Goal: Task Accomplishment & Management: Use online tool/utility

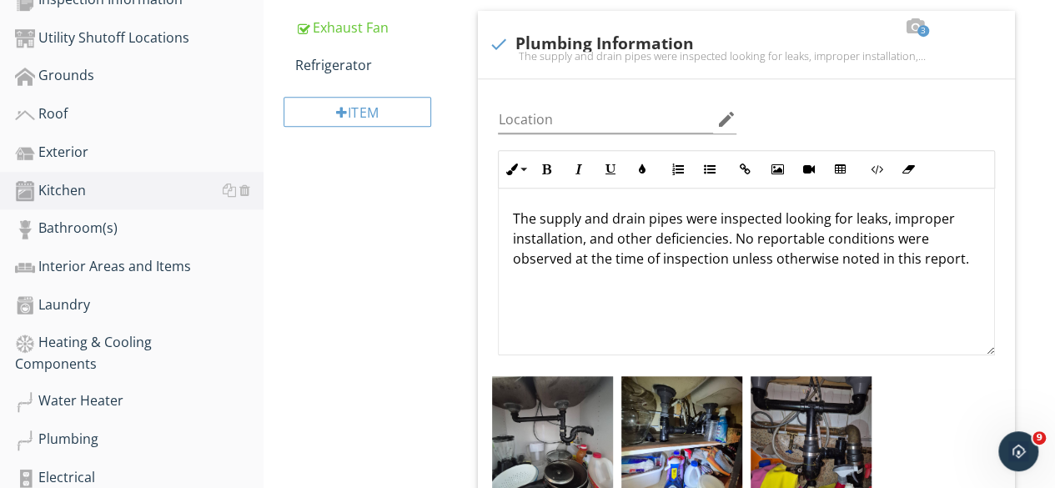
scroll to position [684, 0]
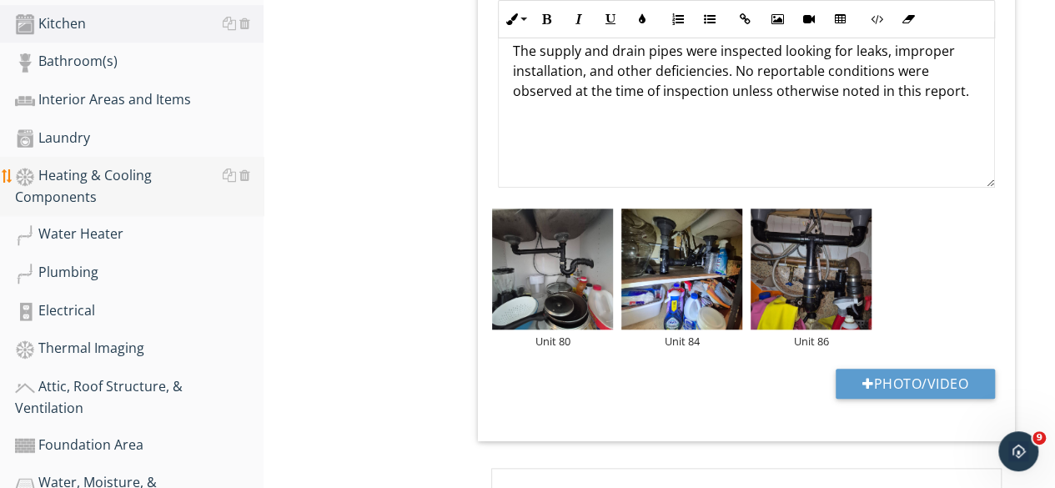
click at [76, 171] on div "Heating & Cooling Components" at bounding box center [139, 186] width 248 height 42
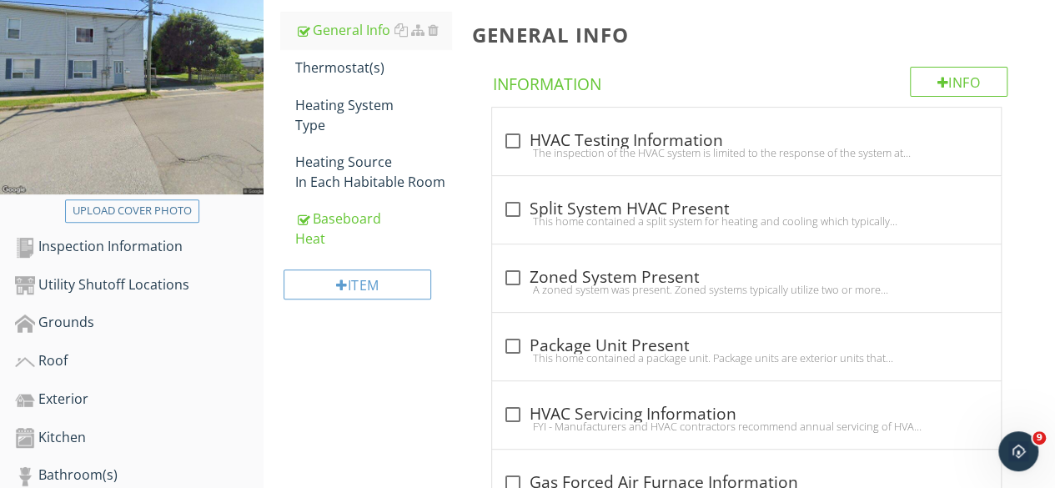
scroll to position [267, 0]
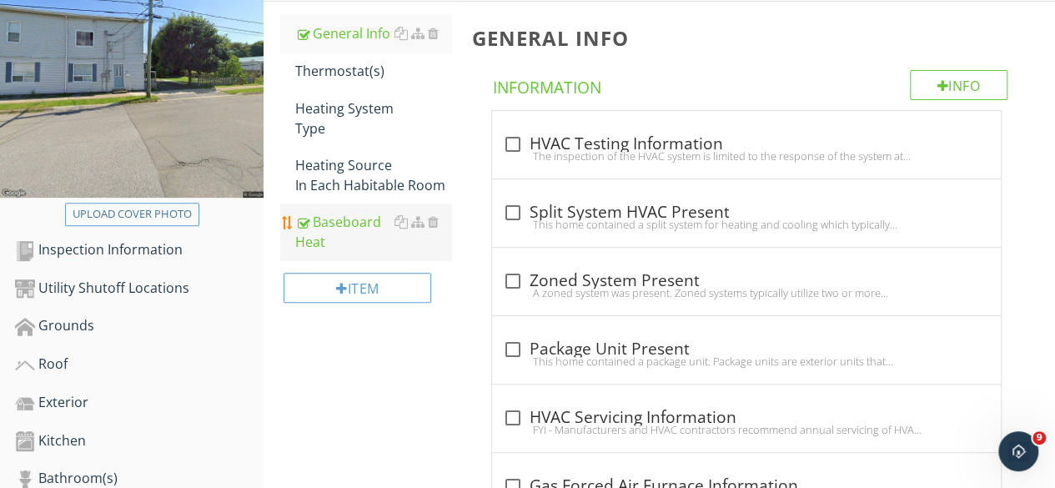
click at [323, 228] on div "Baseboard Heat" at bounding box center [373, 232] width 156 height 40
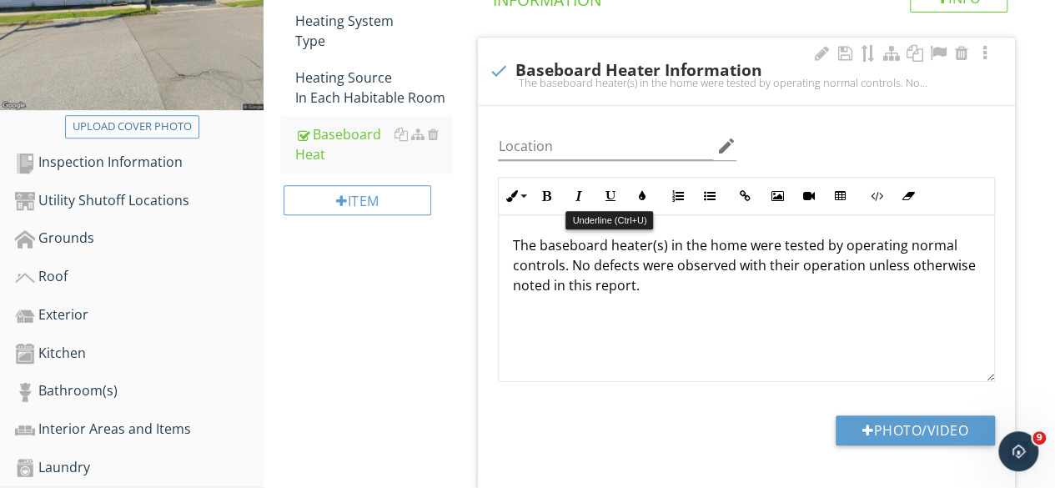
scroll to position [517, 0]
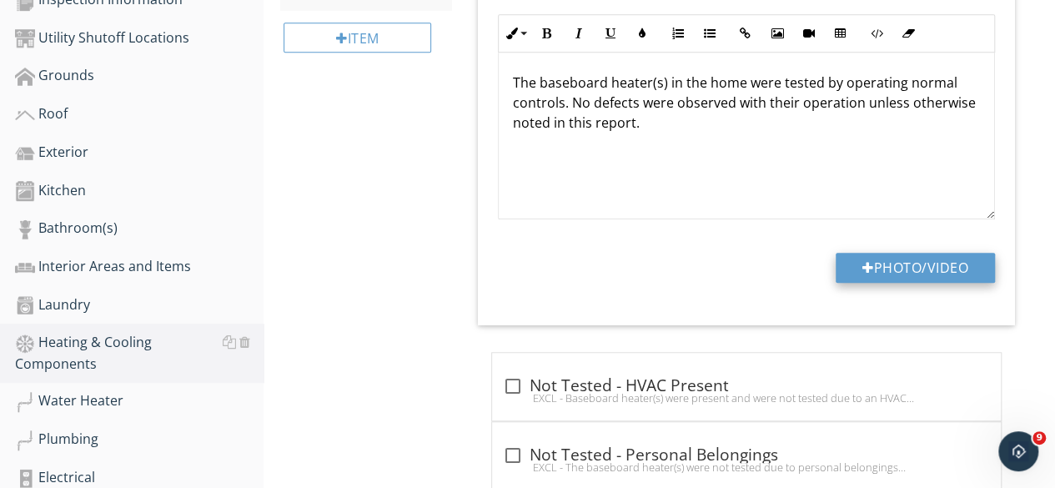
click at [862, 265] on div at bounding box center [868, 267] width 12 height 13
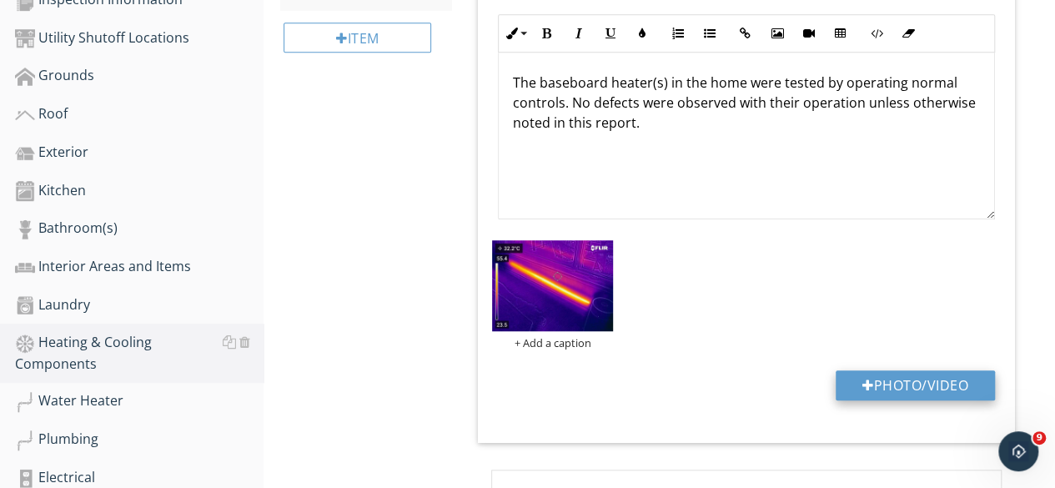
click at [889, 374] on button "Photo/Video" at bounding box center [915, 385] width 159 height 30
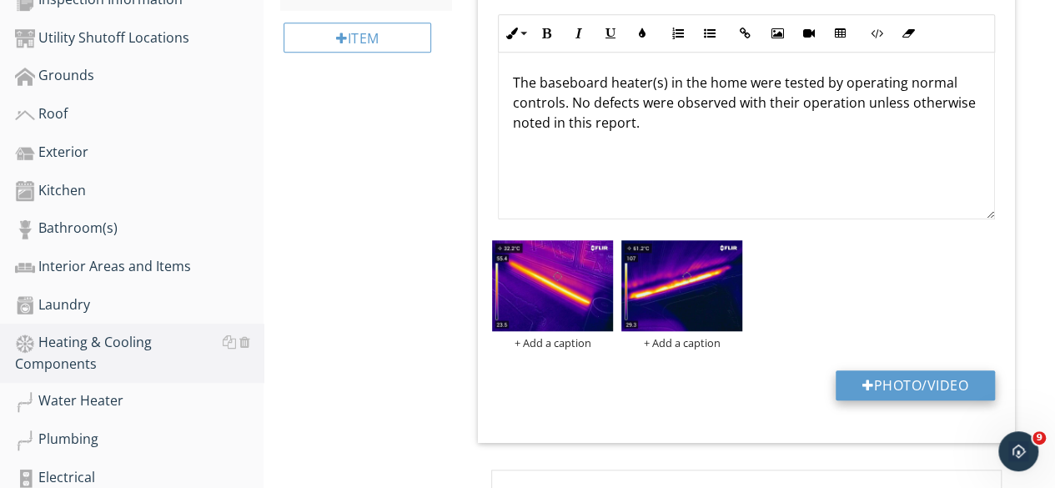
click at [856, 388] on button "Photo/Video" at bounding box center [915, 385] width 159 height 30
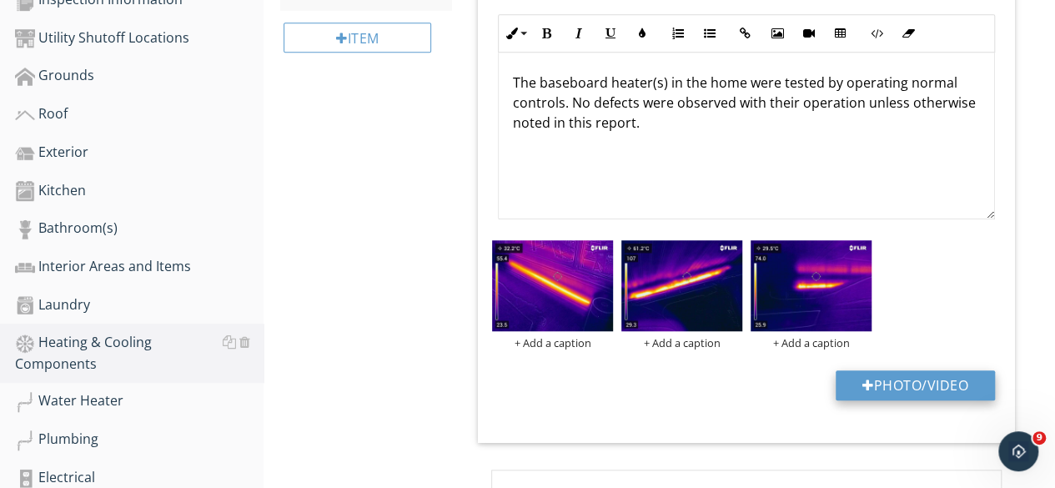
click at [891, 384] on button "Photo/Video" at bounding box center [915, 385] width 159 height 30
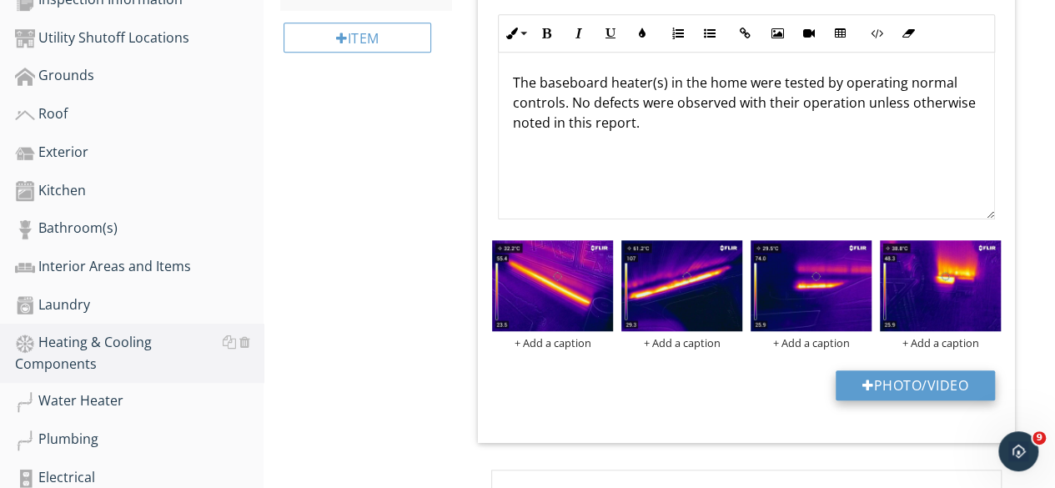
click at [933, 373] on button "Photo/Video" at bounding box center [915, 385] width 159 height 30
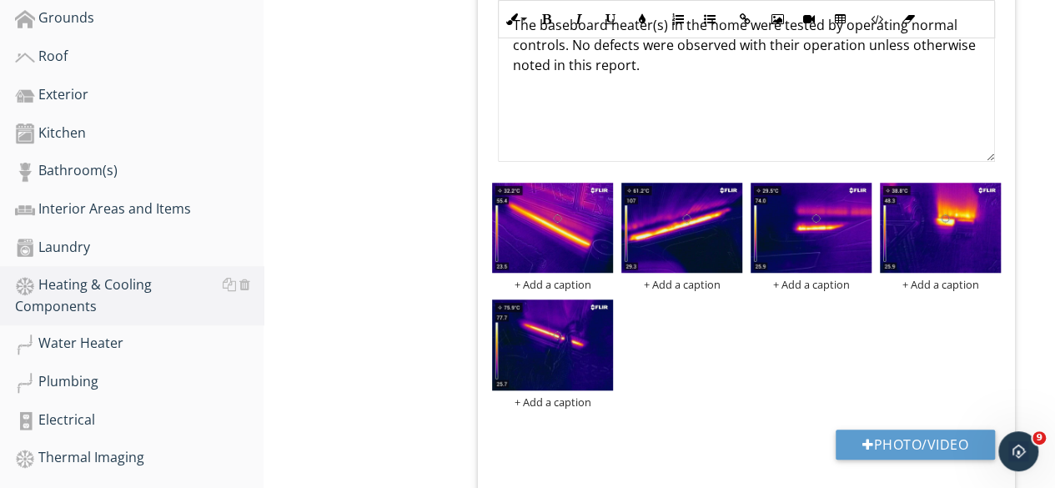
scroll to position [600, 0]
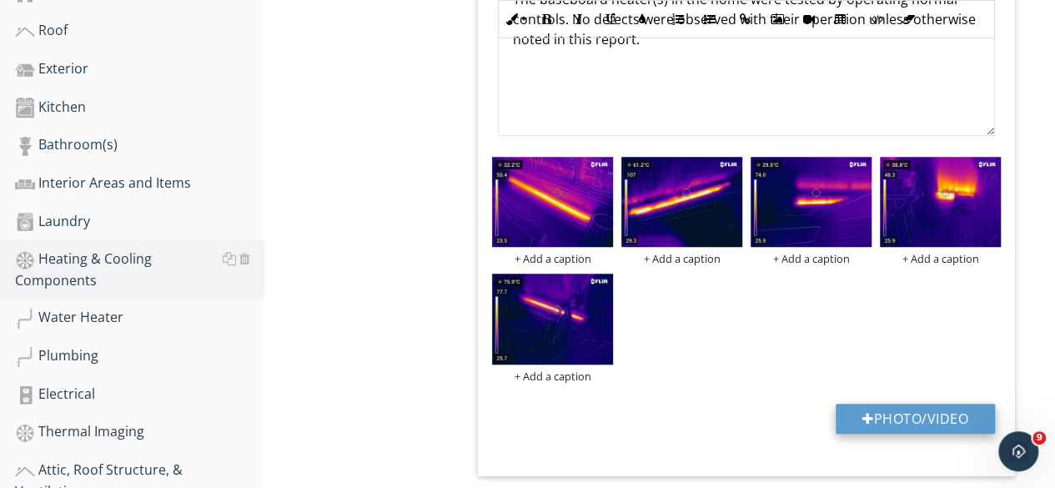
click at [919, 411] on button "Photo/Video" at bounding box center [915, 419] width 159 height 30
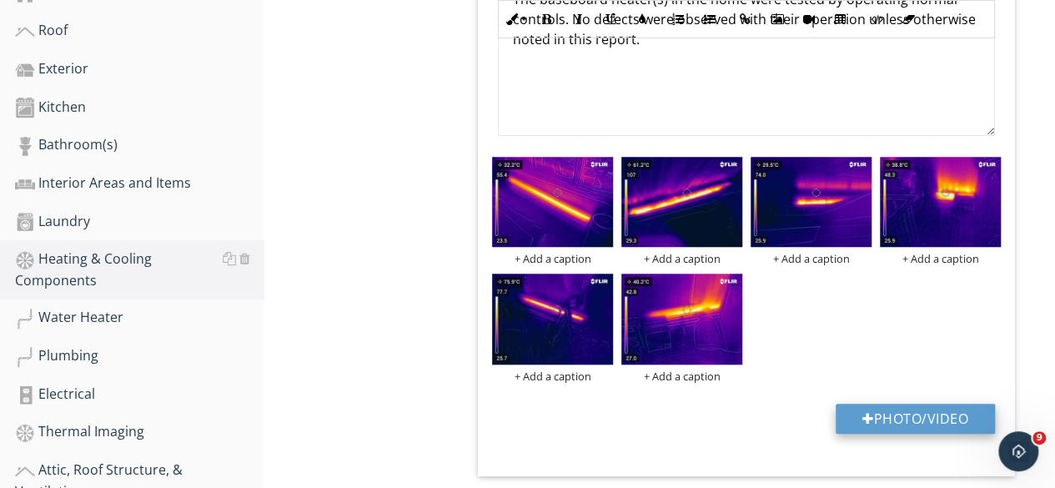
click at [910, 407] on button "Photo/Video" at bounding box center [915, 419] width 159 height 30
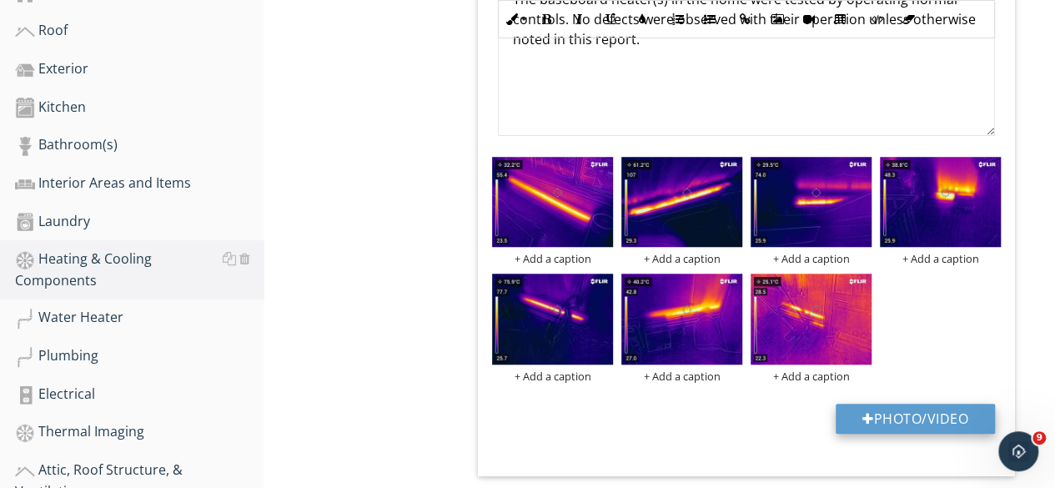
click at [946, 413] on button "Photo/Video" at bounding box center [915, 419] width 159 height 30
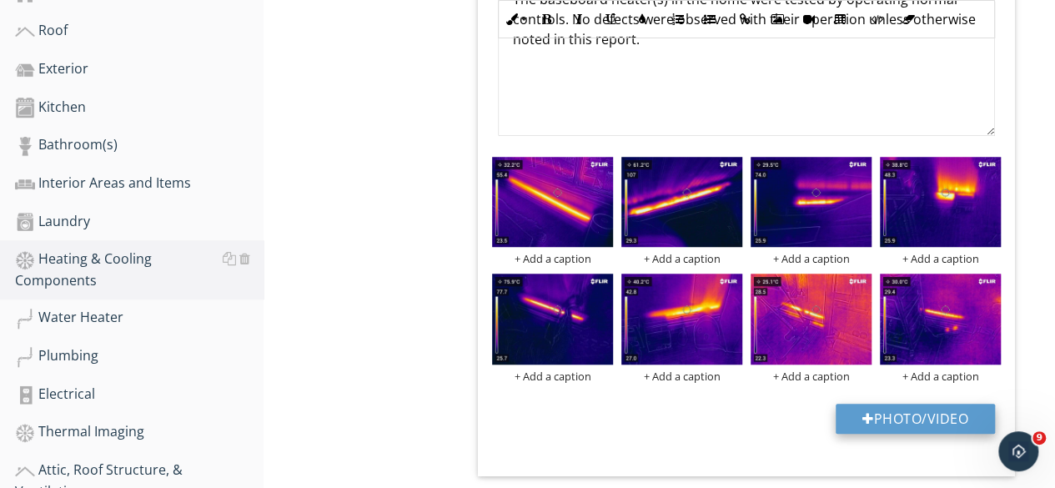
click at [897, 413] on button "Photo/Video" at bounding box center [915, 419] width 159 height 30
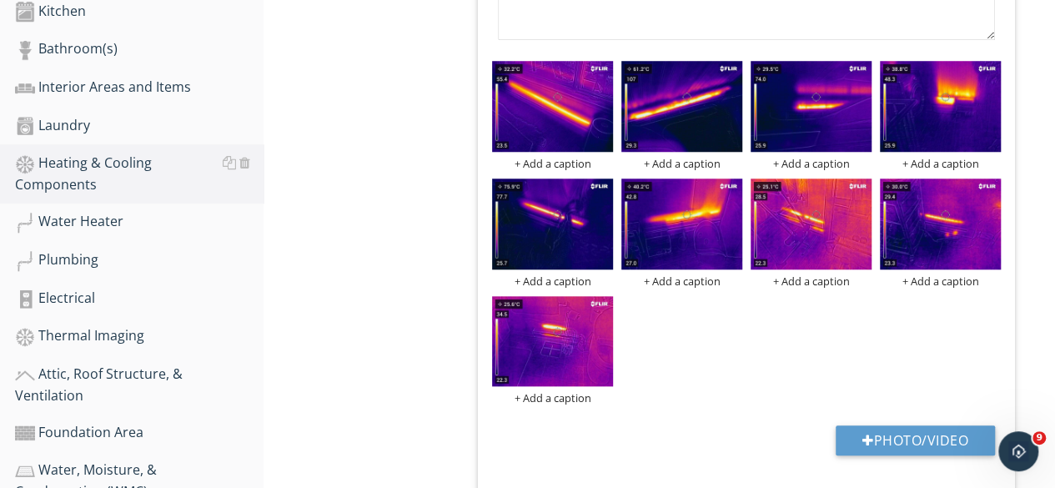
scroll to position [851, 0]
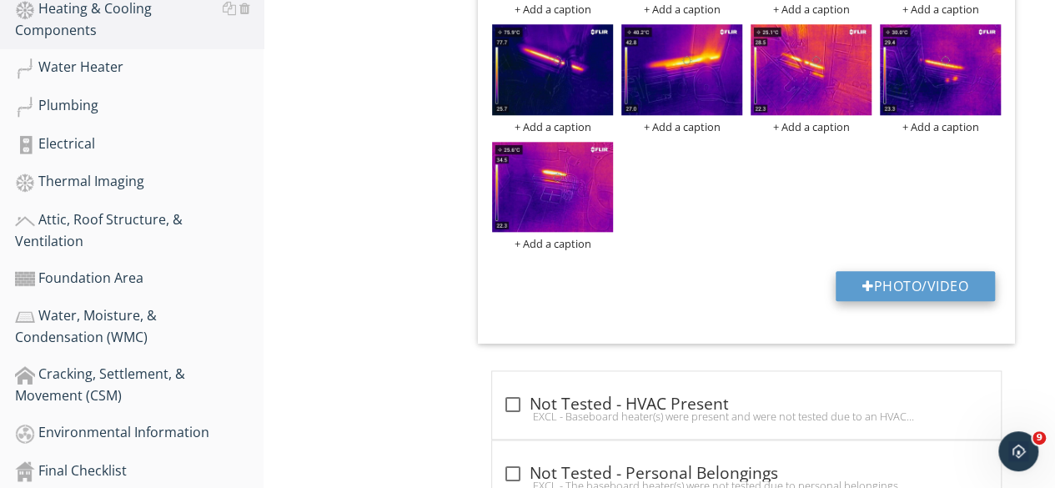
click at [867, 279] on div at bounding box center [868, 285] width 12 height 13
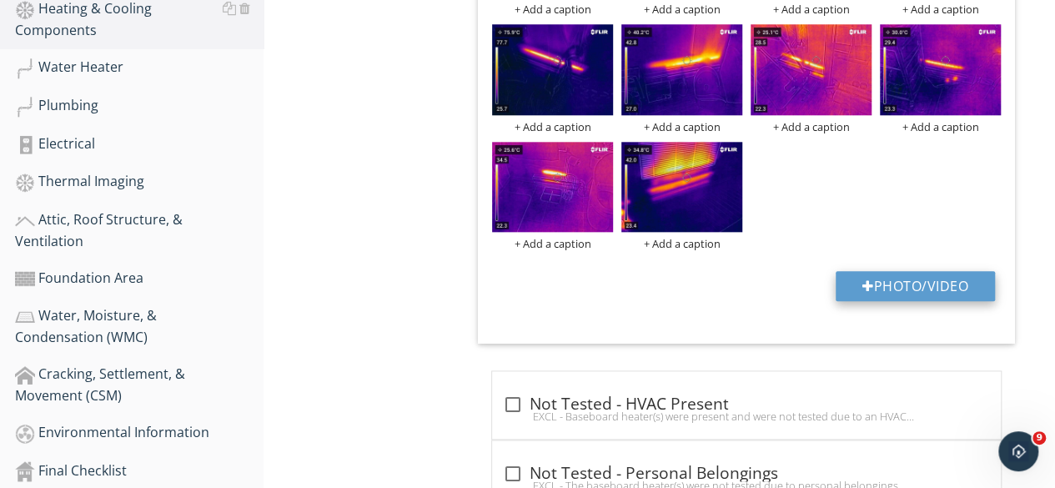
click at [901, 284] on button "Photo/Video" at bounding box center [915, 286] width 159 height 30
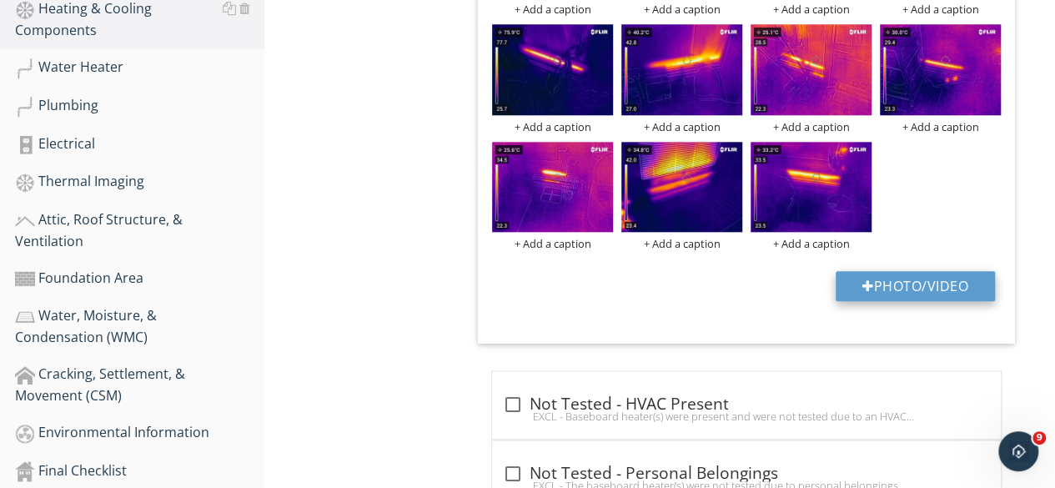
click at [886, 285] on button "Photo/Video" at bounding box center [915, 286] width 159 height 30
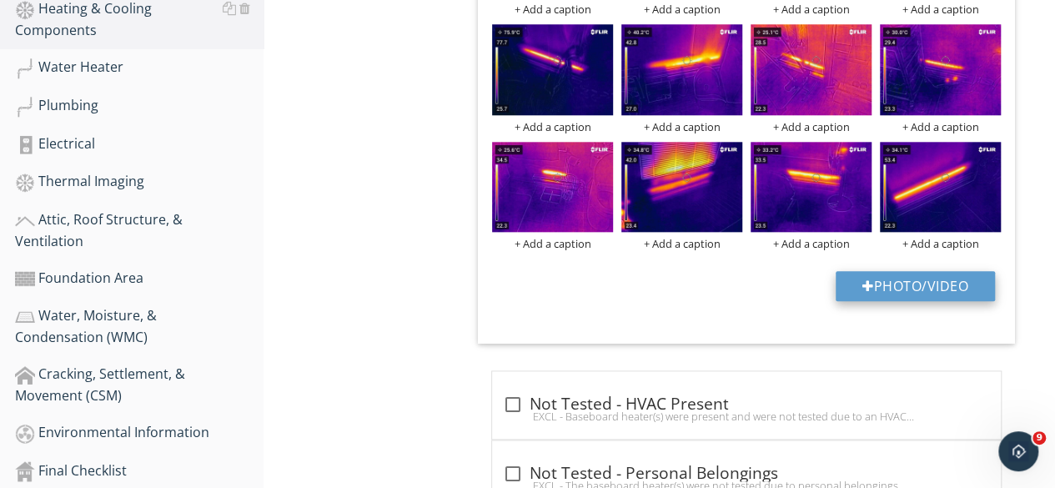
click at [899, 286] on button "Photo/Video" at bounding box center [915, 286] width 159 height 30
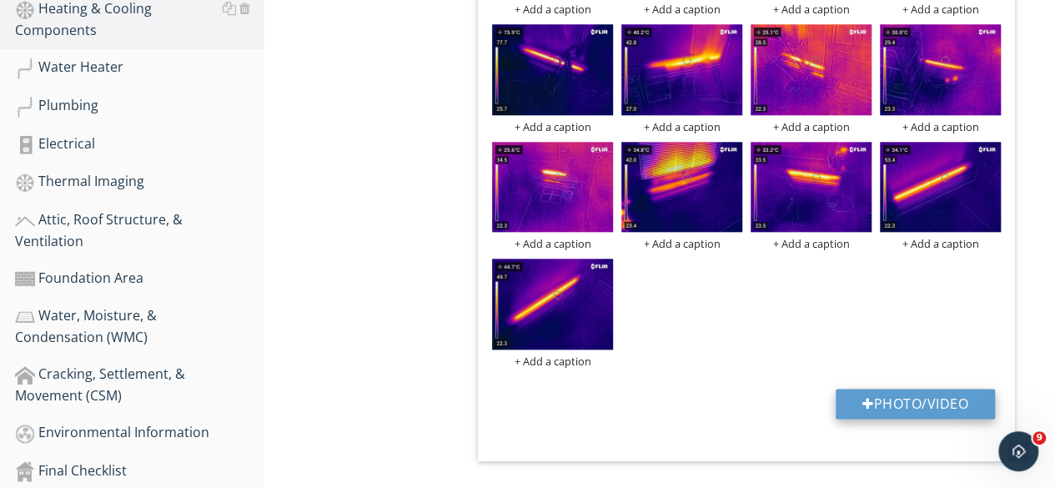
click at [877, 398] on button "Photo/Video" at bounding box center [915, 404] width 159 height 30
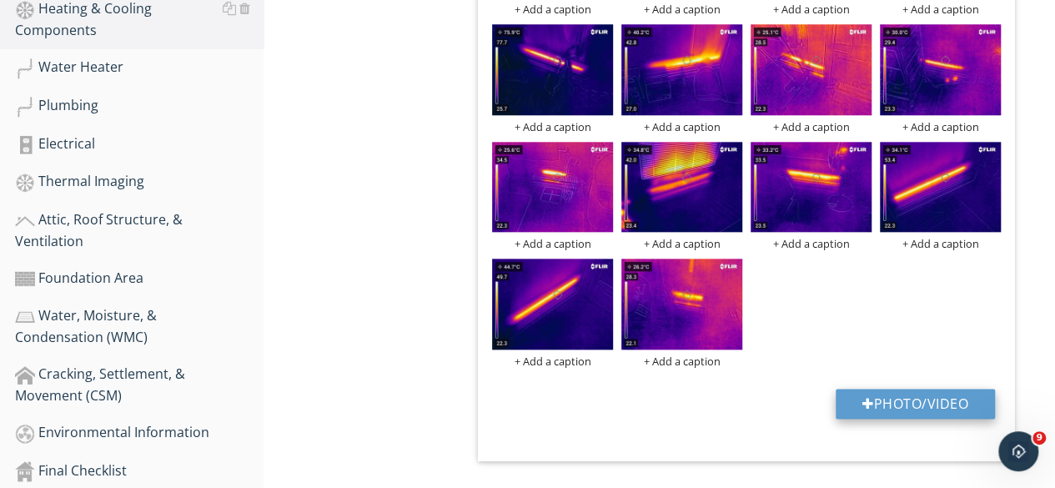
click at [881, 403] on button "Photo/Video" at bounding box center [915, 404] width 159 height 30
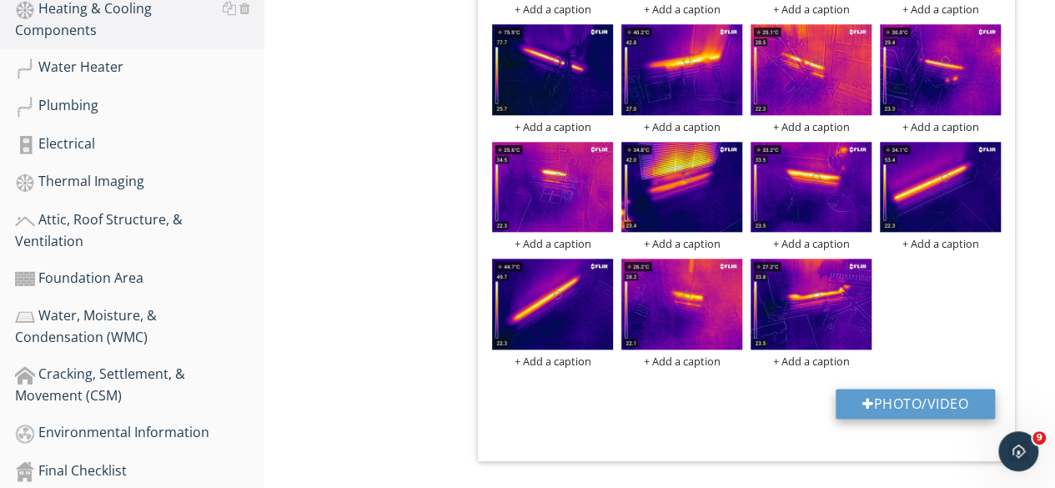
click at [937, 399] on button "Photo/Video" at bounding box center [915, 404] width 159 height 30
type input "C:\fakepath\FLIR3245.jpg"
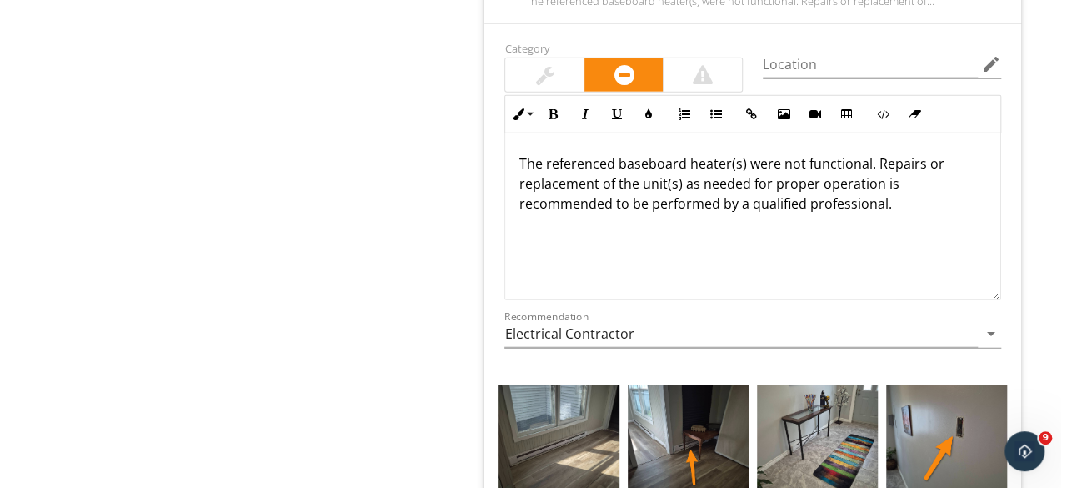
scroll to position [1935, 0]
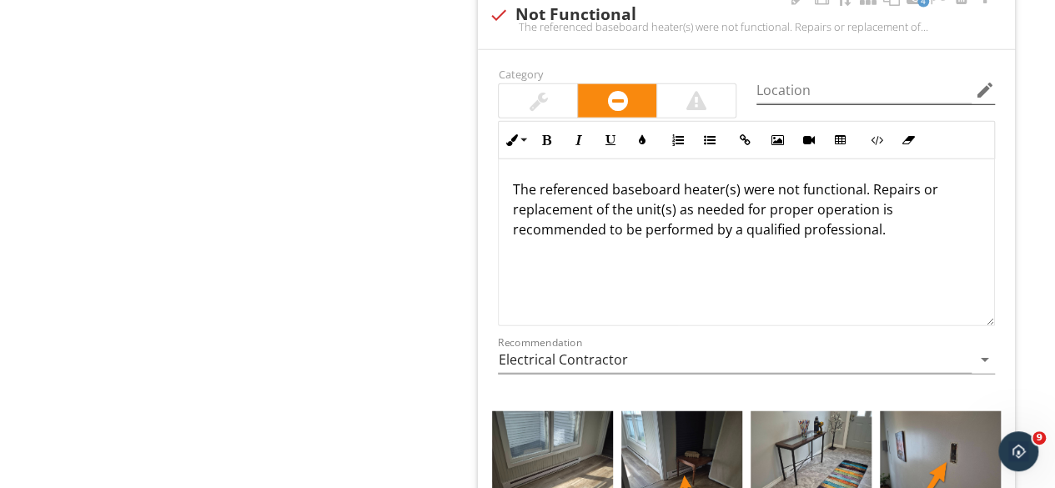
click at [983, 86] on icon "edit" at bounding box center [985, 90] width 20 height 20
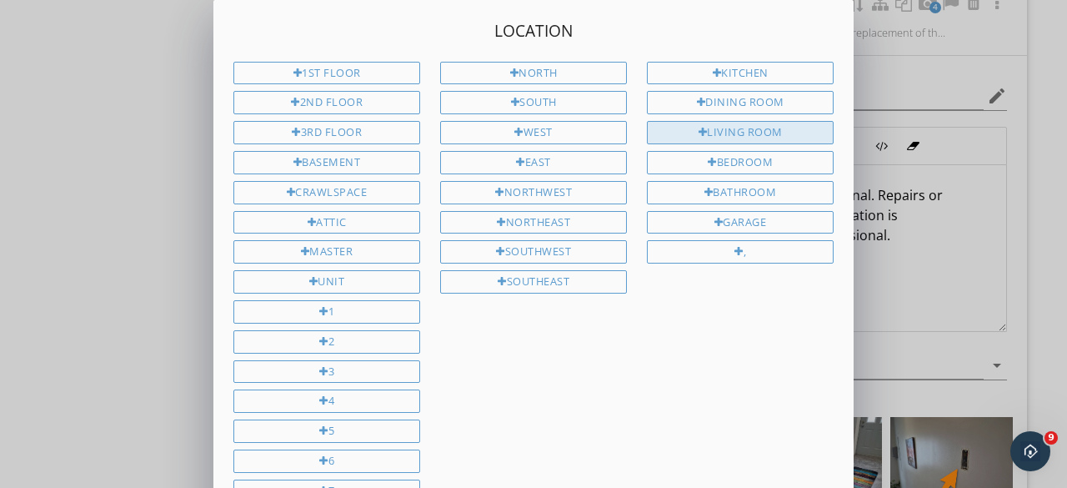
click at [748, 126] on div "Living Room" at bounding box center [740, 132] width 187 height 23
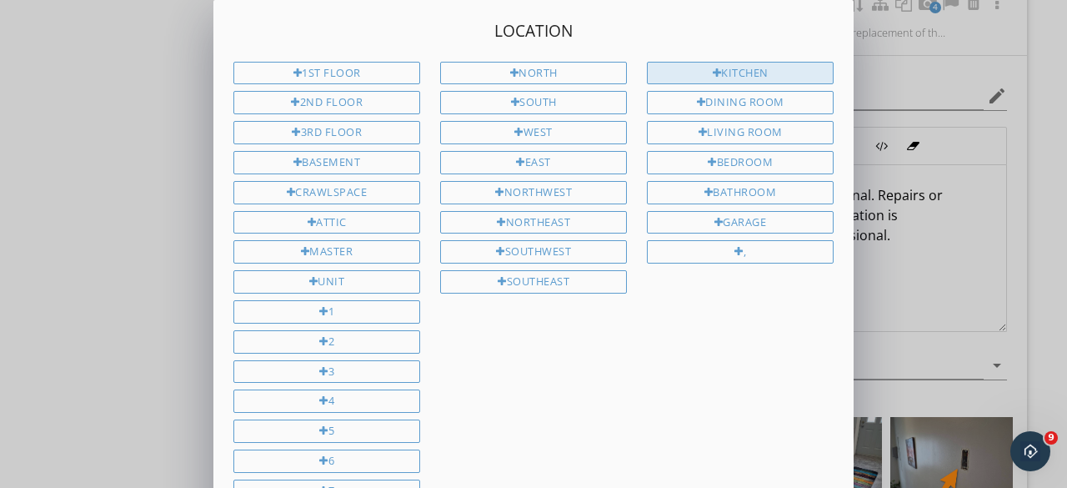
click at [738, 72] on div "Kitchen" at bounding box center [740, 73] width 187 height 23
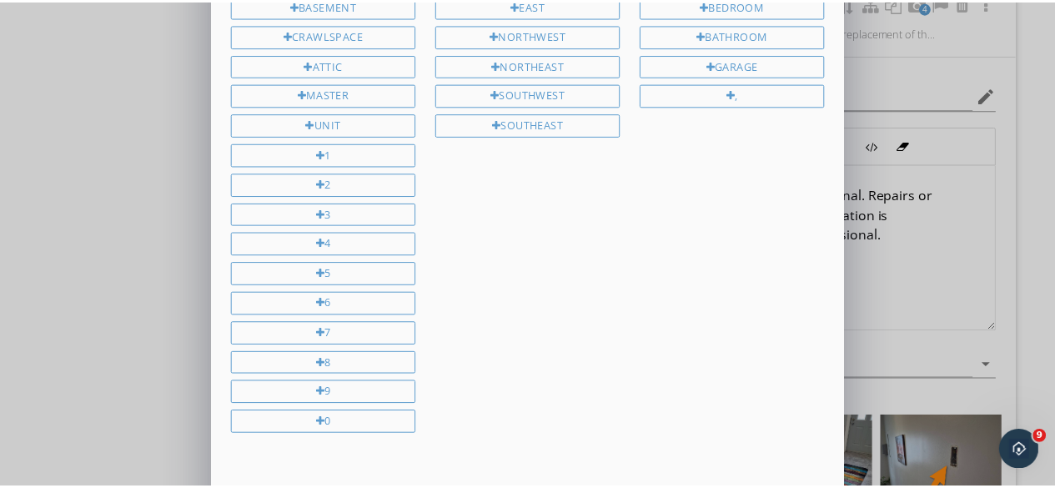
scroll to position [273, 0]
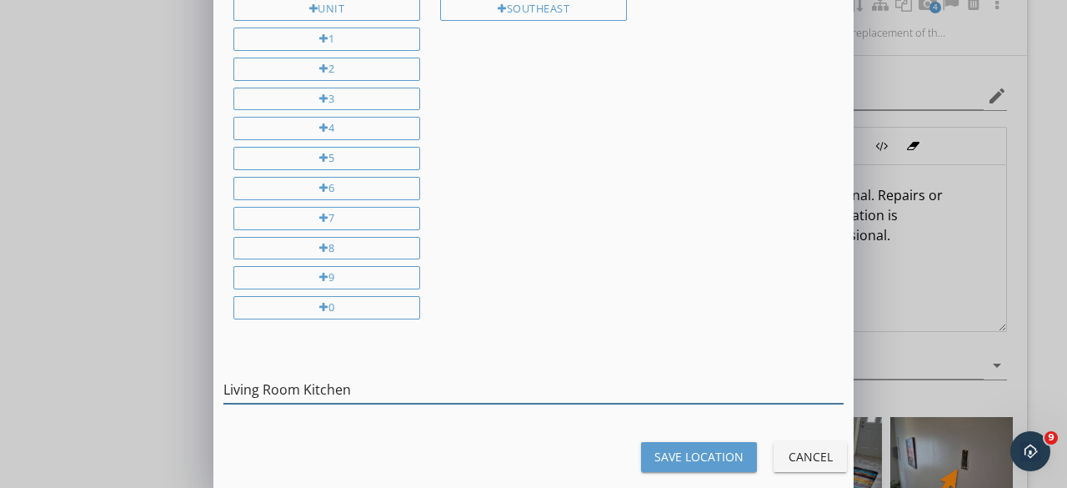
click at [299, 386] on input "Living Room Kitchen" at bounding box center [533, 390] width 620 height 28
type input "Living Room, Kitchen"
click at [710, 448] on div "Save Location" at bounding box center [699, 457] width 89 height 18
type input "Living Room, Kitchen"
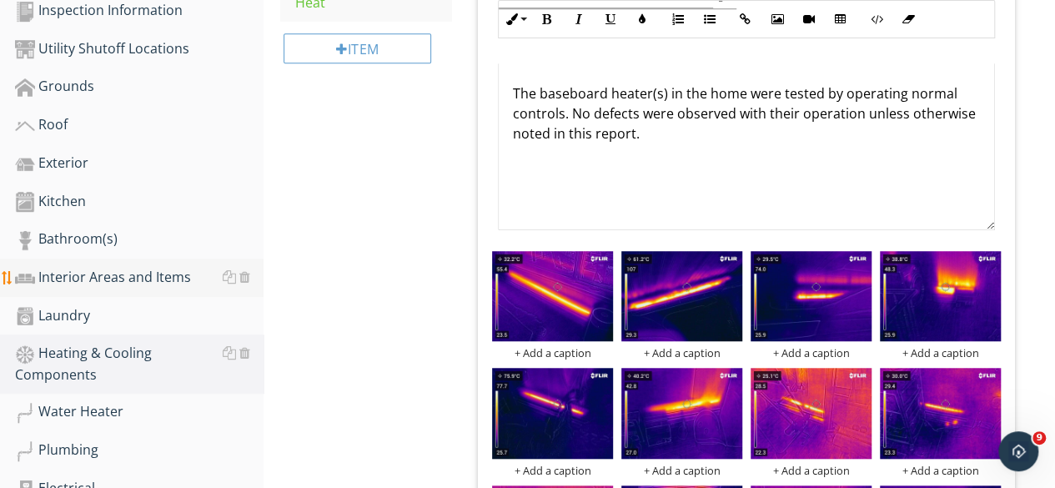
scroll to position [600, 0]
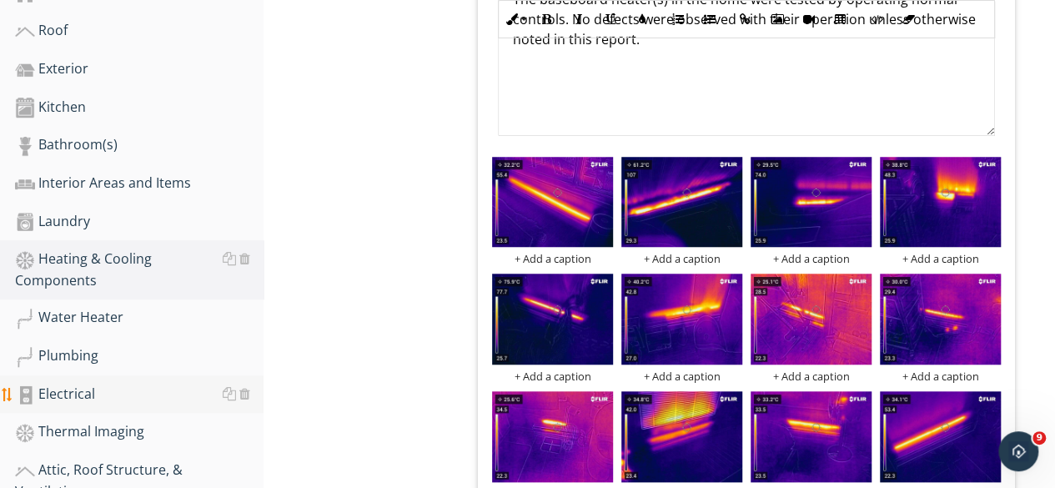
click at [70, 384] on div "Electrical" at bounding box center [139, 395] width 248 height 22
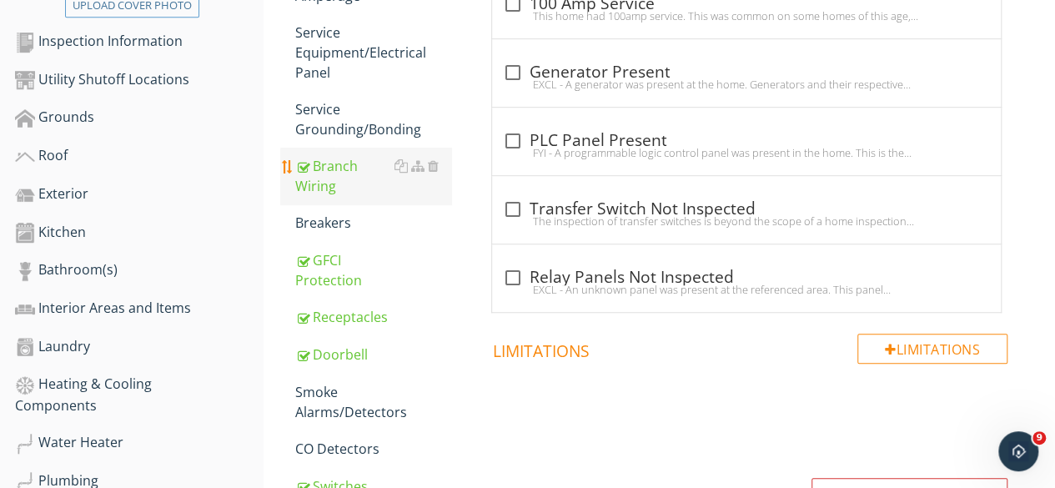
scroll to position [392, 0]
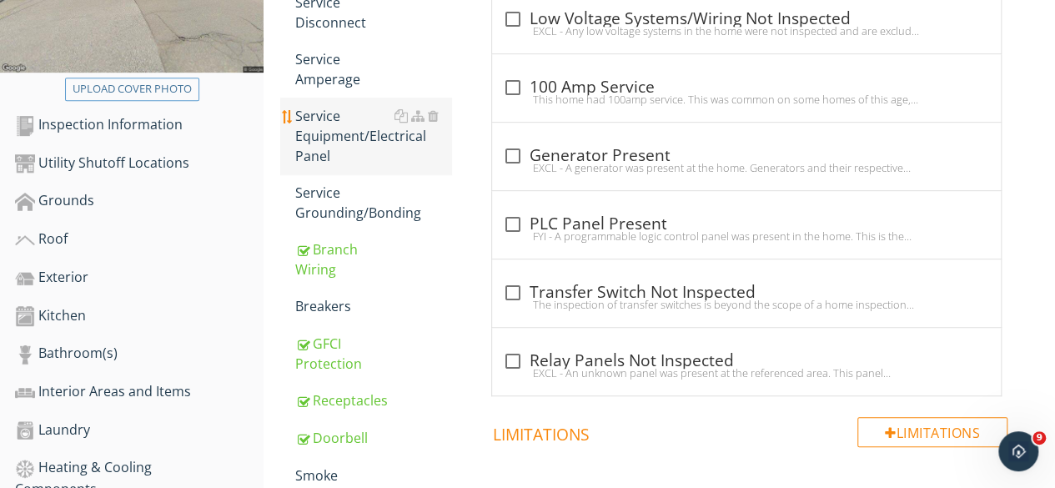
click at [333, 138] on div "Service Equipment/Electrical Panel" at bounding box center [373, 136] width 156 height 60
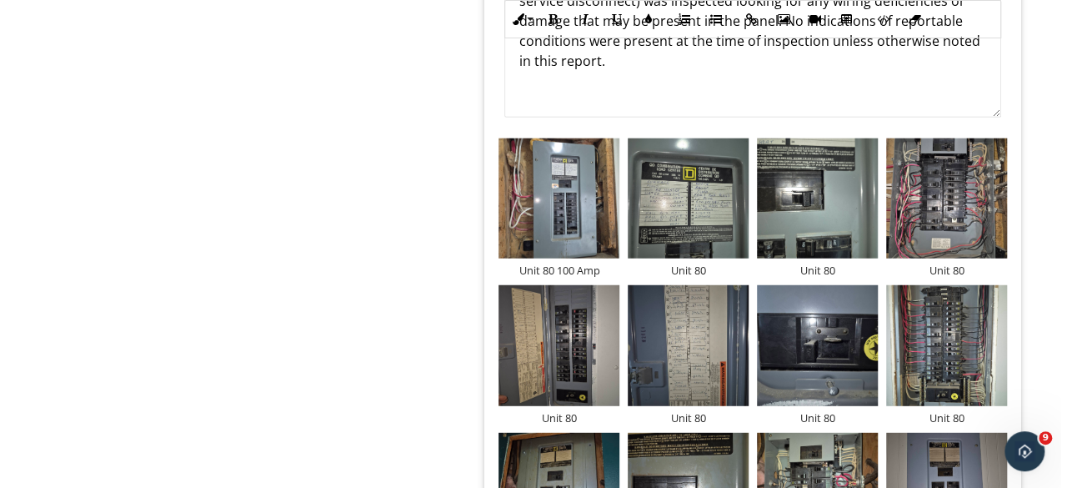
scroll to position [2143, 0]
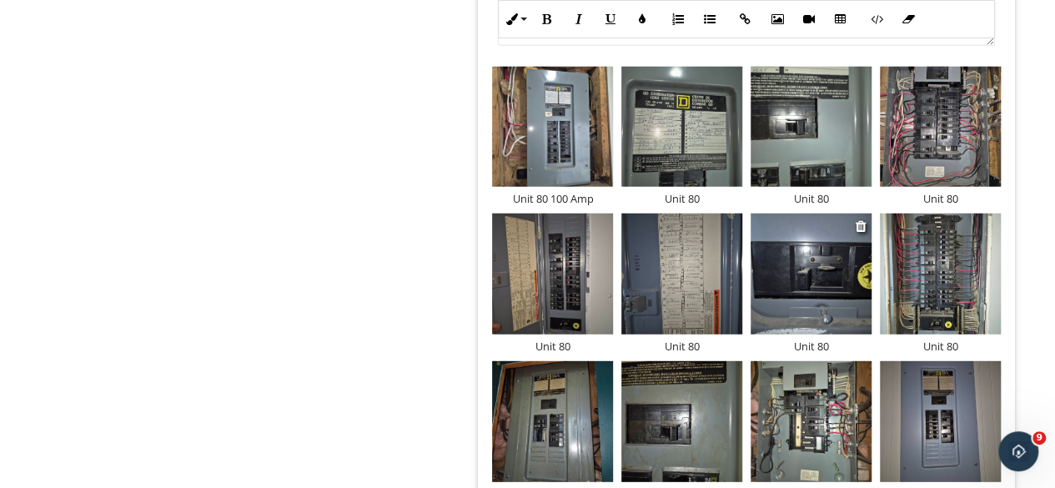
click at [839, 343] on div "Unit 80" at bounding box center [810, 345] width 121 height 13
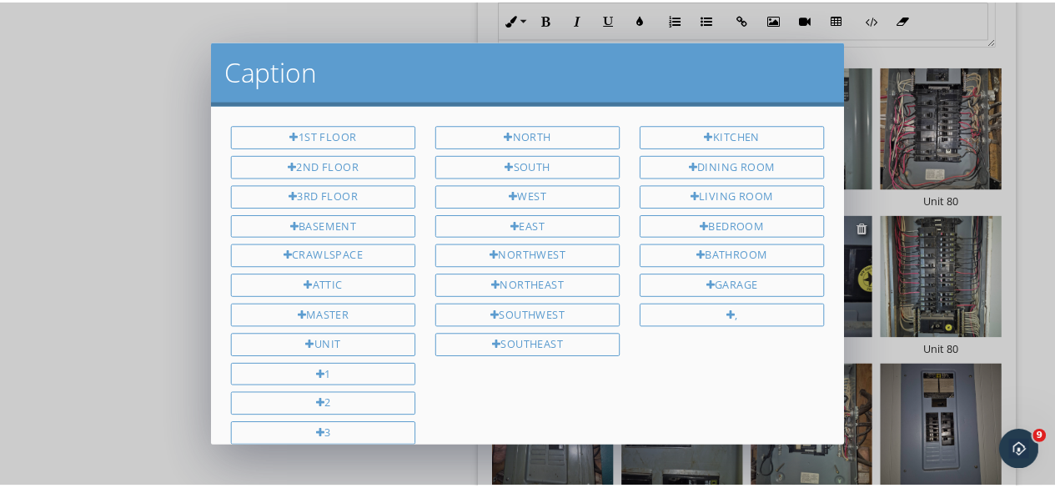
scroll to position [368, 0]
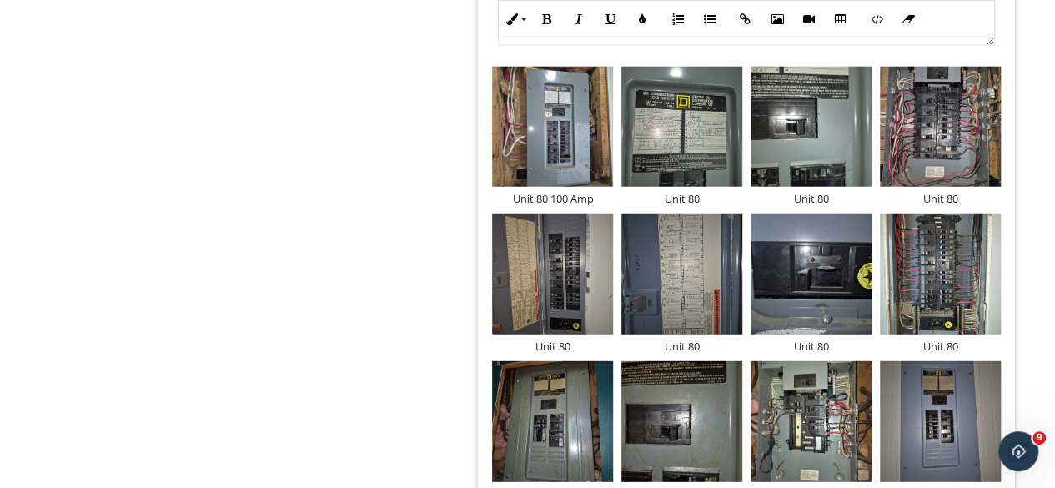
click at [0, 223] on div at bounding box center [527, 244] width 1055 height 488
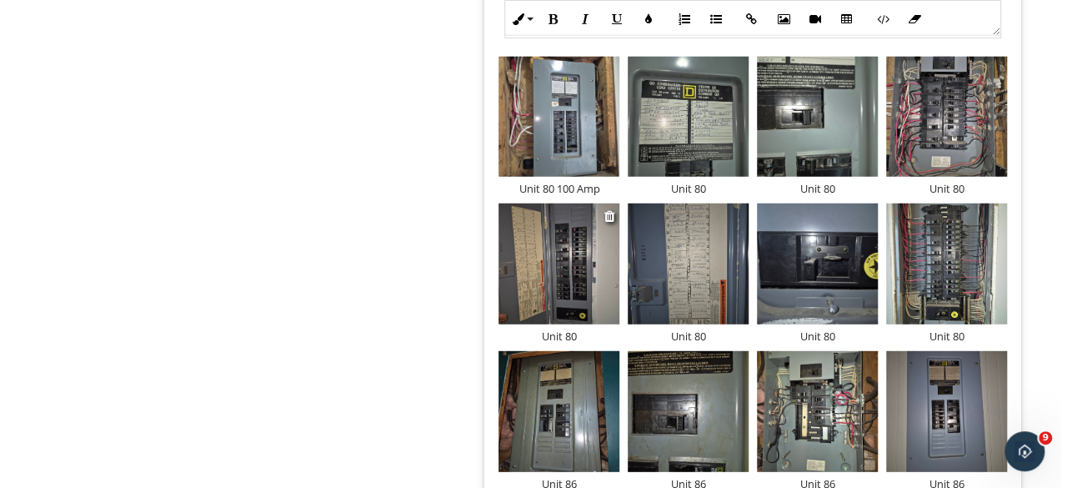
scroll to position [2060, 0]
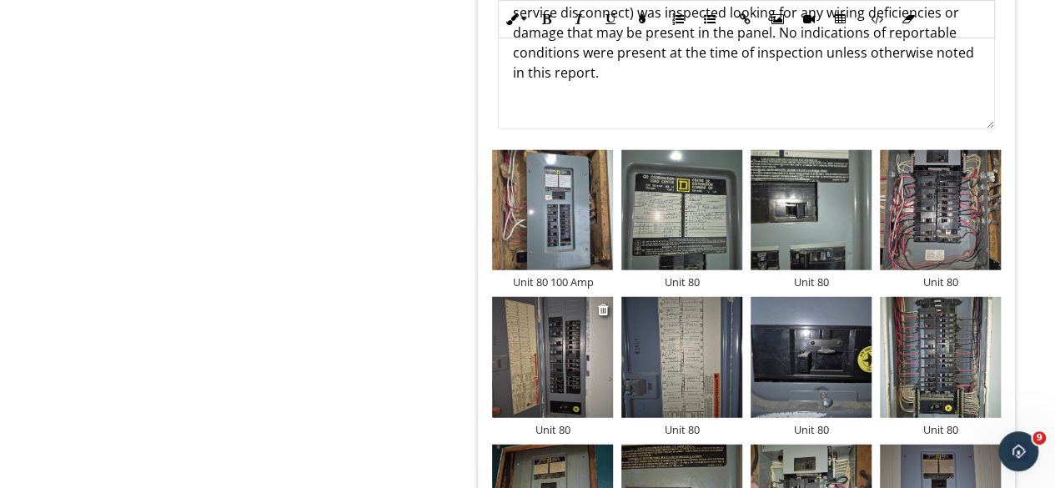
click at [585, 329] on img at bounding box center [552, 357] width 121 height 121
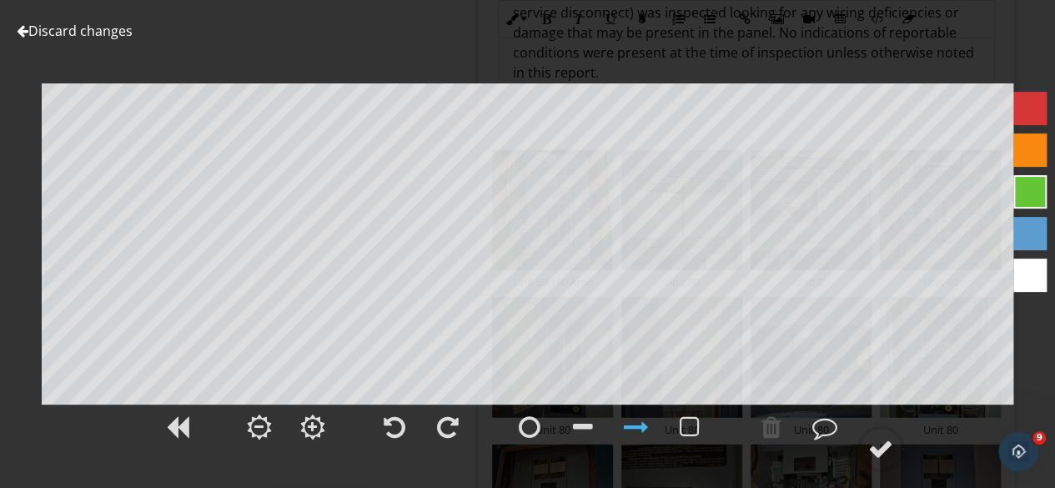
click at [22, 34] on div at bounding box center [23, 30] width 12 height 13
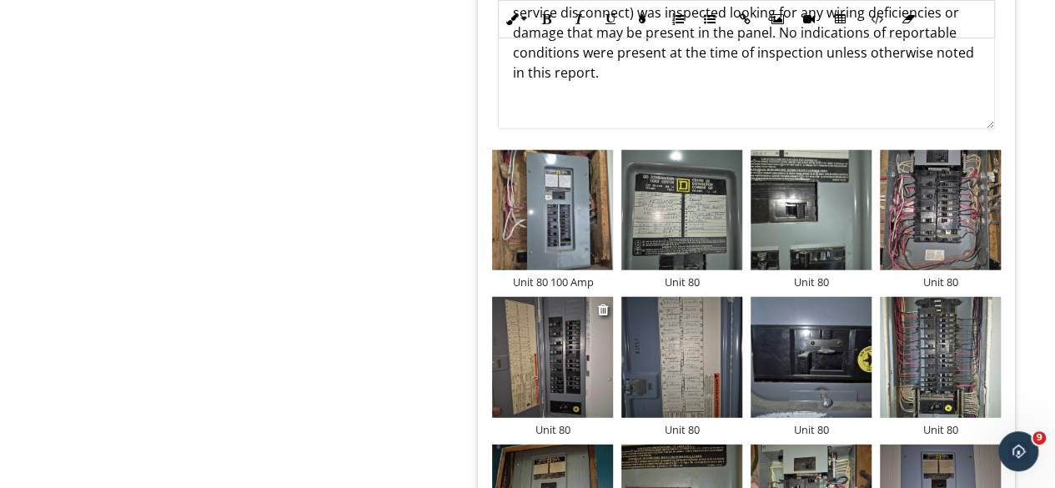
click at [610, 427] on div "Unit 80" at bounding box center [552, 429] width 121 height 13
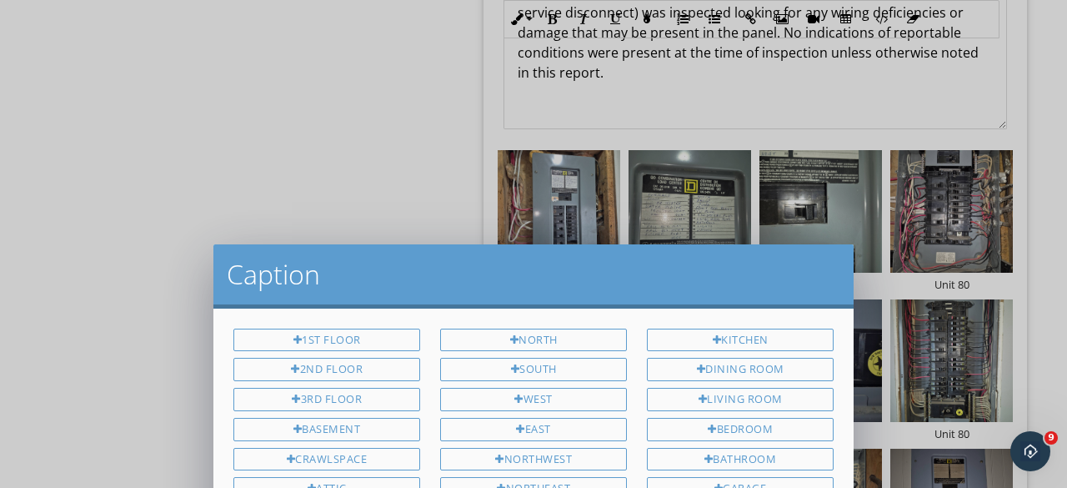
scroll to position [0, 0]
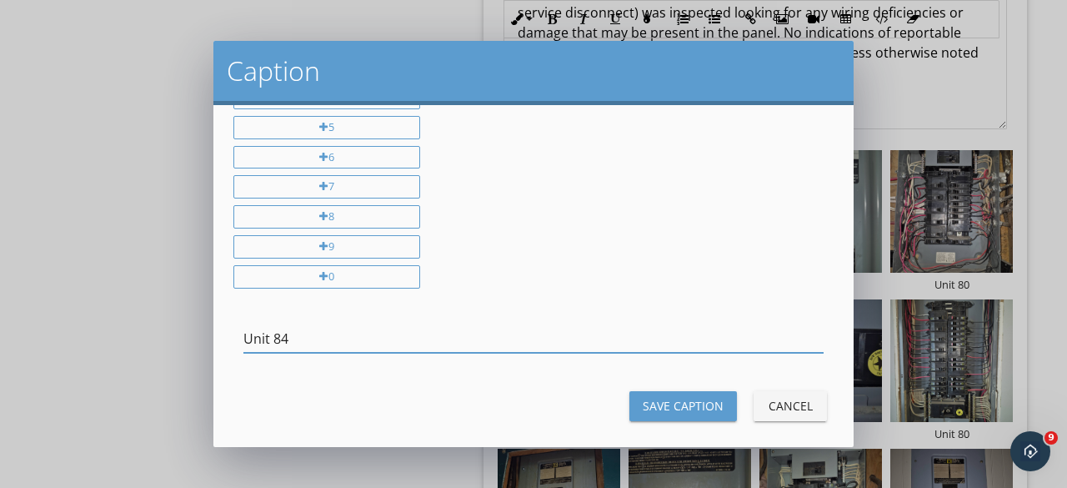
type input "Unit 84"
click at [701, 397] on div "Save Caption" at bounding box center [683, 406] width 81 height 18
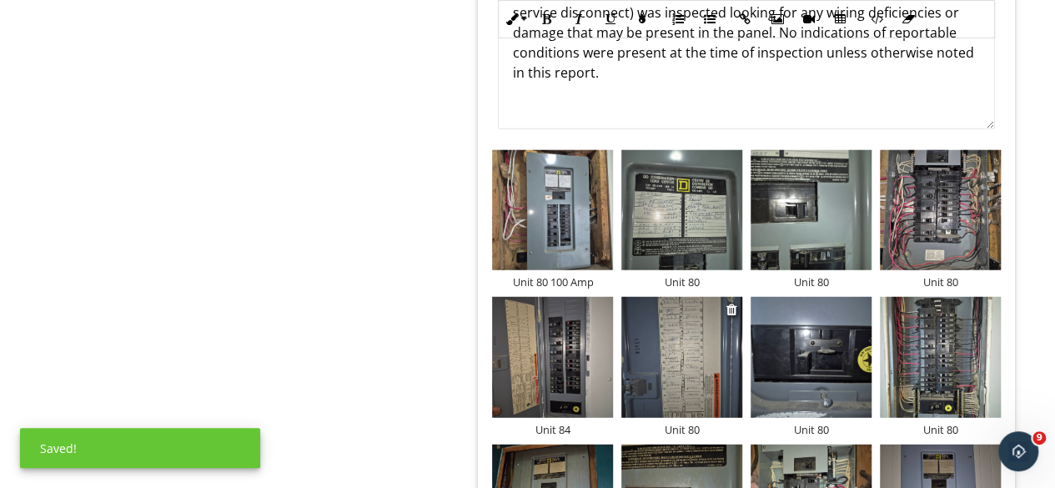
click at [710, 429] on div "Unit 80" at bounding box center [681, 429] width 121 height 13
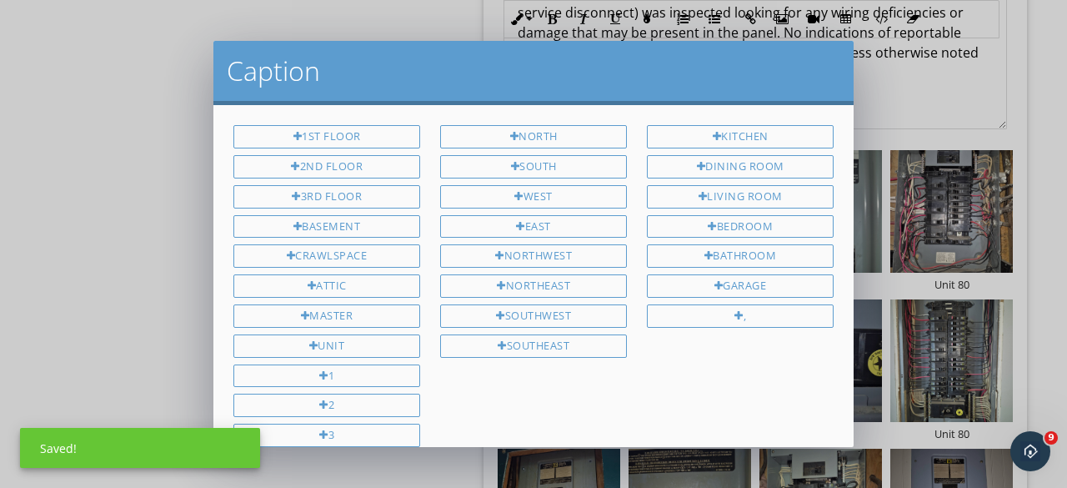
scroll to position [368, 0]
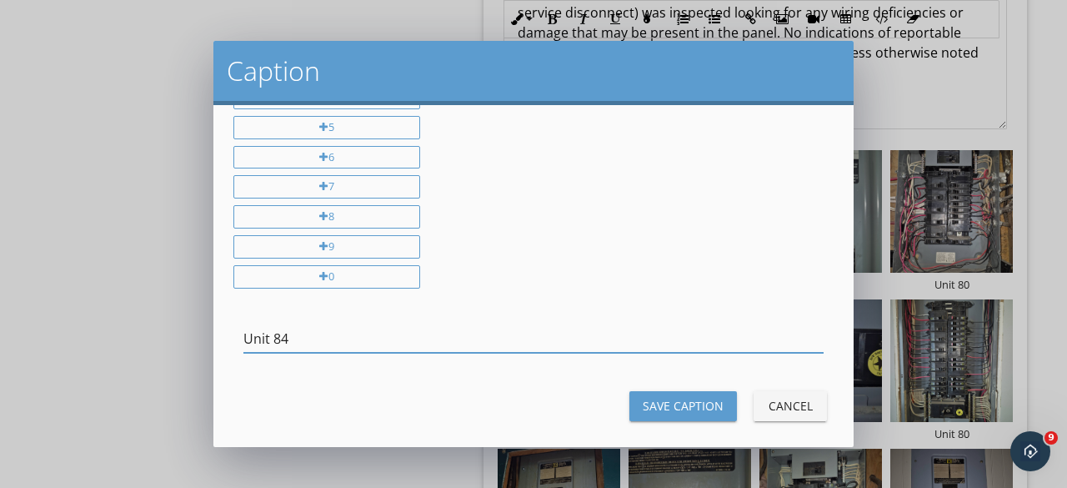
type input "Unit 84"
click at [683, 397] on div "Save Caption" at bounding box center [683, 406] width 81 height 18
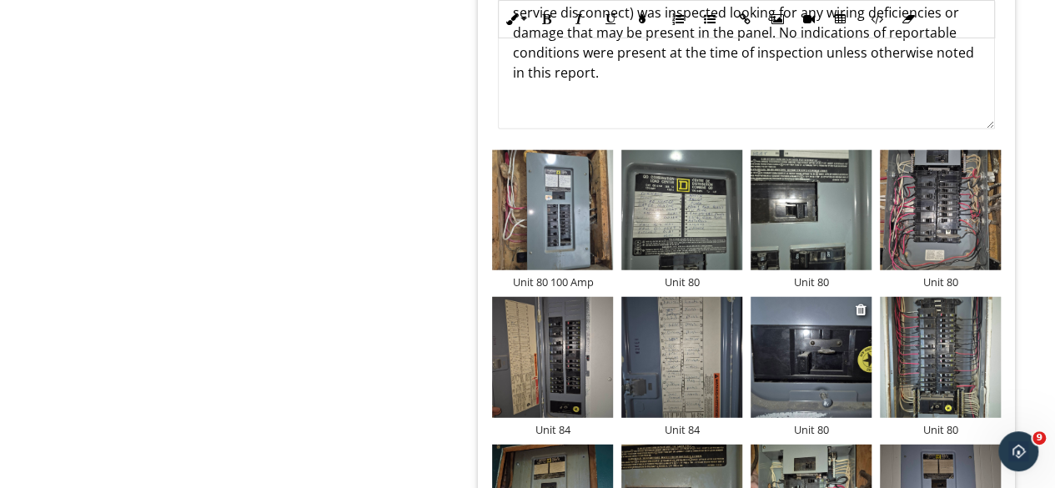
click at [841, 423] on div "Unit 80" at bounding box center [810, 429] width 121 height 13
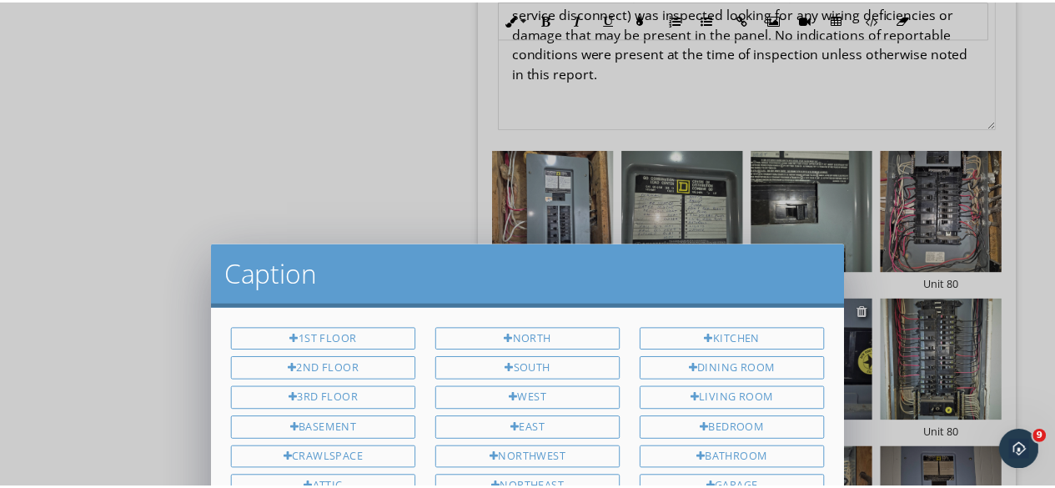
scroll to position [0, 0]
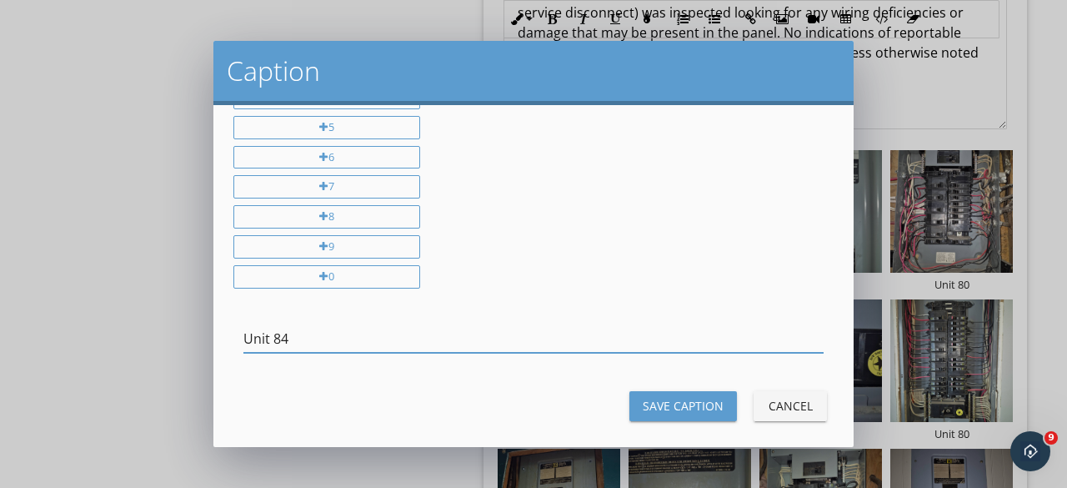
type input "Unit 84"
click at [630, 391] on button "Save Caption" at bounding box center [684, 406] width 108 height 30
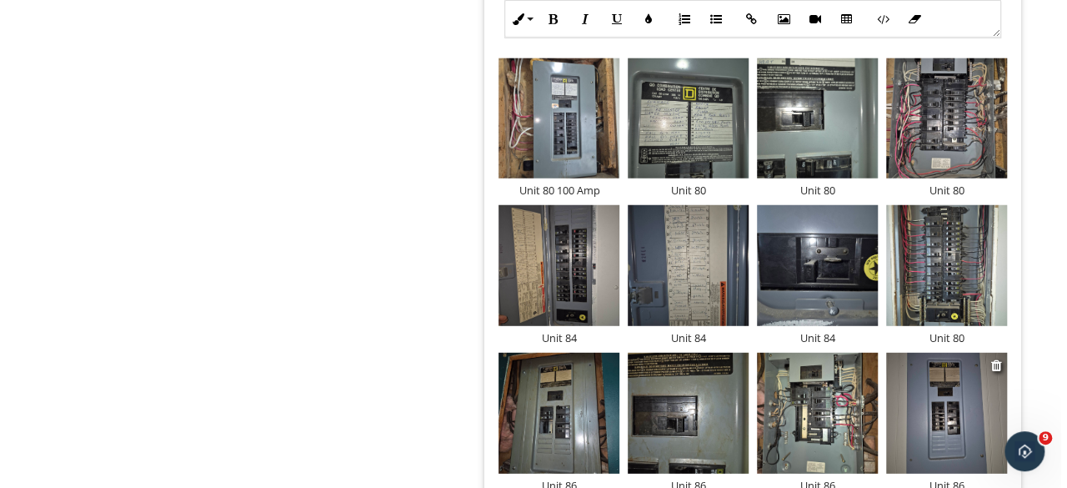
scroll to position [2143, 0]
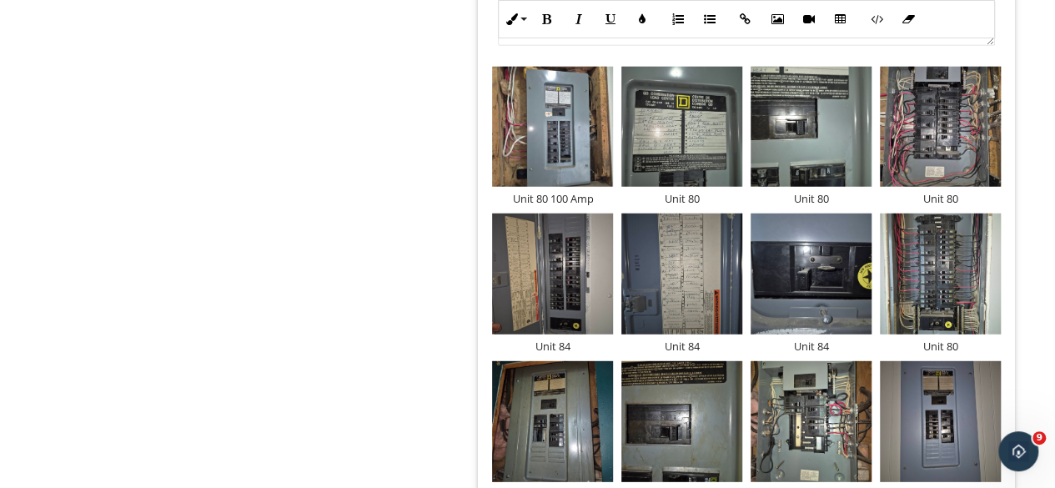
click at [971, 351] on div "Unit 80 100 Amp Unit 80 Unit 80 Unit 80 Unit 84 Unit 84 Unit 84 Unit 80 Unit 86…" at bounding box center [746, 358] width 517 height 590
click at [971, 341] on div "Unit 80" at bounding box center [940, 345] width 121 height 13
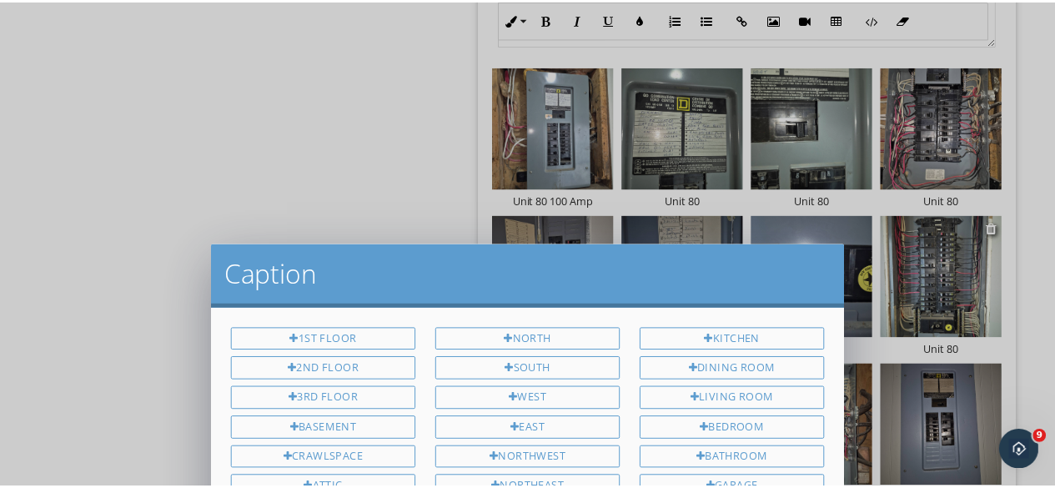
scroll to position [0, 0]
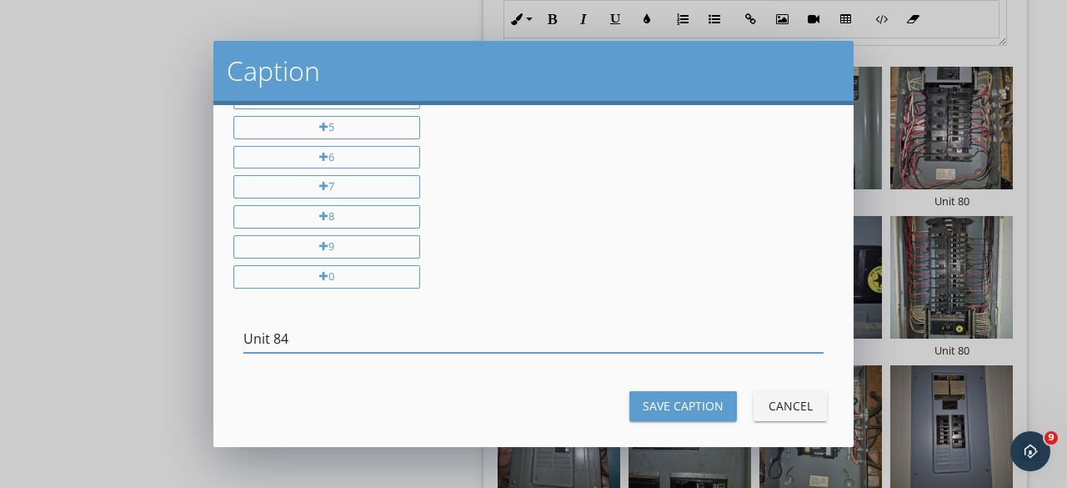
type input "Unit 84"
click at [685, 391] on button "Save Caption" at bounding box center [684, 406] width 108 height 30
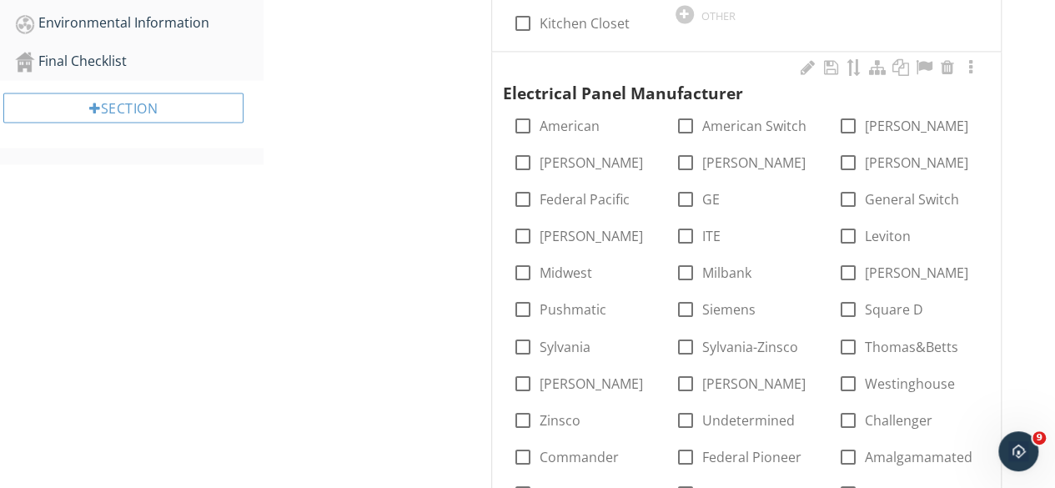
scroll to position [1142, 0]
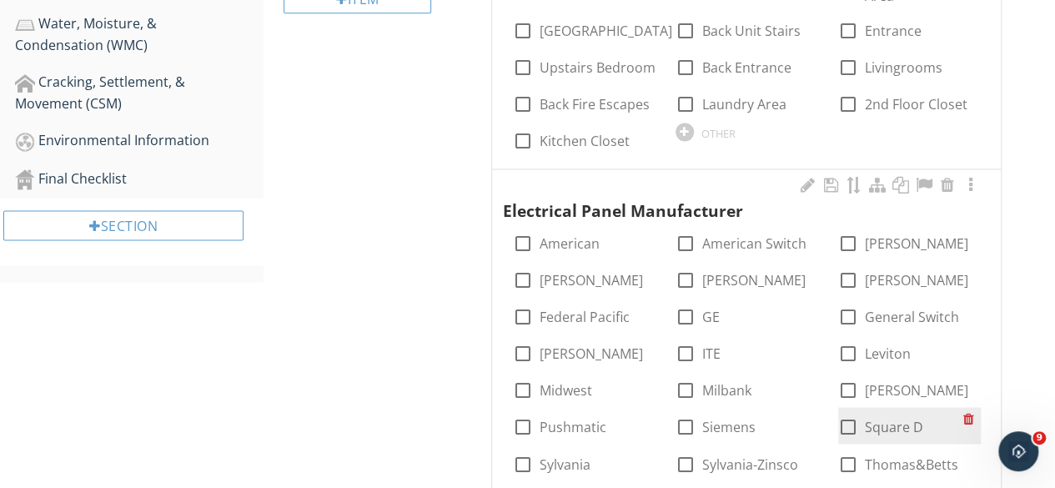
click at [841, 428] on div at bounding box center [848, 427] width 28 height 28
checkbox input "true"
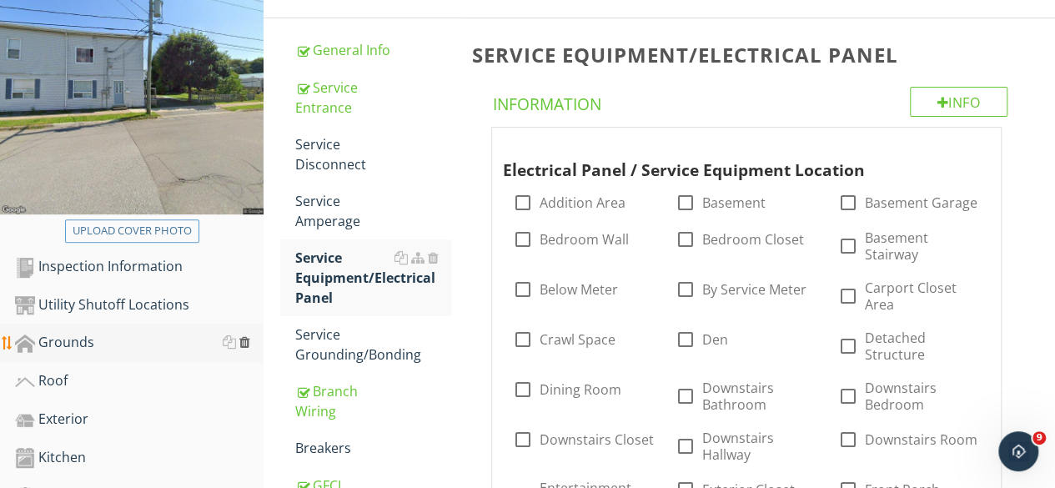
scroll to position [417, 0]
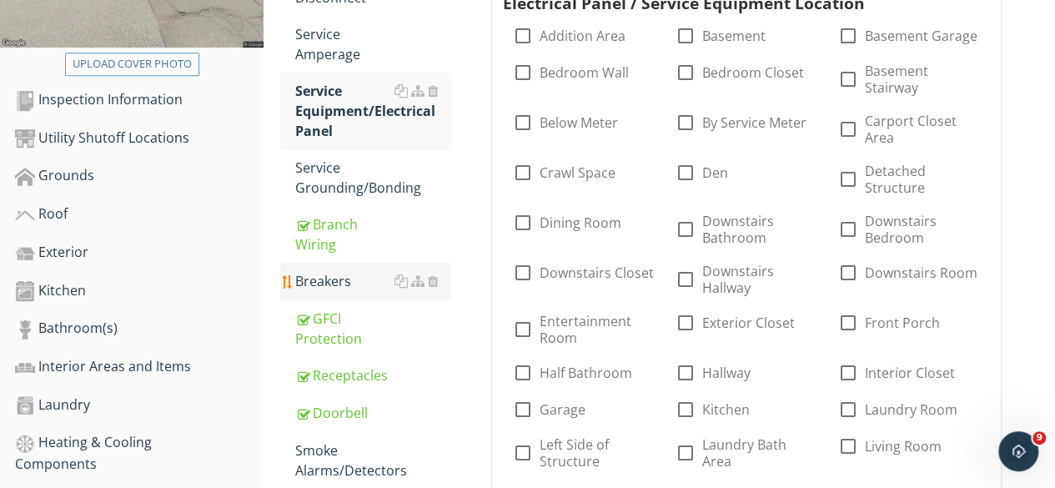
click at [334, 289] on div "Breakers" at bounding box center [373, 281] width 156 height 20
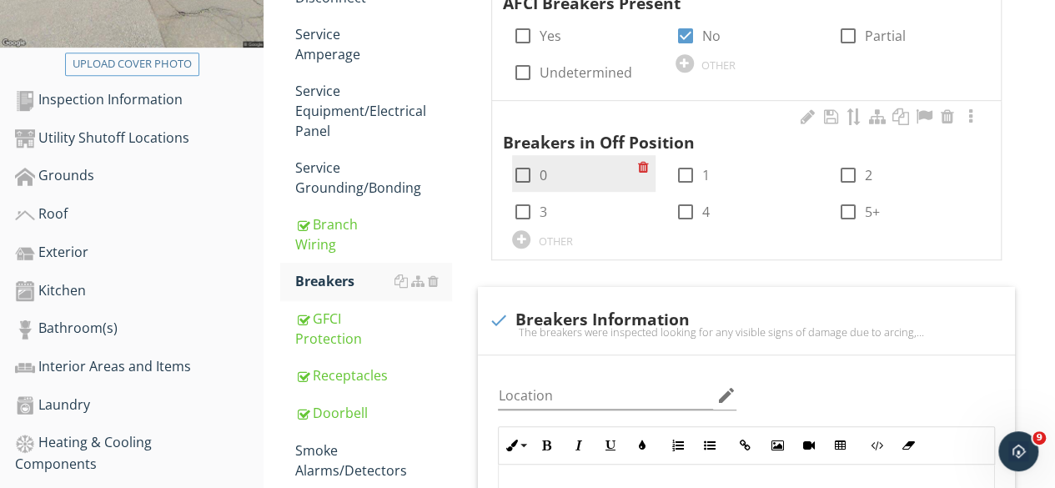
click at [526, 172] on div at bounding box center [522, 175] width 28 height 28
checkbox input "true"
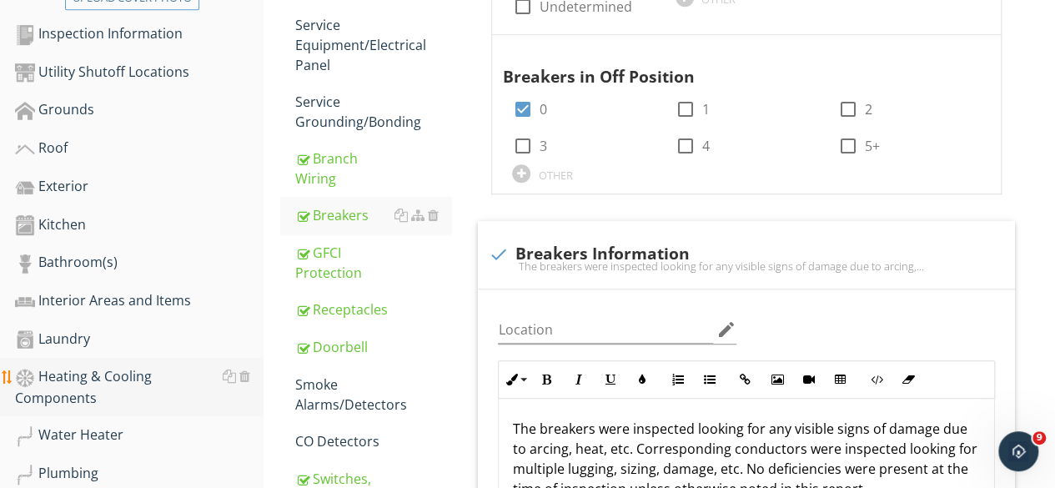
scroll to position [584, 0]
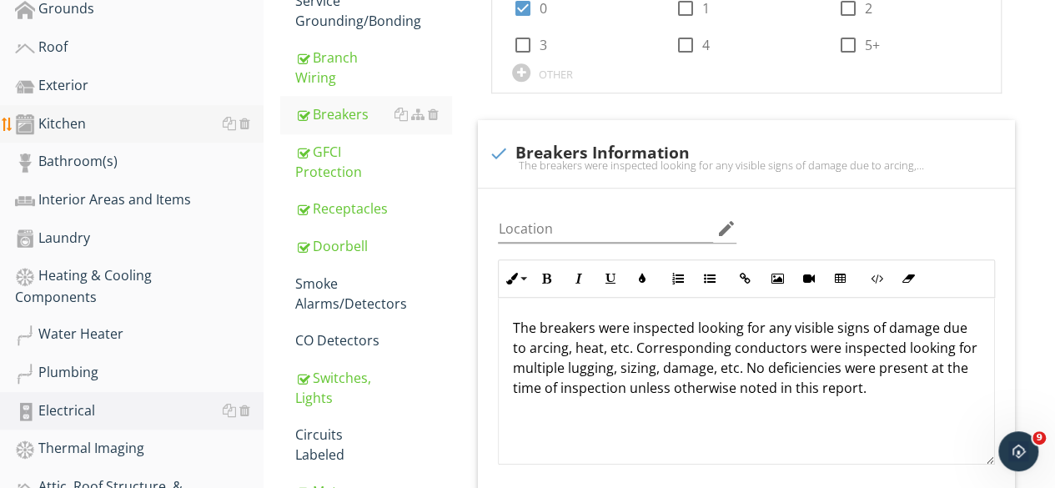
click at [67, 111] on link "Kitchen" at bounding box center [139, 124] width 248 height 38
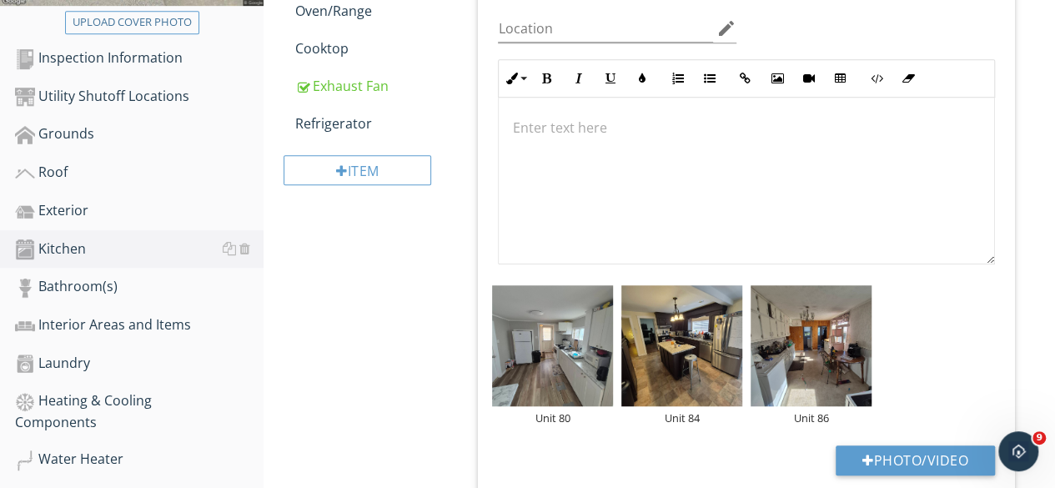
scroll to position [250, 0]
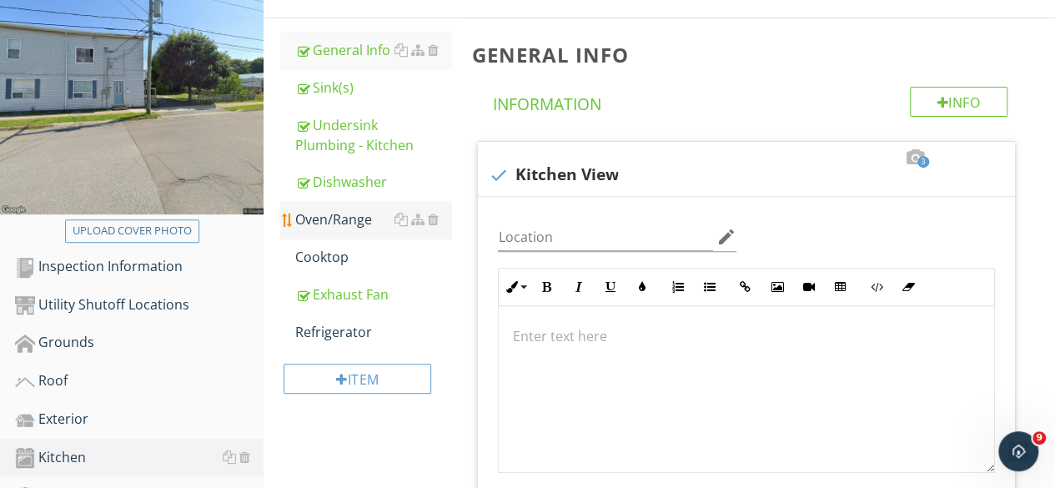
click at [348, 217] on div "Oven/Range" at bounding box center [373, 219] width 156 height 20
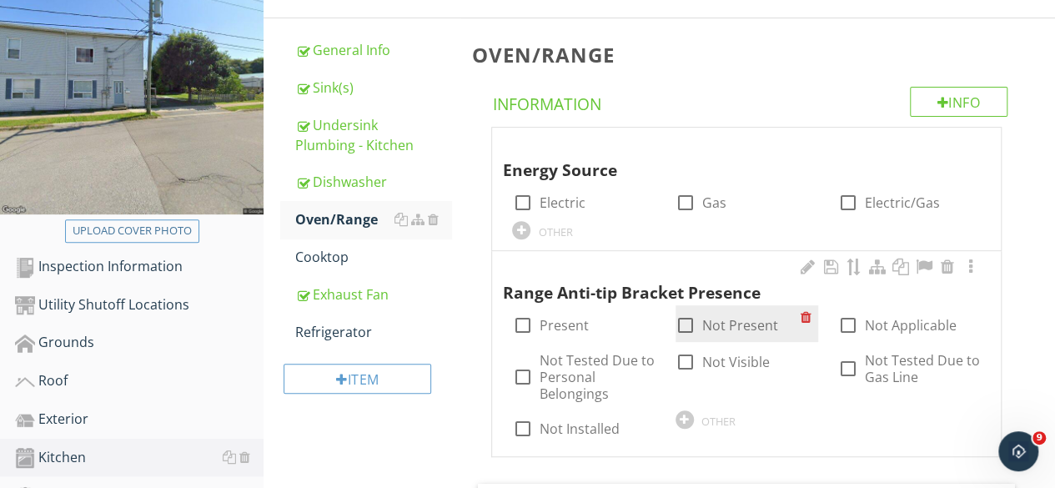
click at [688, 313] on div at bounding box center [685, 325] width 28 height 28
checkbox input "true"
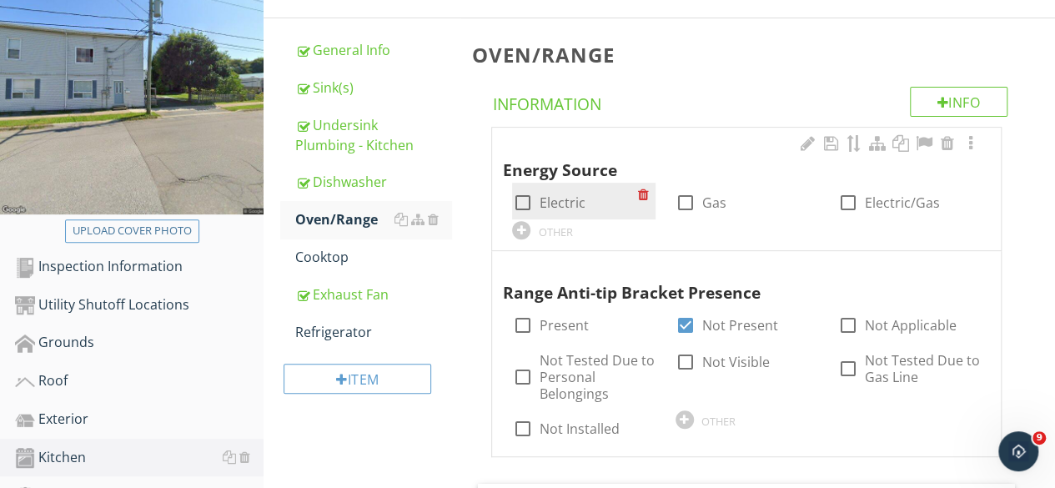
click at [519, 197] on div at bounding box center [522, 202] width 28 height 28
checkbox input "true"
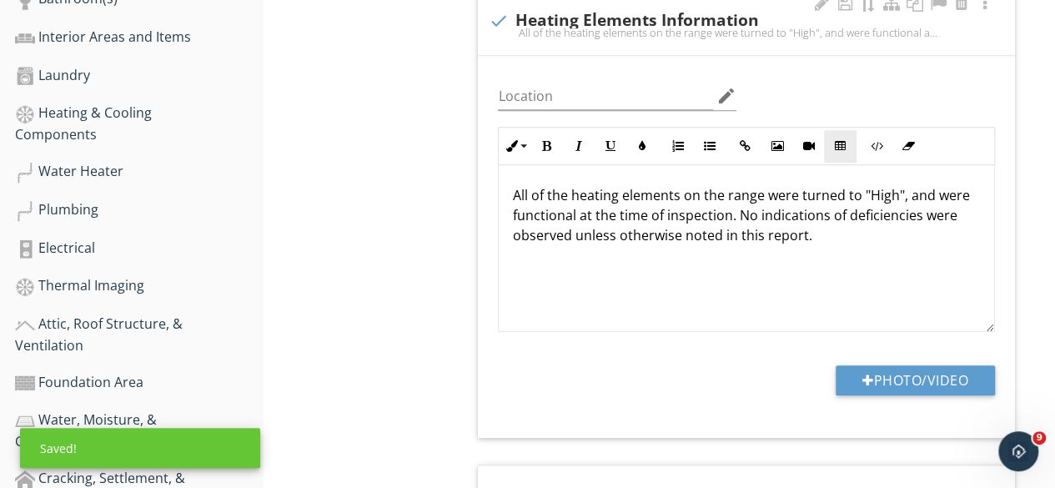
scroll to position [750, 0]
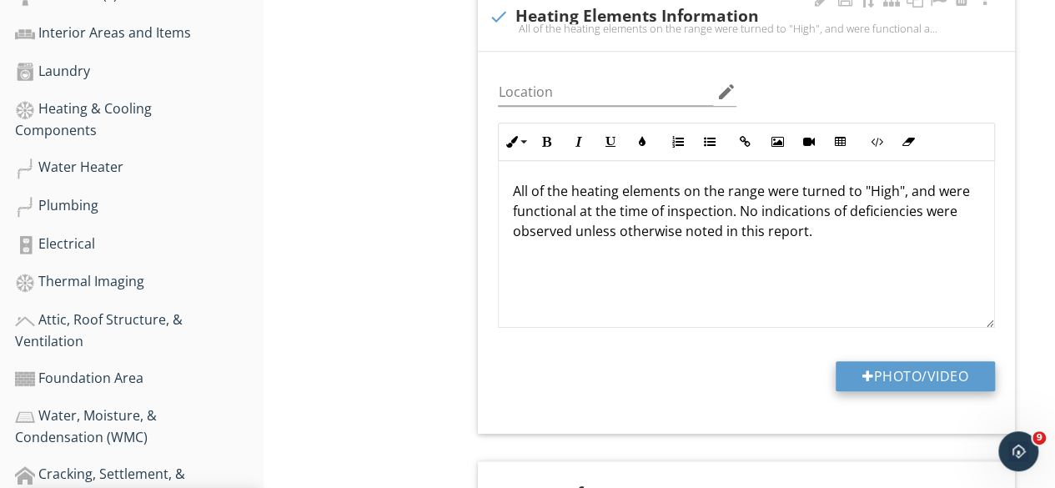
click at [889, 373] on button "Photo/Video" at bounding box center [915, 376] width 159 height 30
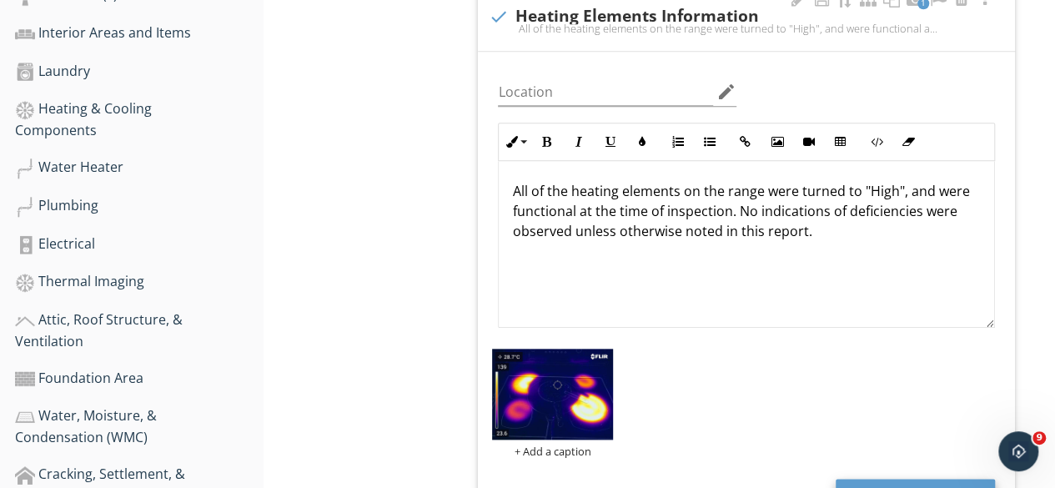
click at [906, 479] on button "Photo/Video" at bounding box center [915, 494] width 159 height 30
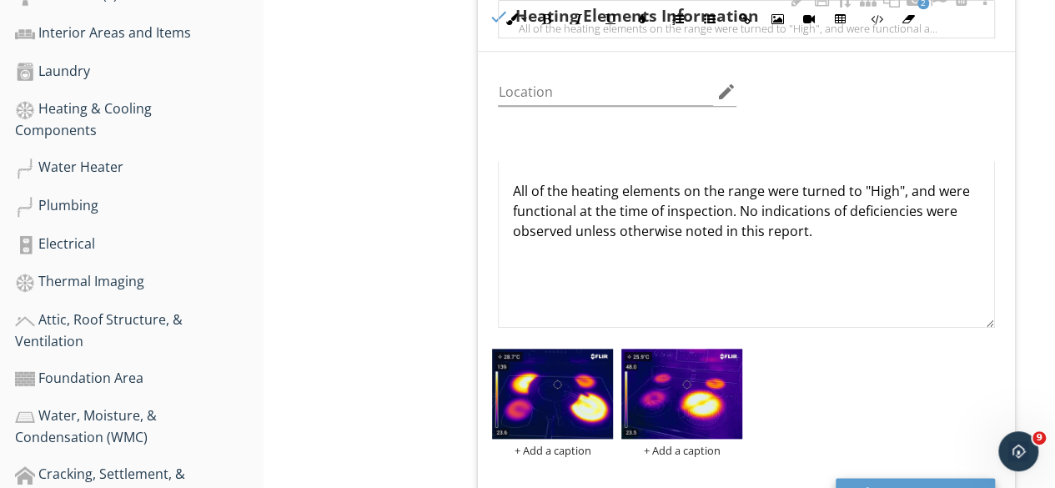
scroll to position [917, 0]
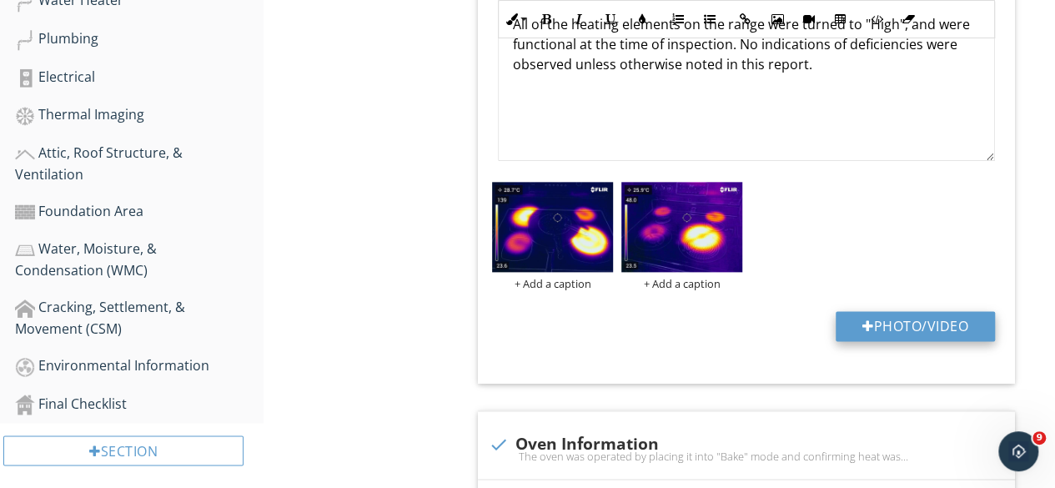
click at [928, 327] on button "Photo/Video" at bounding box center [915, 326] width 159 height 30
type input "C:\fakepath\FLIR3247.jpg"
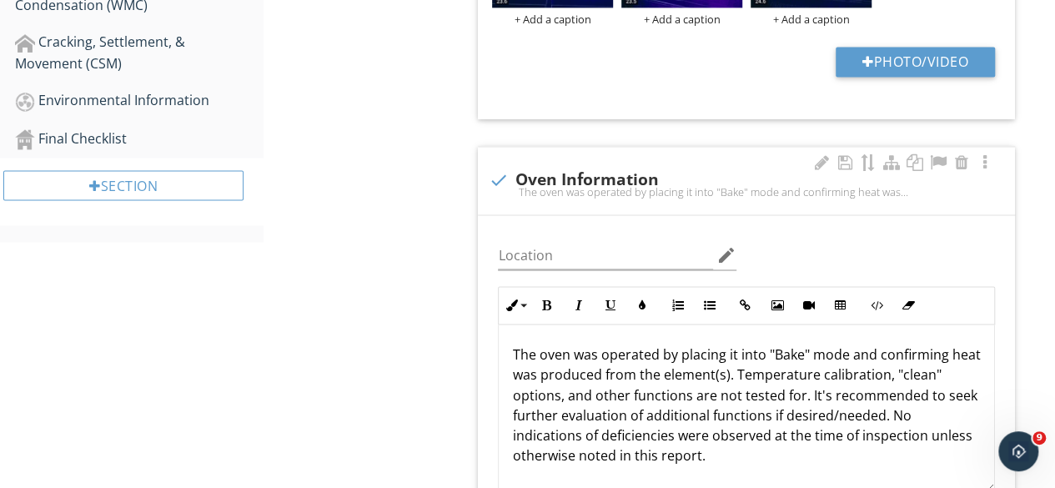
scroll to position [1418, 0]
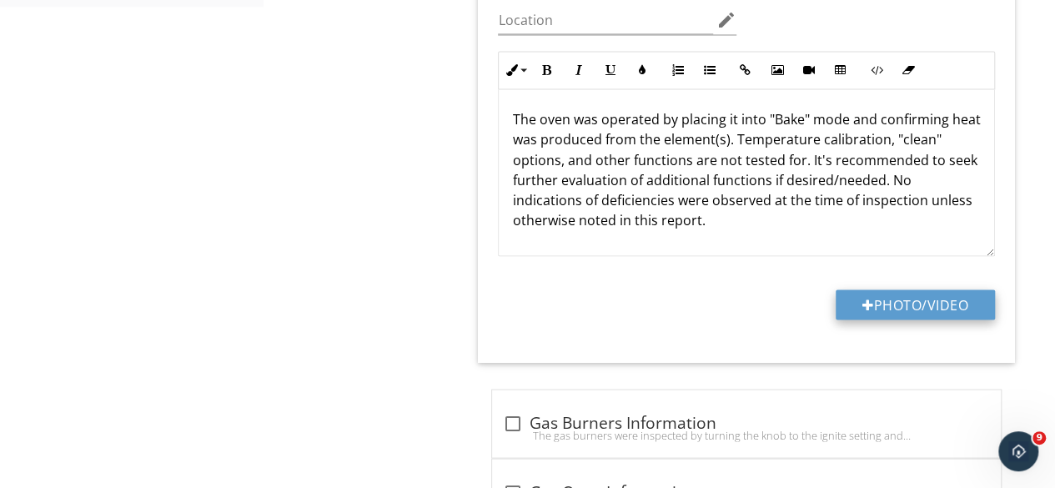
click at [888, 294] on button "Photo/Video" at bounding box center [915, 304] width 159 height 30
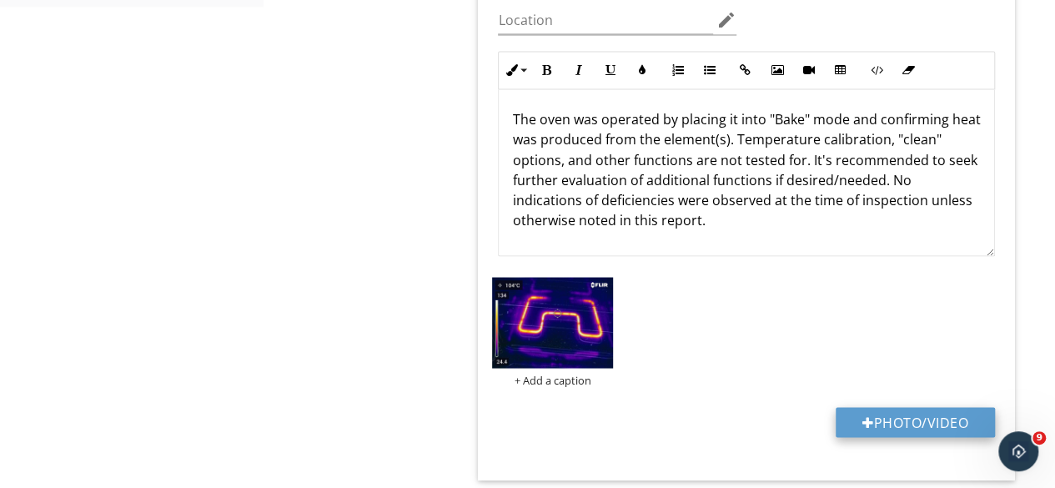
click at [909, 411] on button "Photo/Video" at bounding box center [915, 422] width 159 height 30
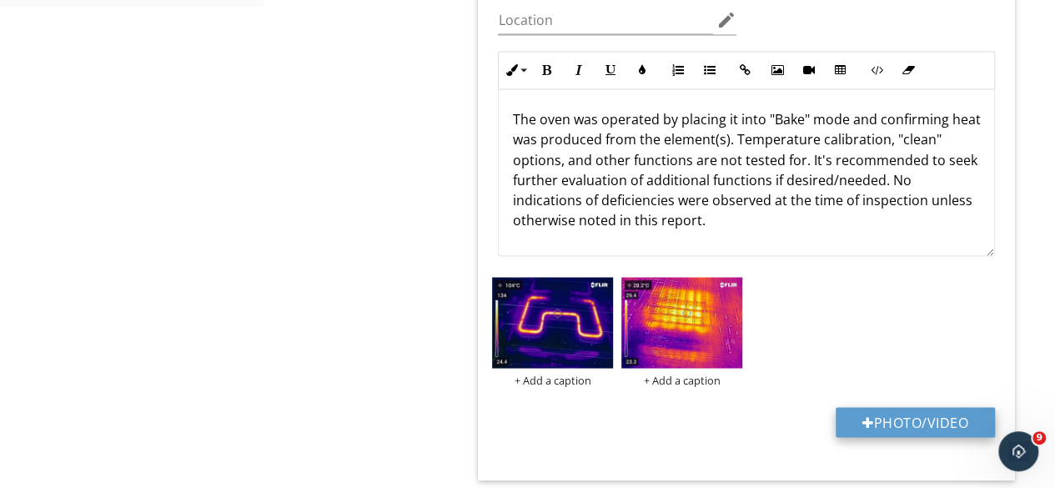
click at [901, 416] on button "Photo/Video" at bounding box center [915, 422] width 159 height 30
type input "C:\fakepath\FLIR3270.jpg"
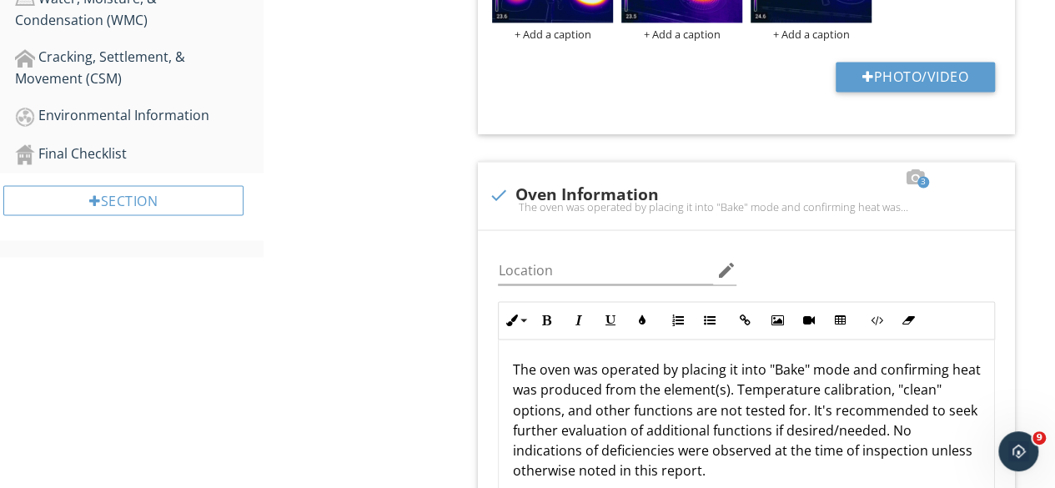
scroll to position [917, 0]
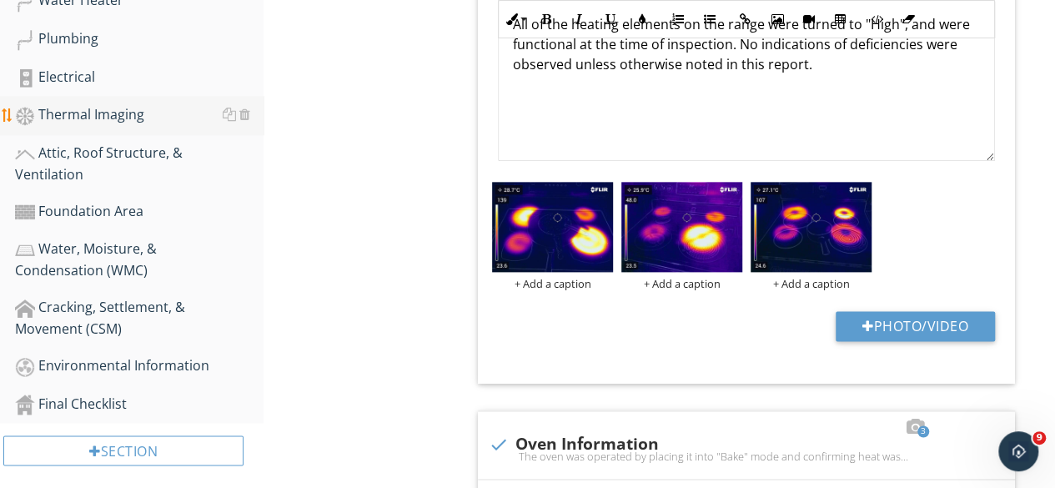
click at [99, 115] on div "Thermal Imaging" at bounding box center [139, 115] width 248 height 22
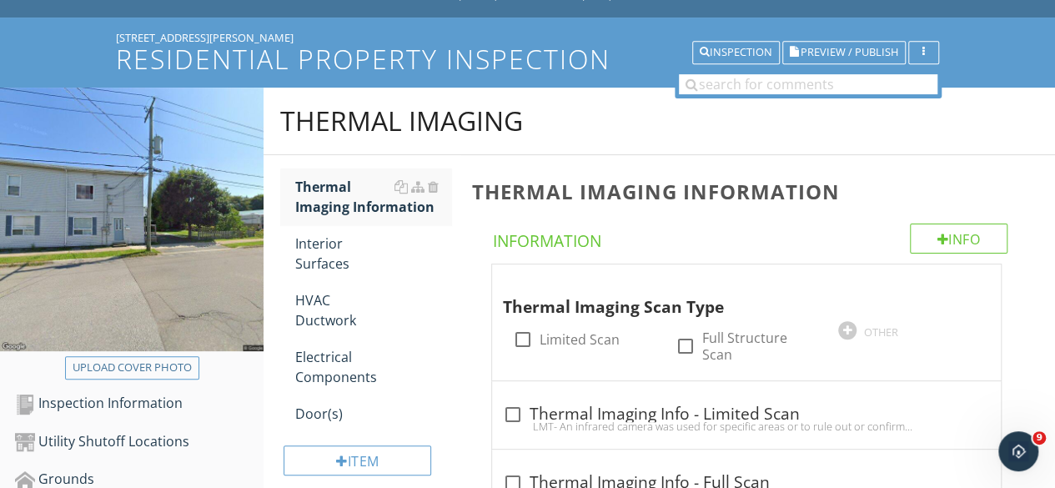
scroll to position [250, 0]
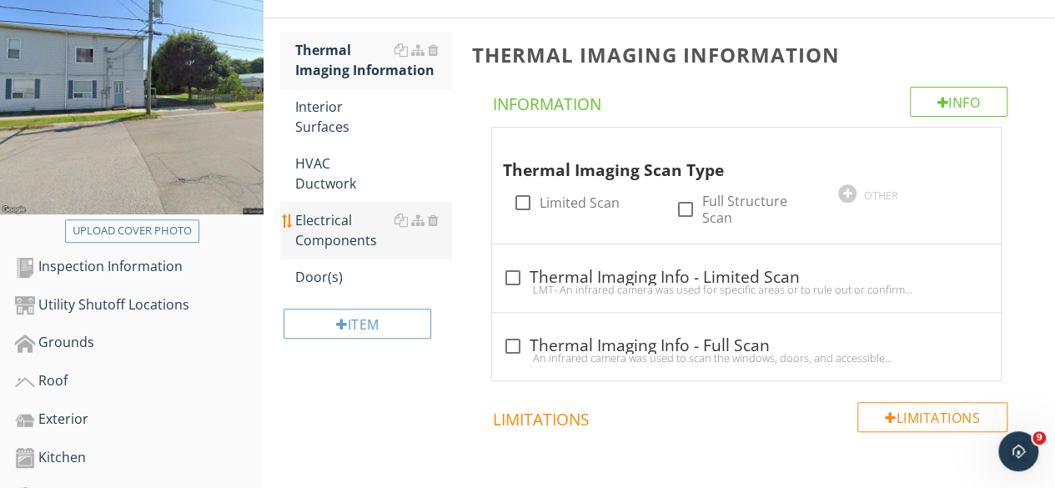
click at [344, 218] on div "Electrical Components" at bounding box center [373, 230] width 156 height 40
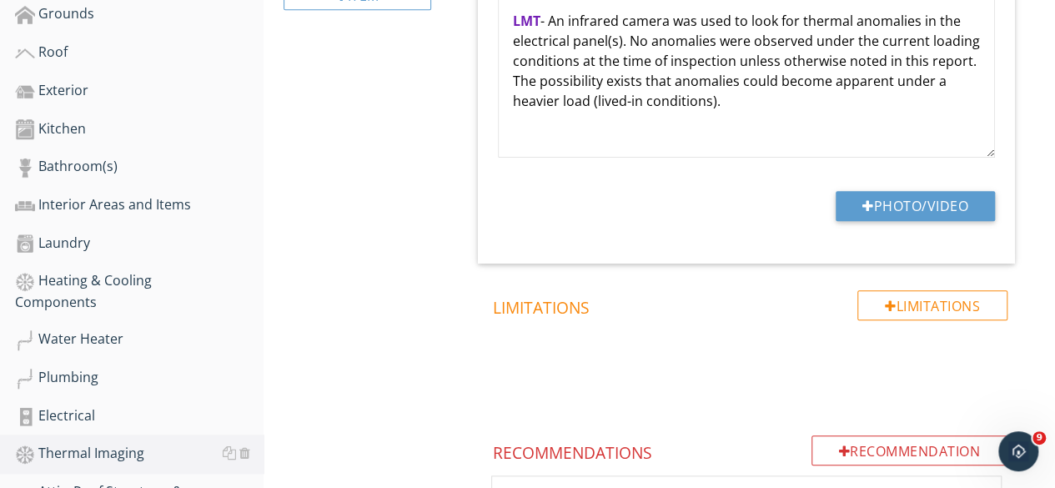
scroll to position [584, 0]
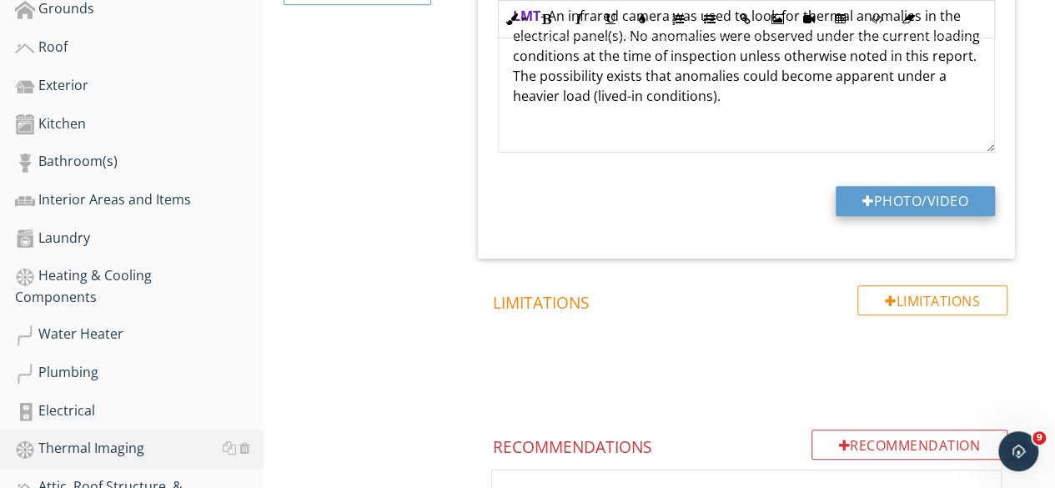
click at [893, 208] on button "Photo/Video" at bounding box center [915, 201] width 159 height 30
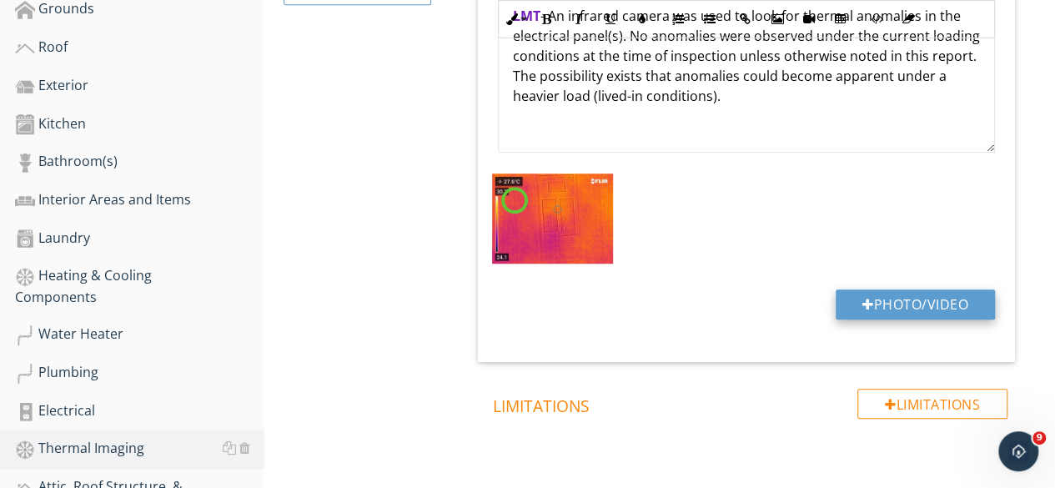
click at [912, 308] on button "Photo/Video" at bounding box center [915, 304] width 159 height 30
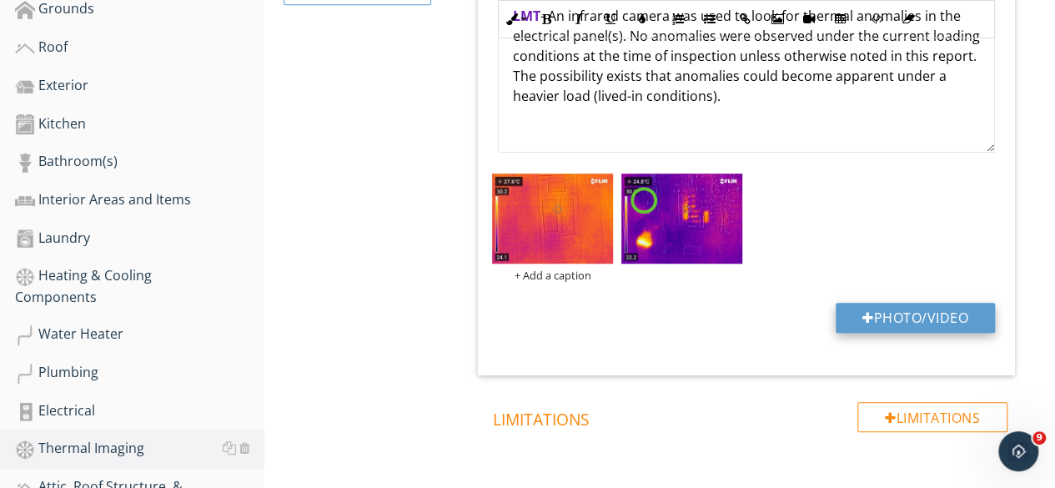
click at [885, 312] on button "Photo/Video" at bounding box center [915, 318] width 159 height 30
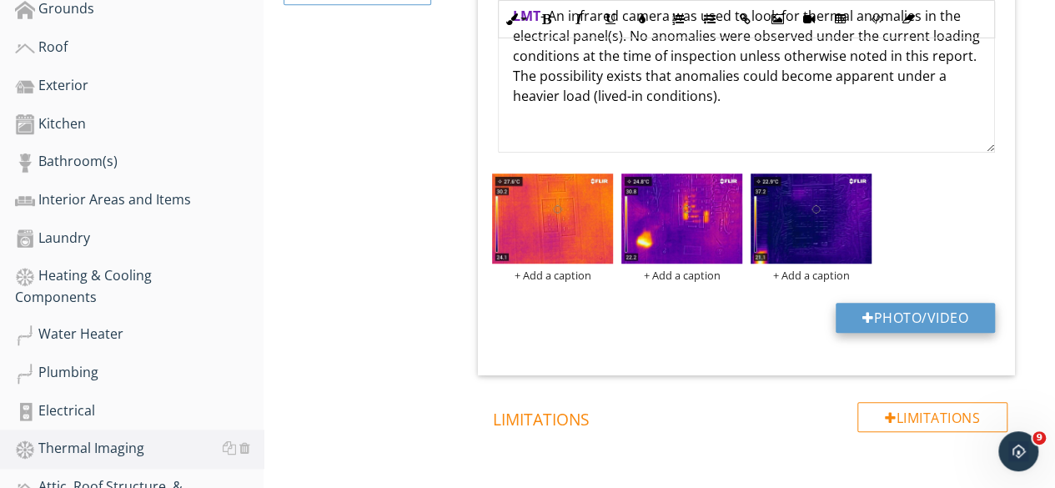
click at [912, 315] on button "Photo/Video" at bounding box center [915, 318] width 159 height 30
type input "C:\fakepath\FLIR3250.jpg"
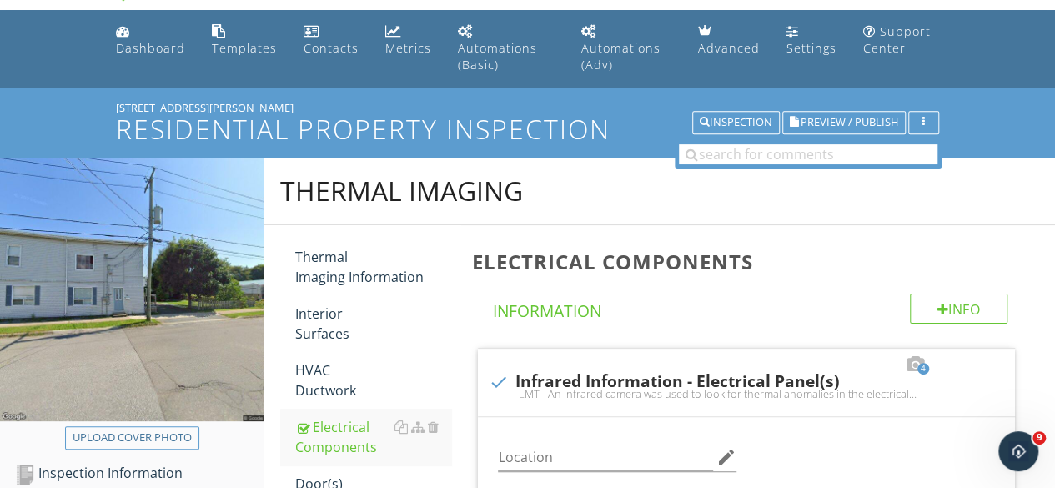
scroll to position [0, 0]
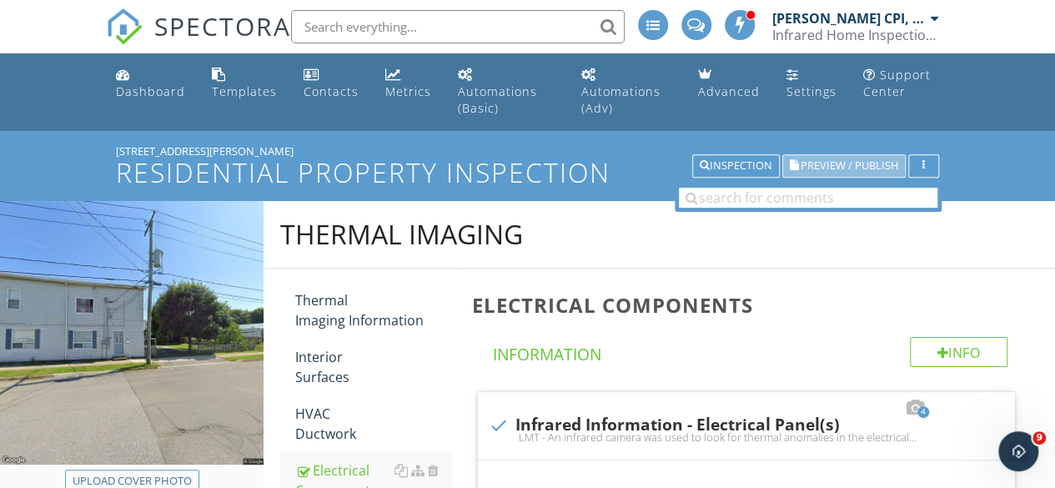
click at [841, 166] on span "Preview / Publish" at bounding box center [849, 166] width 98 height 11
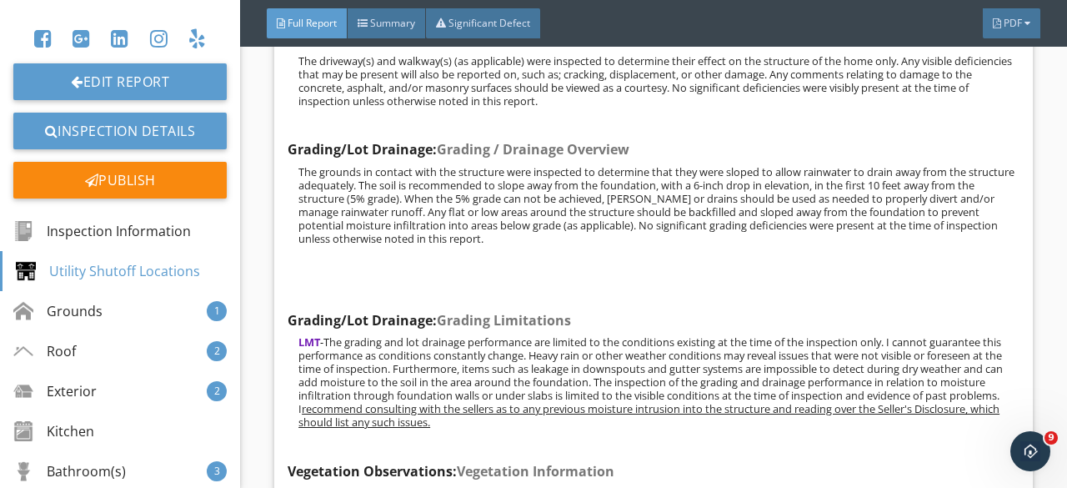
scroll to position [4002, 0]
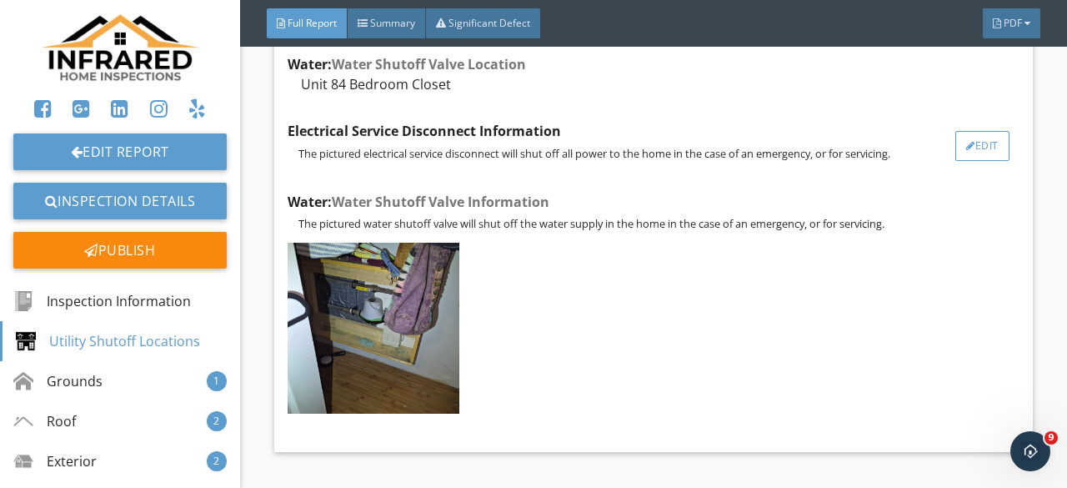
click at [974, 161] on div "Edit" at bounding box center [983, 146] width 54 height 30
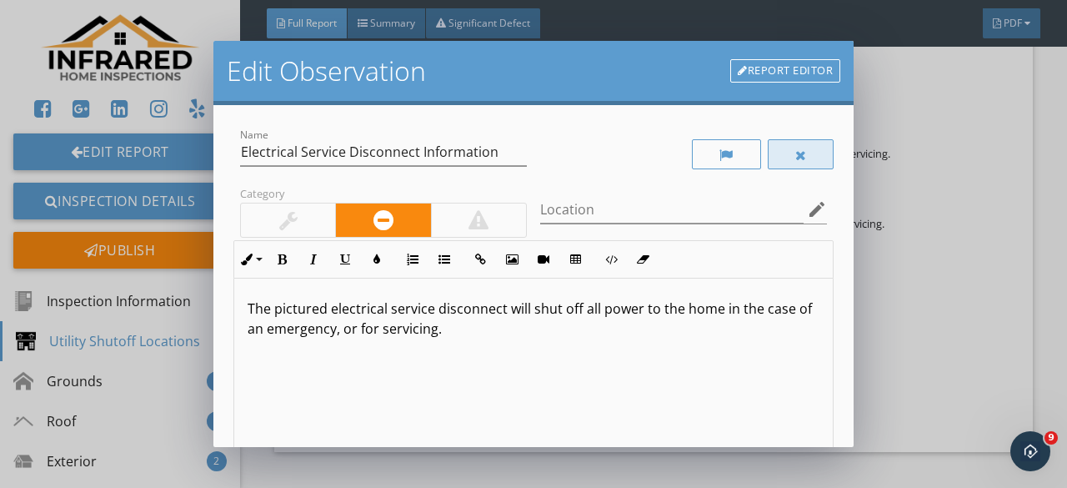
click at [795, 156] on div at bounding box center [801, 154] width 12 height 13
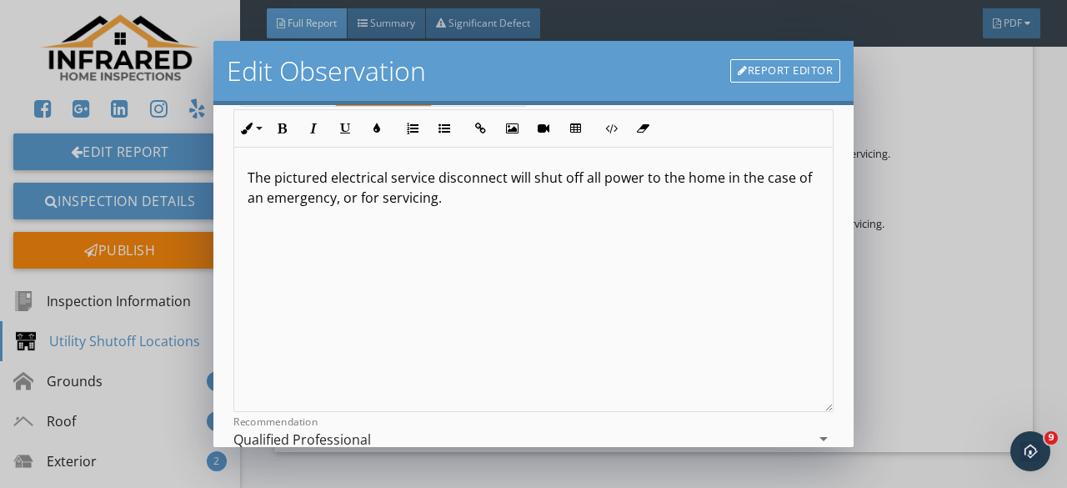
scroll to position [313, 0]
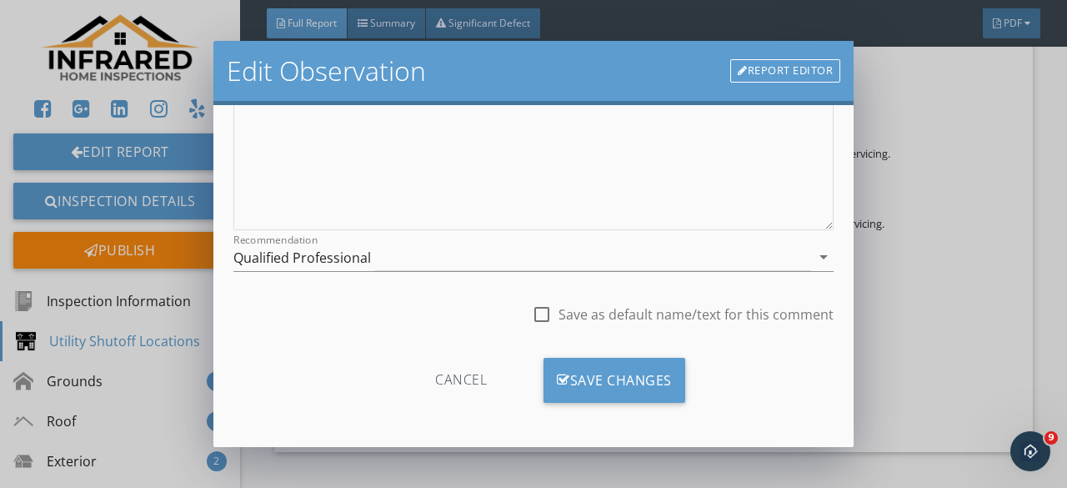
click at [979, 156] on div "Edit Observation Report Editor Name Electrical Service Disconnect Information C…" at bounding box center [533, 244] width 1067 height 488
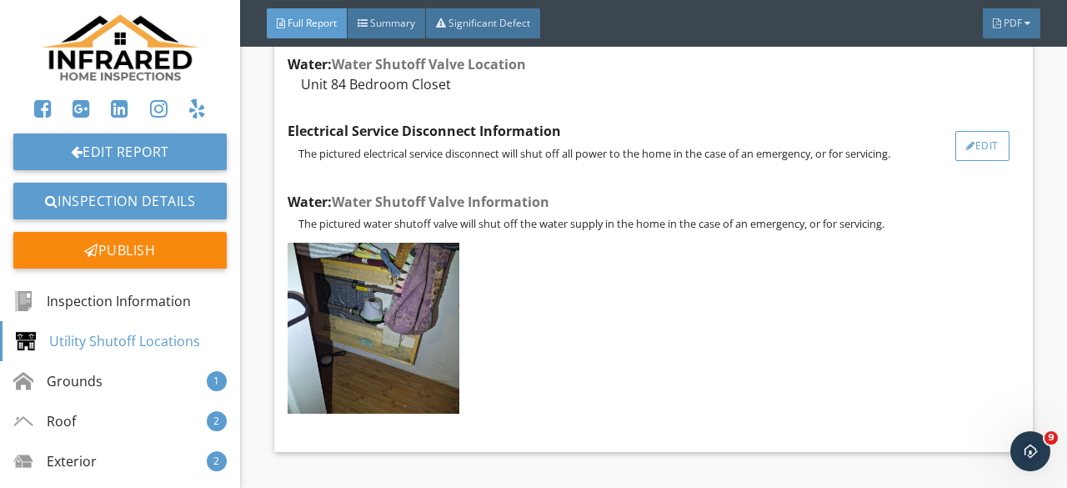
click at [962, 161] on div "Edit" at bounding box center [983, 146] width 54 height 30
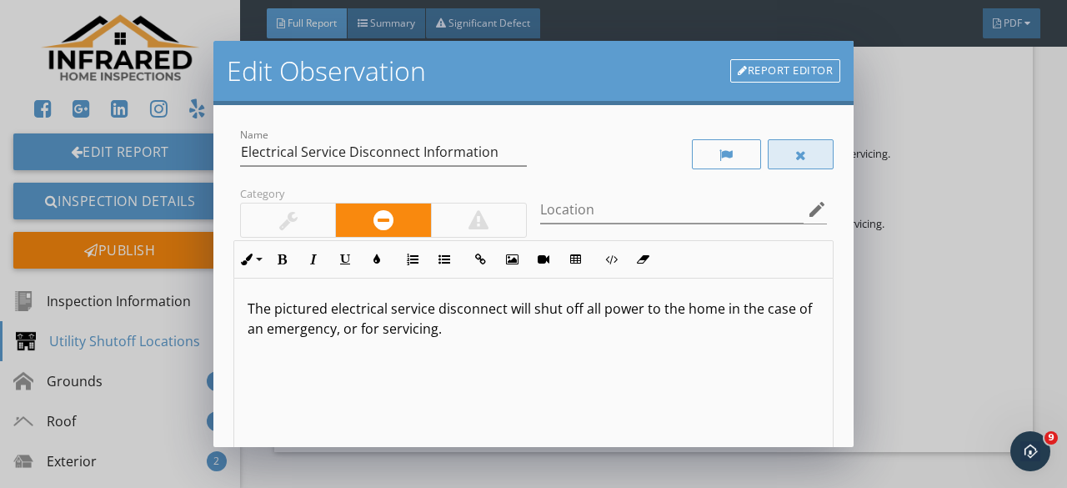
click at [787, 146] on div at bounding box center [801, 154] width 67 height 30
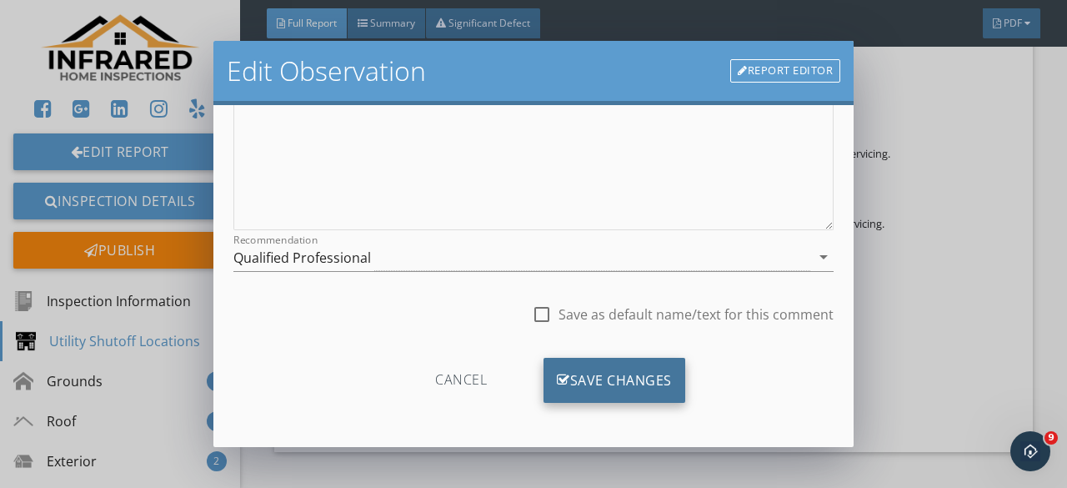
click at [600, 379] on div "Save Changes" at bounding box center [615, 380] width 142 height 45
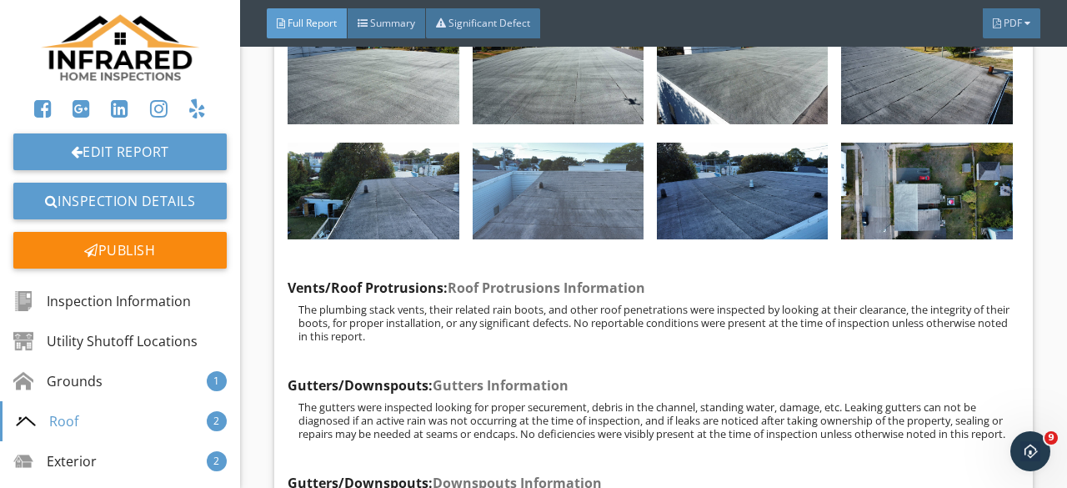
scroll to position [7004, 0]
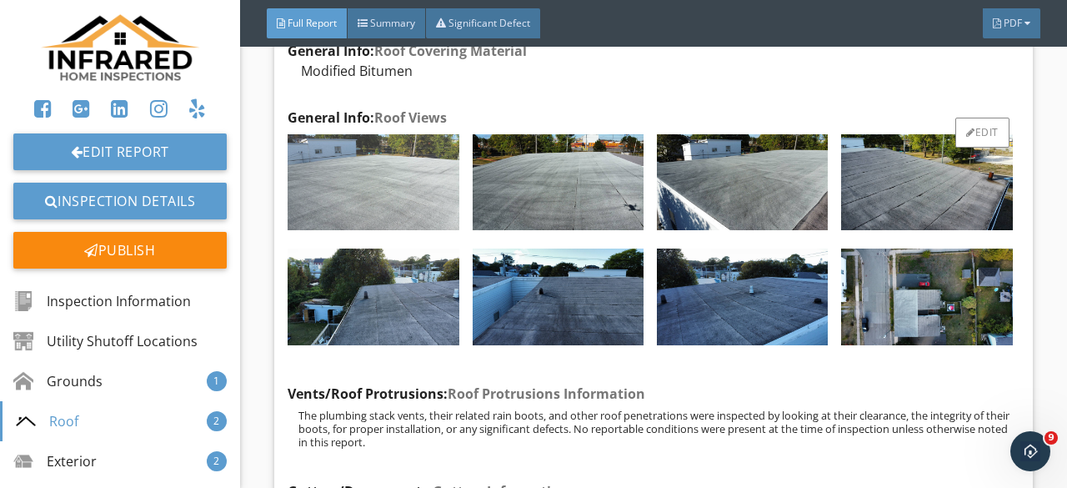
click at [335, 231] on img at bounding box center [373, 182] width 171 height 97
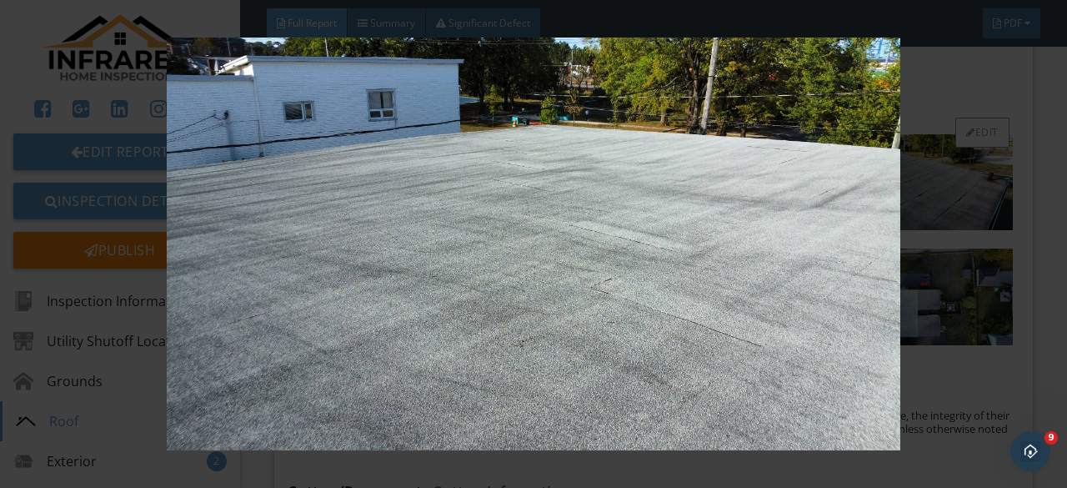
click at [314, 304] on img at bounding box center [533, 244] width 963 height 413
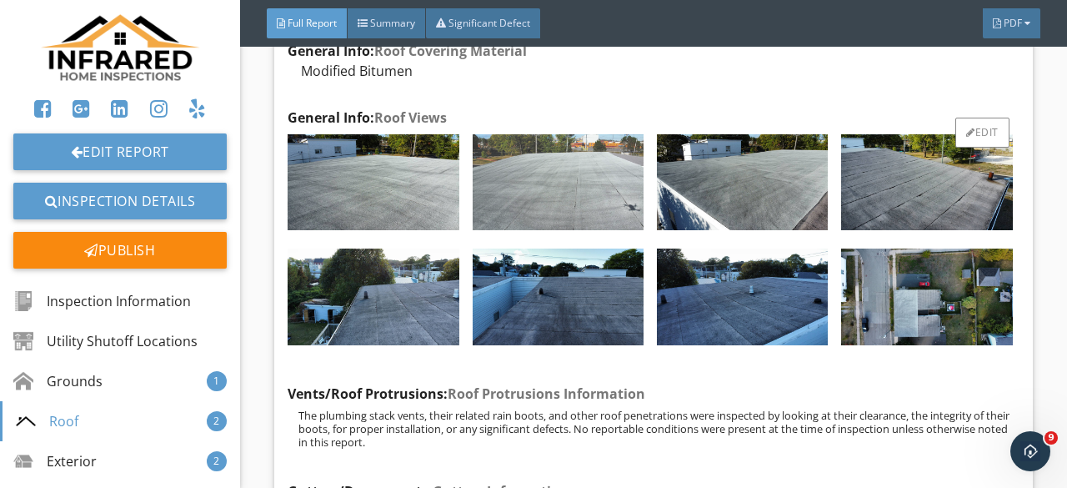
click at [504, 231] on img at bounding box center [558, 182] width 171 height 97
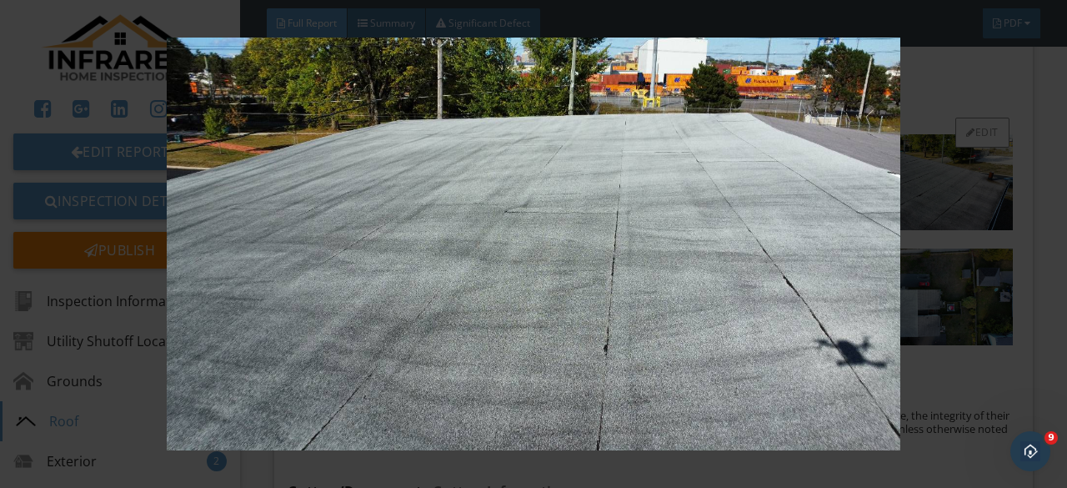
click at [504, 293] on img at bounding box center [533, 244] width 963 height 413
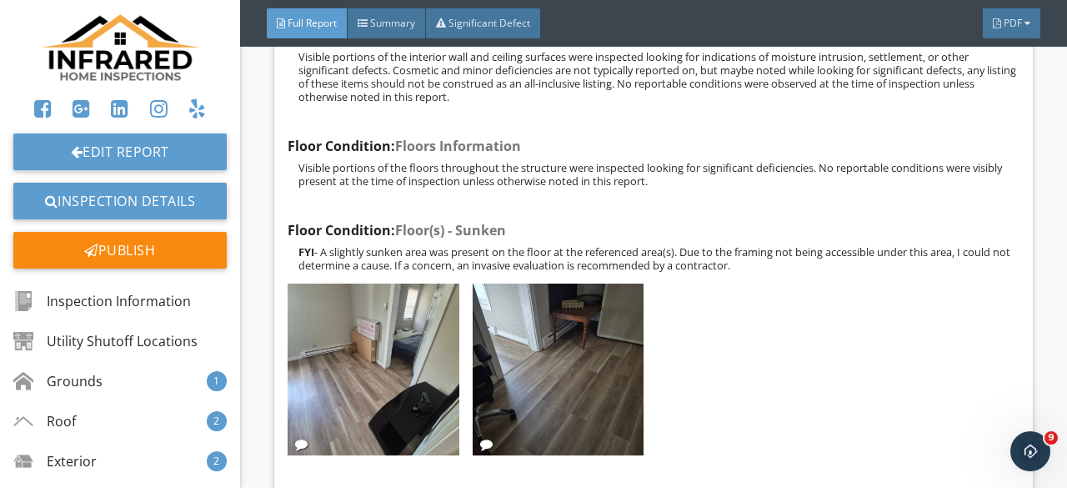
scroll to position [17928, 0]
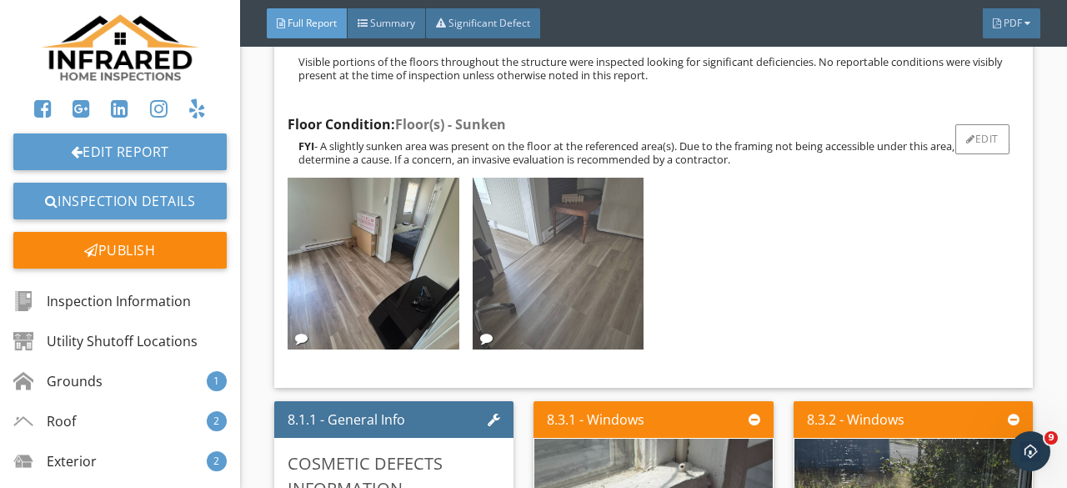
click at [572, 349] on img at bounding box center [558, 263] width 171 height 171
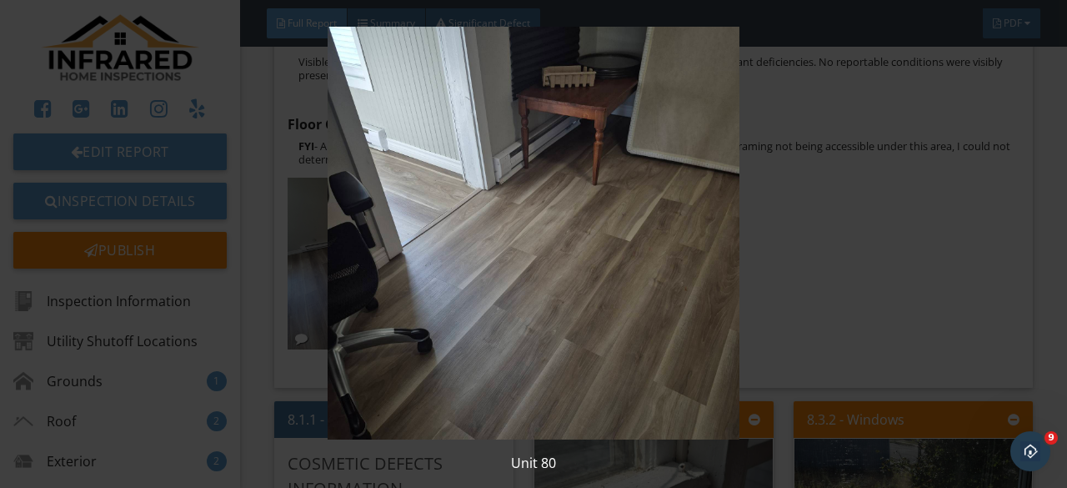
click at [572, 349] on img at bounding box center [533, 233] width 963 height 413
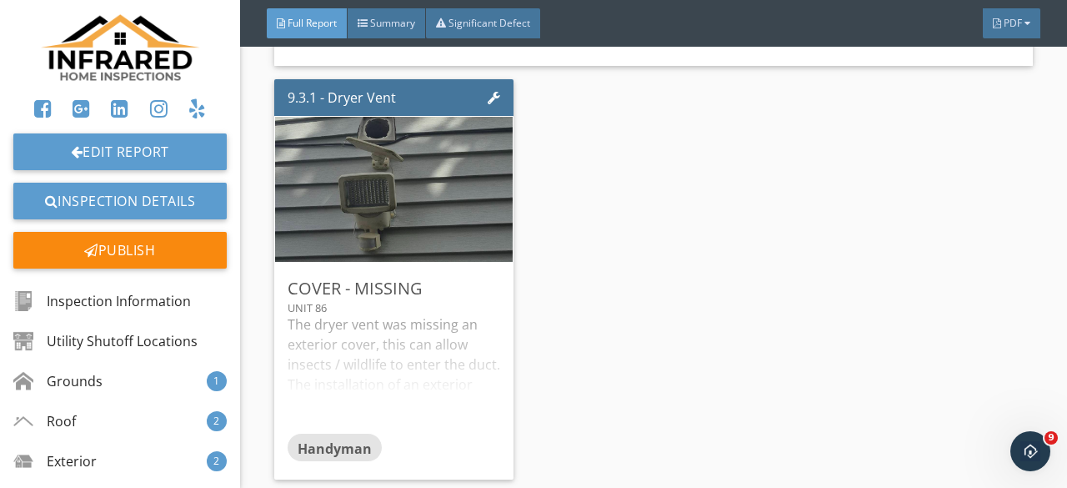
scroll to position [19429, 0]
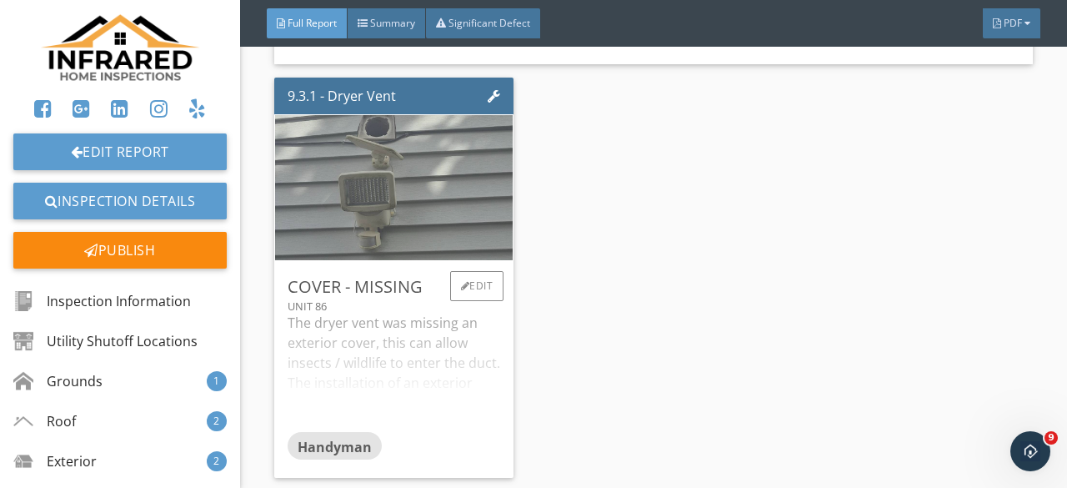
click at [402, 201] on img at bounding box center [394, 188] width 363 height 363
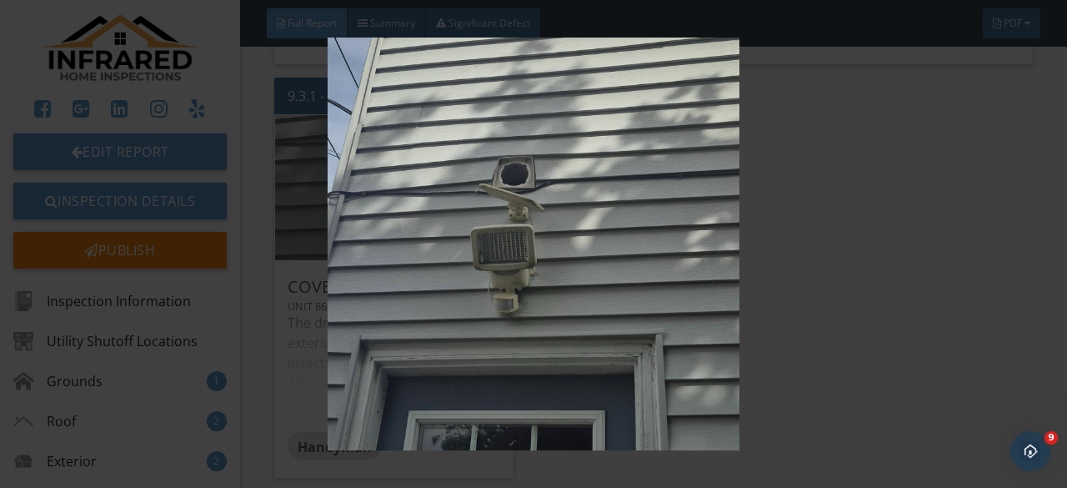
click at [402, 201] on img at bounding box center [533, 244] width 963 height 413
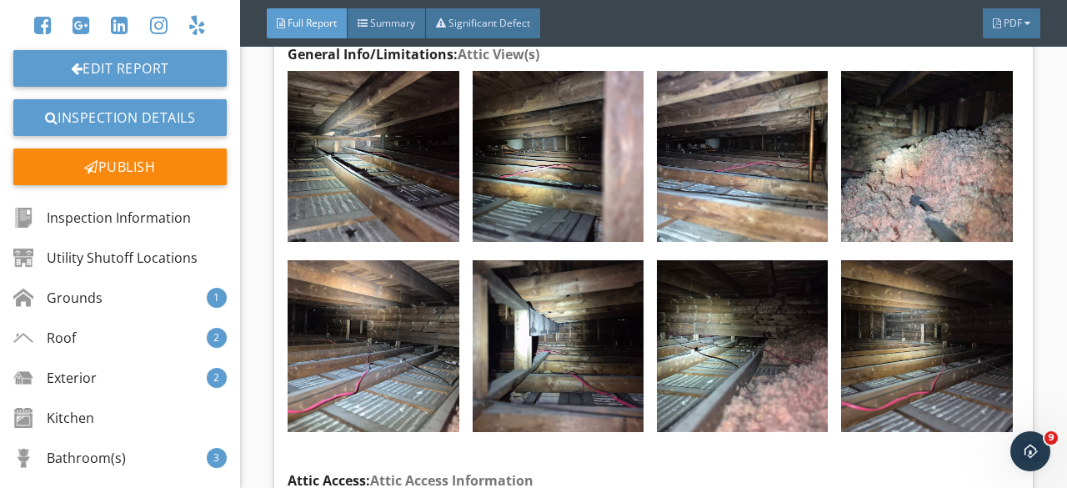
scroll to position [31186, 0]
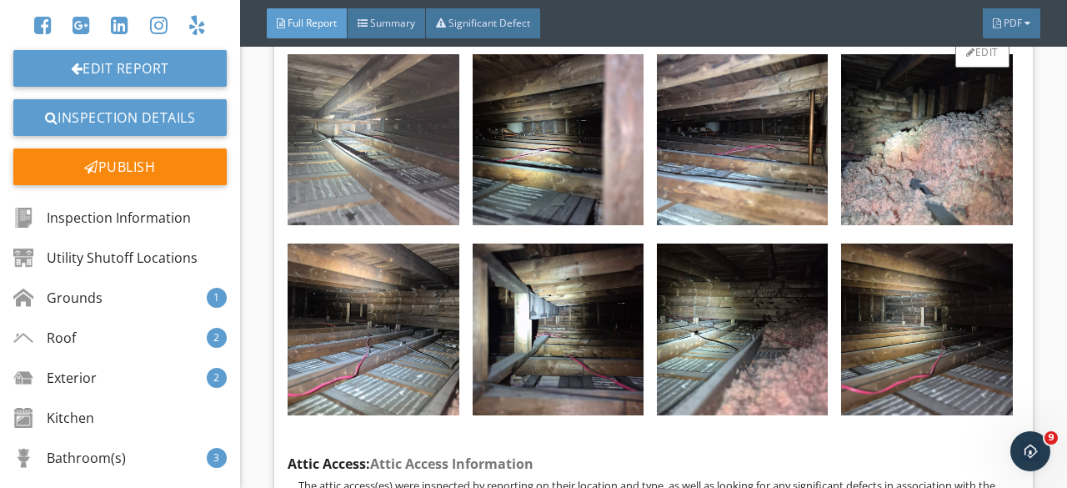
click at [359, 181] on img at bounding box center [373, 139] width 171 height 171
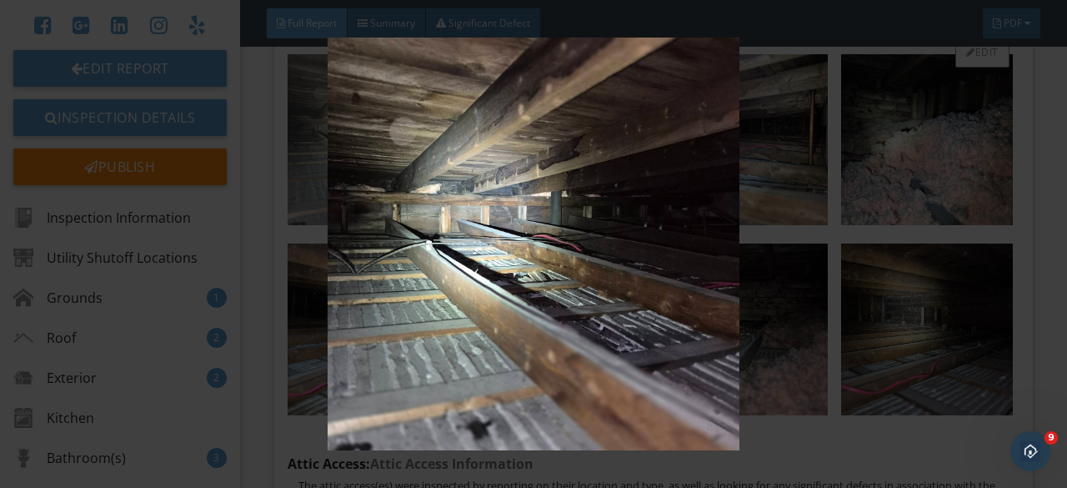
click at [359, 181] on img at bounding box center [533, 244] width 963 height 413
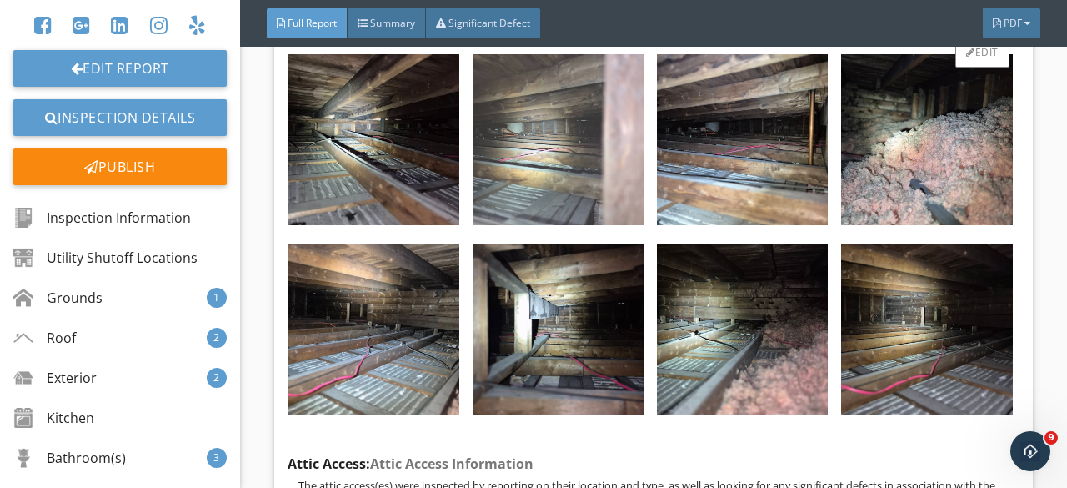
click at [545, 181] on img at bounding box center [558, 139] width 171 height 171
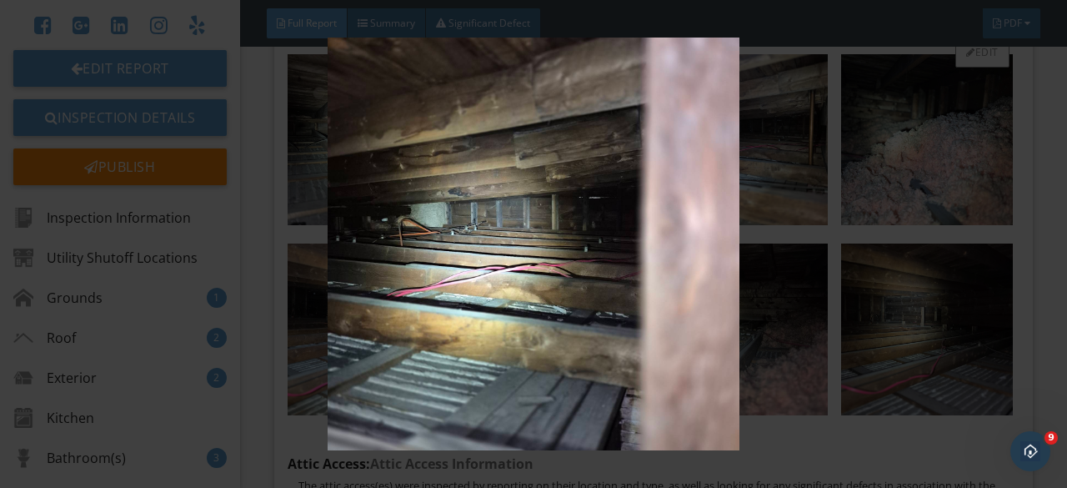
click at [545, 181] on img at bounding box center [533, 244] width 963 height 413
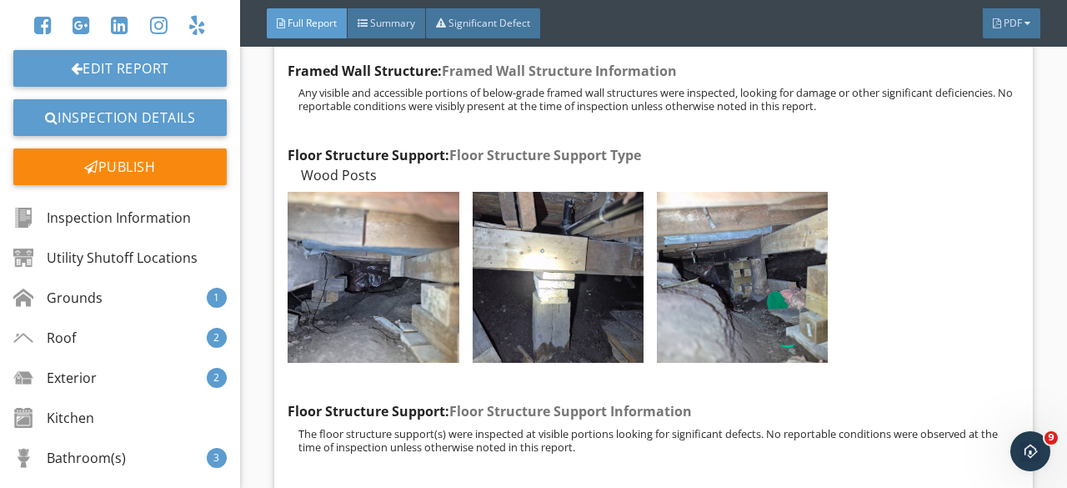
scroll to position [34438, 0]
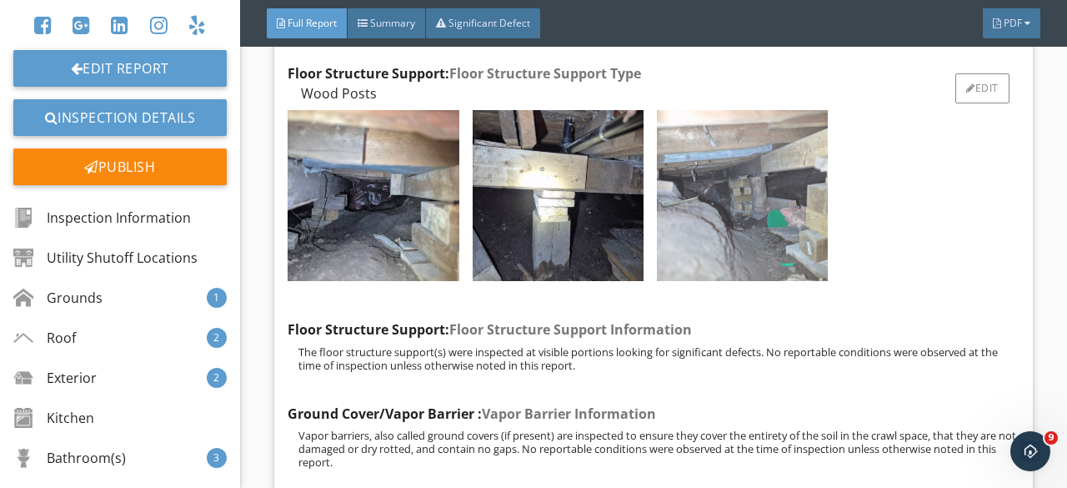
click at [785, 198] on img at bounding box center [742, 195] width 171 height 171
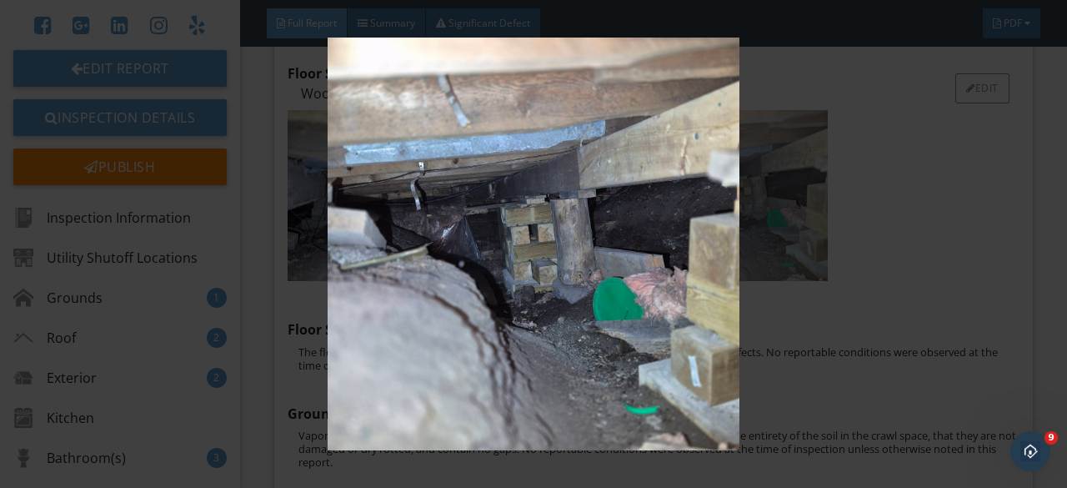
click at [785, 198] on img at bounding box center [533, 244] width 963 height 413
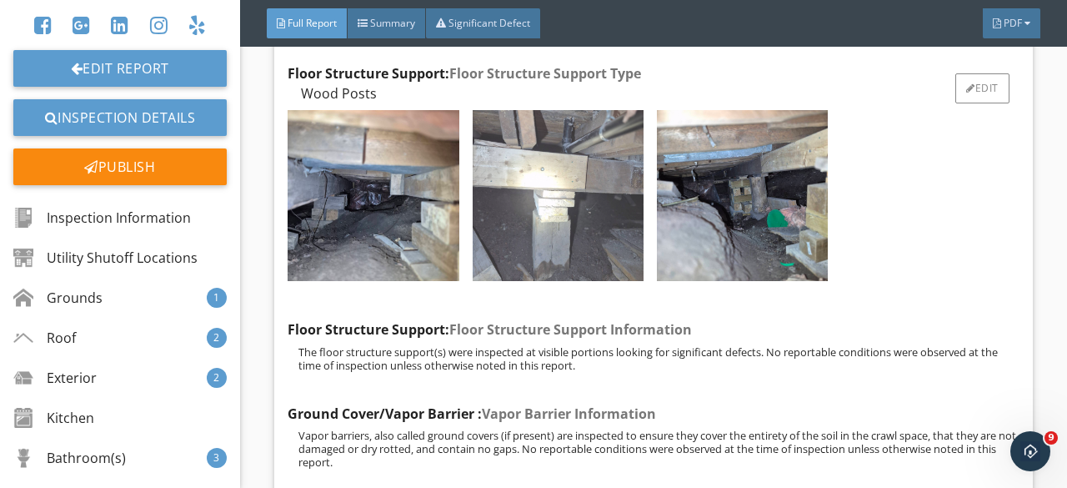
click at [608, 196] on img at bounding box center [558, 195] width 171 height 171
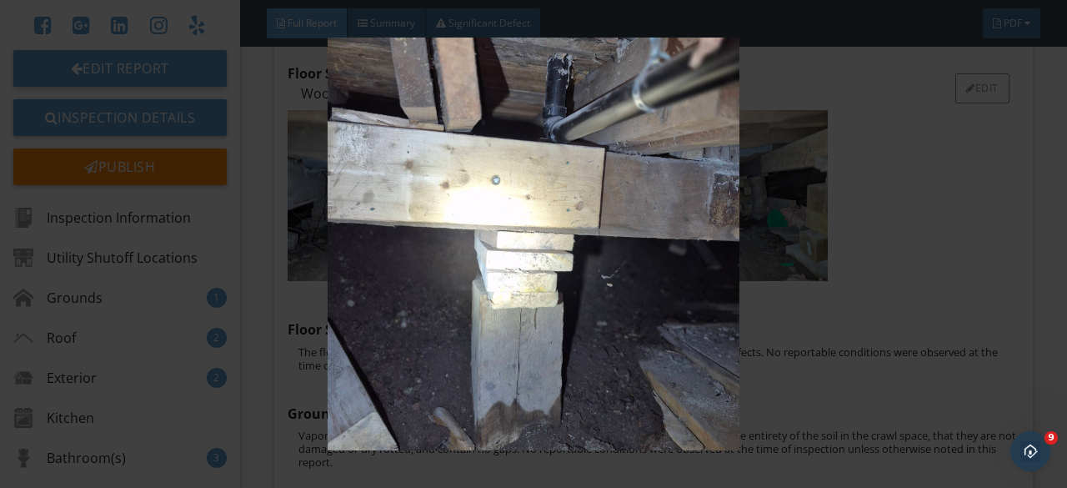
click at [608, 196] on img at bounding box center [533, 244] width 963 height 413
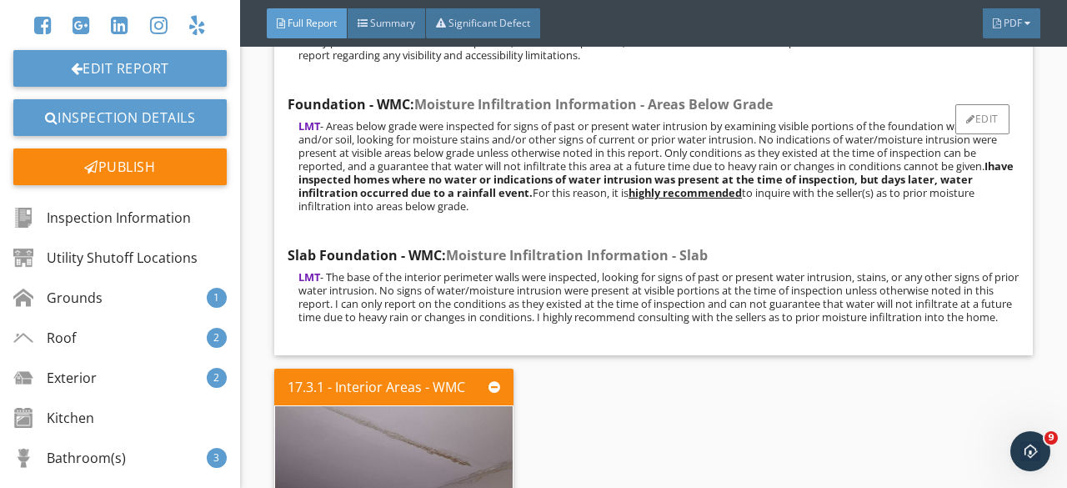
scroll to position [36106, 0]
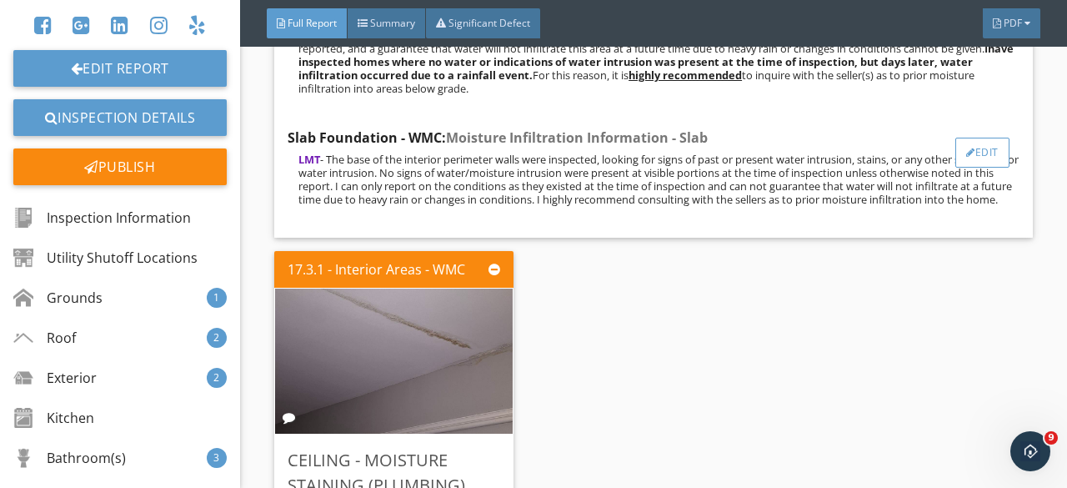
click at [982, 138] on div "Edit" at bounding box center [983, 153] width 54 height 30
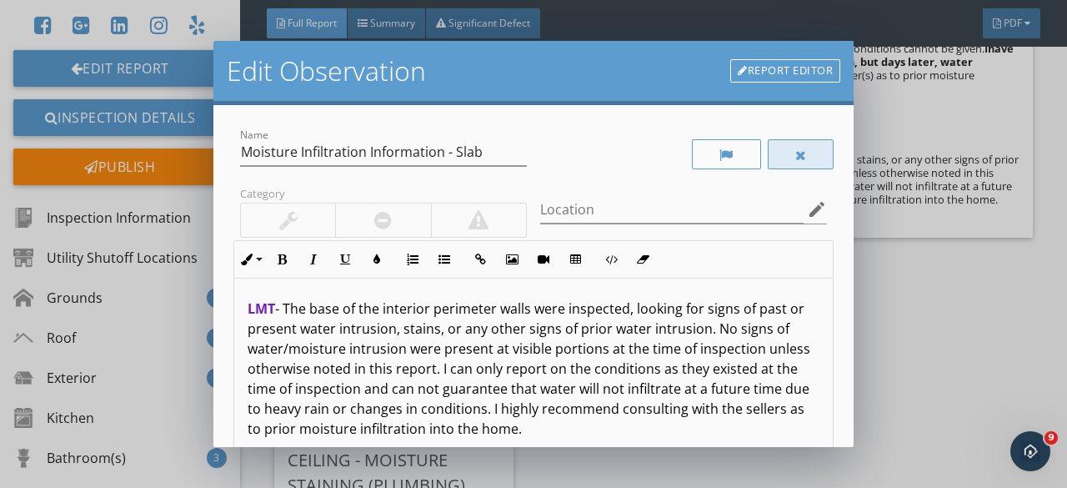
click at [797, 146] on div at bounding box center [801, 154] width 67 height 30
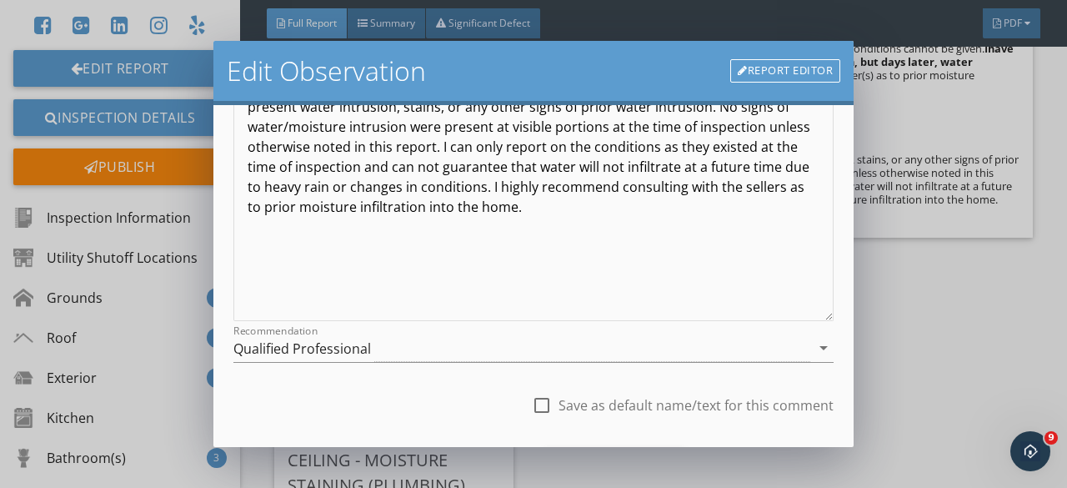
scroll to position [250, 0]
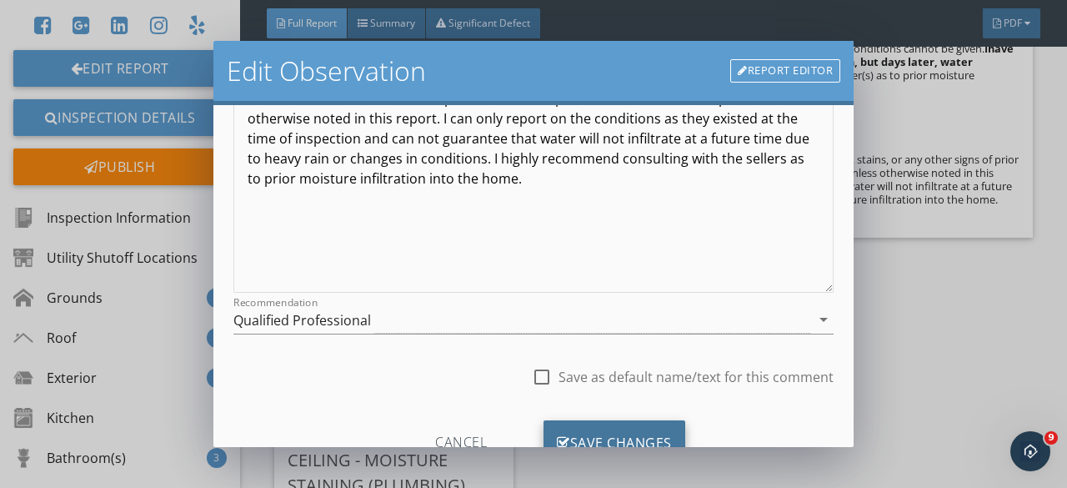
click at [620, 441] on div "Save Changes" at bounding box center [615, 442] width 142 height 45
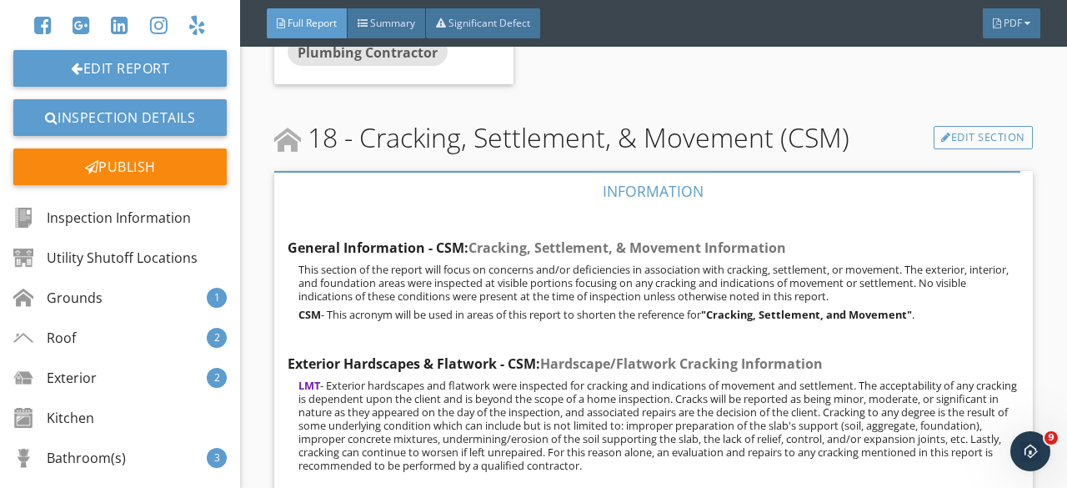
scroll to position [36606, 0]
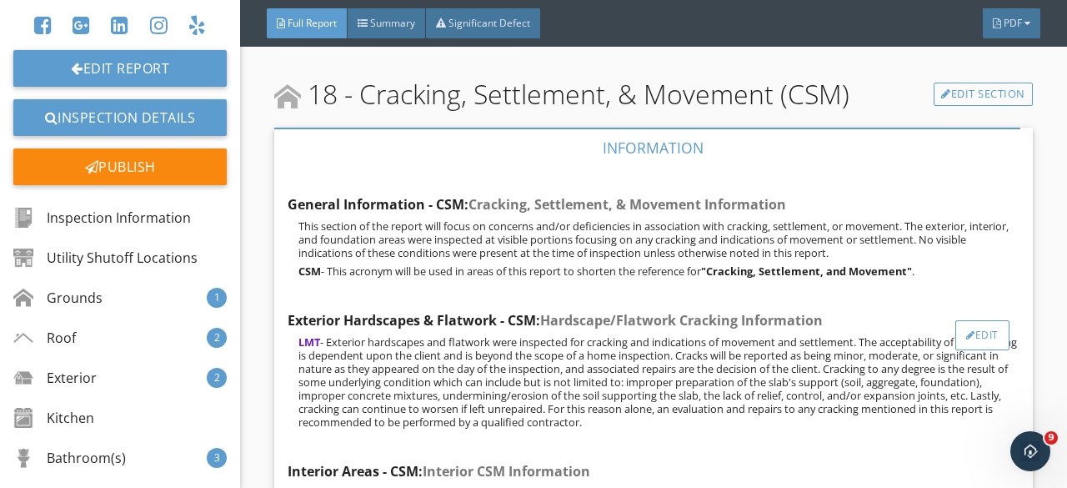
click at [966, 330] on div at bounding box center [970, 335] width 9 height 10
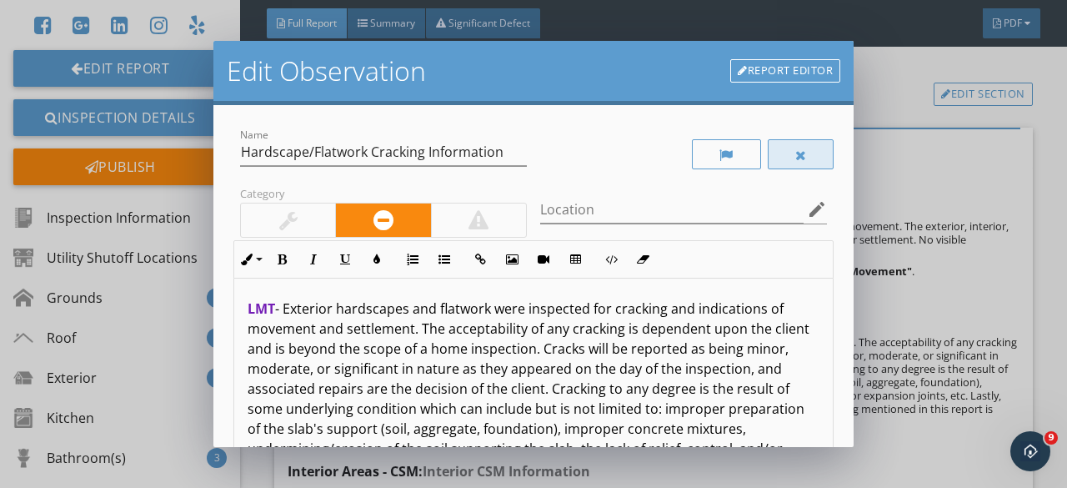
click at [795, 157] on div at bounding box center [801, 154] width 67 height 30
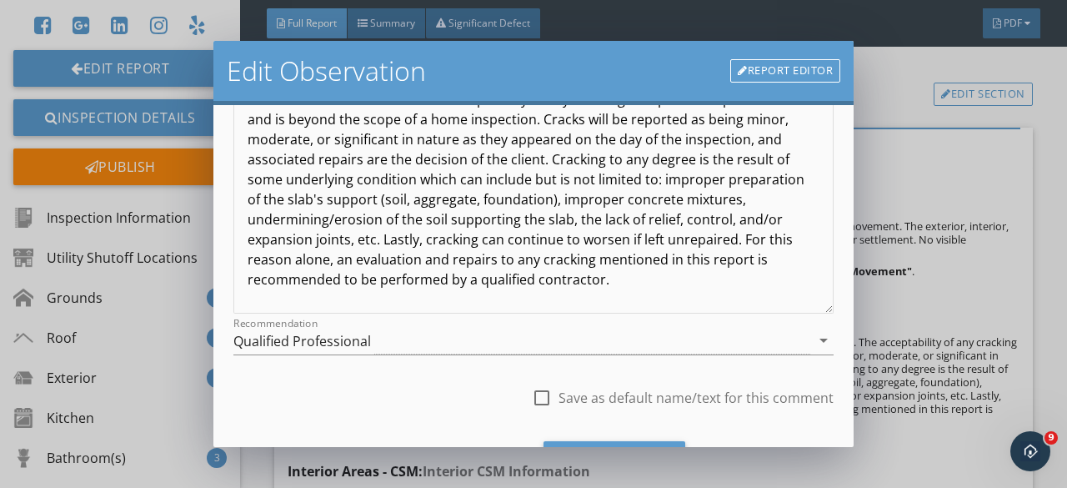
scroll to position [313, 0]
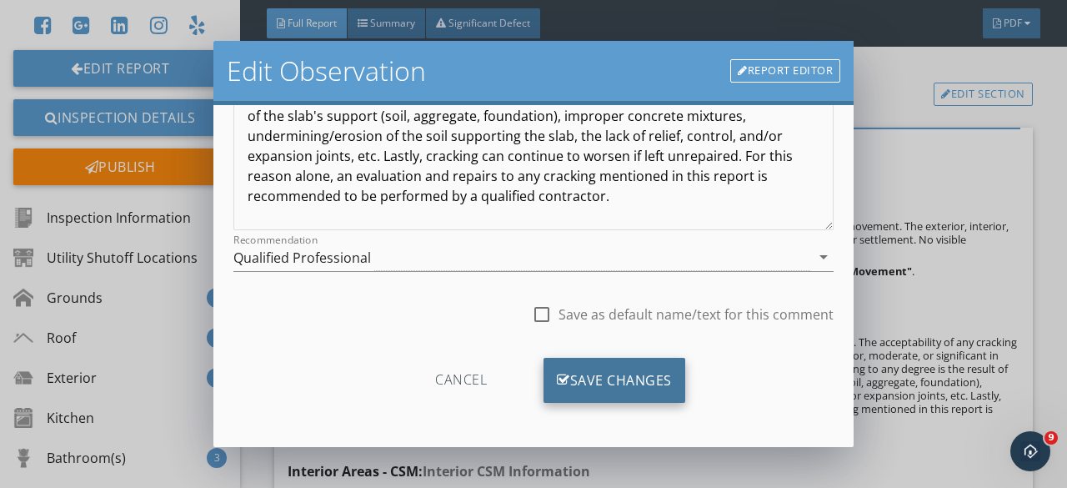
click at [595, 378] on div "Save Changes" at bounding box center [615, 380] width 142 height 45
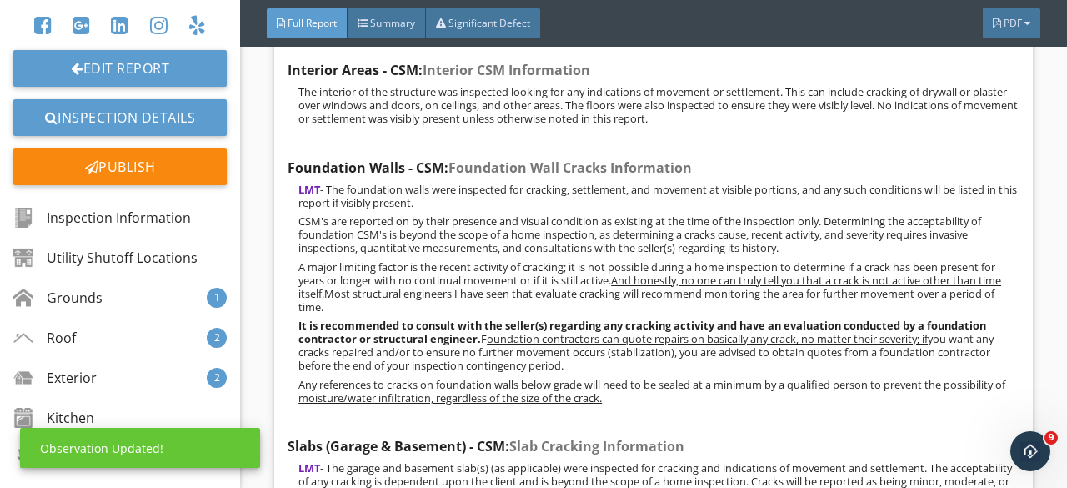
scroll to position [37023, 0]
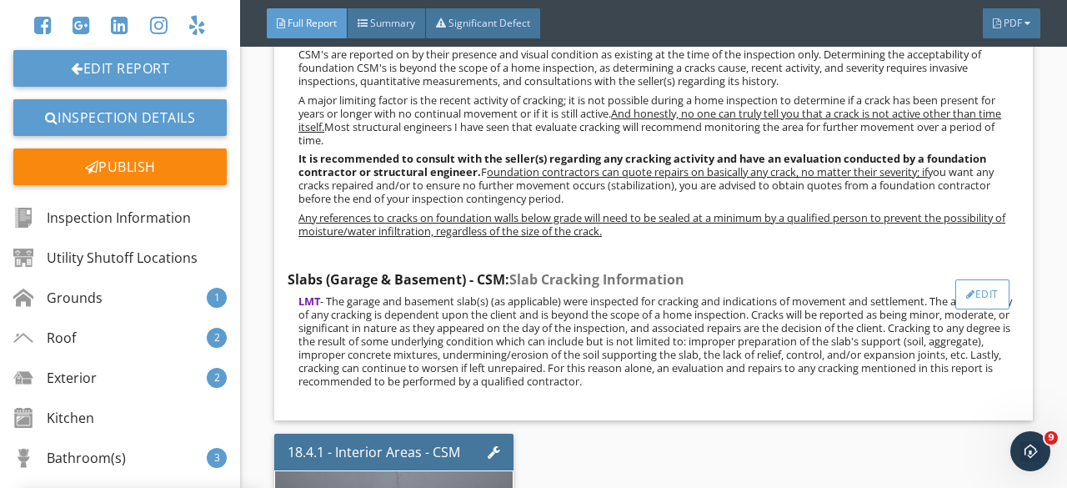
click at [974, 279] on div "Edit" at bounding box center [983, 294] width 54 height 30
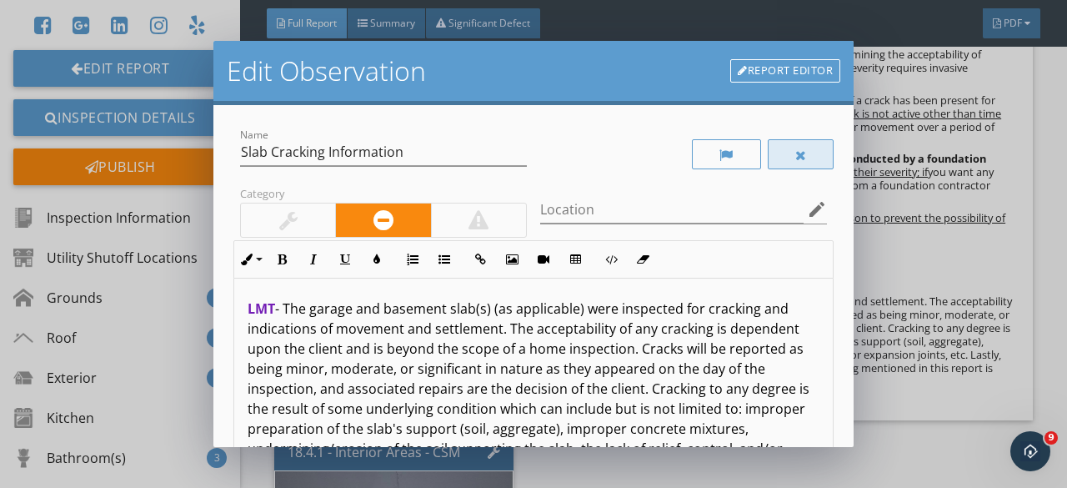
click at [799, 153] on div at bounding box center [801, 154] width 67 height 30
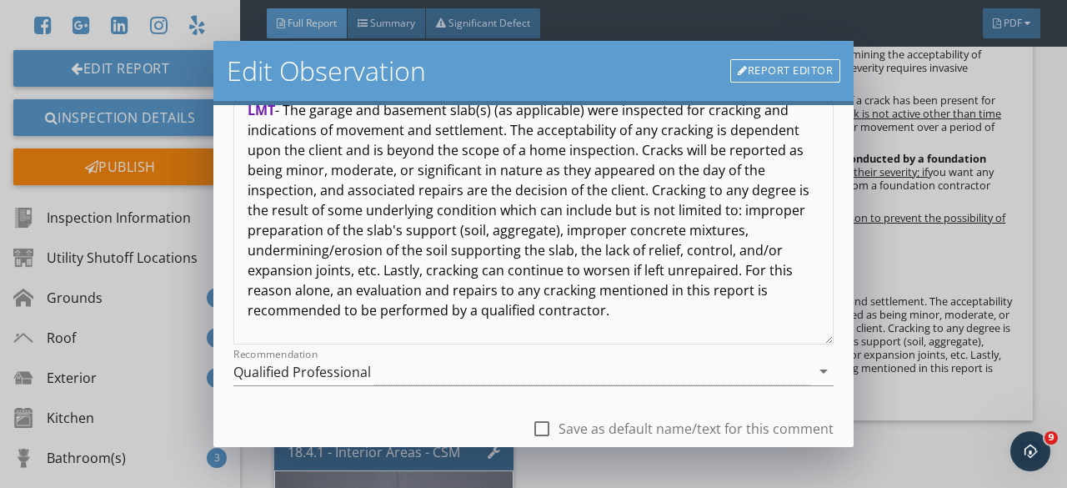
scroll to position [313, 0]
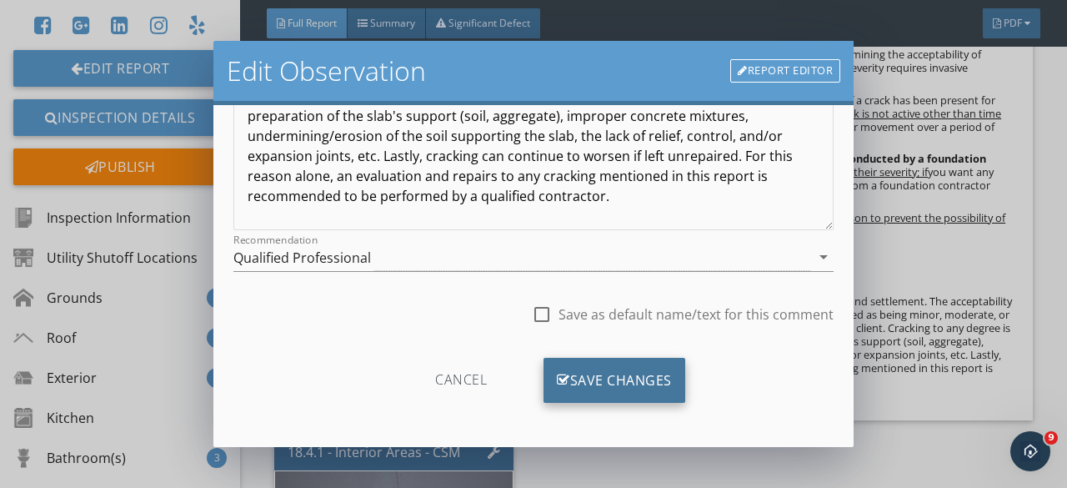
click at [595, 374] on div "Save Changes" at bounding box center [615, 380] width 142 height 45
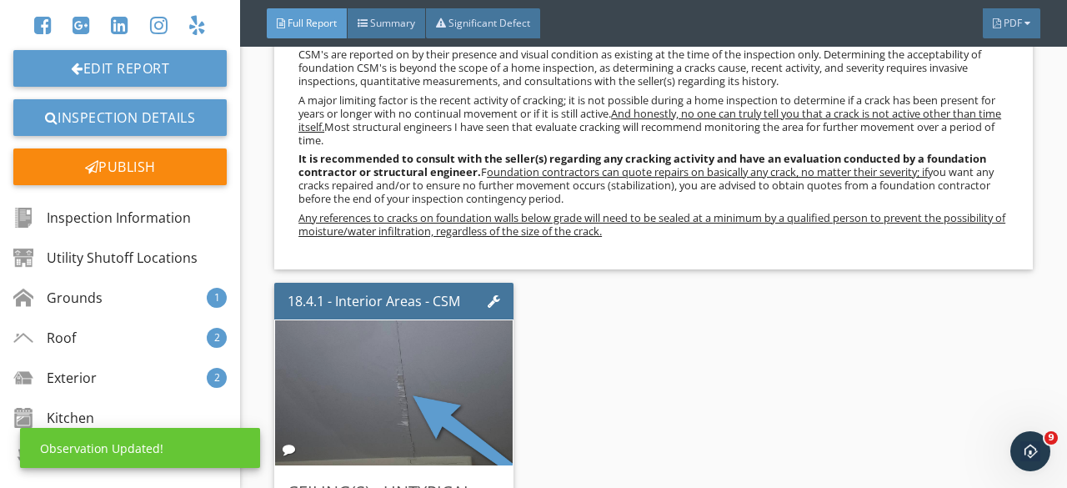
scroll to position [37273, 0]
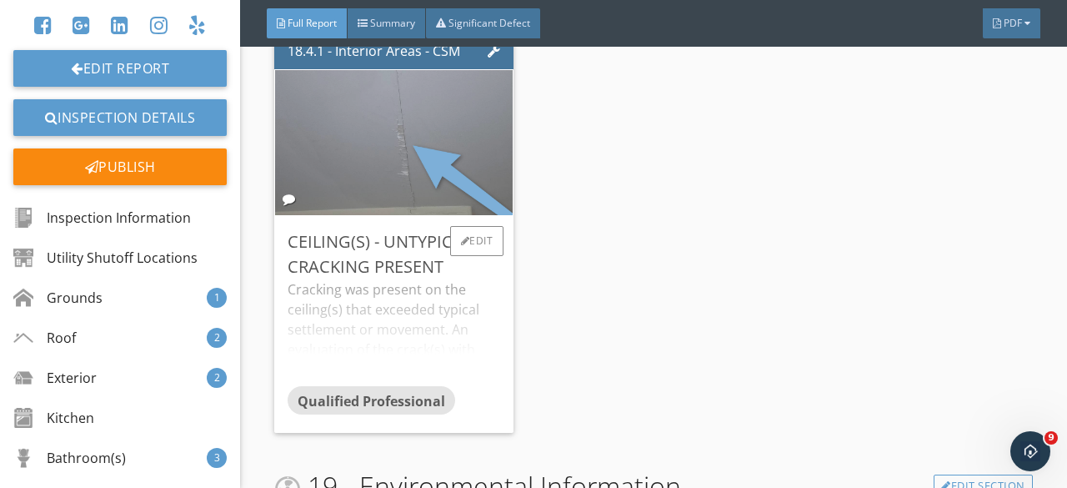
click at [340, 117] on img at bounding box center [394, 142] width 363 height 363
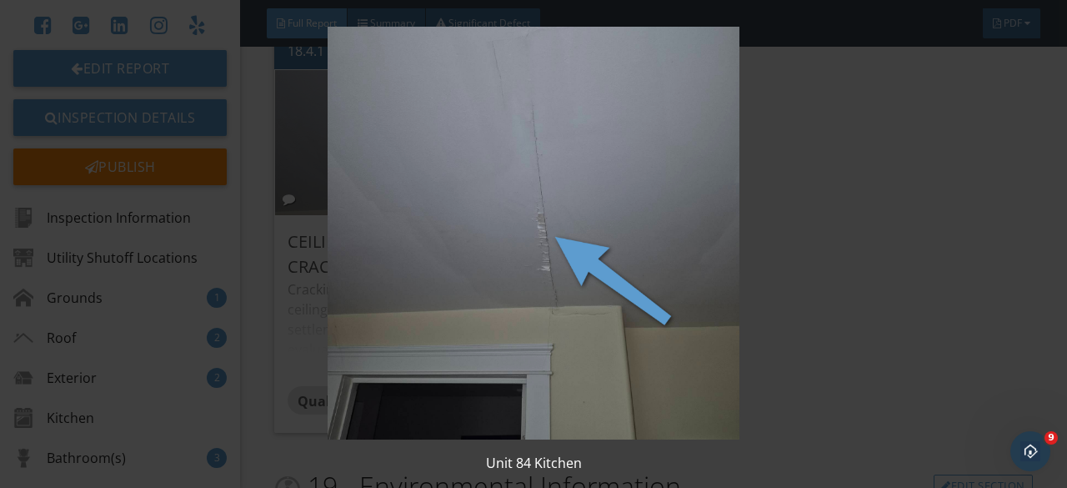
click at [340, 117] on img at bounding box center [533, 233] width 963 height 413
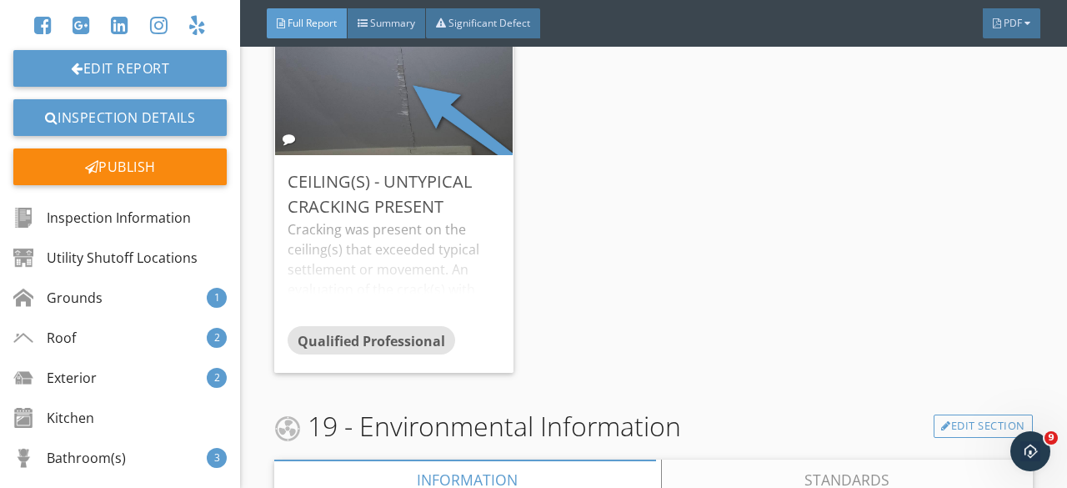
scroll to position [37356, 0]
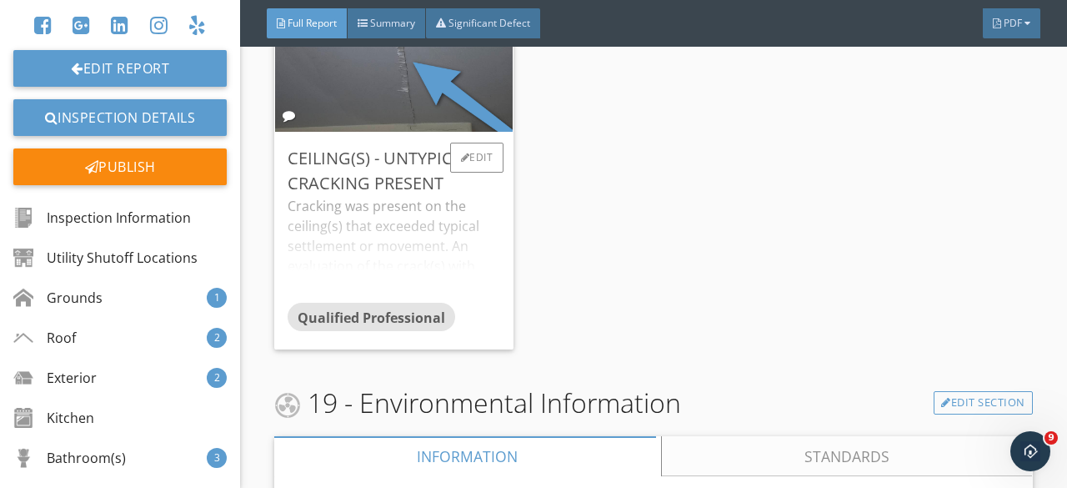
click at [432, 231] on div "Cracking was present on the ceiling(s) that exceeded typical settlement or move…" at bounding box center [394, 249] width 213 height 107
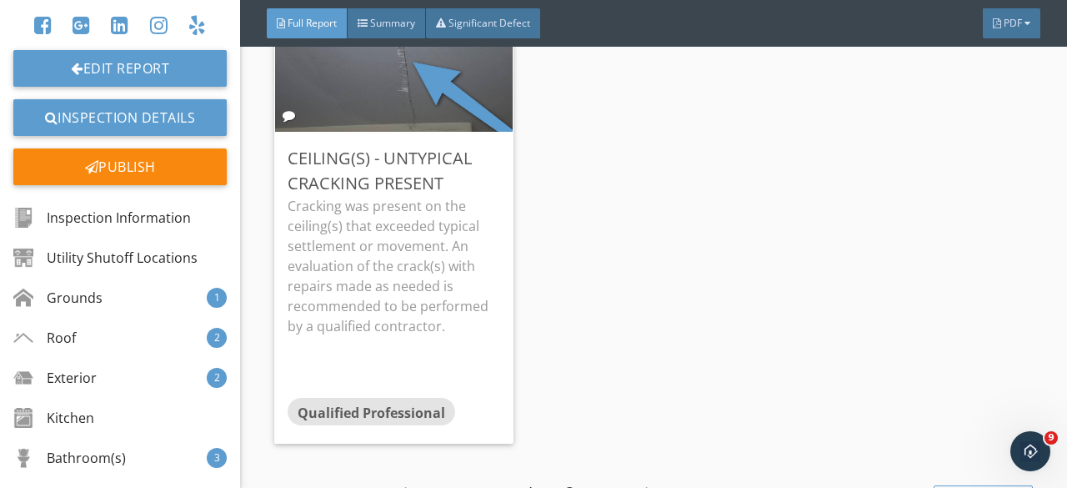
click at [547, 183] on div "18.4.1 - Interior Areas - CSM Ceiling(s) - Untypical Cracking Present Cracking …" at bounding box center [653, 196] width 758 height 508
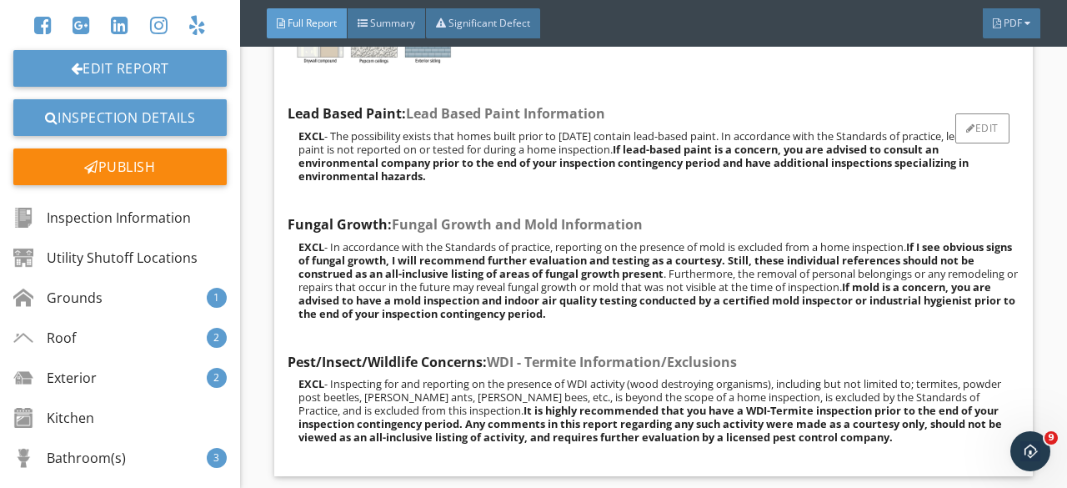
scroll to position [38464, 0]
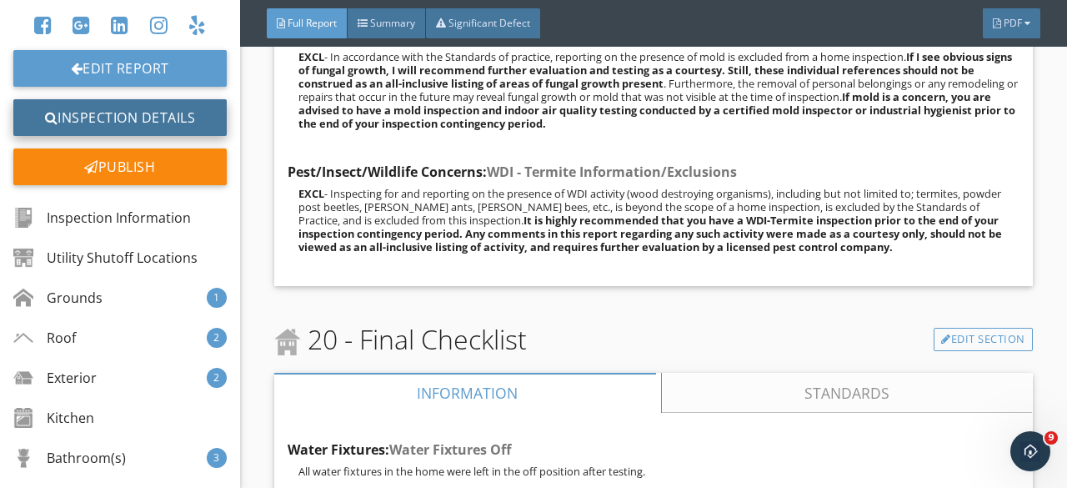
click at [137, 122] on link "Inspection Details" at bounding box center [119, 117] width 213 height 37
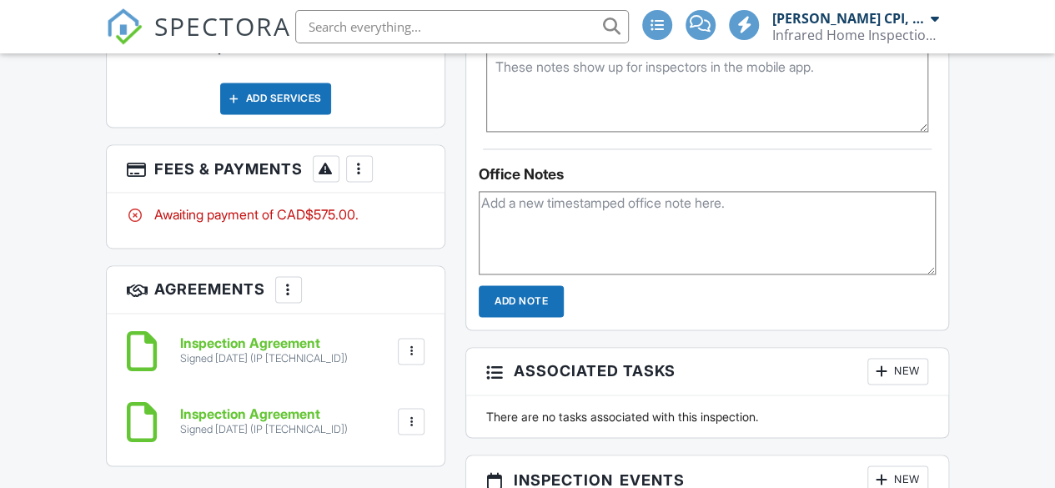
scroll to position [1217, 0]
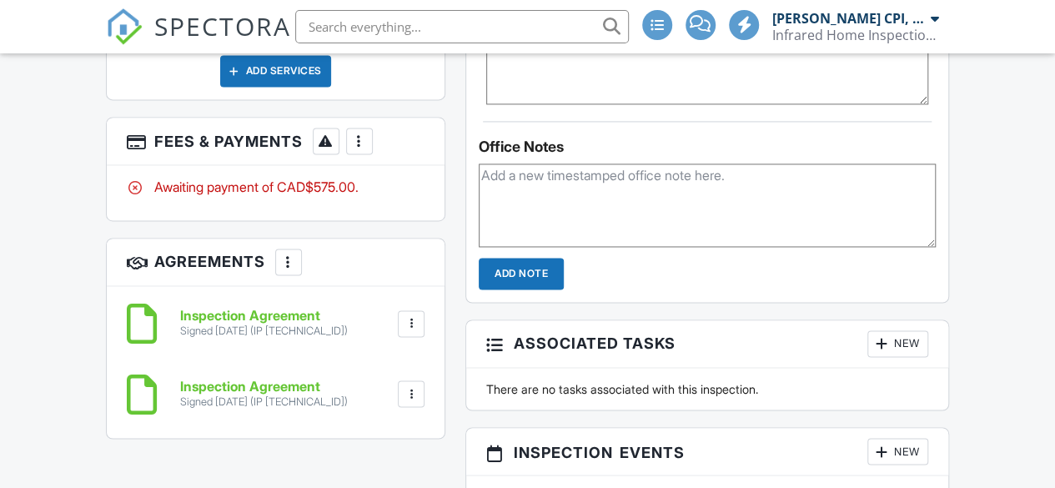
click at [360, 147] on div at bounding box center [359, 141] width 17 height 17
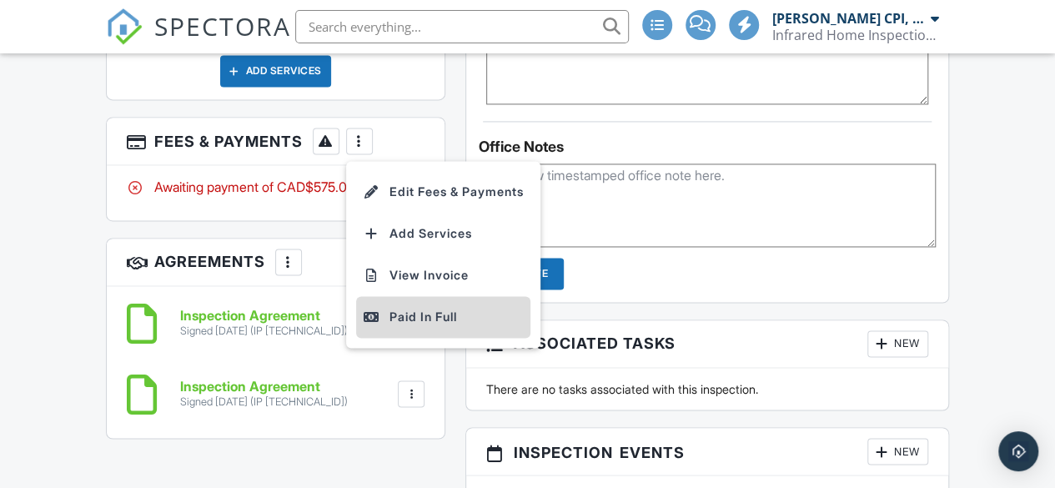
click at [440, 327] on div "Paid In Full" at bounding box center [443, 317] width 161 height 20
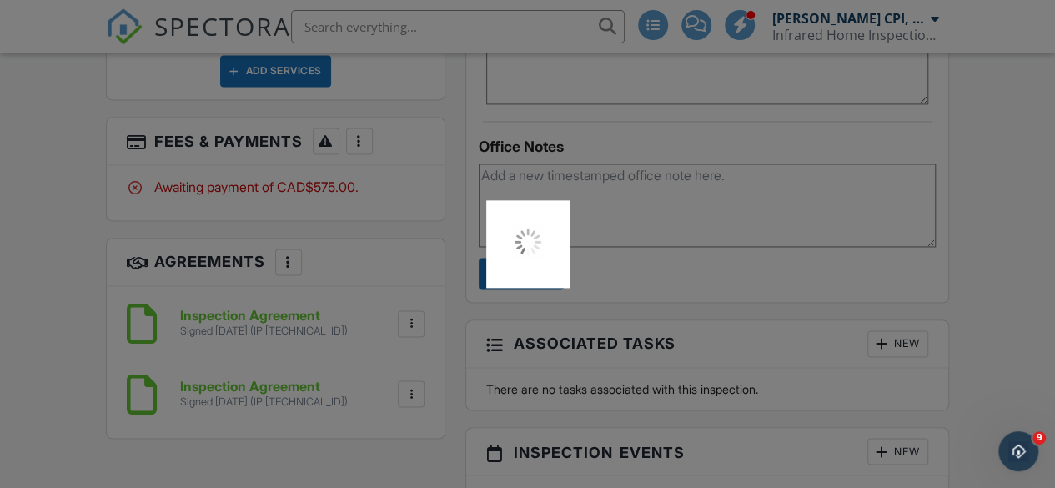
scroll to position [0, 0]
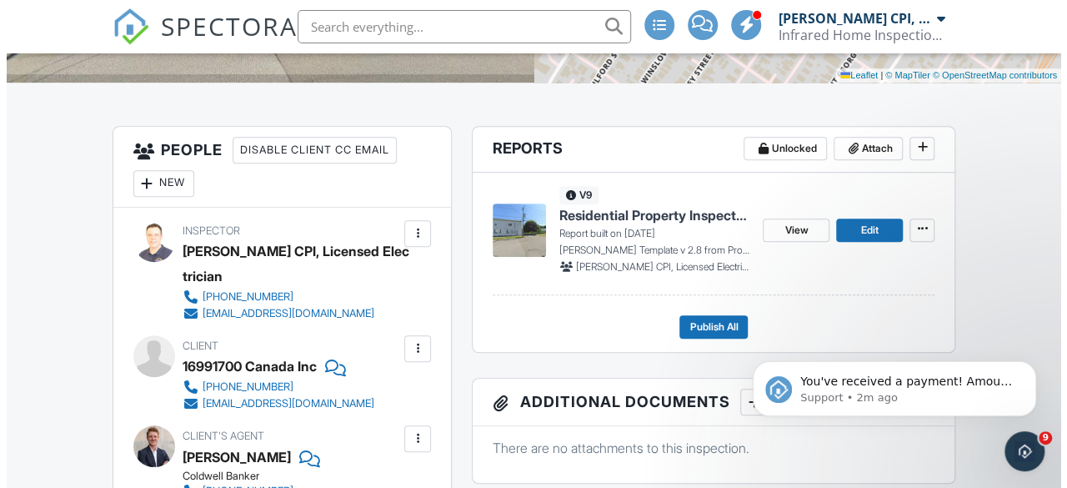
scroll to position [417, 0]
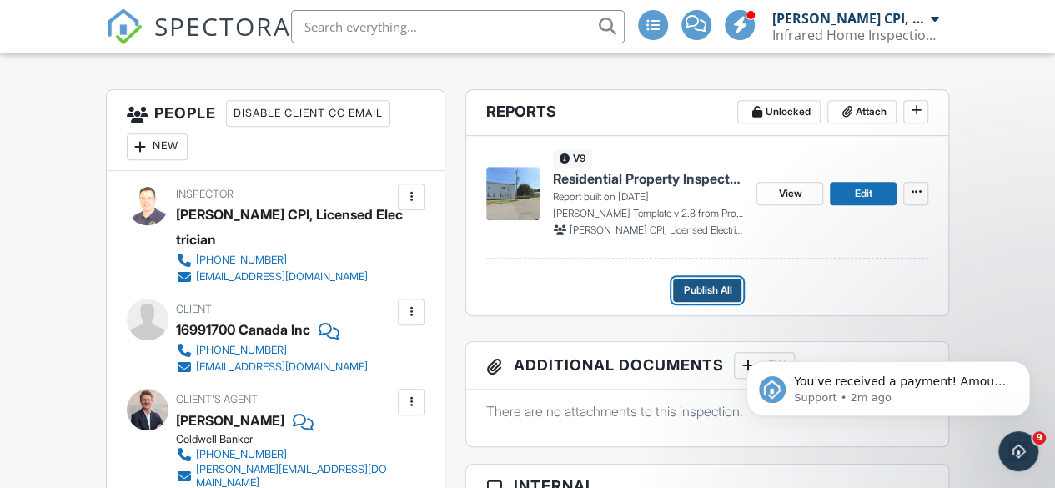
click at [705, 299] on span "Publish All" at bounding box center [707, 290] width 48 height 17
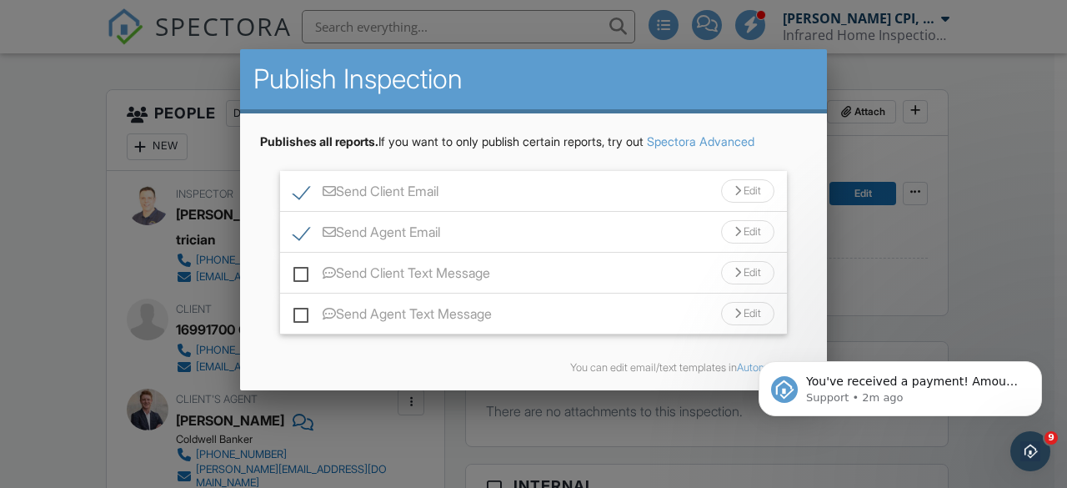
click at [364, 228] on label "Send Agent Email" at bounding box center [367, 234] width 147 height 21
checkbox input "false"
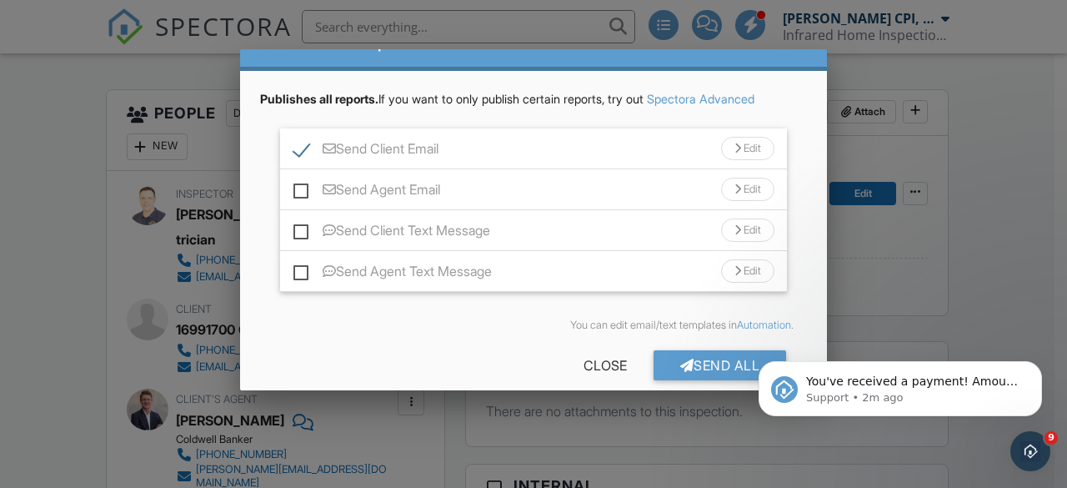
scroll to position [62, 0]
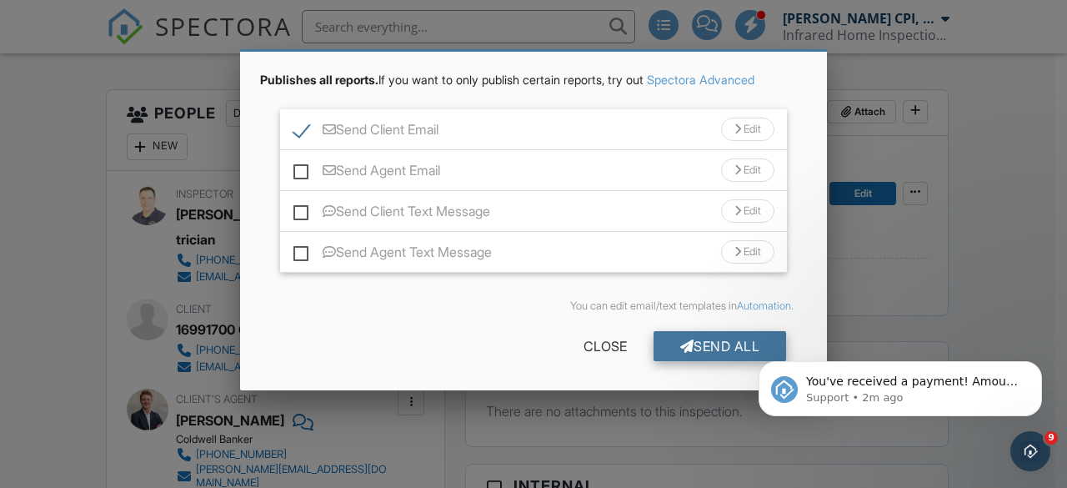
click at [700, 352] on div "Send All" at bounding box center [720, 346] width 133 height 30
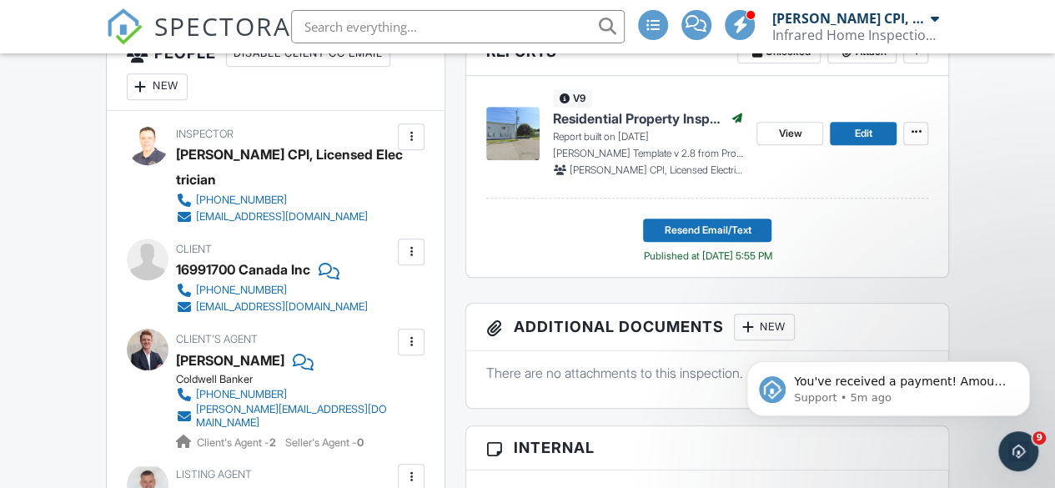
scroll to position [500, 0]
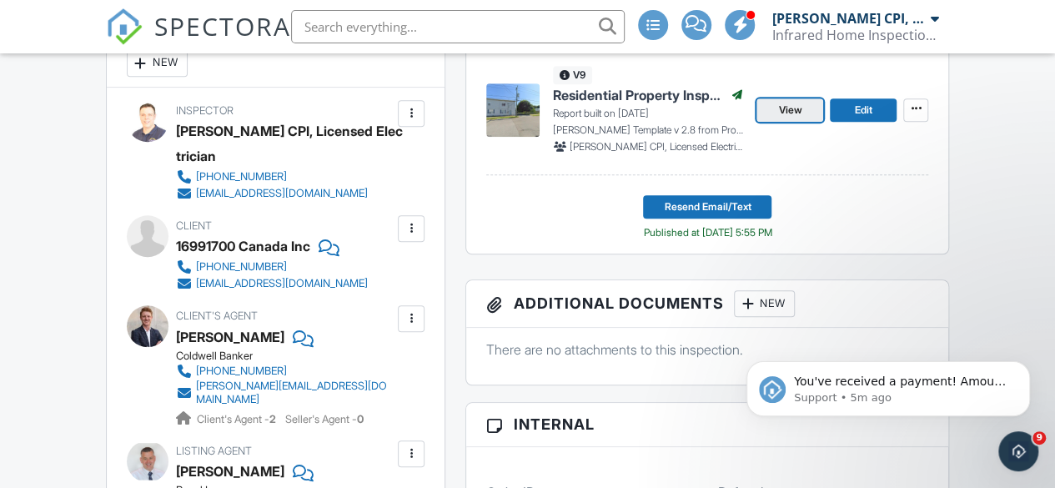
click at [795, 122] on link "View" at bounding box center [789, 109] width 67 height 23
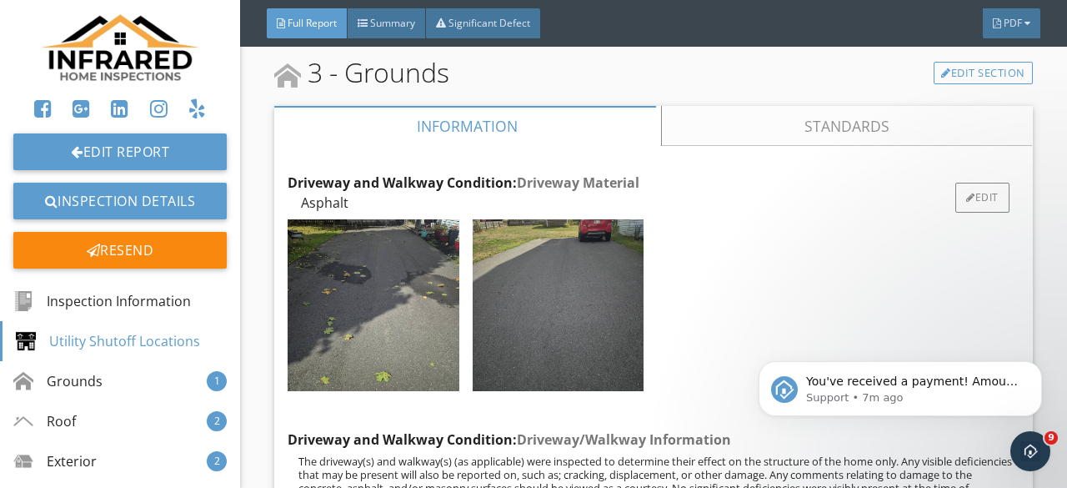
scroll to position [4419, 0]
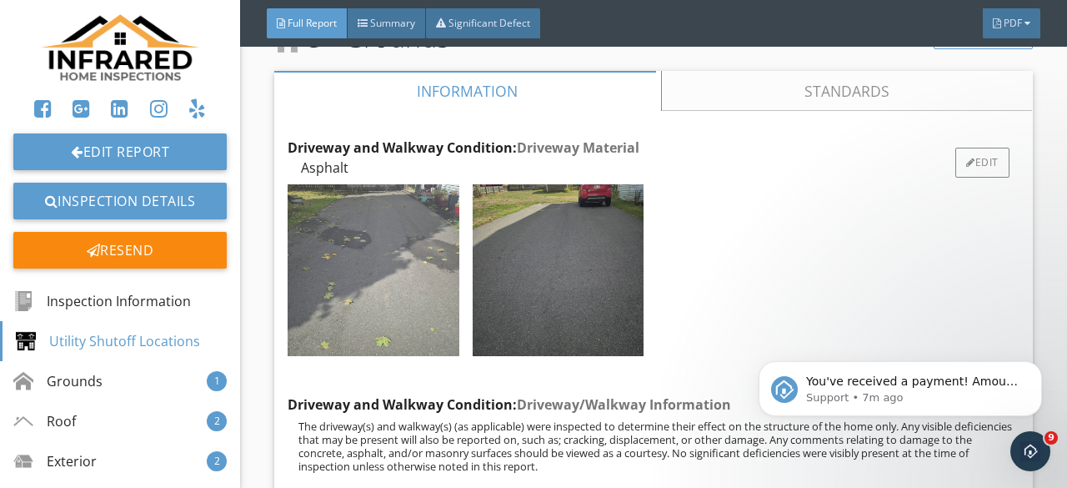
click at [332, 288] on img at bounding box center [373, 269] width 171 height 171
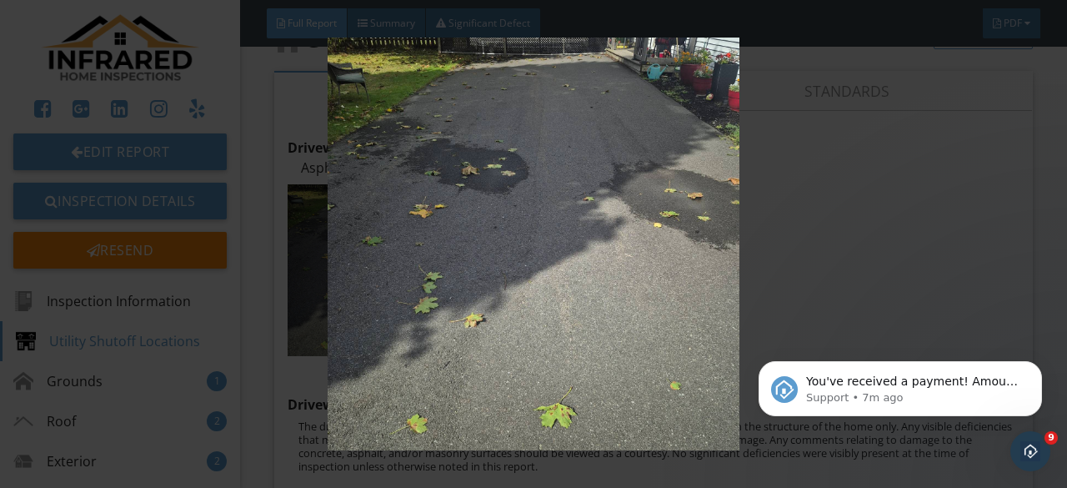
click at [374, 283] on img at bounding box center [533, 244] width 963 height 413
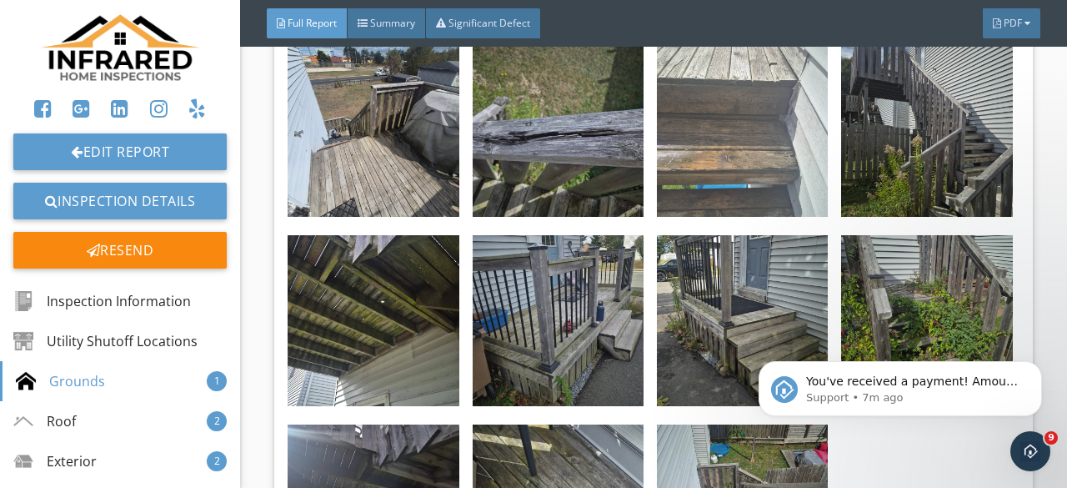
scroll to position [5670, 0]
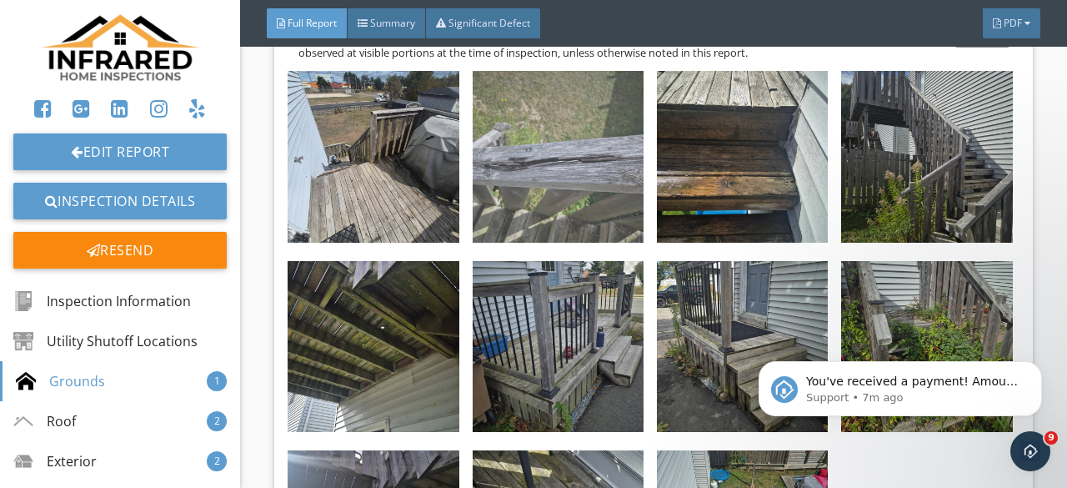
click at [608, 242] on img at bounding box center [558, 156] width 171 height 171
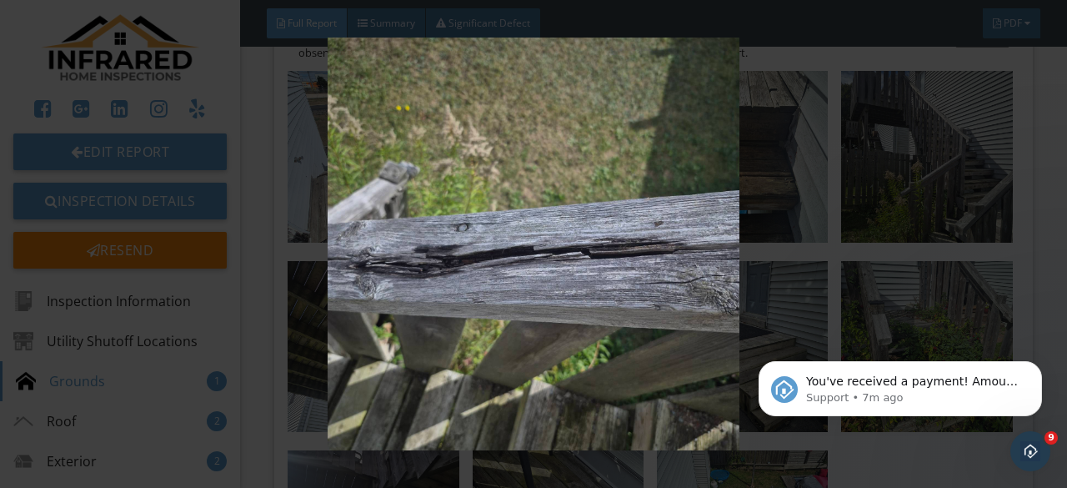
click at [608, 251] on img at bounding box center [533, 244] width 963 height 413
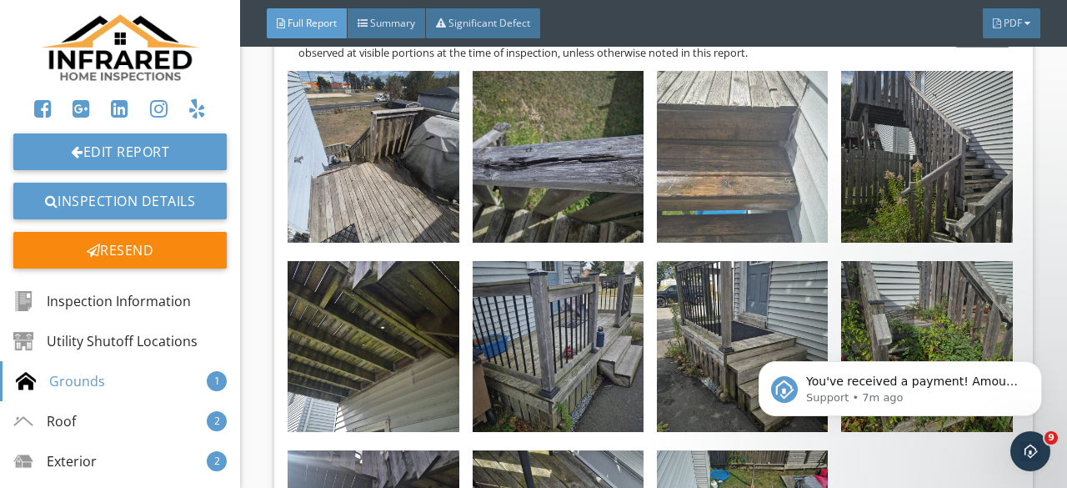
click at [760, 233] on img at bounding box center [742, 156] width 171 height 171
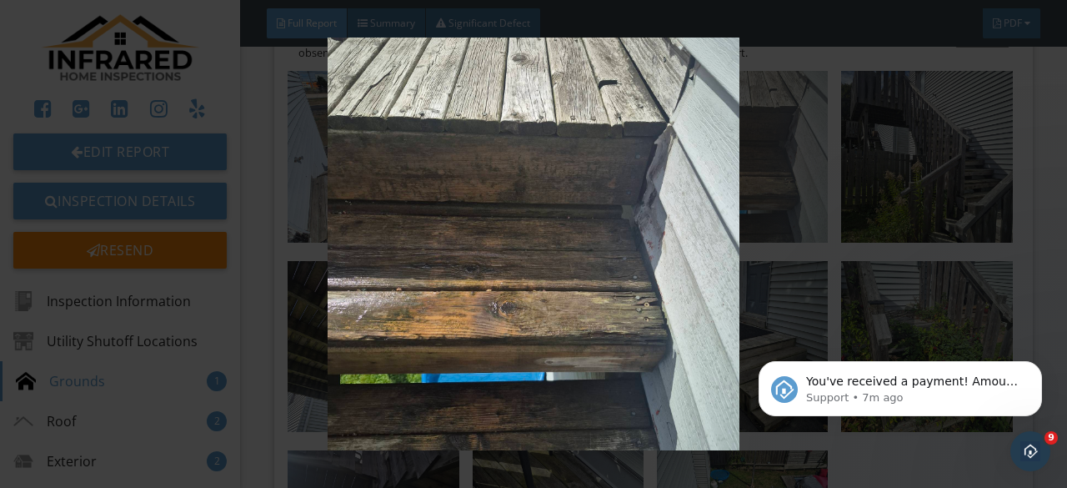
click at [760, 233] on img at bounding box center [533, 244] width 963 height 413
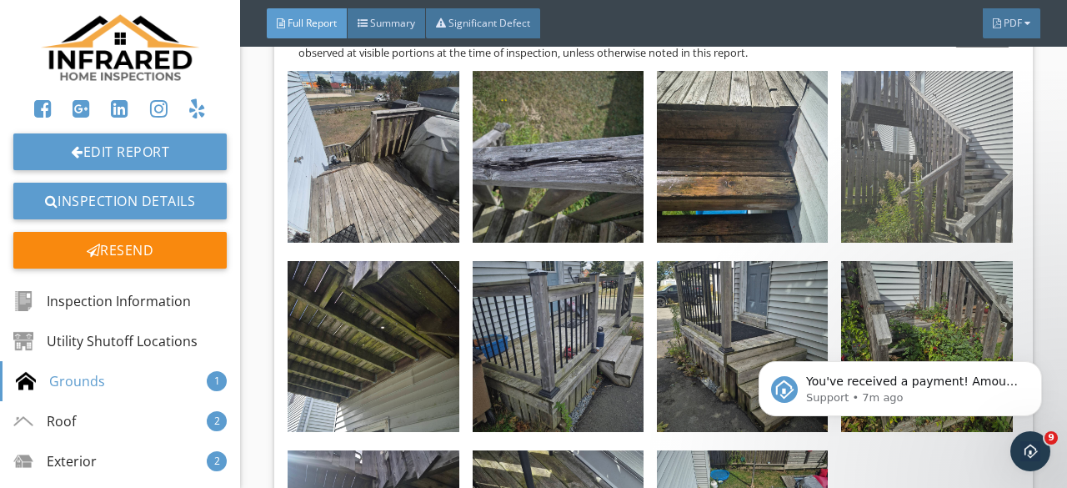
click at [927, 229] on img at bounding box center [926, 156] width 171 height 171
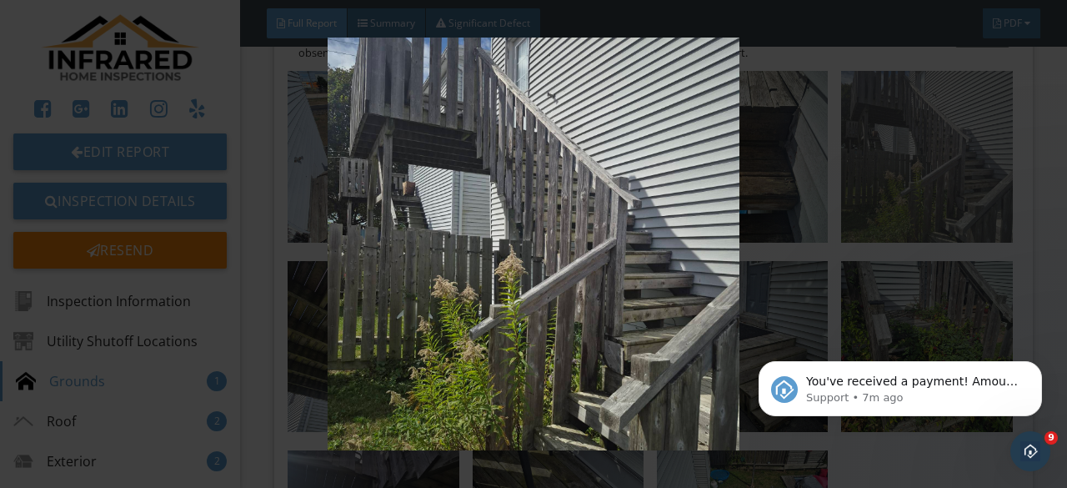
click at [927, 229] on img at bounding box center [533, 244] width 963 height 413
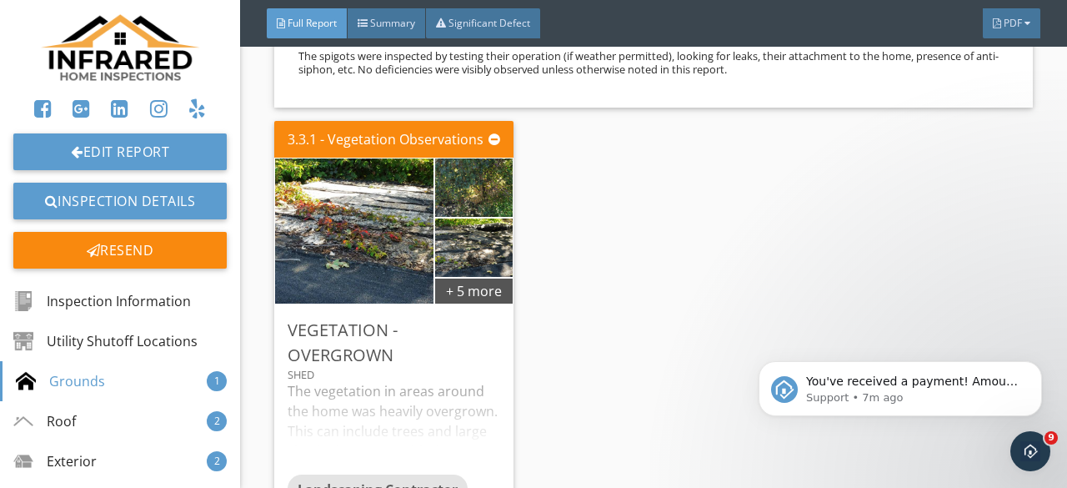
scroll to position [6504, 0]
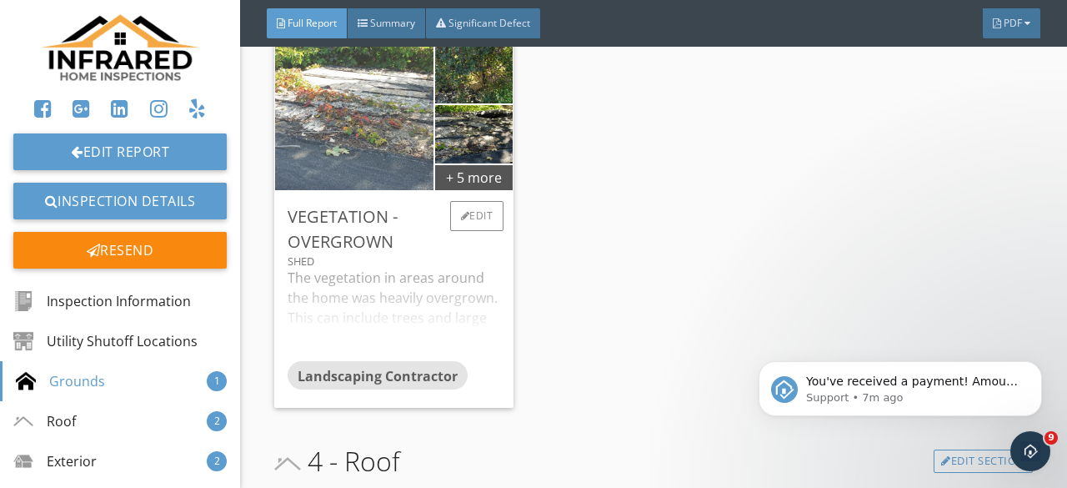
click at [337, 185] on img at bounding box center [355, 117] width 396 height 223
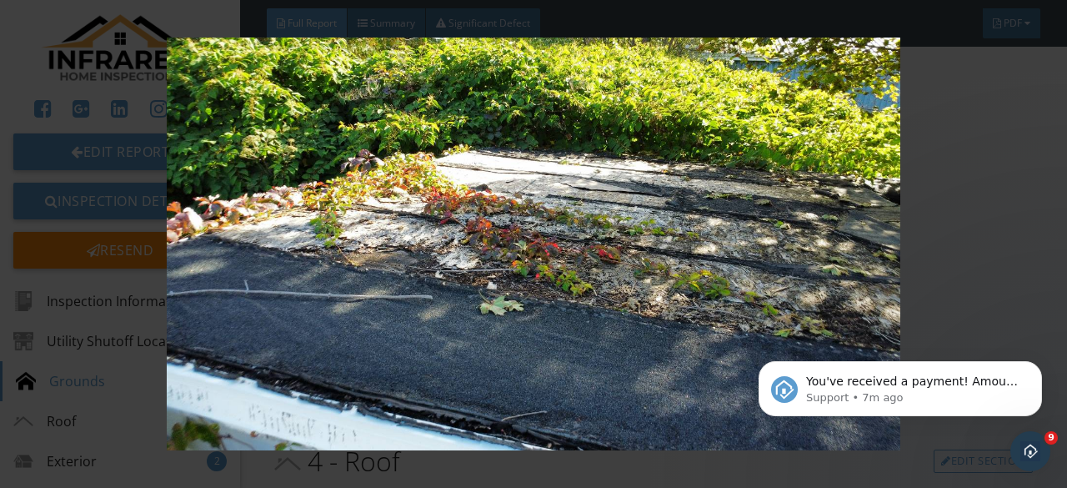
click at [337, 185] on img at bounding box center [533, 244] width 963 height 413
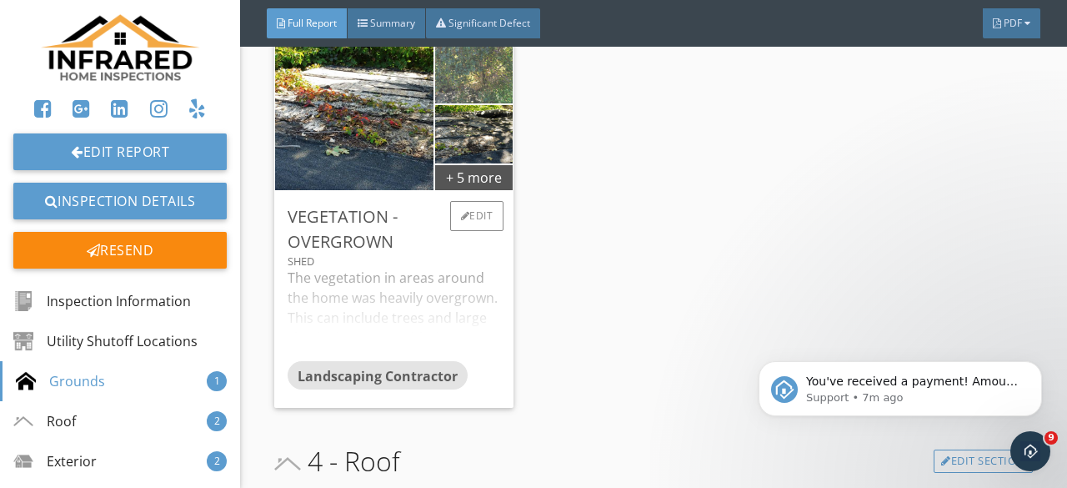
click at [448, 128] on img at bounding box center [475, 73] width 194 height 109
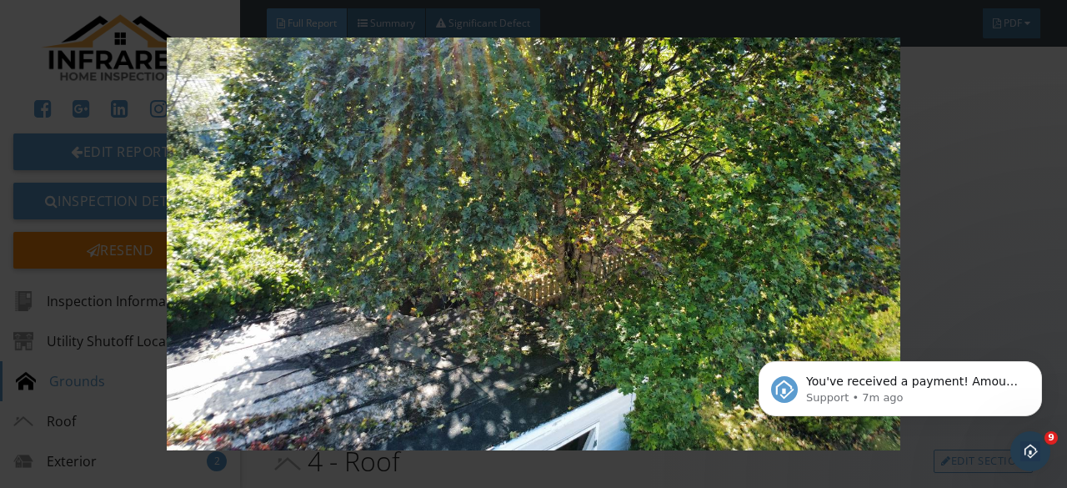
click at [448, 145] on img at bounding box center [533, 244] width 963 height 413
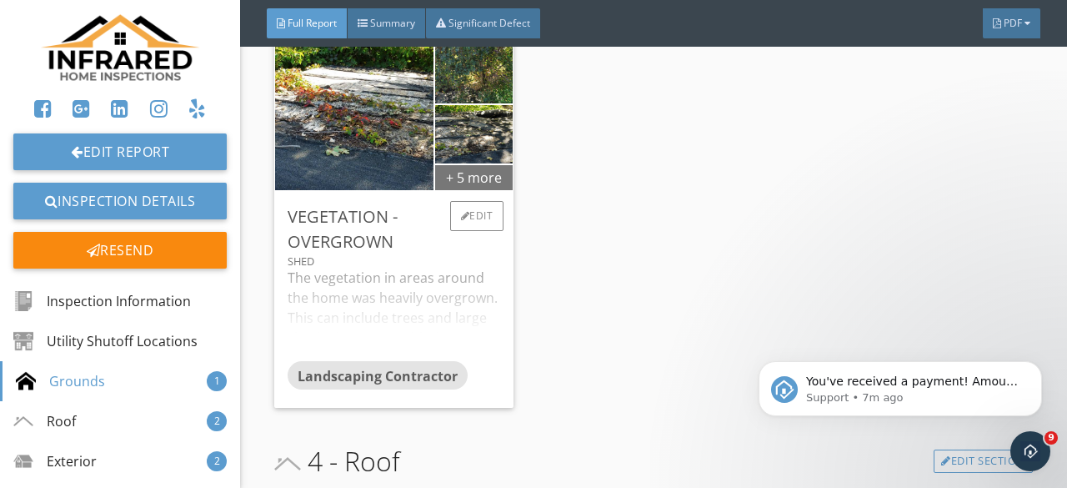
click at [455, 190] on div "+ 5 more" at bounding box center [474, 176] width 78 height 27
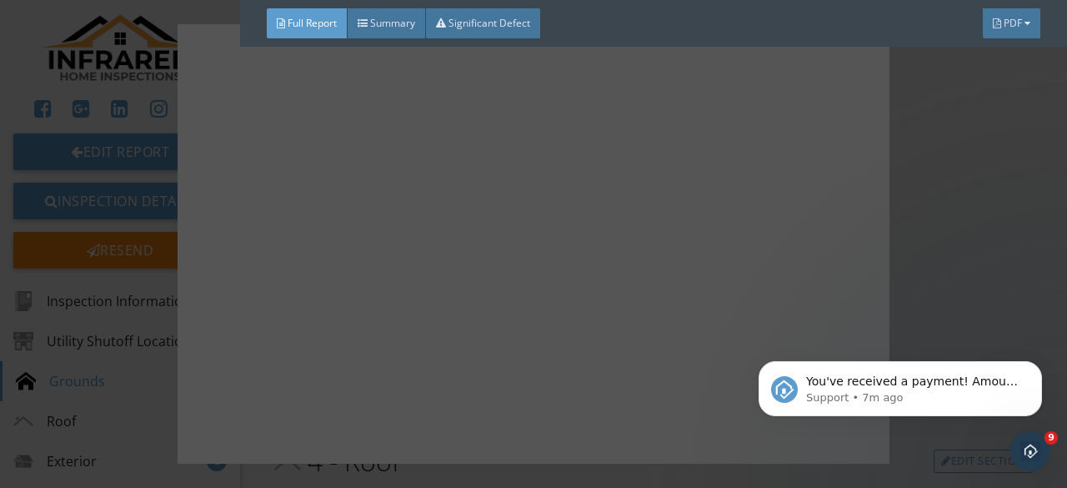
scroll to position [250, 0]
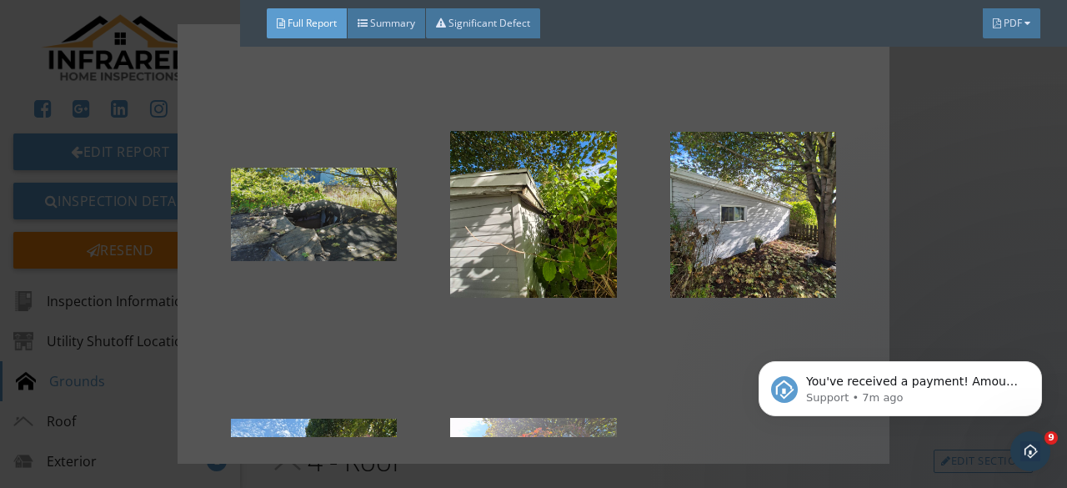
click at [307, 212] on div at bounding box center [314, 214] width 166 height 200
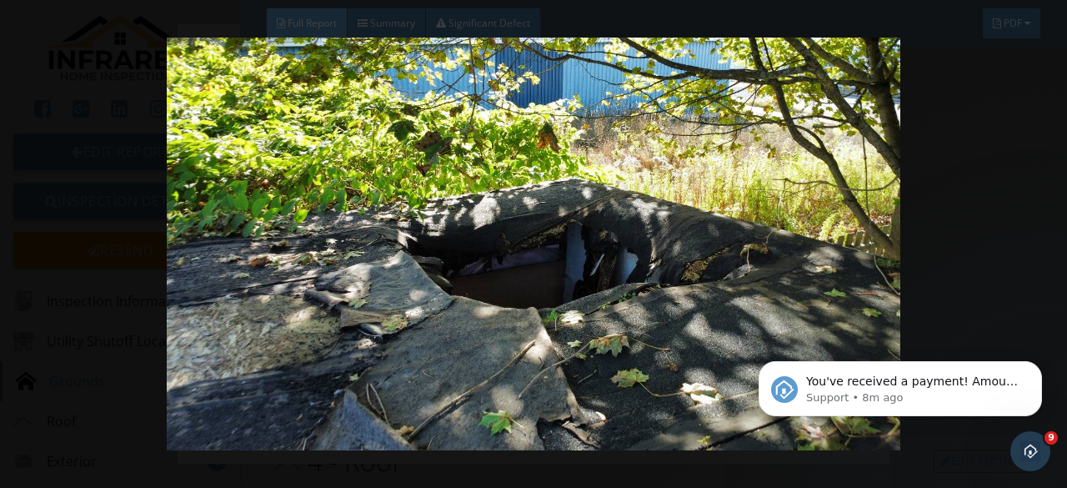
click at [47, 150] on div at bounding box center [533, 244] width 1067 height 488
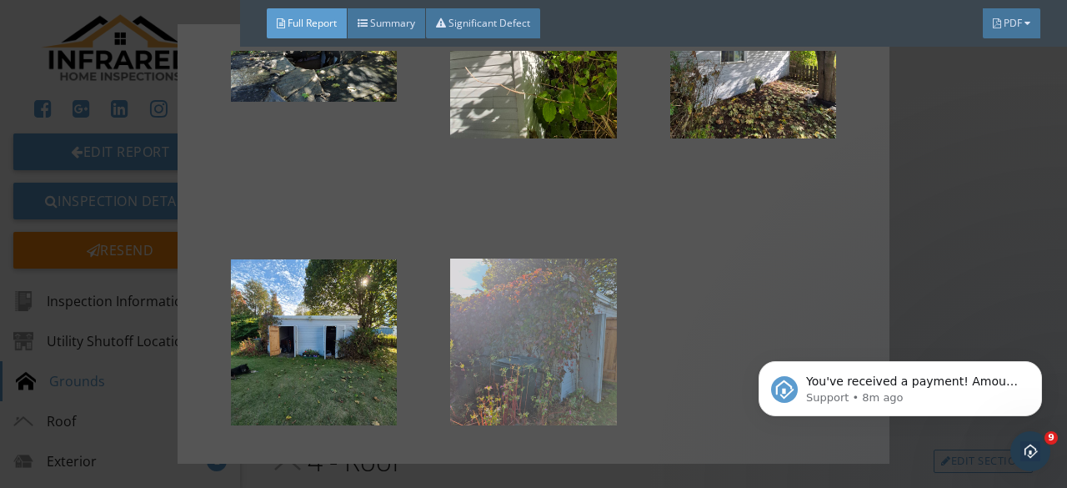
scroll to position [417, 0]
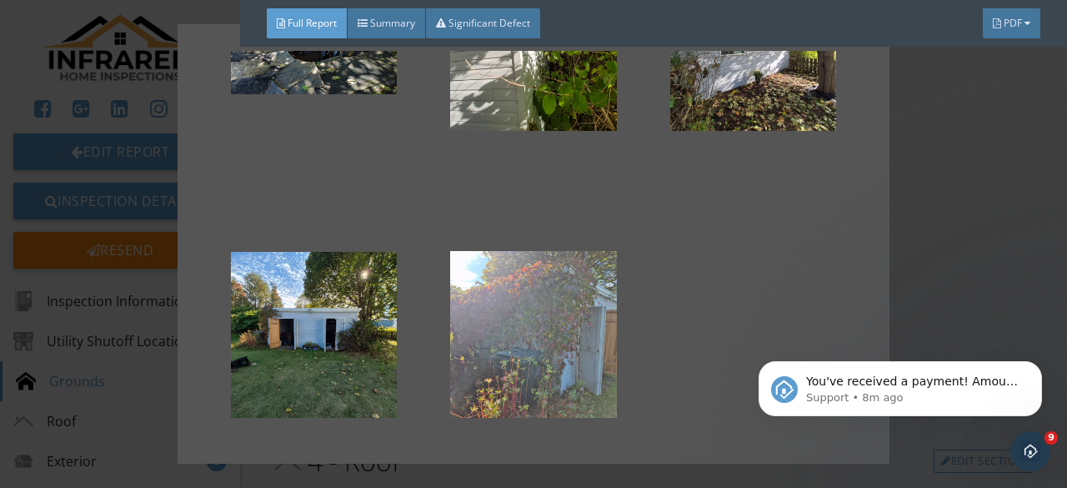
click at [951, 198] on div at bounding box center [533, 244] width 1067 height 488
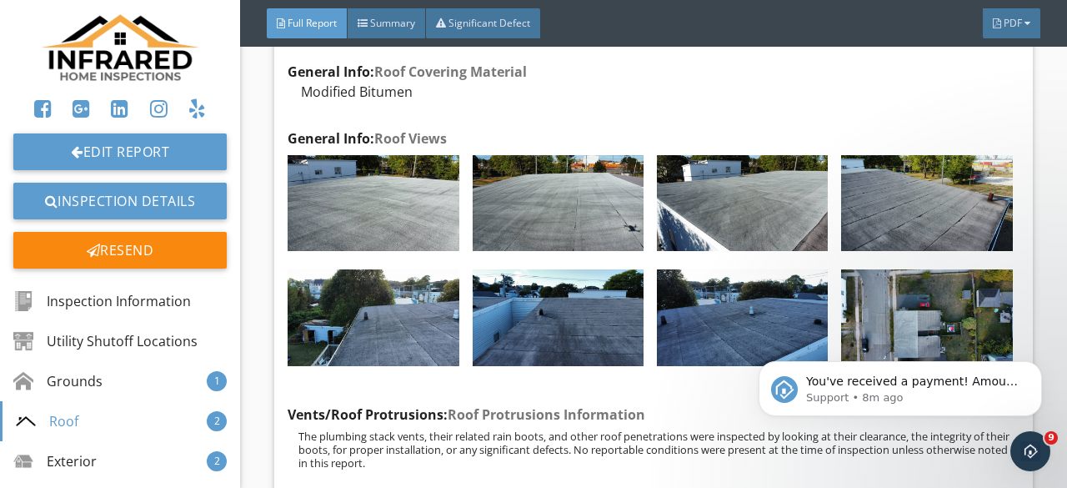
scroll to position [7004, 0]
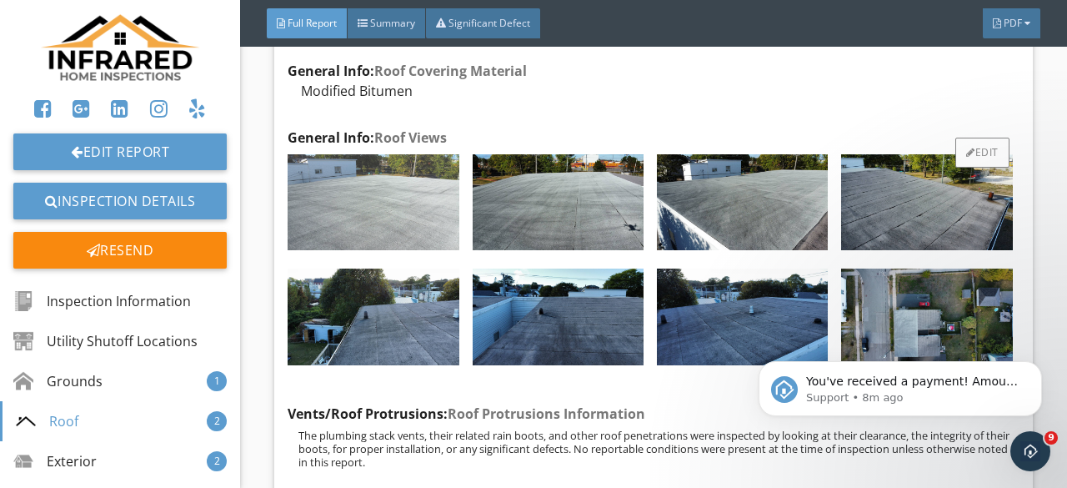
click at [384, 251] on img at bounding box center [373, 202] width 171 height 97
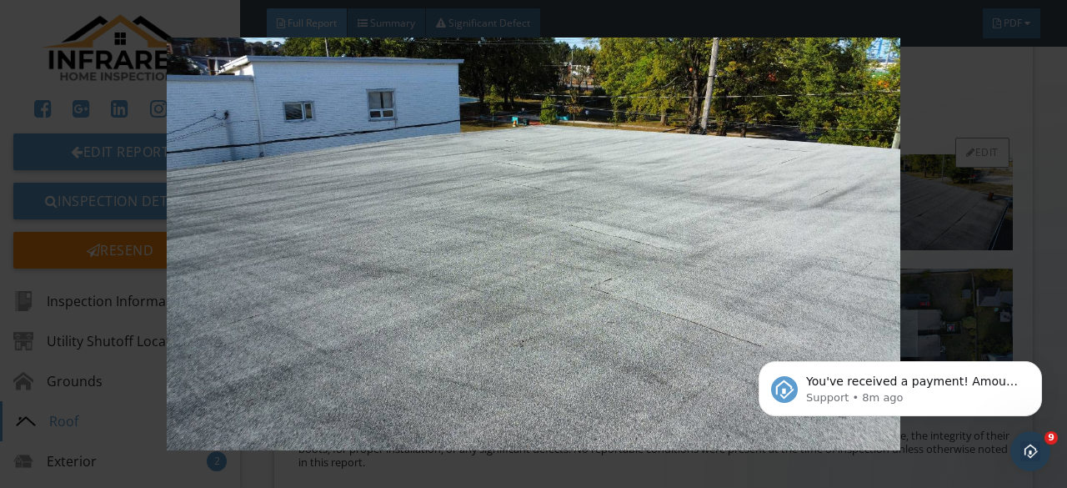
click at [384, 304] on img at bounding box center [533, 244] width 963 height 413
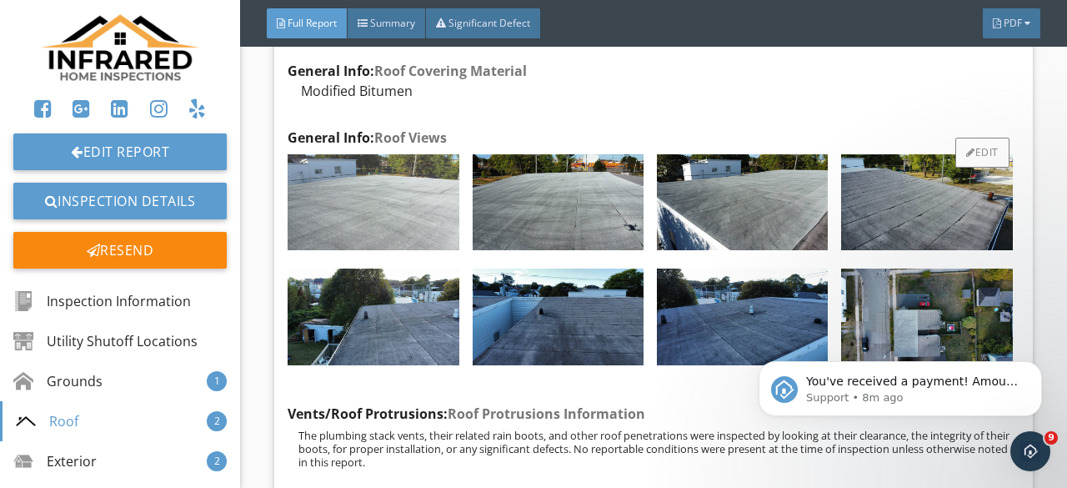
click at [384, 251] on img at bounding box center [373, 202] width 171 height 97
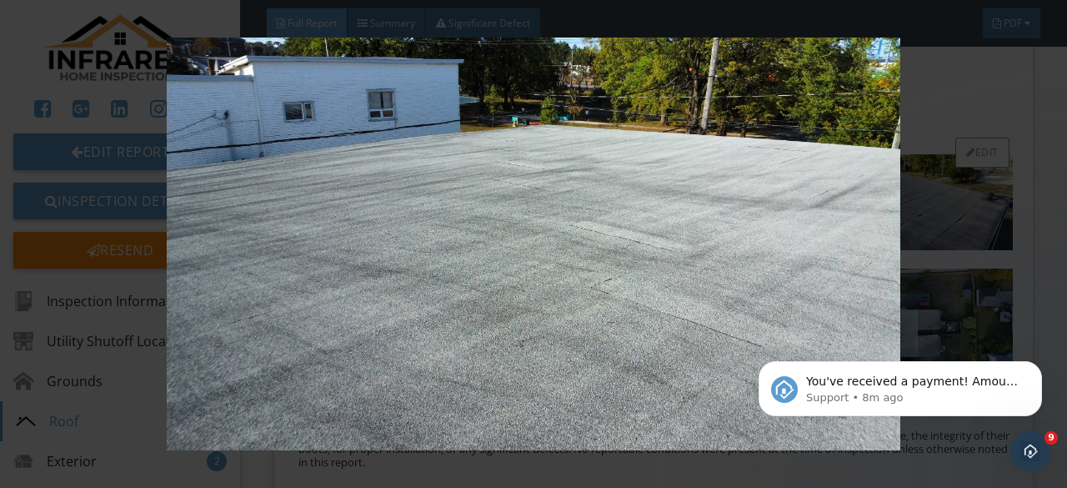
click at [384, 304] on img at bounding box center [533, 244] width 963 height 413
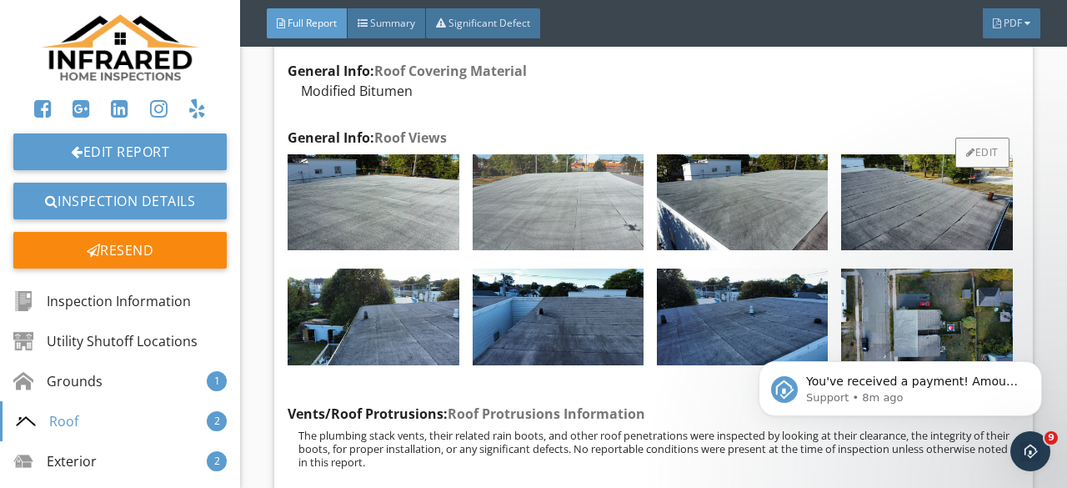
click at [512, 251] on img at bounding box center [558, 202] width 171 height 97
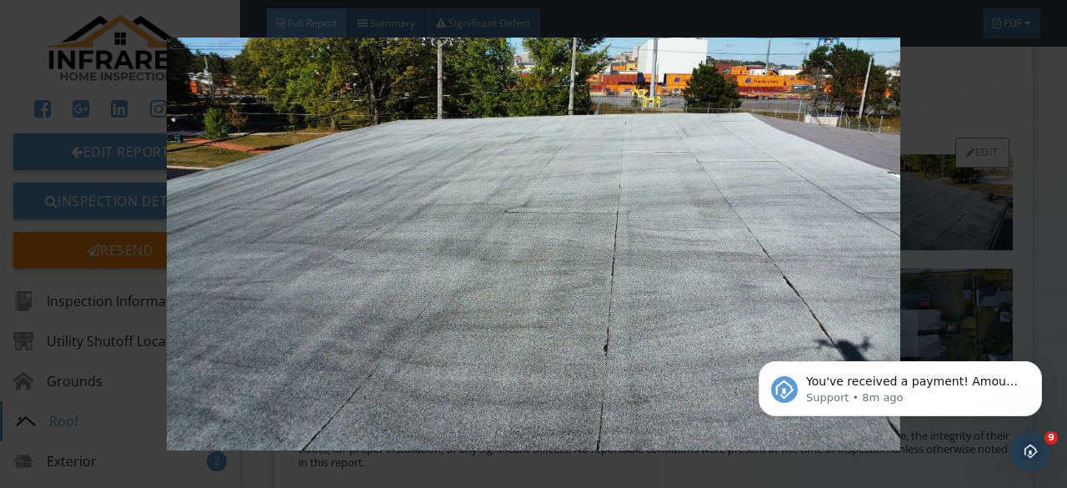
click at [512, 294] on img at bounding box center [533, 244] width 963 height 413
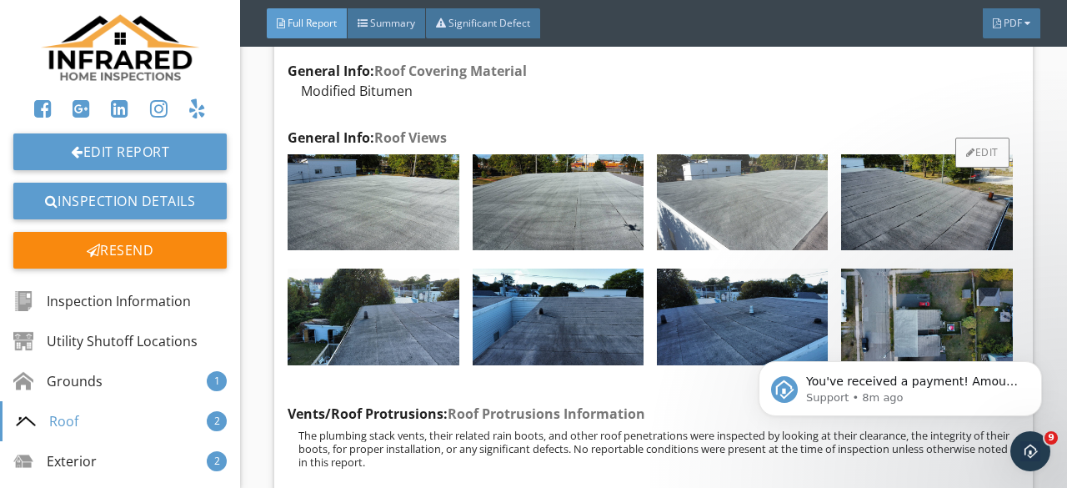
click at [741, 251] on img at bounding box center [742, 202] width 171 height 97
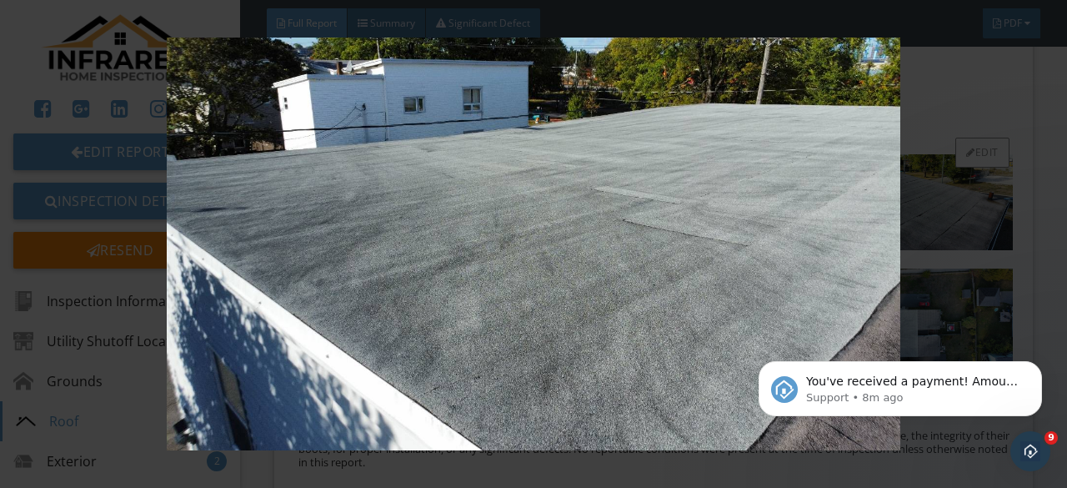
click at [741, 293] on img at bounding box center [533, 244] width 963 height 413
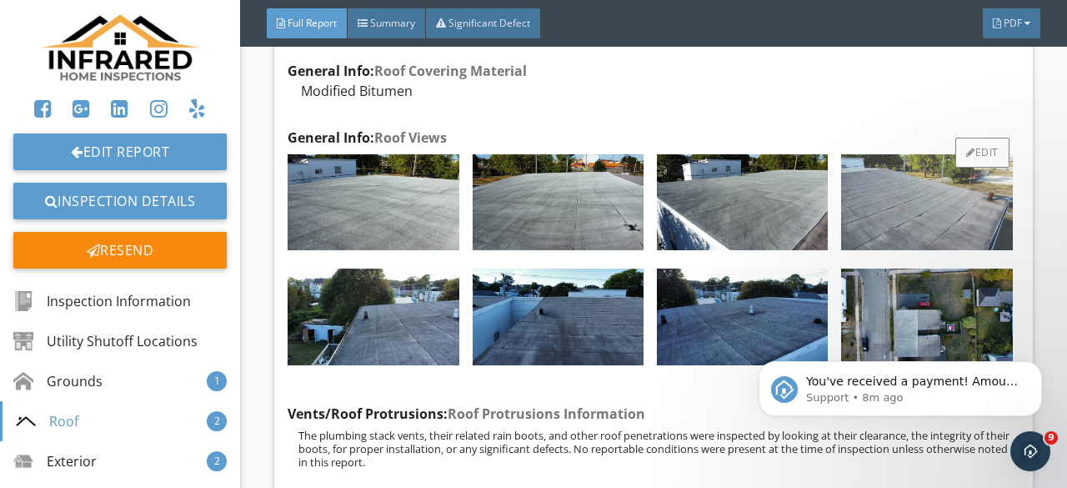
click at [887, 251] on img at bounding box center [926, 202] width 171 height 97
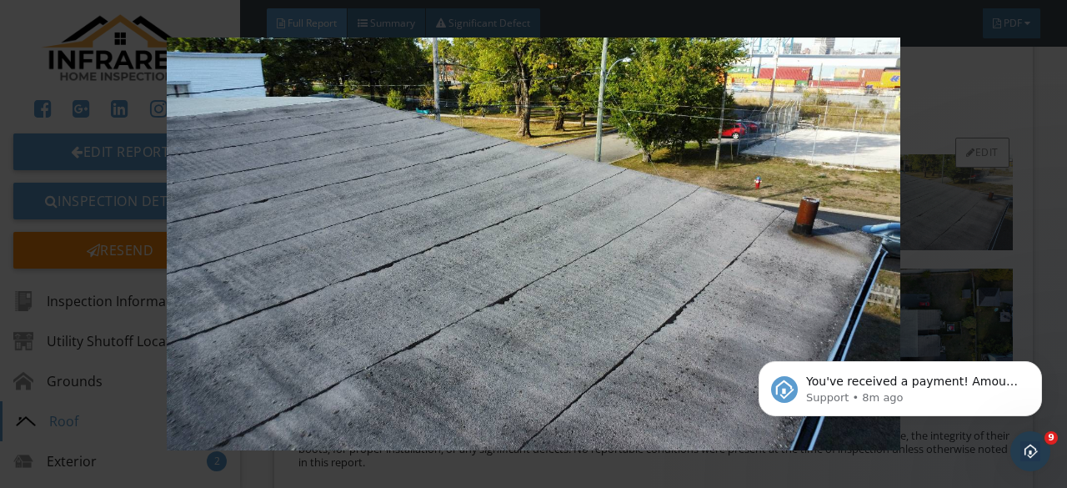
click at [887, 285] on img at bounding box center [533, 244] width 963 height 413
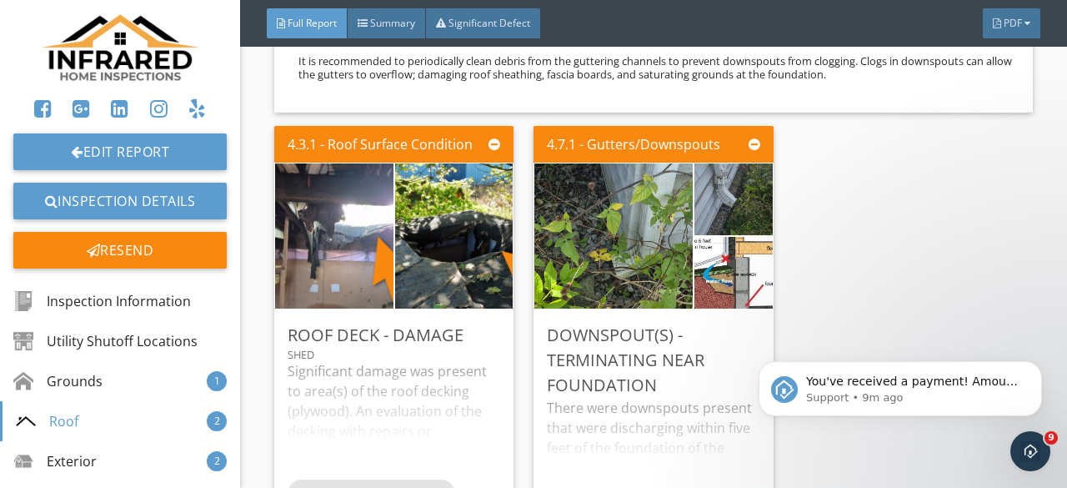
scroll to position [7755, 0]
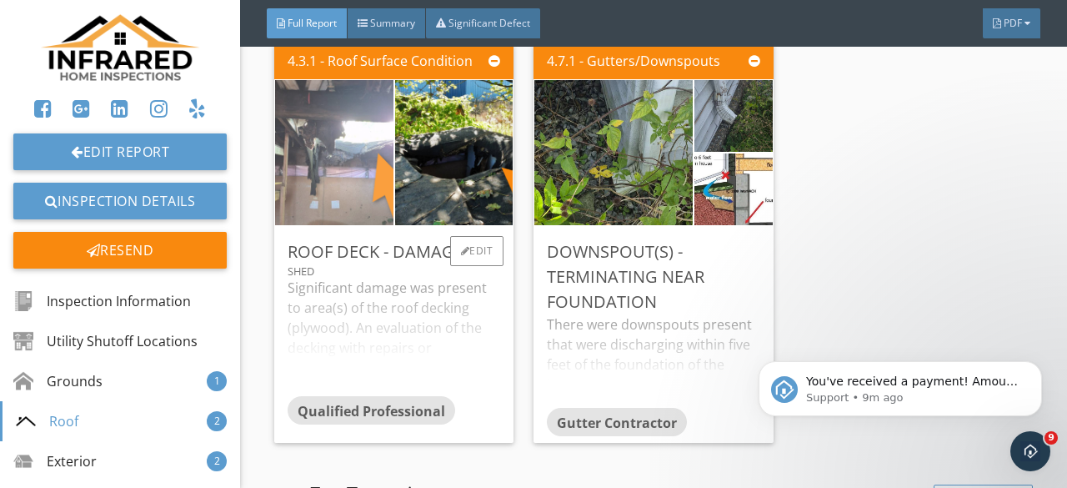
click at [312, 288] on img at bounding box center [334, 152] width 295 height 295
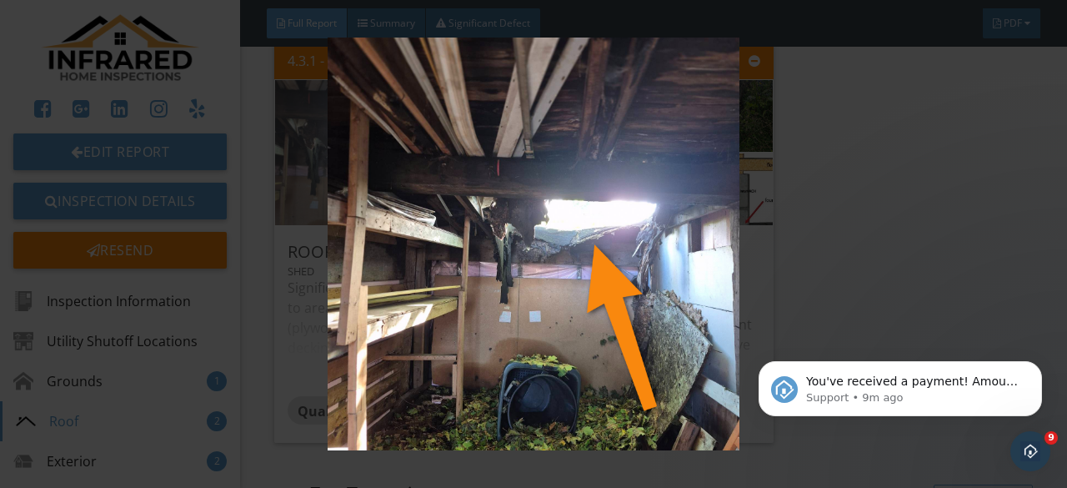
click at [312, 288] on img at bounding box center [533, 244] width 963 height 413
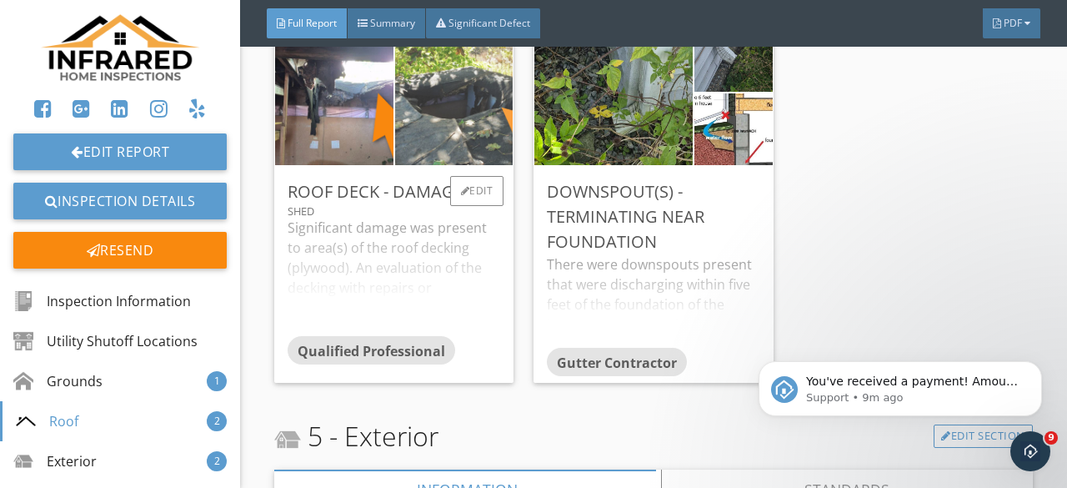
scroll to position [7838, 0]
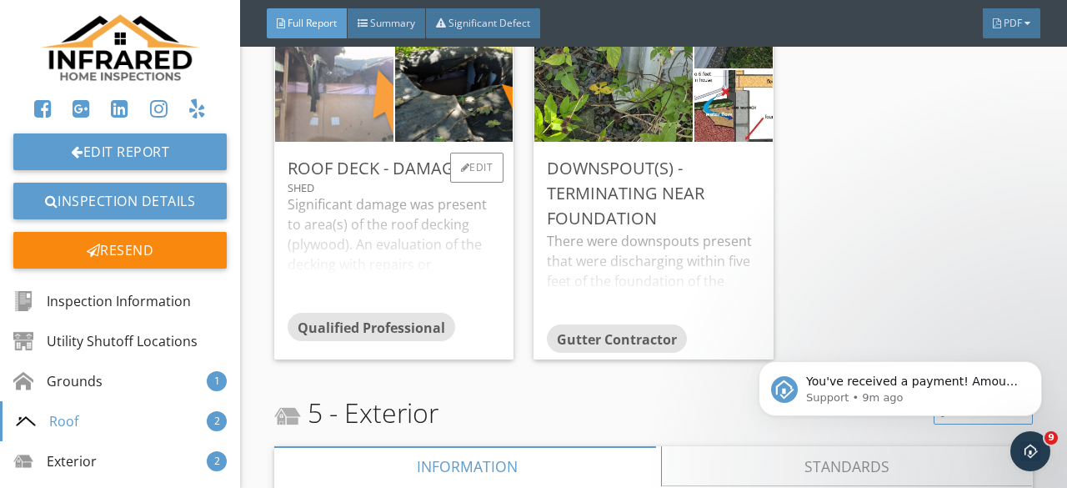
click at [359, 157] on img at bounding box center [334, 69] width 295 height 295
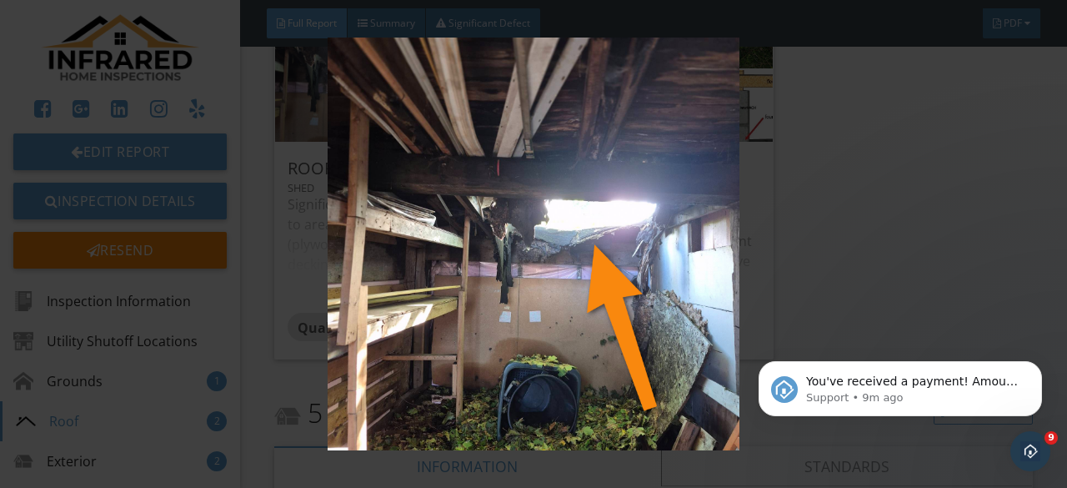
click at [353, 163] on img at bounding box center [533, 244] width 963 height 413
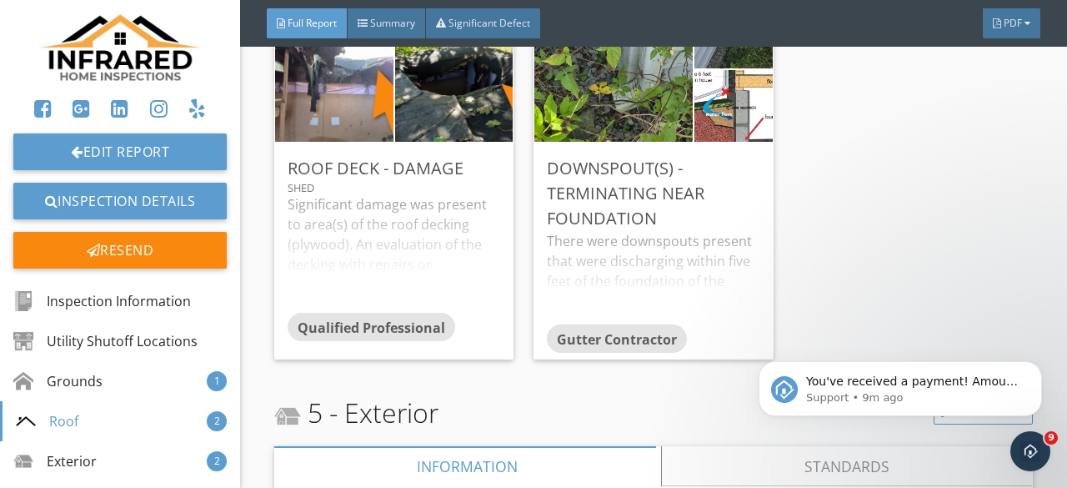
click at [480, 153] on img at bounding box center [454, 70] width 295 height 166
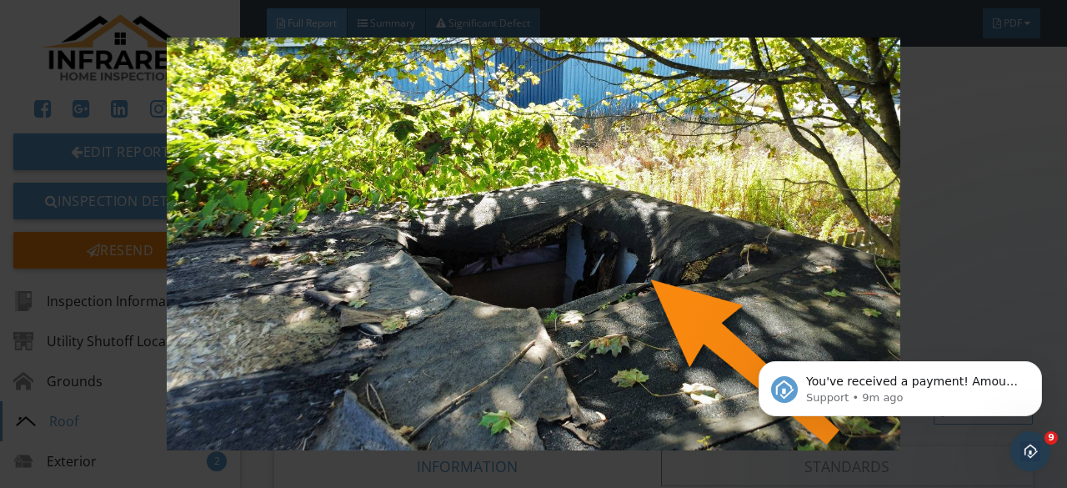
click at [480, 158] on img at bounding box center [533, 244] width 963 height 413
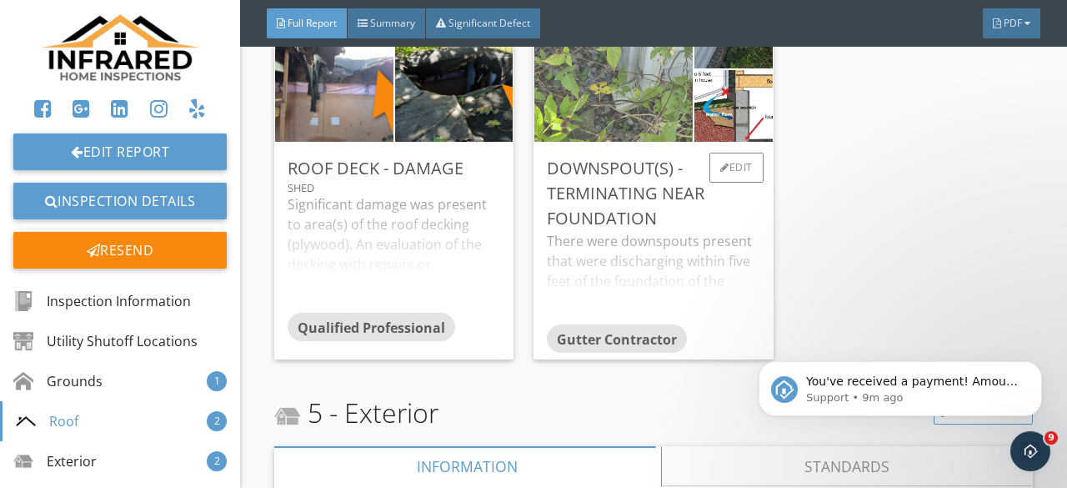
click at [617, 159] on img at bounding box center [614, 69] width 363 height 363
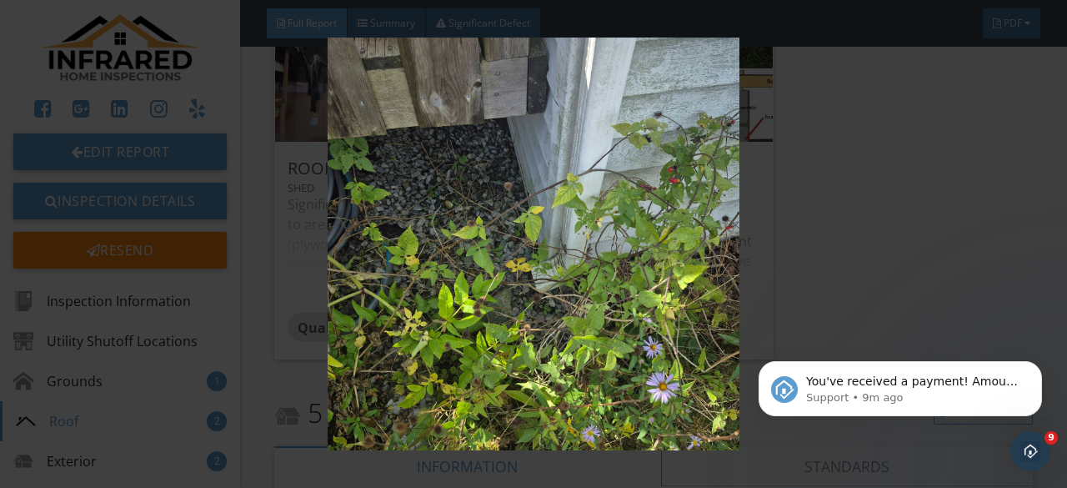
click at [605, 276] on img at bounding box center [533, 244] width 963 height 413
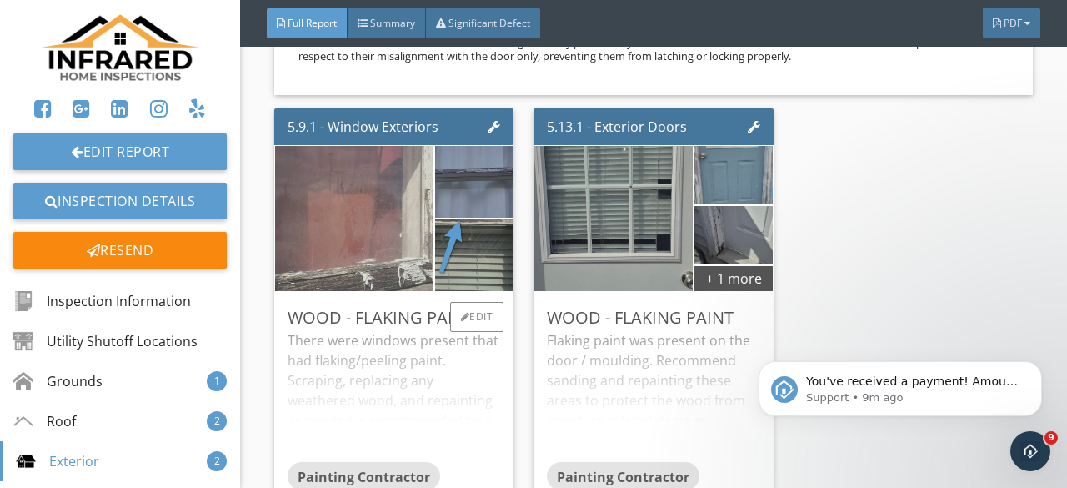
scroll to position [9256, 0]
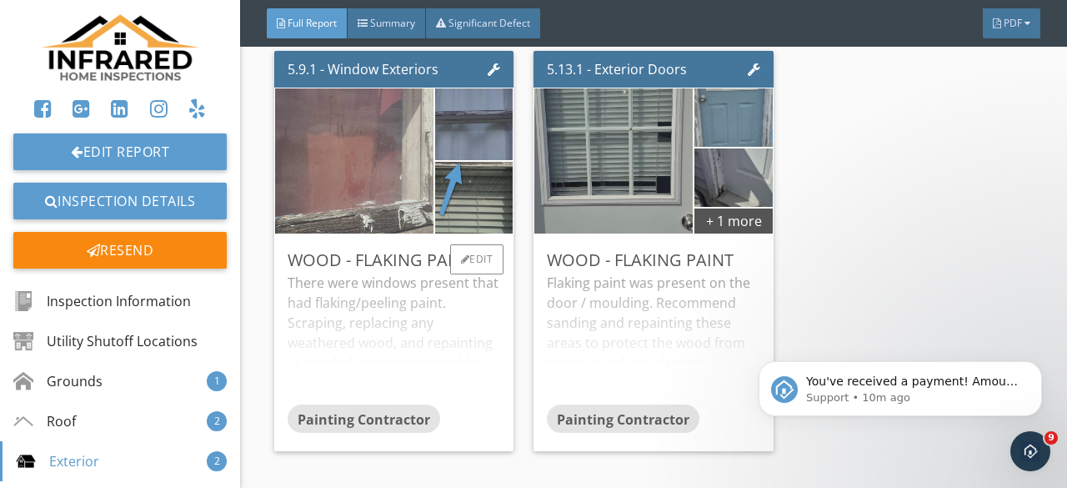
click at [387, 285] on img at bounding box center [354, 160] width 363 height 363
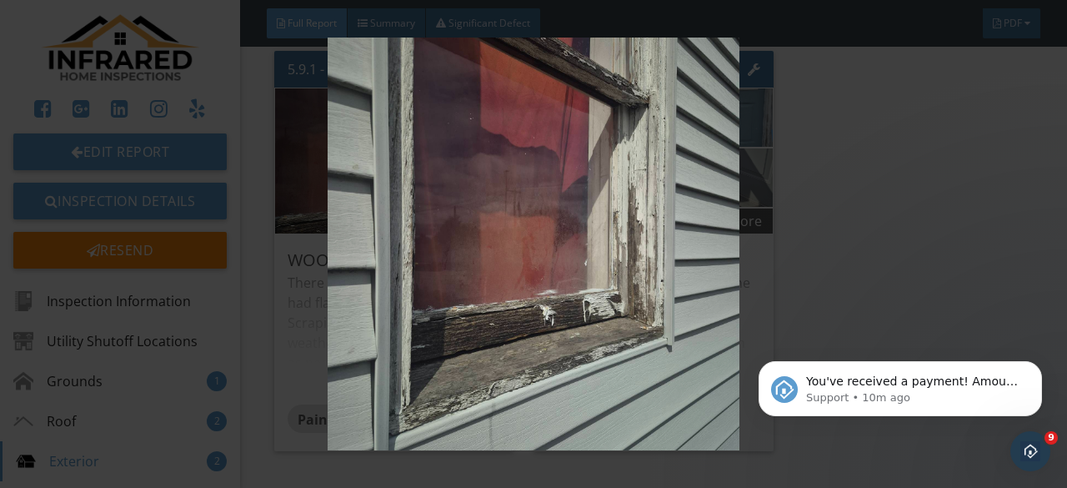
click at [387, 283] on img at bounding box center [533, 244] width 963 height 413
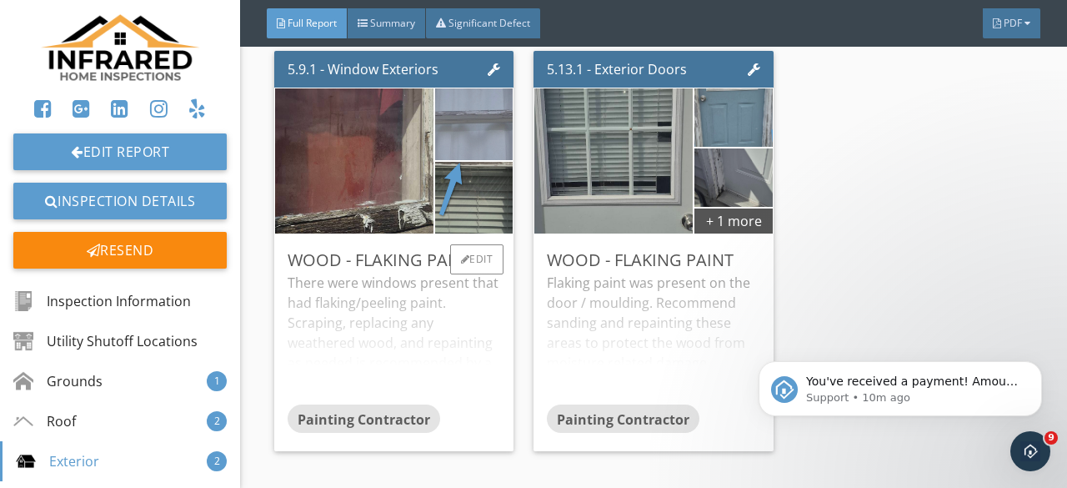
click at [485, 211] on img at bounding box center [473, 123] width 179 height 179
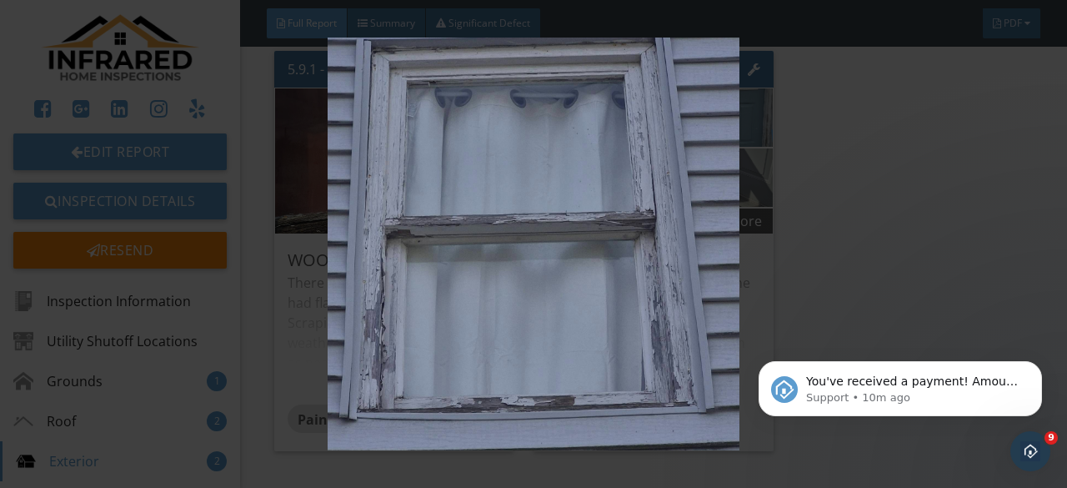
click at [485, 211] on img at bounding box center [533, 244] width 963 height 413
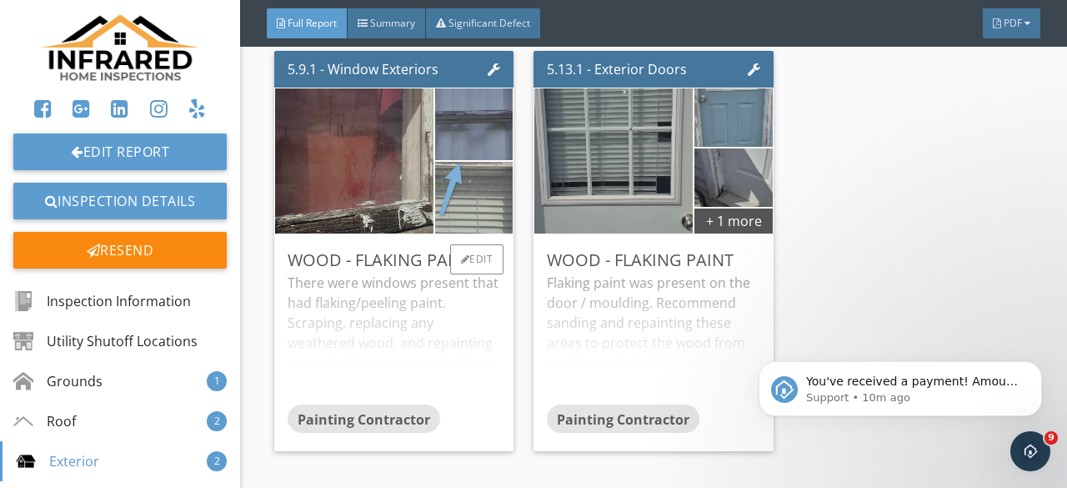
click at [490, 287] on img at bounding box center [473, 197] width 179 height 179
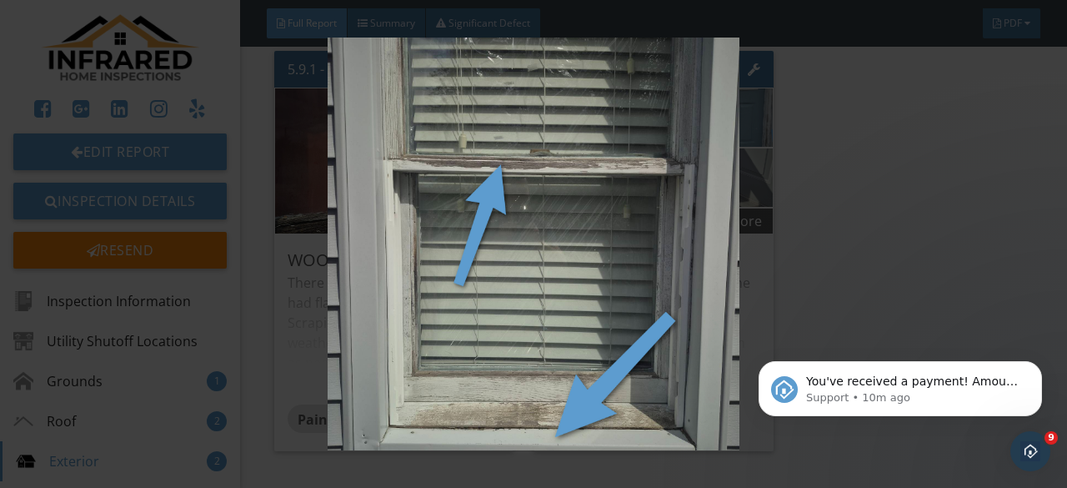
click at [490, 294] on img at bounding box center [533, 244] width 963 height 413
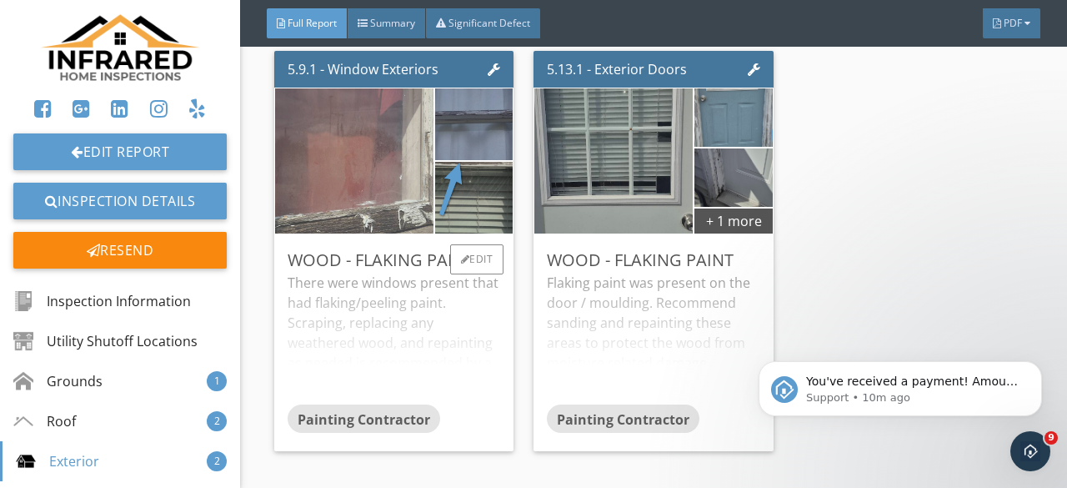
click at [324, 242] on img at bounding box center [354, 160] width 363 height 363
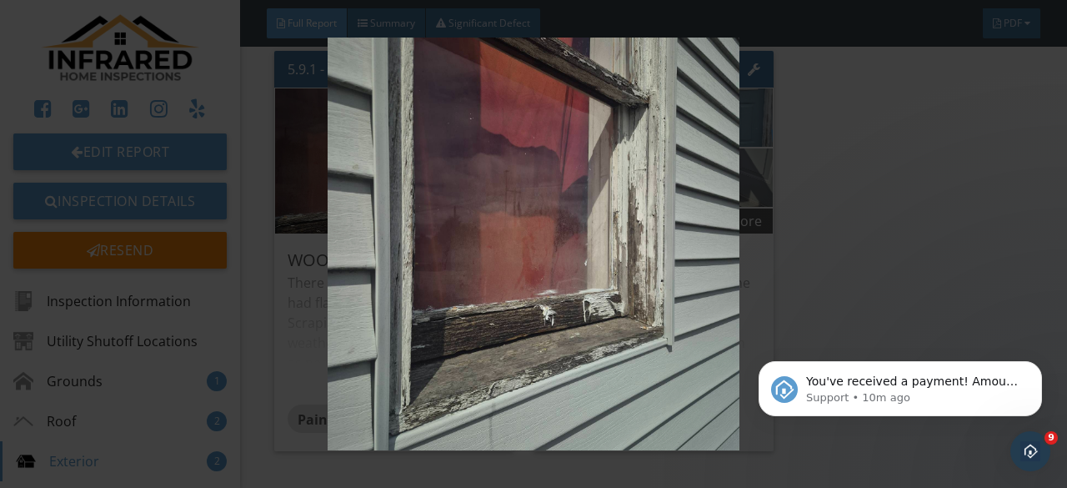
click at [522, 329] on img at bounding box center [533, 244] width 963 height 413
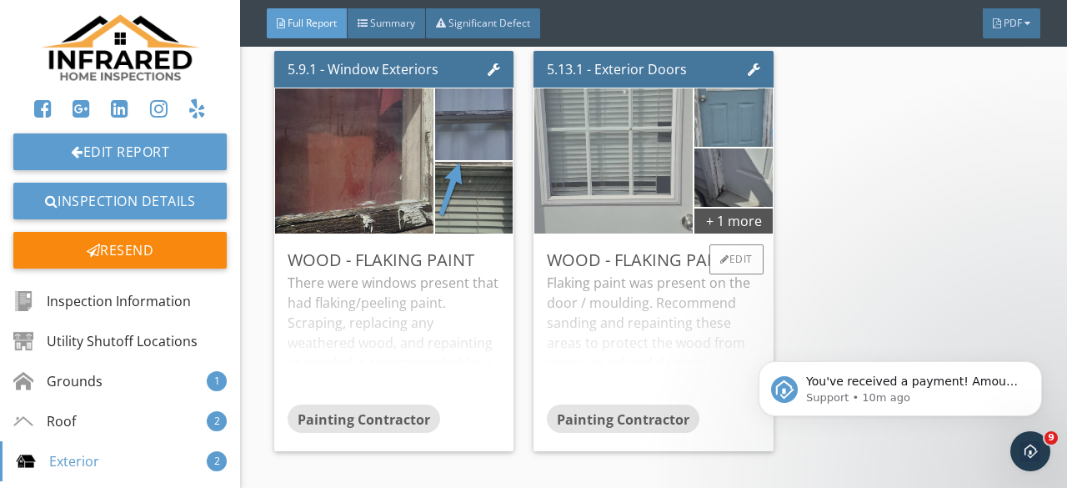
click at [627, 266] on img at bounding box center [614, 160] width 363 height 363
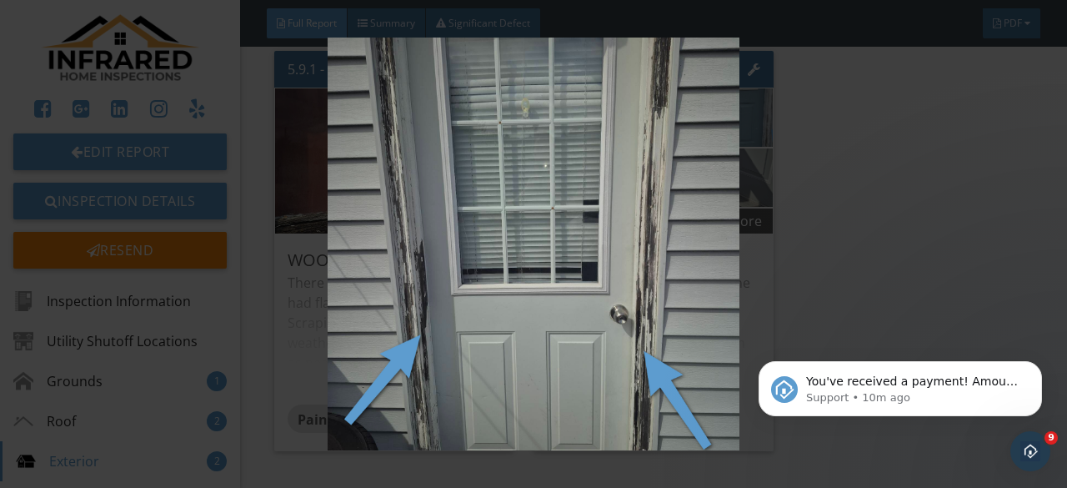
click at [479, 326] on img at bounding box center [533, 244] width 963 height 413
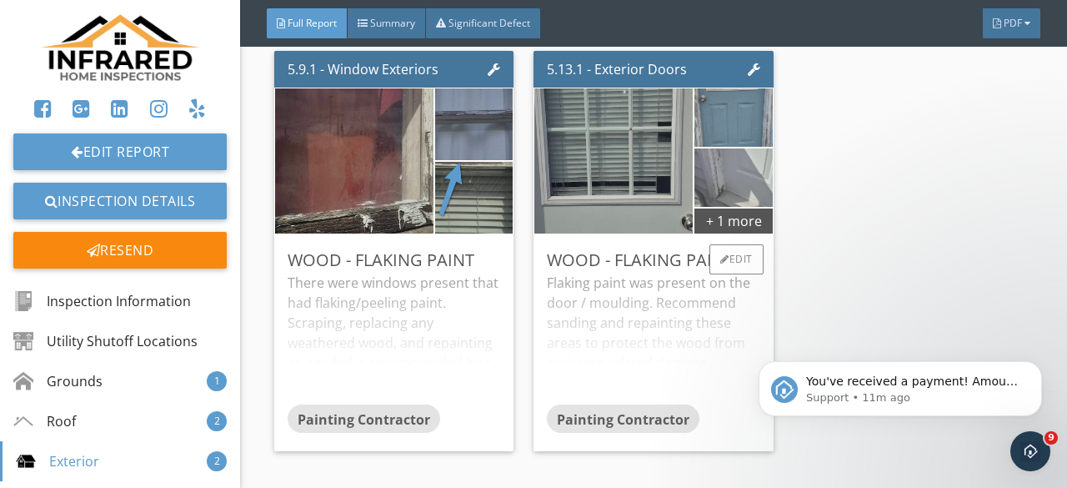
click at [710, 250] on img at bounding box center [734, 177] width 146 height 146
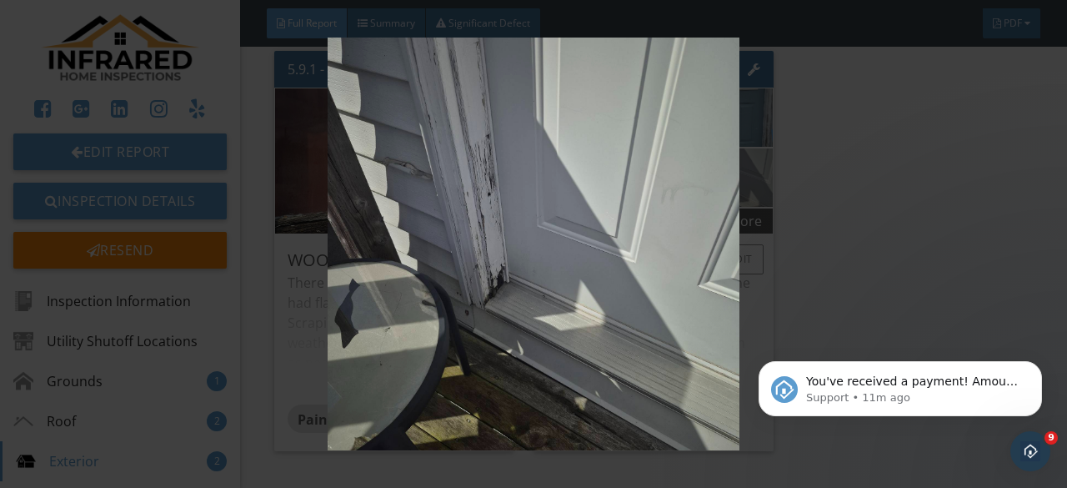
click at [714, 274] on img at bounding box center [533, 244] width 963 height 413
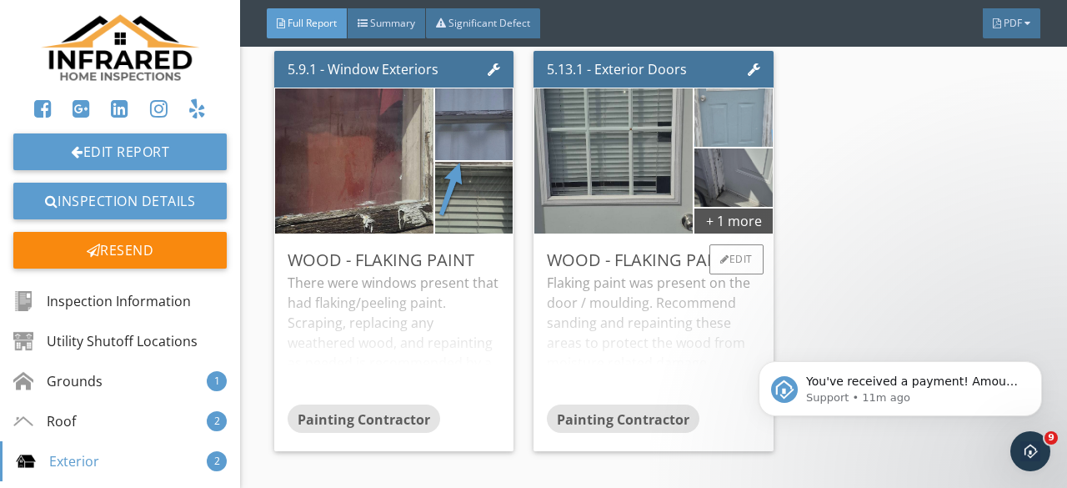
click at [707, 190] on img at bounding box center [734, 117] width 146 height 146
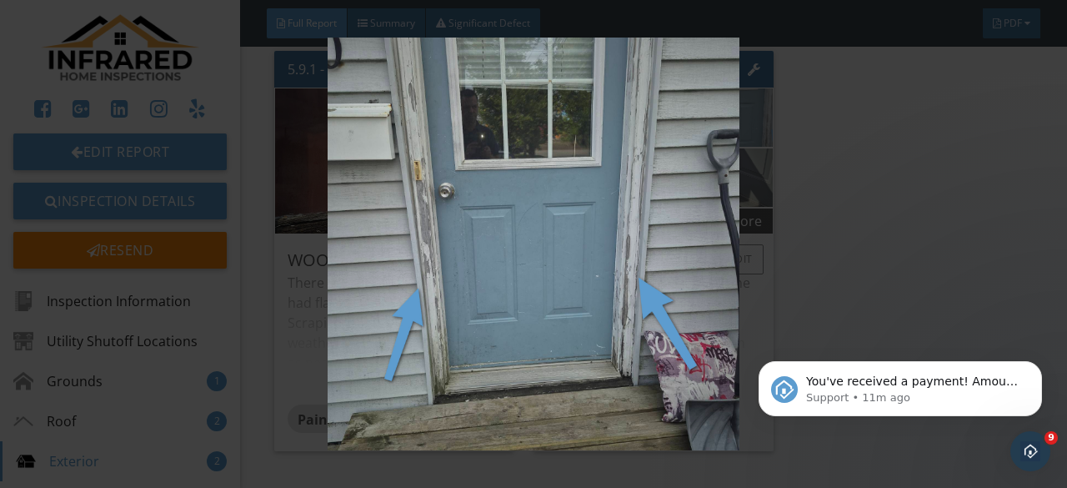
click at [707, 221] on img at bounding box center [533, 244] width 963 height 413
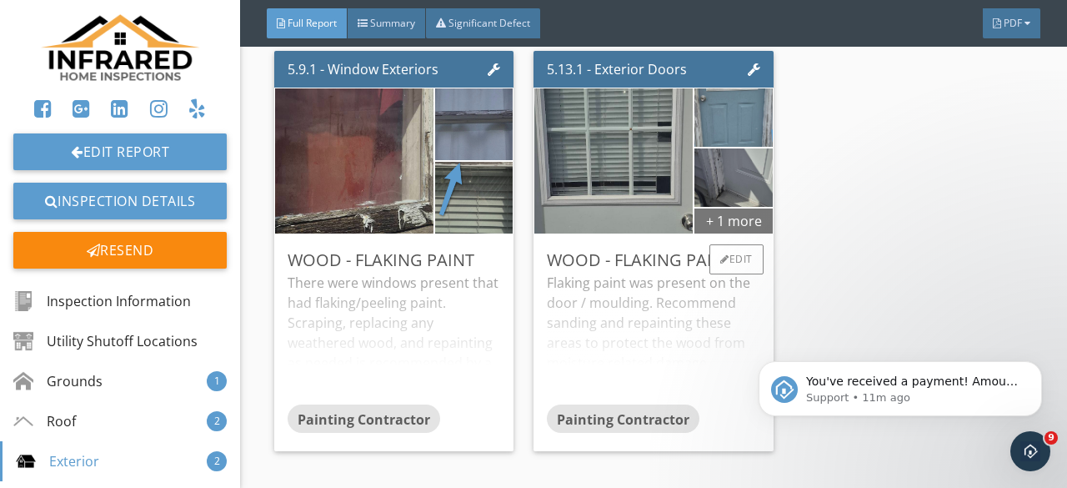
click at [735, 233] on div "+ 1 more" at bounding box center [734, 220] width 78 height 27
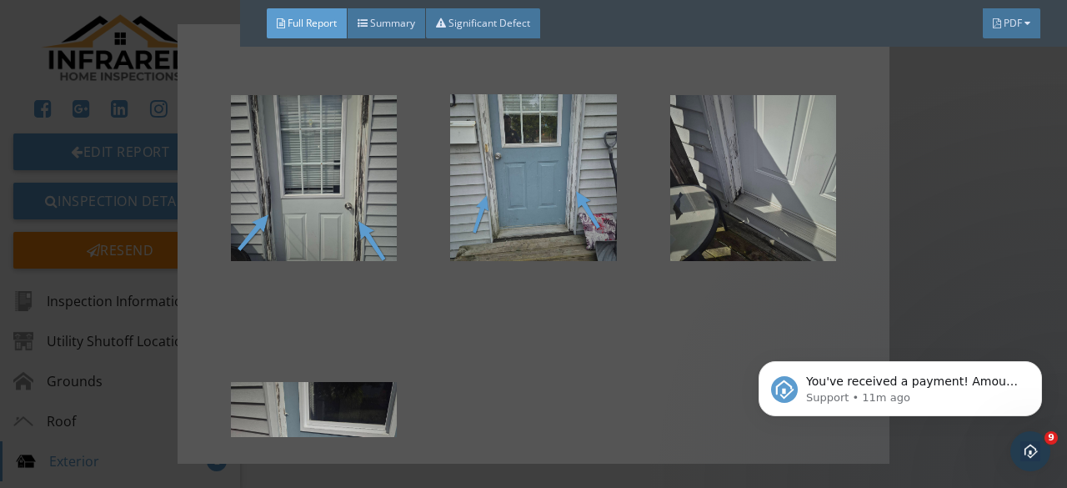
click at [732, 279] on div at bounding box center [753, 294] width 166 height 33
click at [926, 199] on div at bounding box center [533, 244] width 1067 height 488
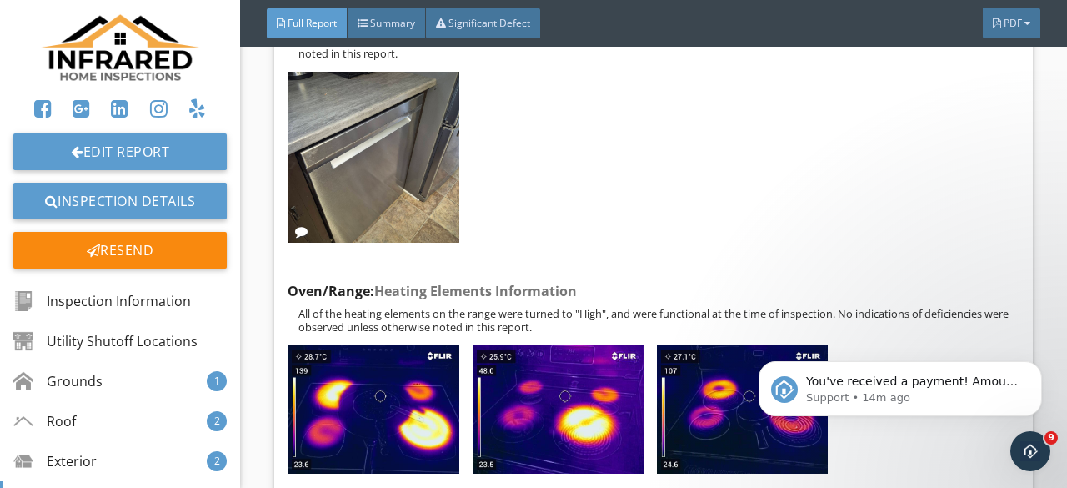
scroll to position [10757, 0]
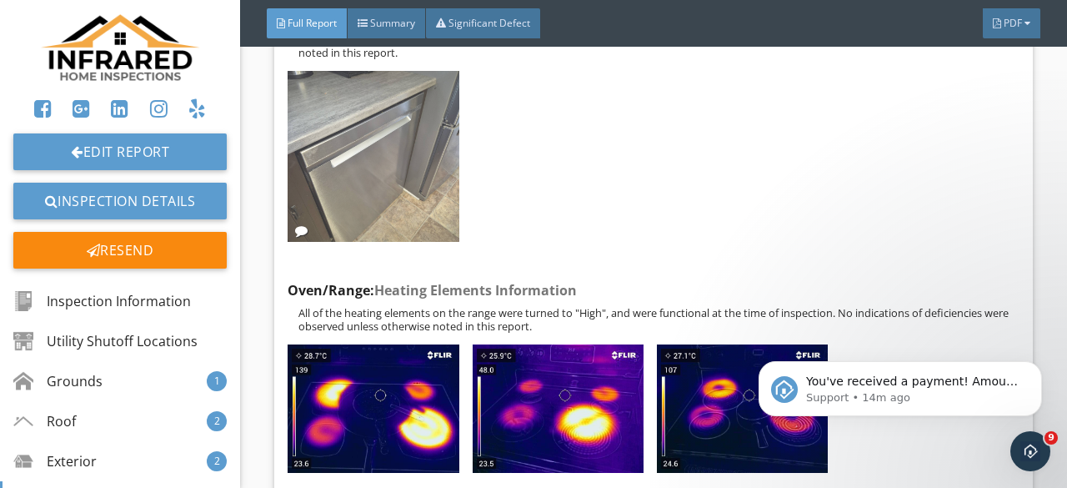
click at [372, 200] on img at bounding box center [373, 156] width 171 height 171
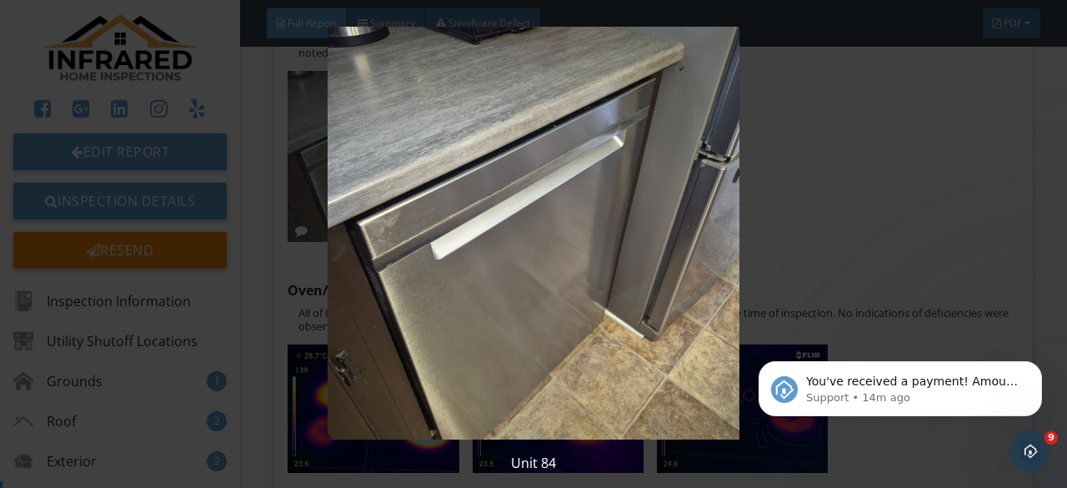
click at [372, 200] on img at bounding box center [533, 233] width 963 height 413
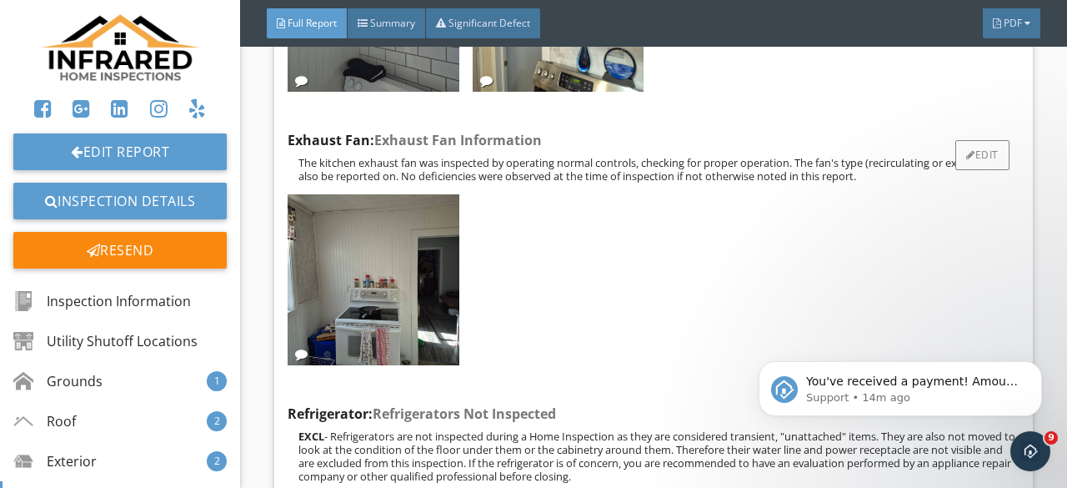
scroll to position [11674, 0]
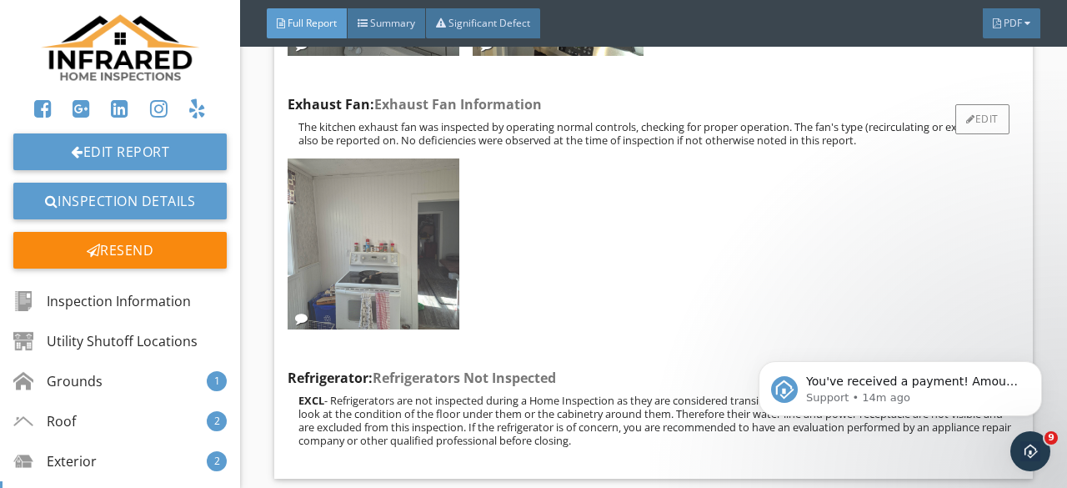
click at [349, 321] on img at bounding box center [373, 243] width 171 height 171
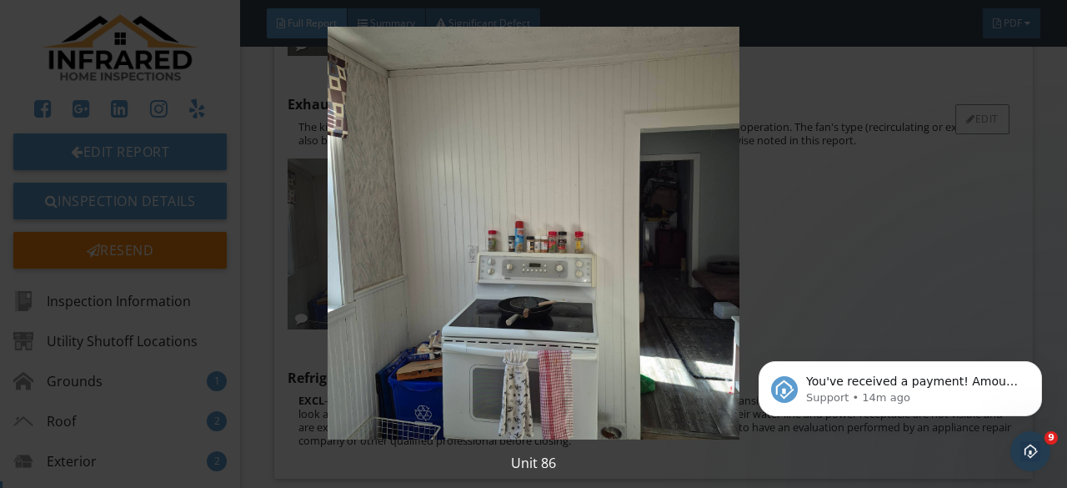
click at [349, 320] on img at bounding box center [533, 233] width 963 height 413
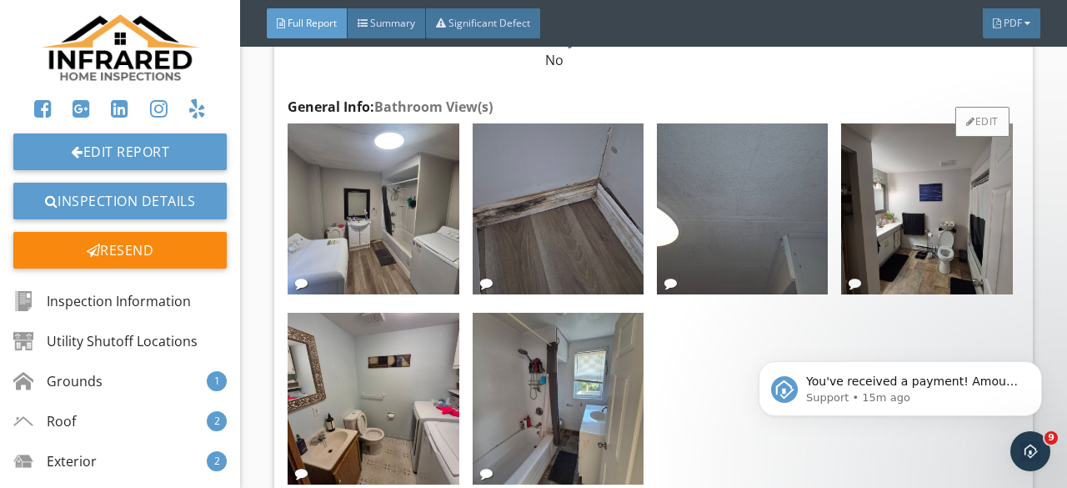
scroll to position [12341, 0]
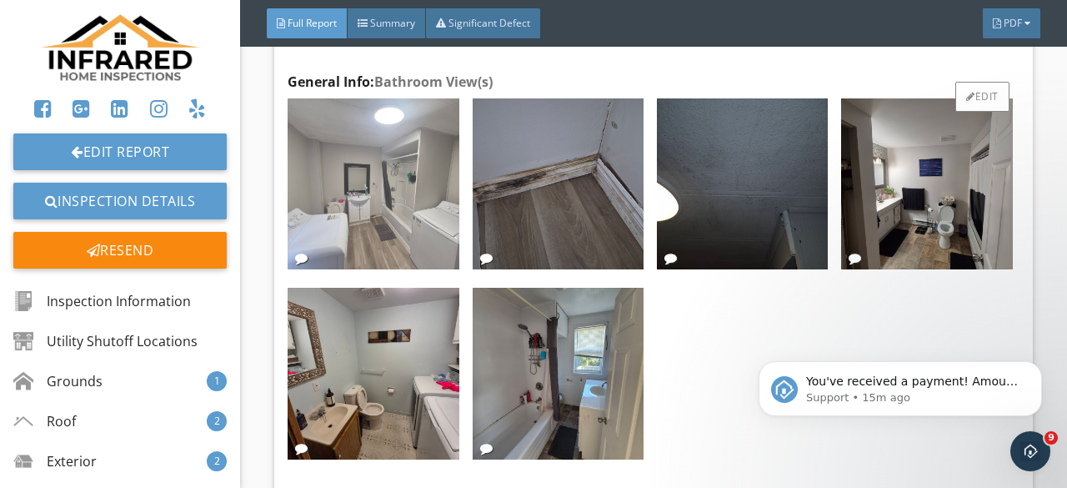
click at [366, 269] on img at bounding box center [373, 183] width 171 height 171
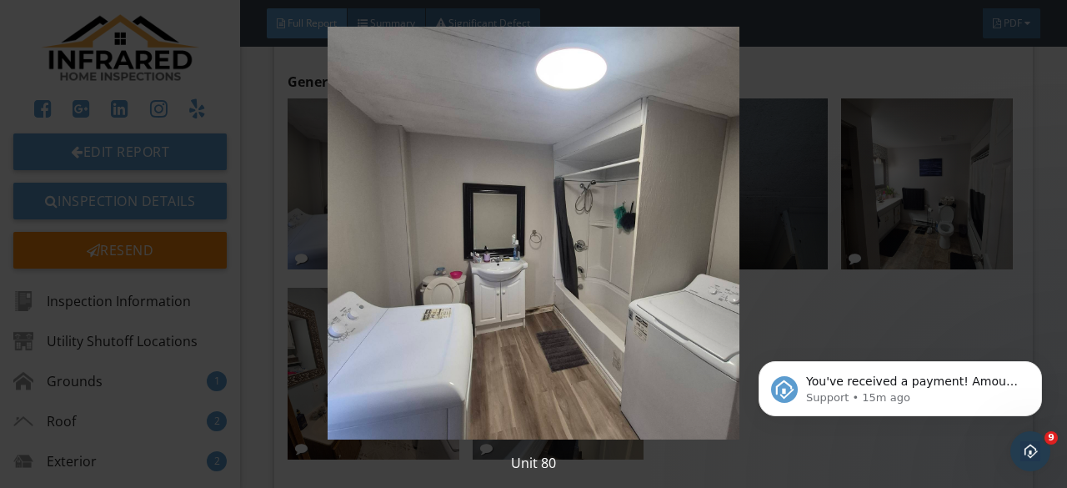
click at [365, 273] on img at bounding box center [533, 233] width 963 height 413
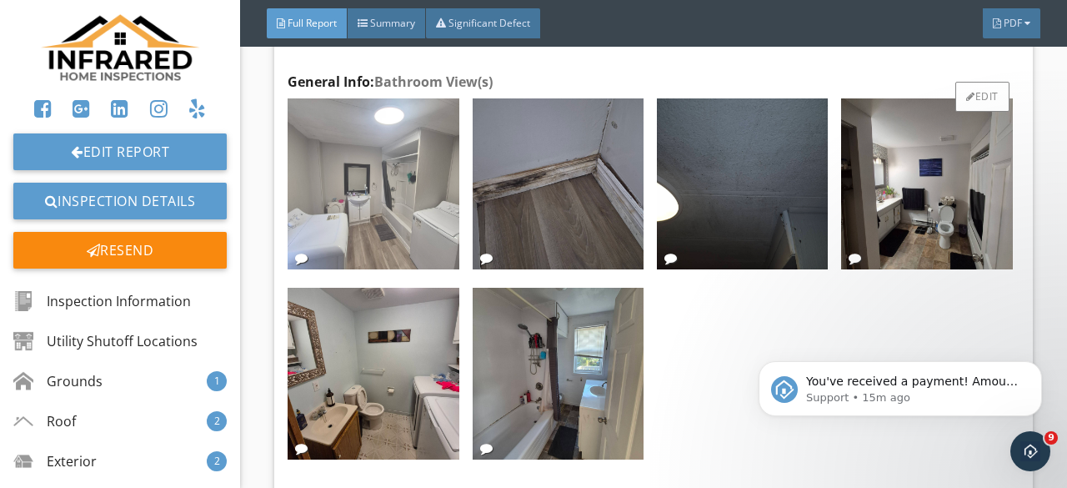
click at [365, 269] on img at bounding box center [373, 183] width 171 height 171
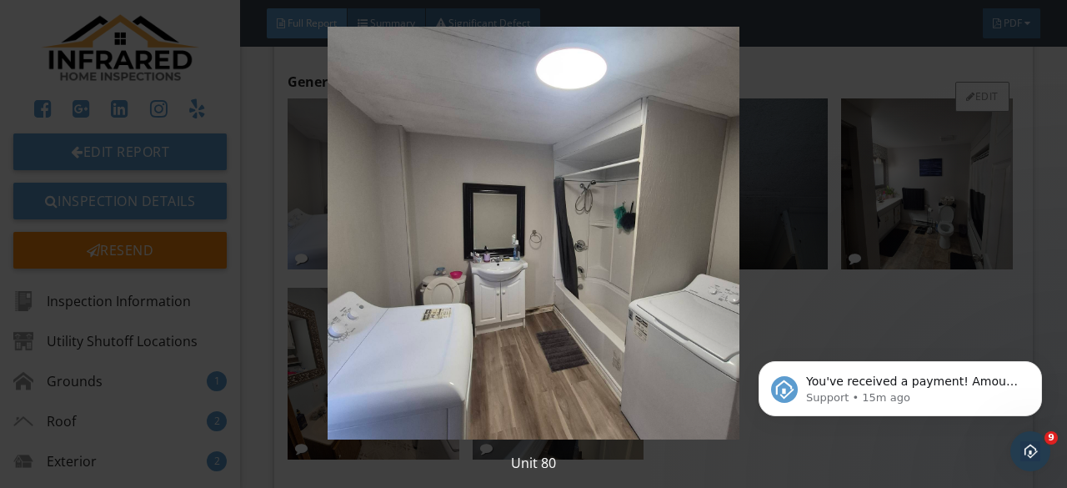
click at [365, 277] on img at bounding box center [533, 233] width 963 height 413
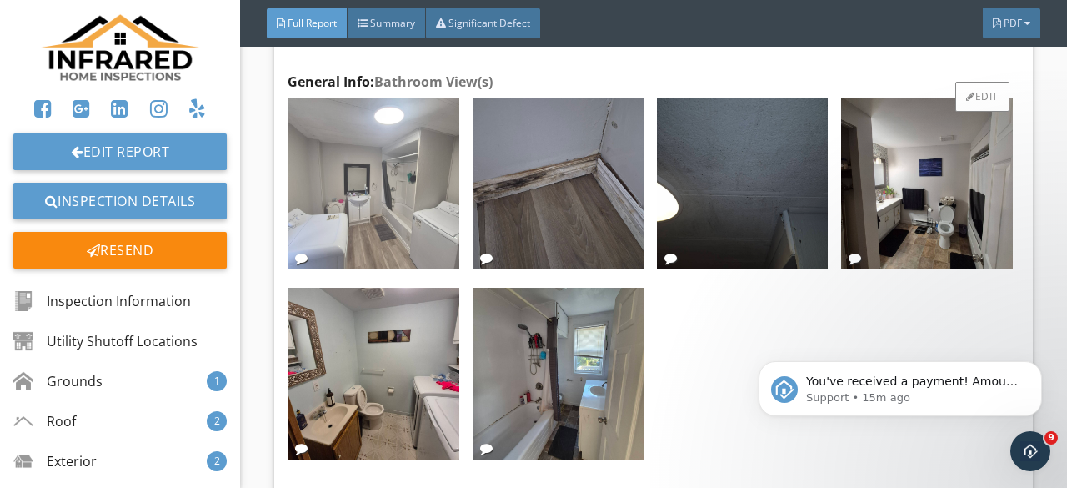
click at [425, 269] on img at bounding box center [373, 183] width 171 height 171
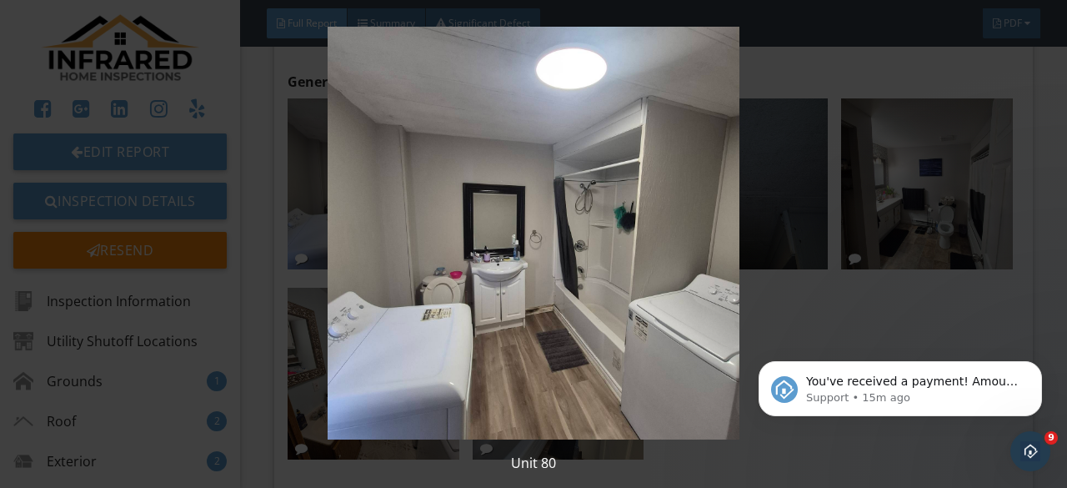
click at [428, 267] on img at bounding box center [533, 233] width 963 height 413
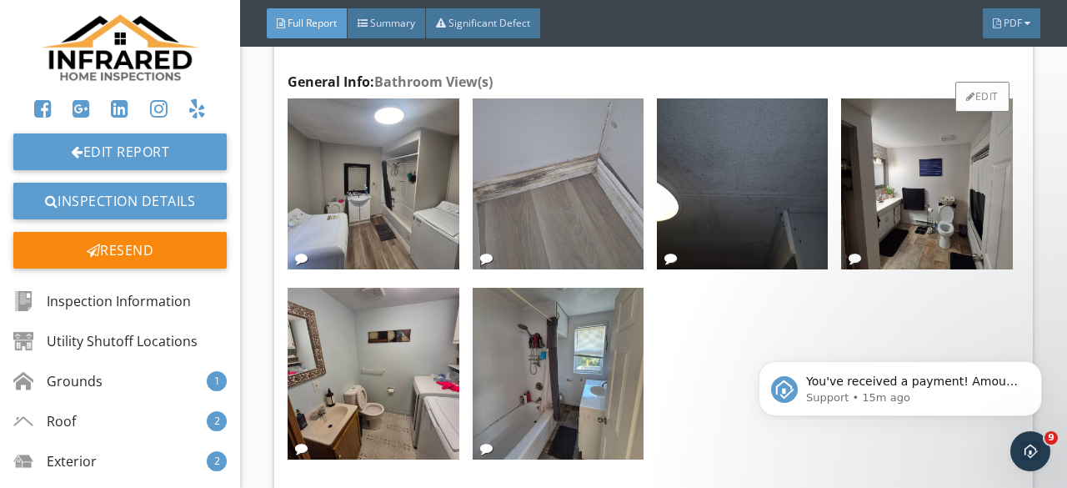
click at [591, 269] on img at bounding box center [558, 183] width 171 height 171
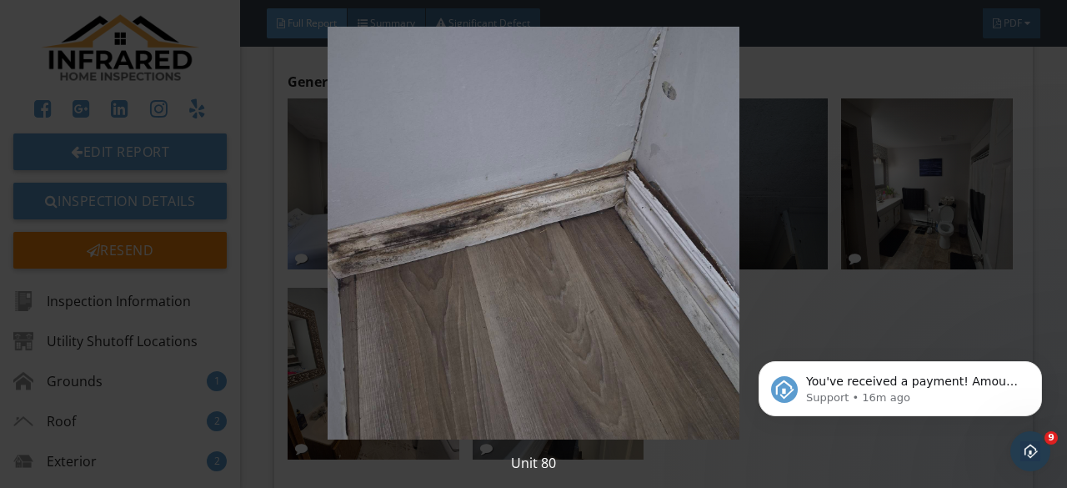
click at [515, 290] on img at bounding box center [533, 233] width 963 height 413
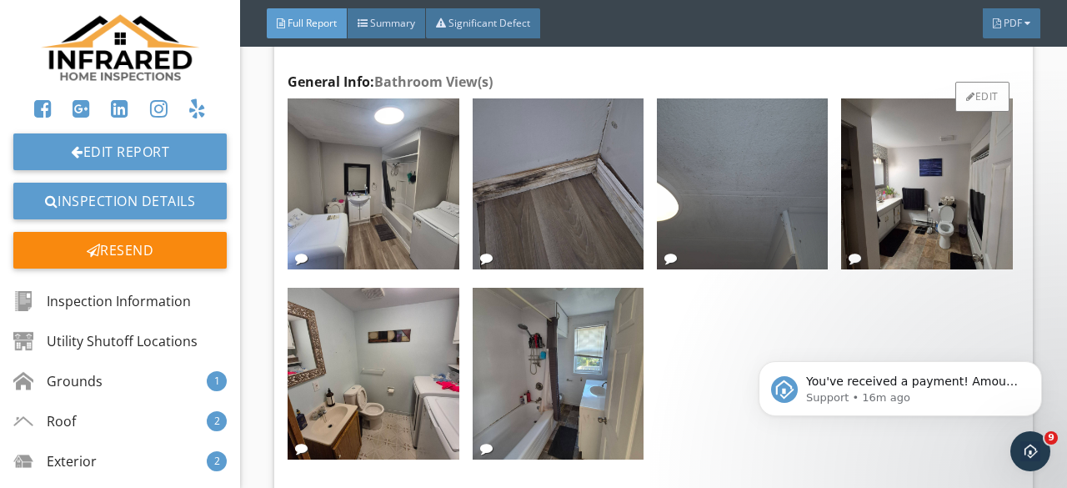
click at [709, 245] on img at bounding box center [742, 183] width 171 height 171
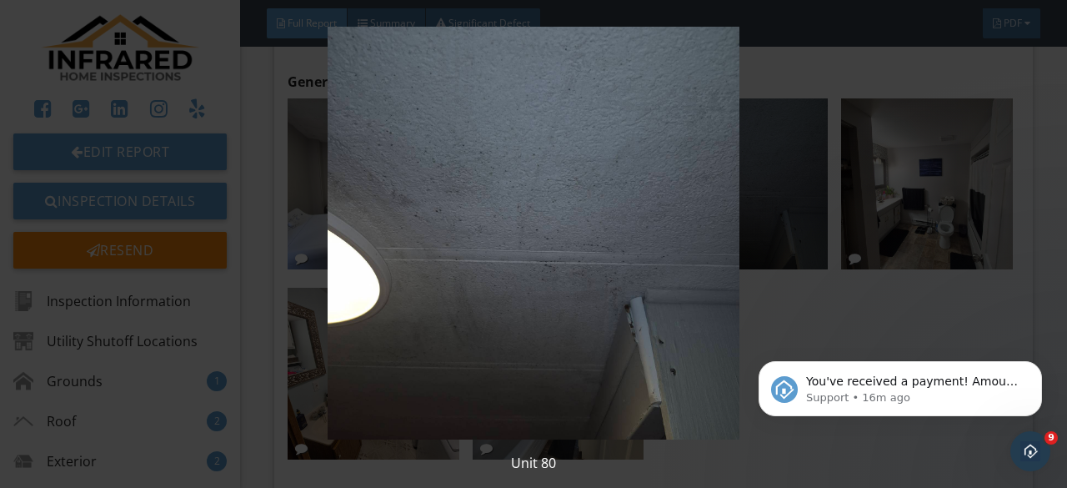
click at [591, 243] on img at bounding box center [533, 233] width 963 height 413
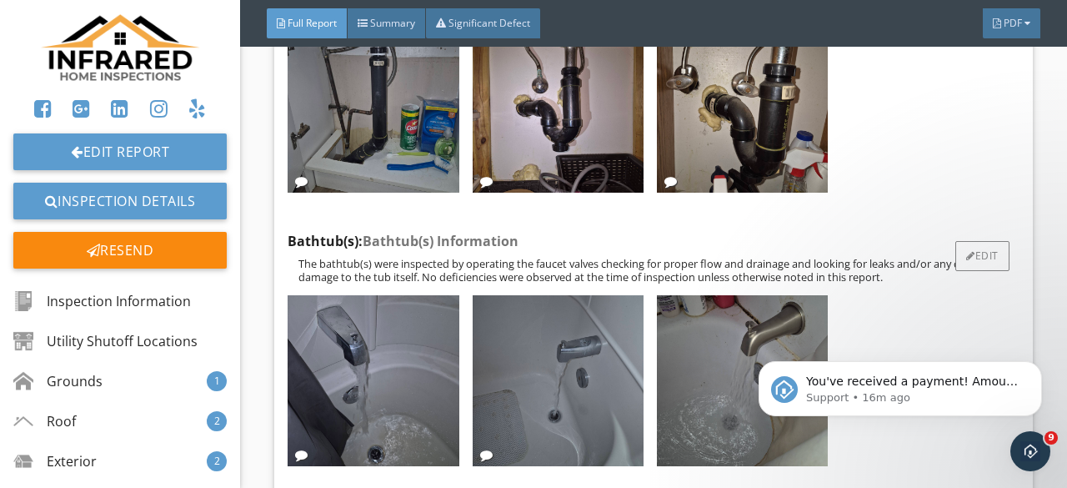
scroll to position [14175, 0]
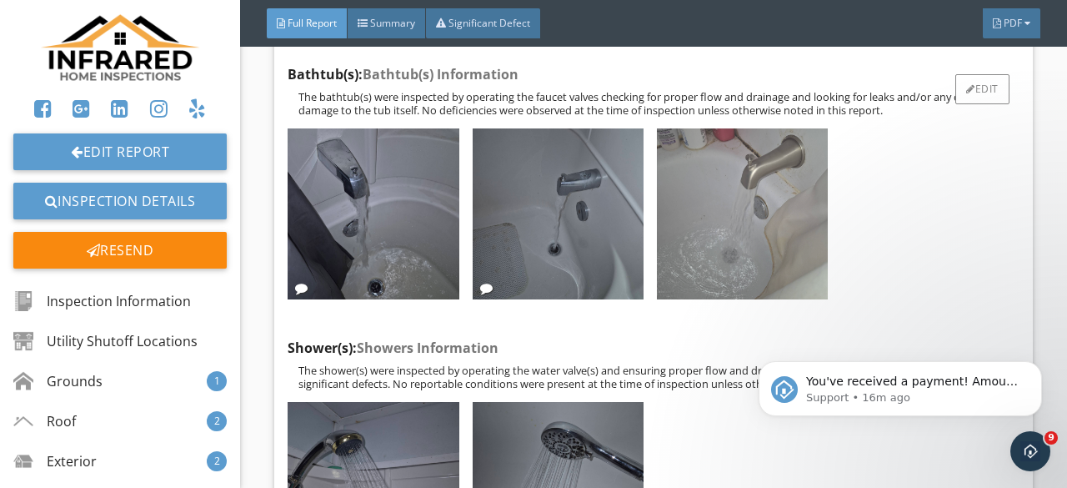
click at [716, 278] on img at bounding box center [742, 213] width 171 height 171
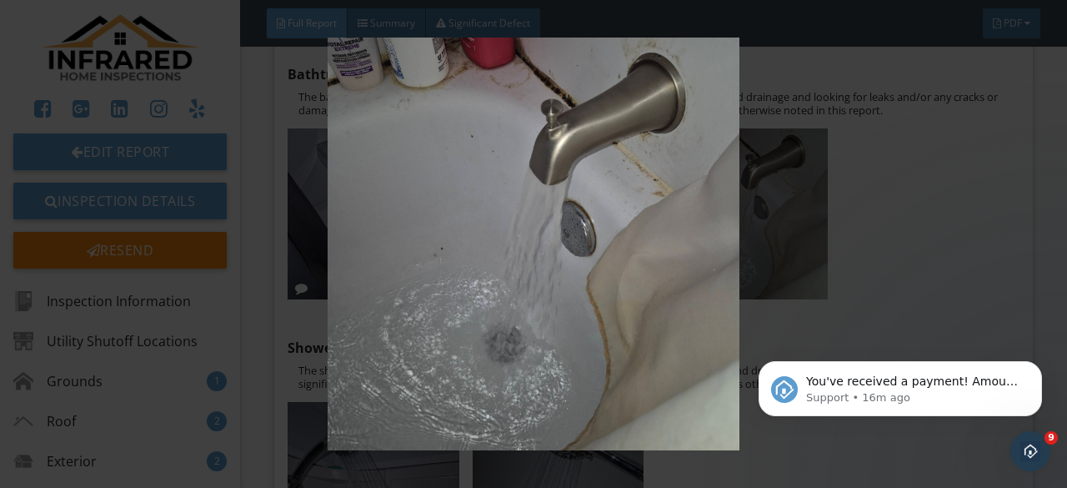
click at [928, 271] on img at bounding box center [533, 244] width 963 height 413
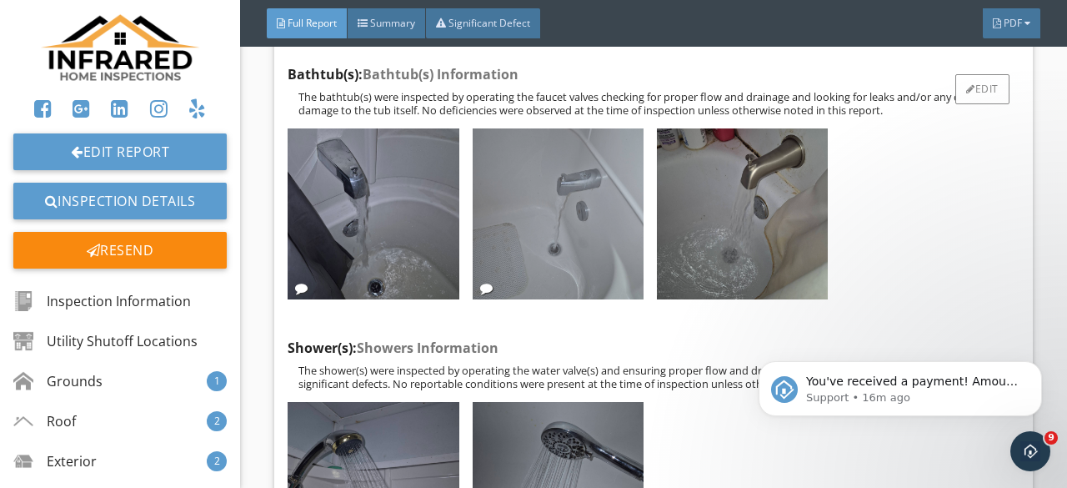
click at [564, 289] on img at bounding box center [558, 213] width 171 height 171
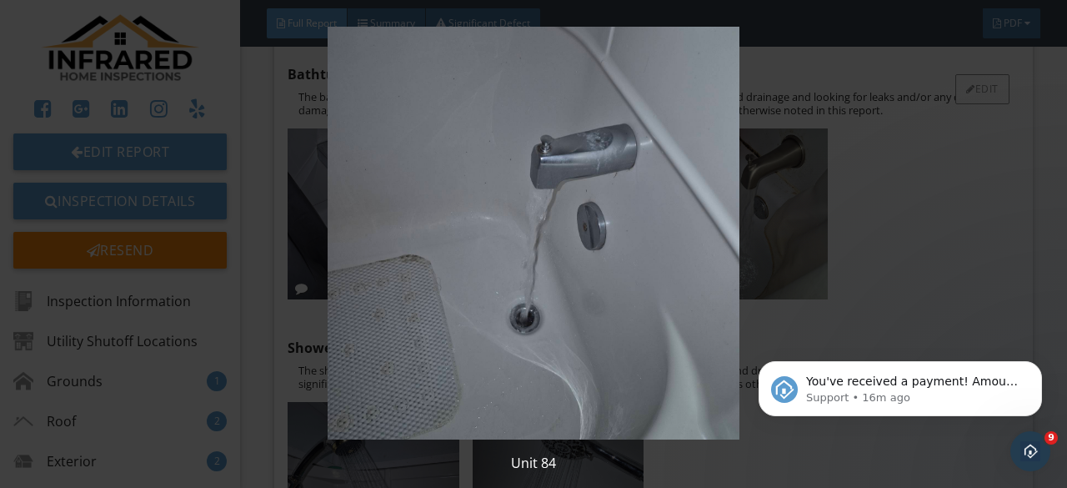
click at [564, 289] on img at bounding box center [533, 233] width 963 height 413
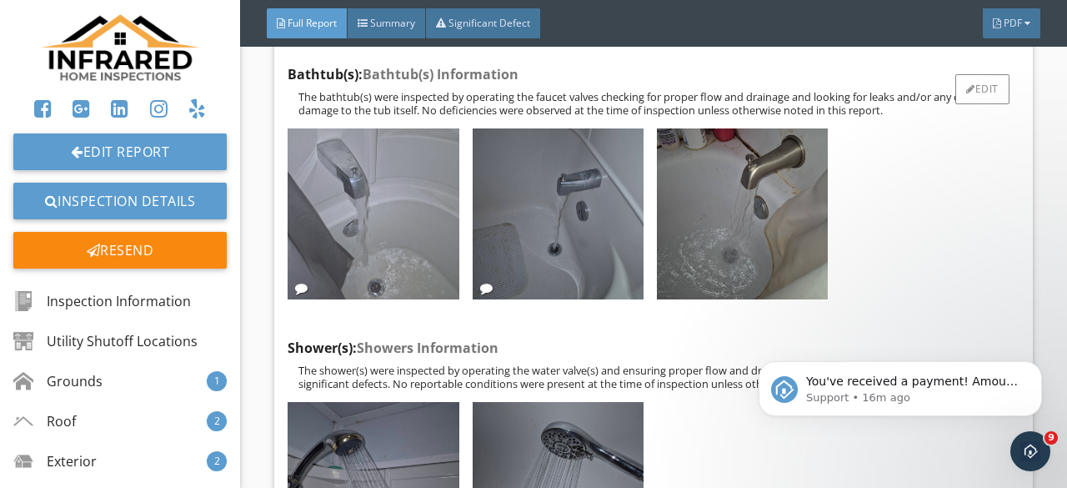
click at [444, 289] on img at bounding box center [373, 213] width 171 height 171
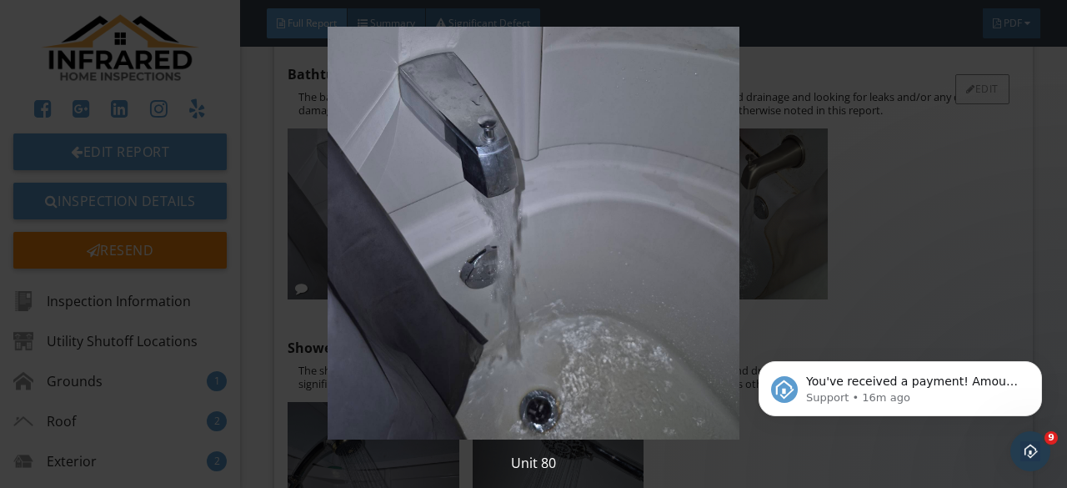
click at [444, 289] on img at bounding box center [533, 233] width 963 height 413
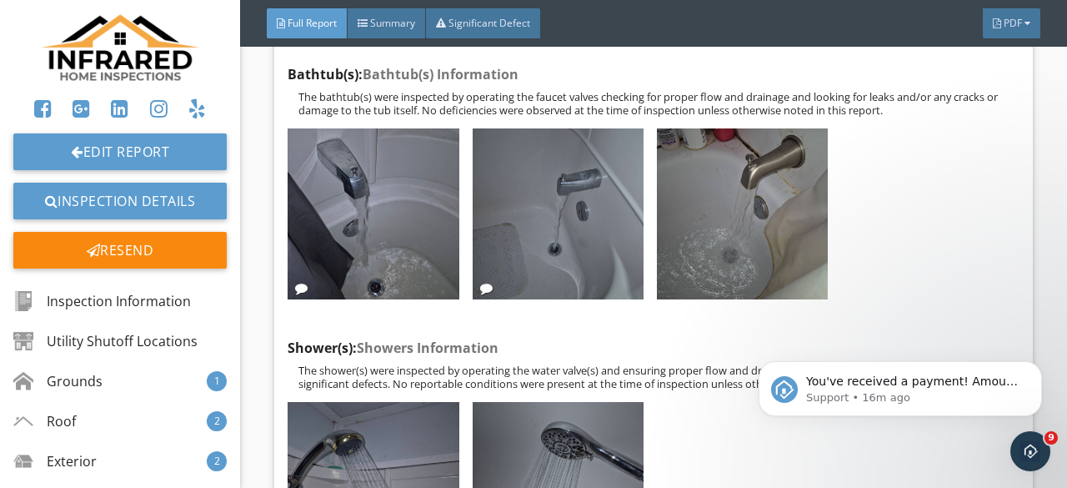
click at [528, 272] on img at bounding box center [558, 213] width 171 height 171
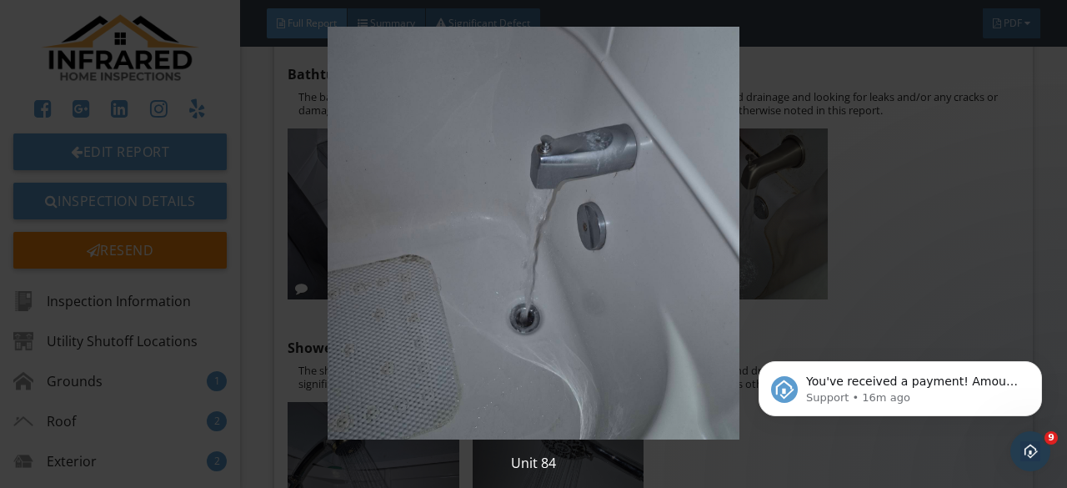
click at [530, 272] on img at bounding box center [533, 233] width 963 height 413
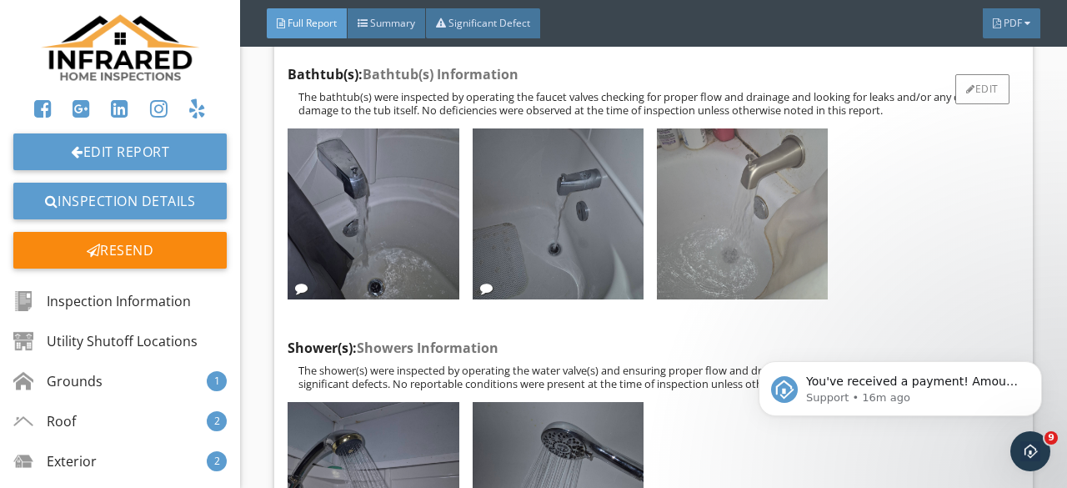
click at [707, 257] on img at bounding box center [742, 213] width 171 height 171
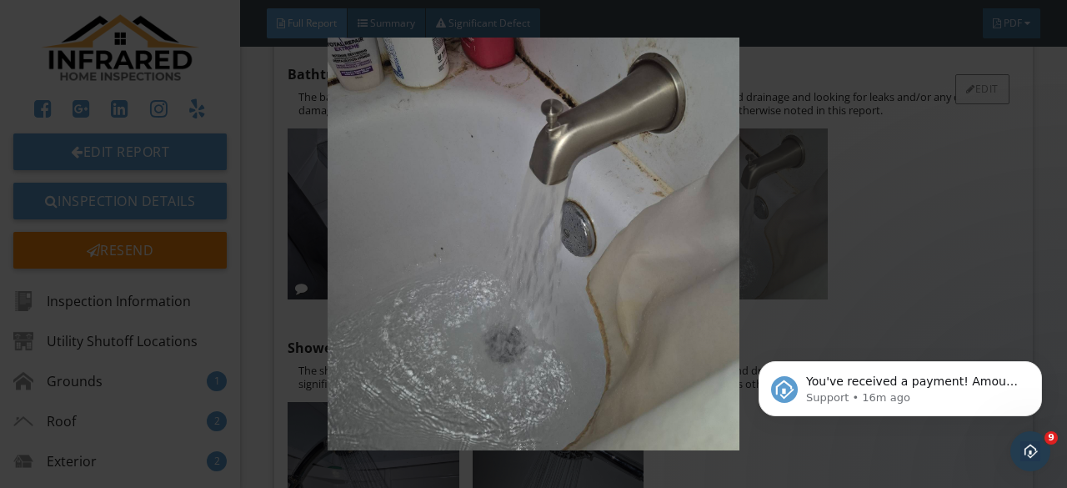
click at [707, 257] on img at bounding box center [533, 244] width 963 height 413
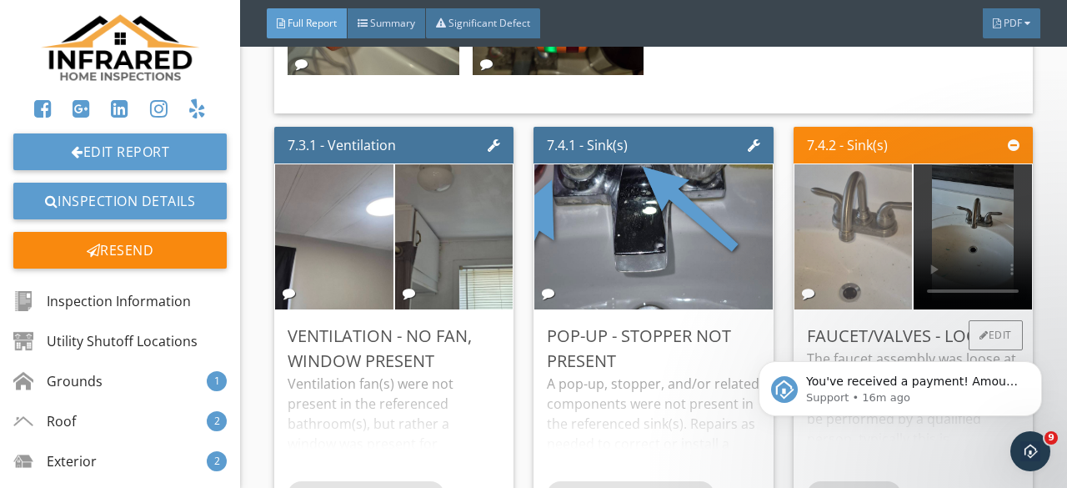
scroll to position [15426, 0]
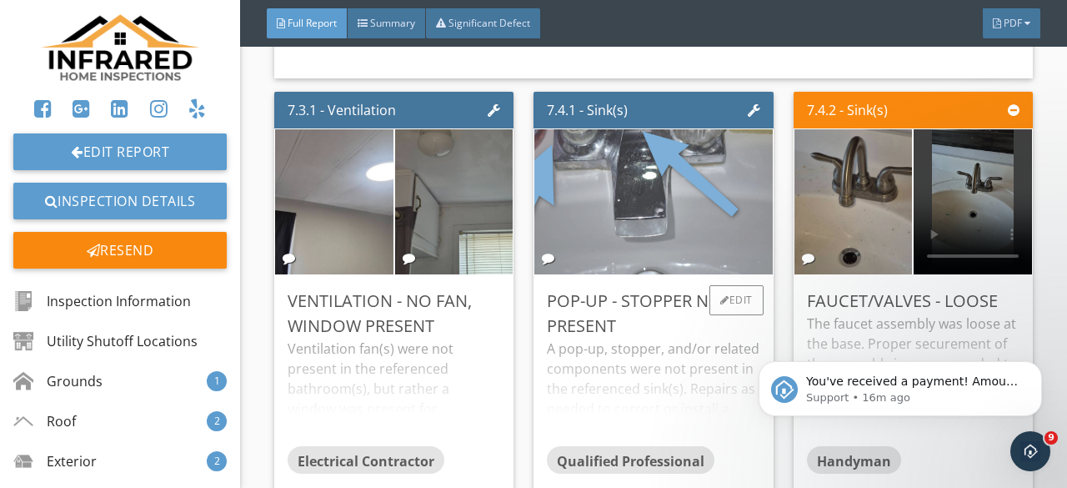
click at [659, 268] on img at bounding box center [653, 202] width 363 height 363
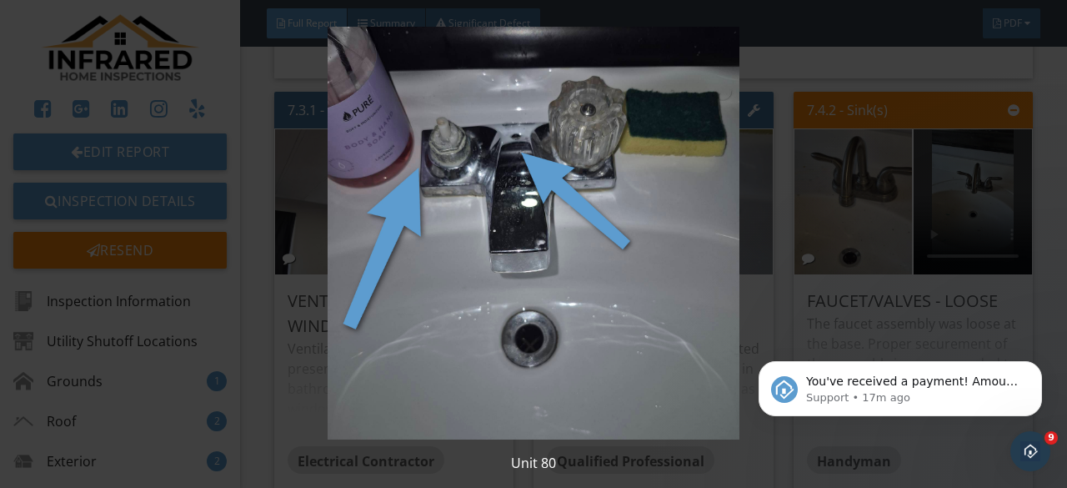
click at [463, 163] on img at bounding box center [533, 233] width 963 height 413
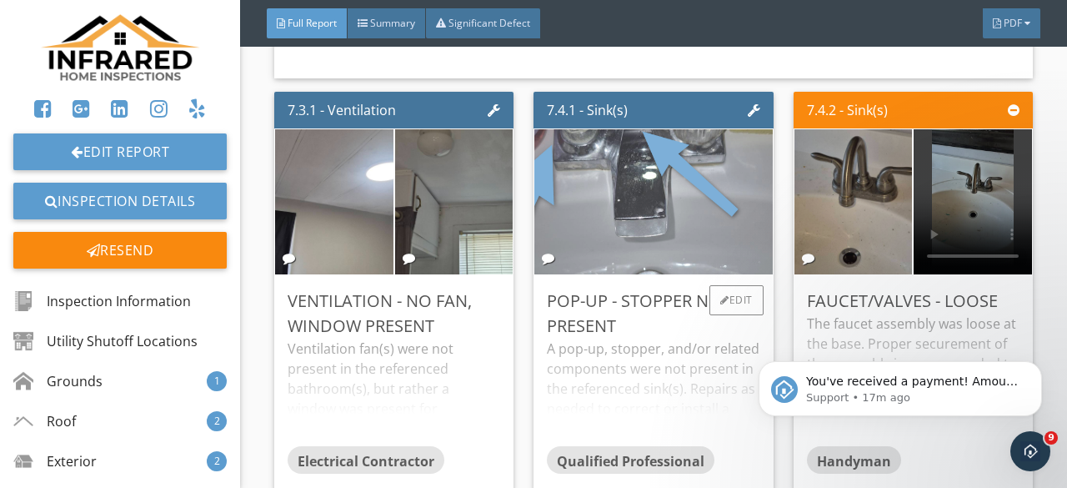
click at [556, 210] on img at bounding box center [653, 202] width 363 height 363
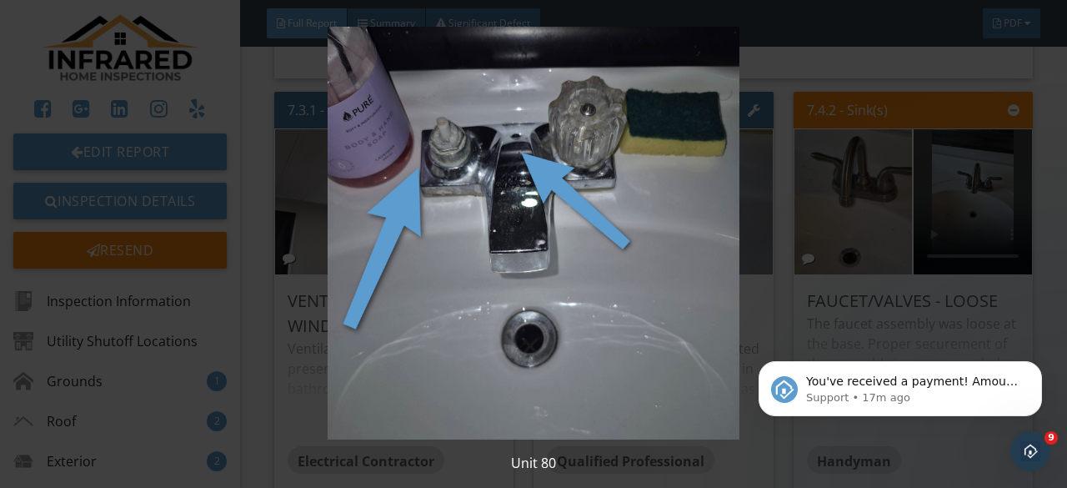
click at [560, 206] on img at bounding box center [533, 233] width 963 height 413
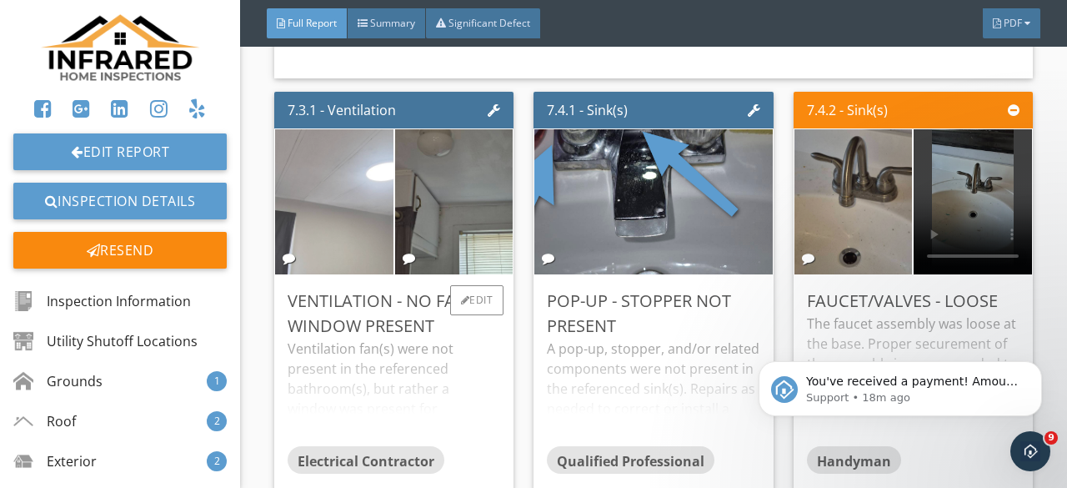
click at [363, 259] on img at bounding box center [334, 201] width 295 height 295
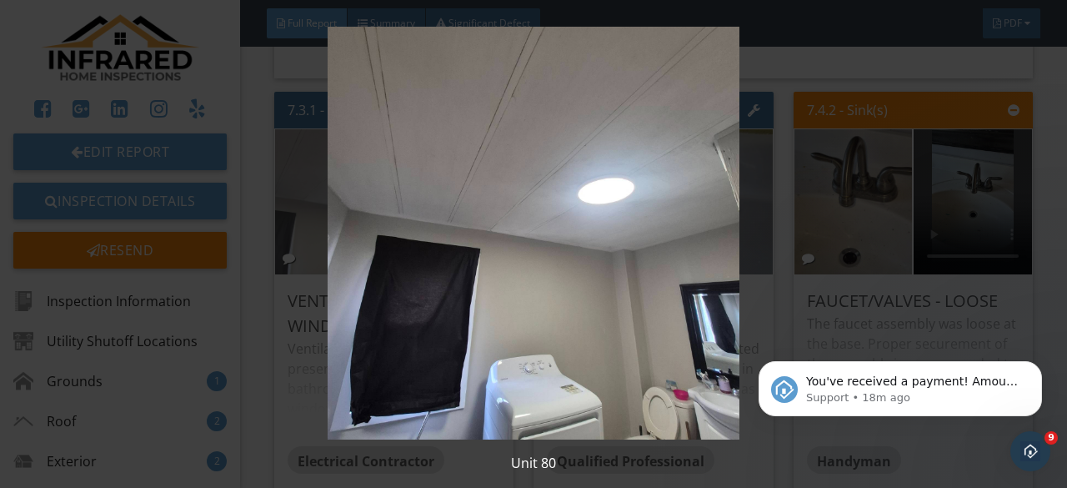
click at [363, 259] on img at bounding box center [533, 233] width 963 height 413
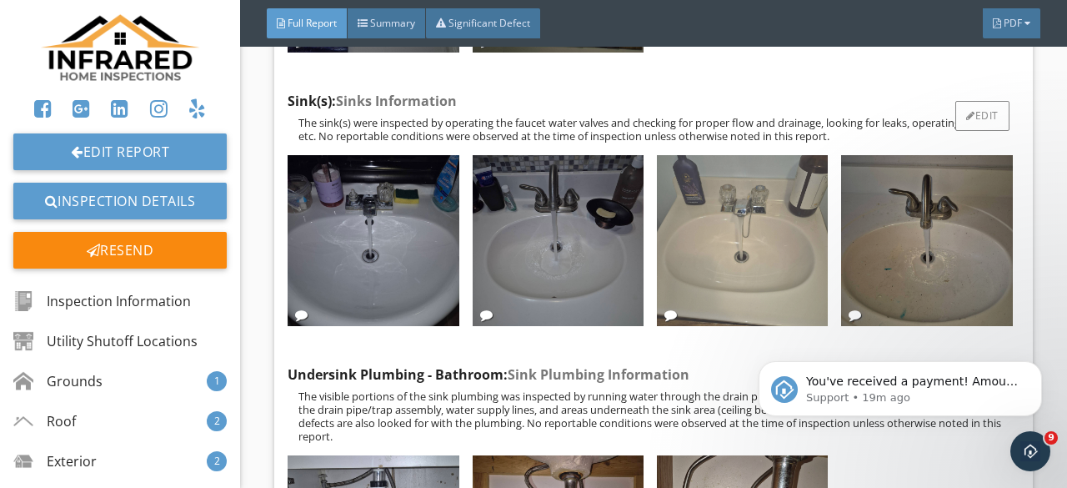
scroll to position [13592, 0]
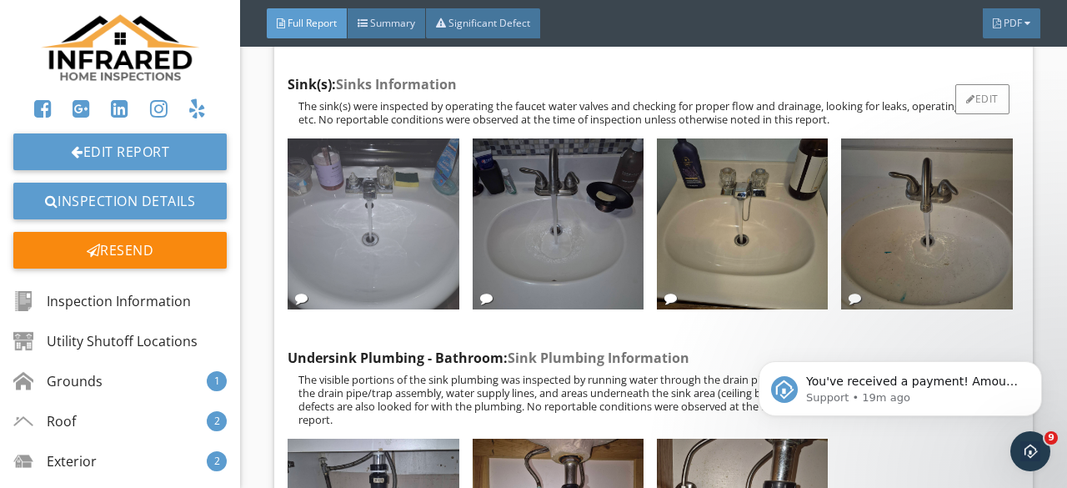
click at [376, 295] on img at bounding box center [373, 223] width 171 height 171
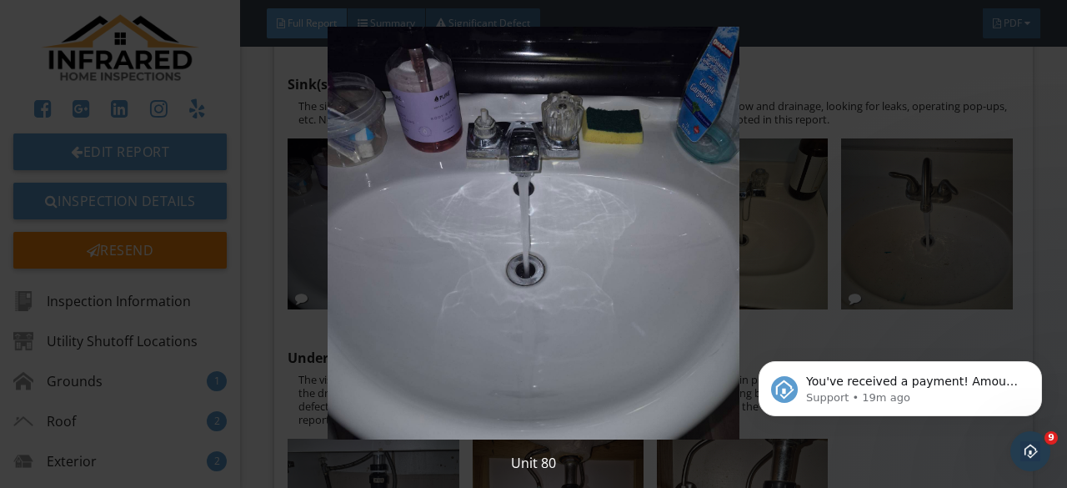
click at [376, 289] on img at bounding box center [533, 233] width 963 height 413
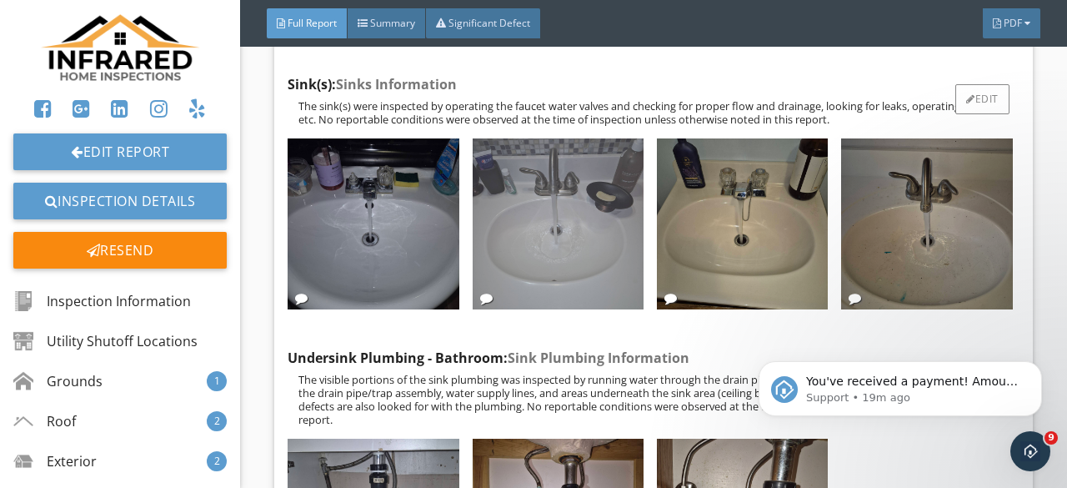
click at [529, 276] on img at bounding box center [558, 223] width 171 height 171
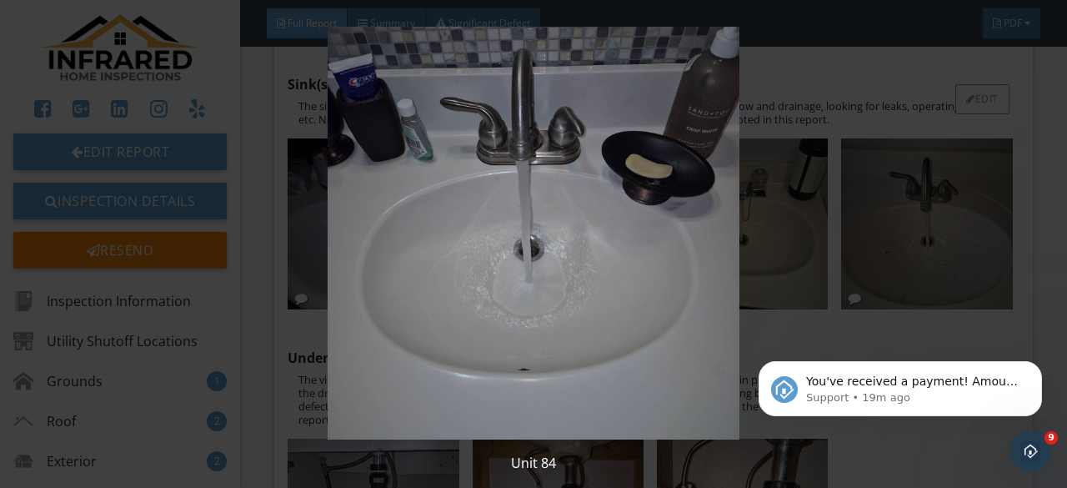
click at [529, 276] on img at bounding box center [533, 233] width 963 height 413
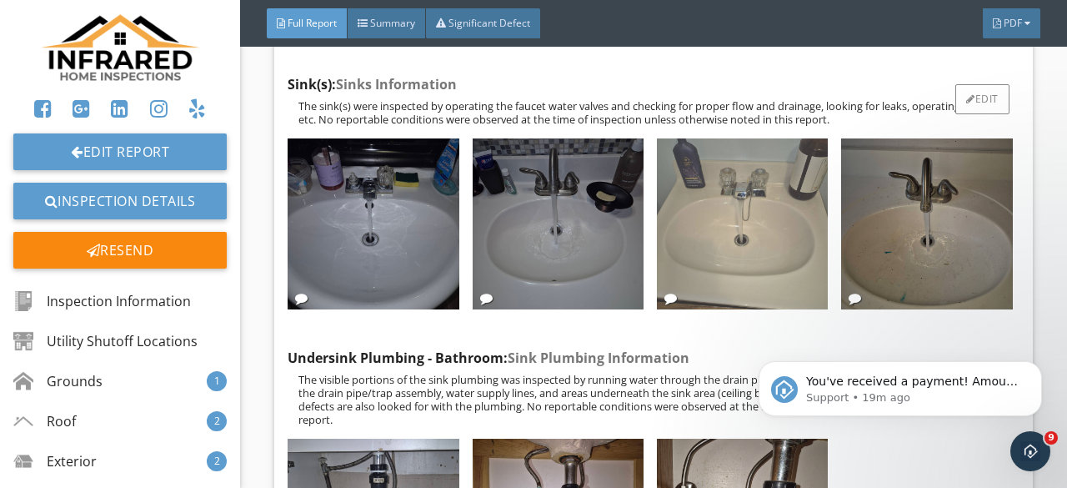
click at [709, 276] on img at bounding box center [742, 223] width 171 height 171
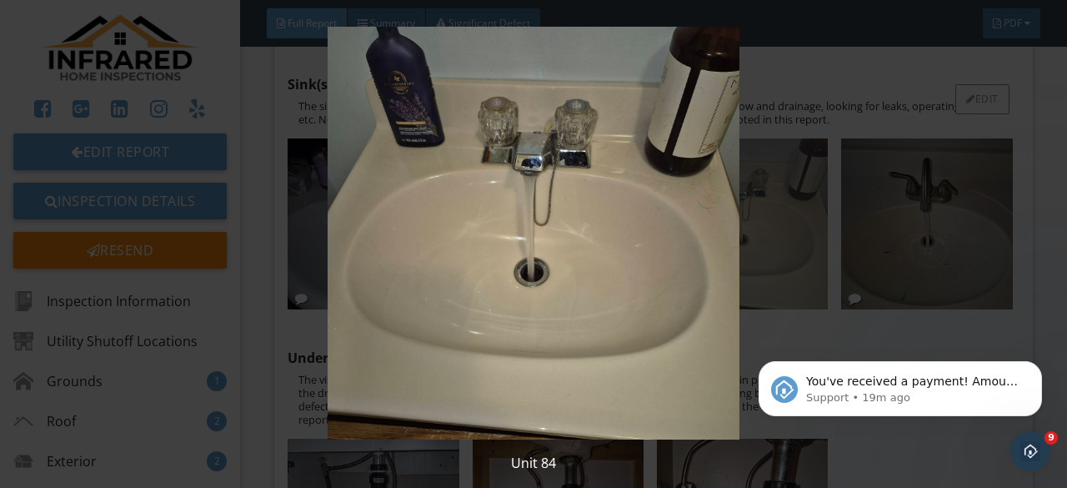
click at [709, 276] on img at bounding box center [533, 233] width 963 height 413
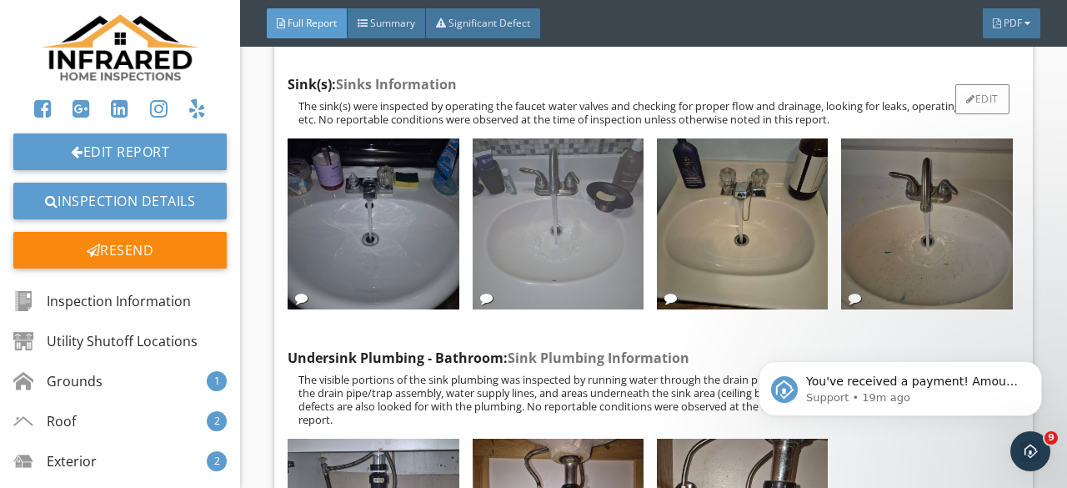
click at [569, 268] on img at bounding box center [558, 223] width 171 height 171
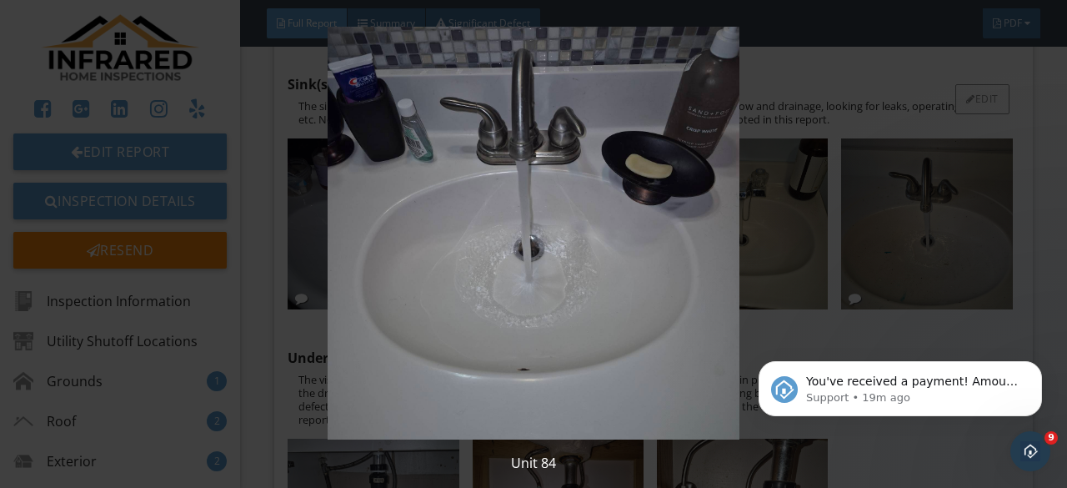
click at [569, 268] on img at bounding box center [533, 233] width 963 height 413
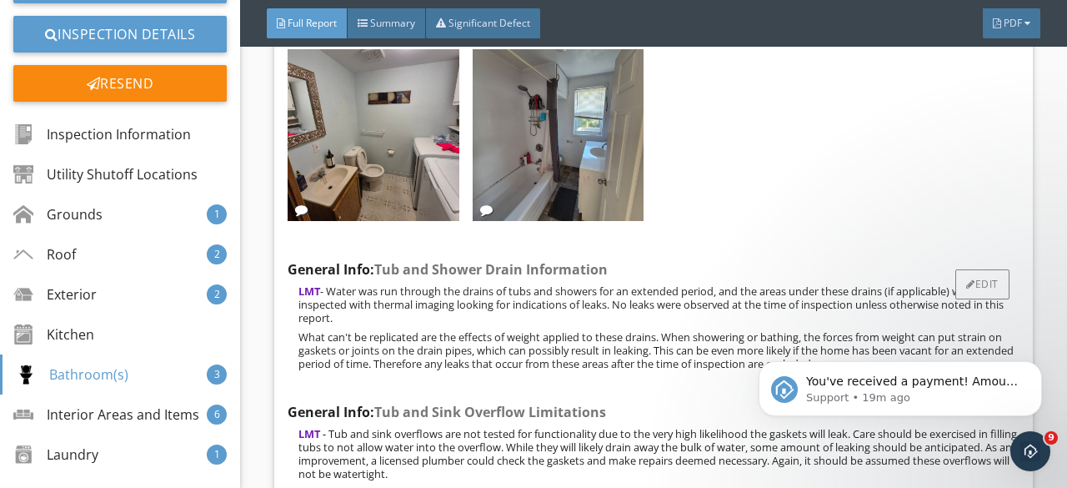
scroll to position [12424, 0]
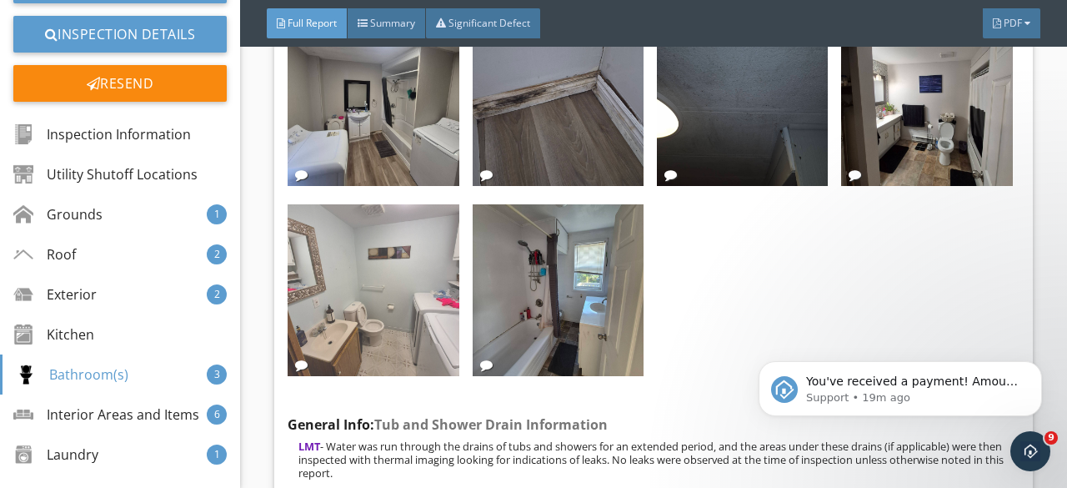
click at [370, 361] on img at bounding box center [373, 289] width 171 height 171
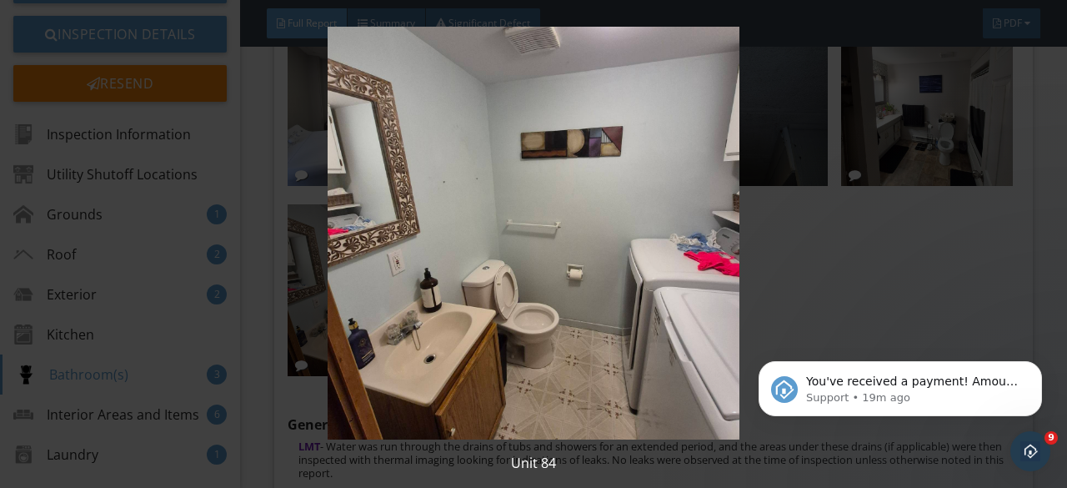
click at [382, 342] on img at bounding box center [533, 233] width 963 height 413
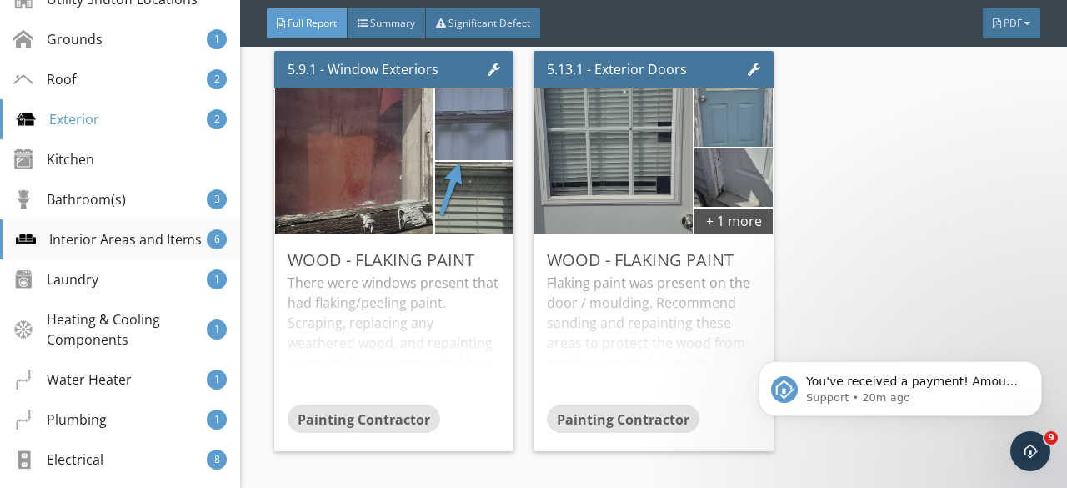
scroll to position [417, 0]
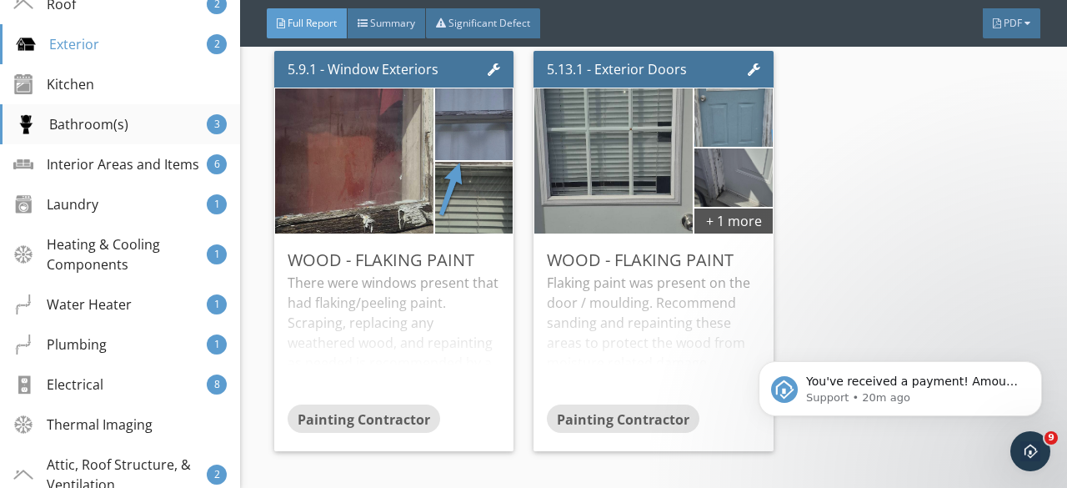
click at [98, 119] on div "Bathroom(s)" at bounding box center [72, 124] width 113 height 20
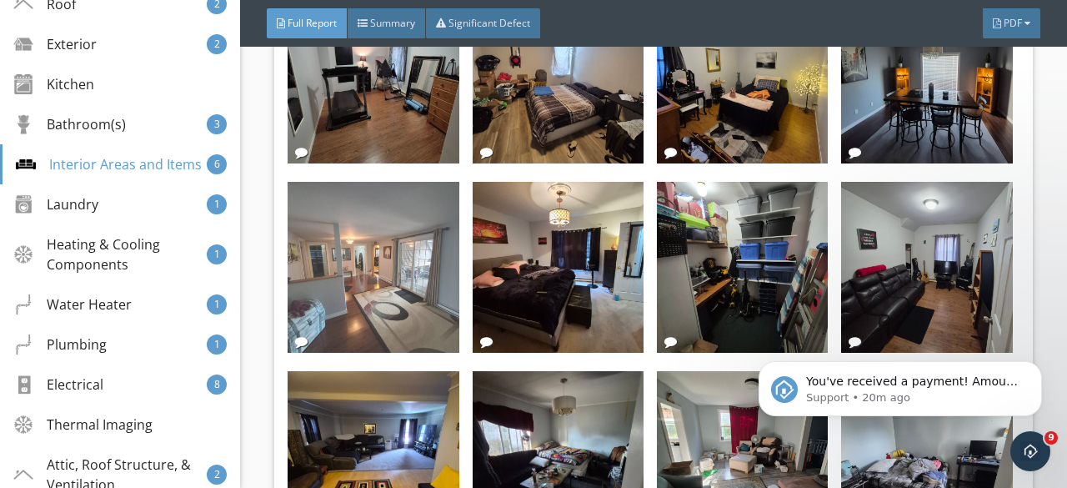
scroll to position [16332, 0]
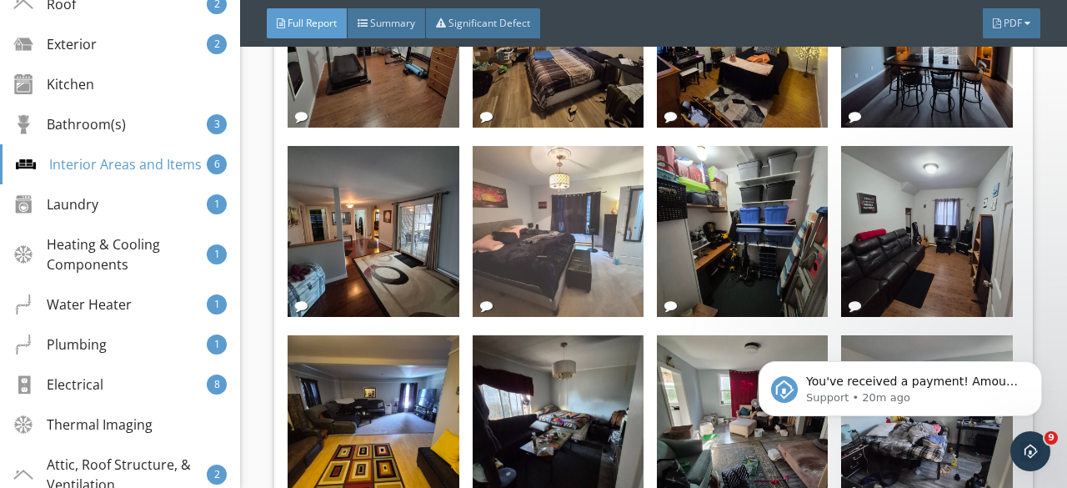
click at [478, 214] on img at bounding box center [558, 231] width 171 height 171
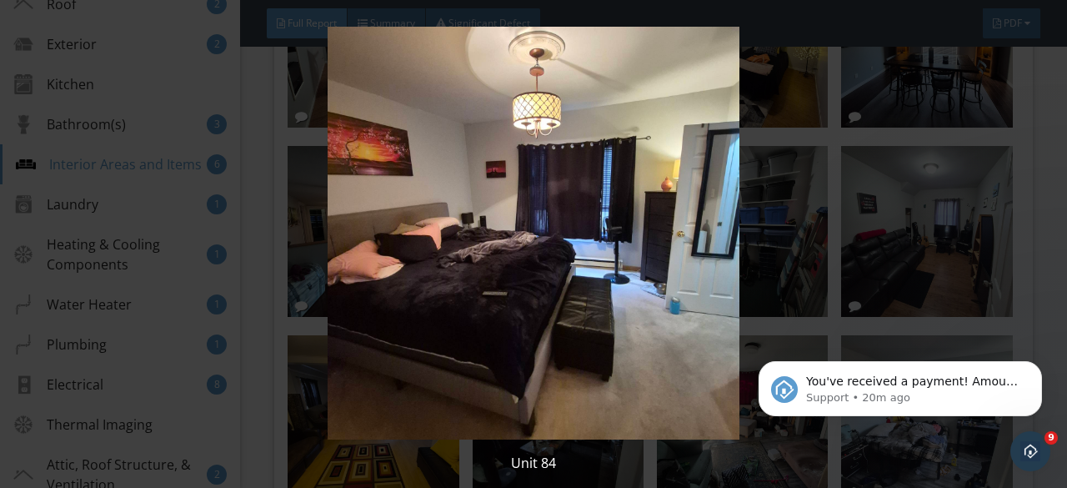
click at [404, 253] on img at bounding box center [533, 233] width 963 height 413
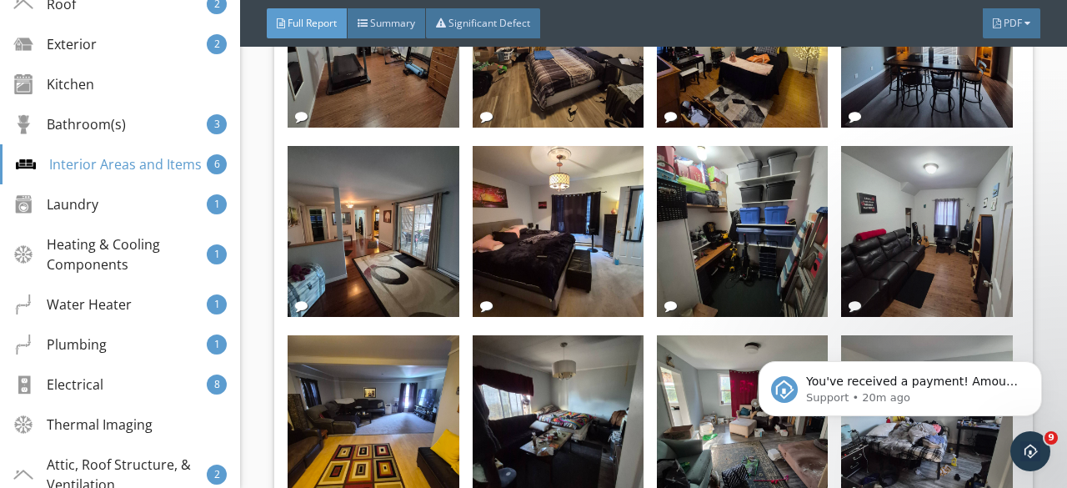
click at [406, 253] on img at bounding box center [373, 231] width 171 height 171
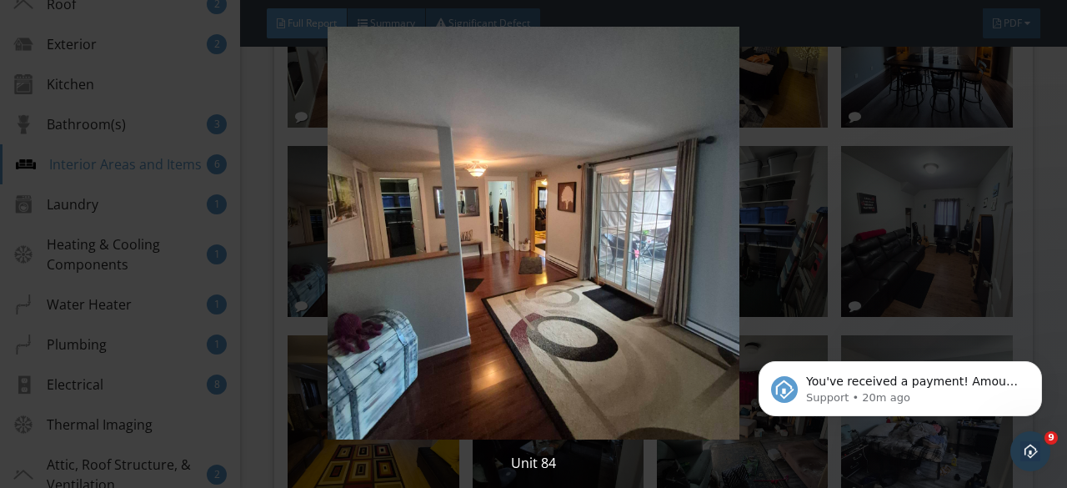
click at [406, 253] on img at bounding box center [533, 233] width 963 height 413
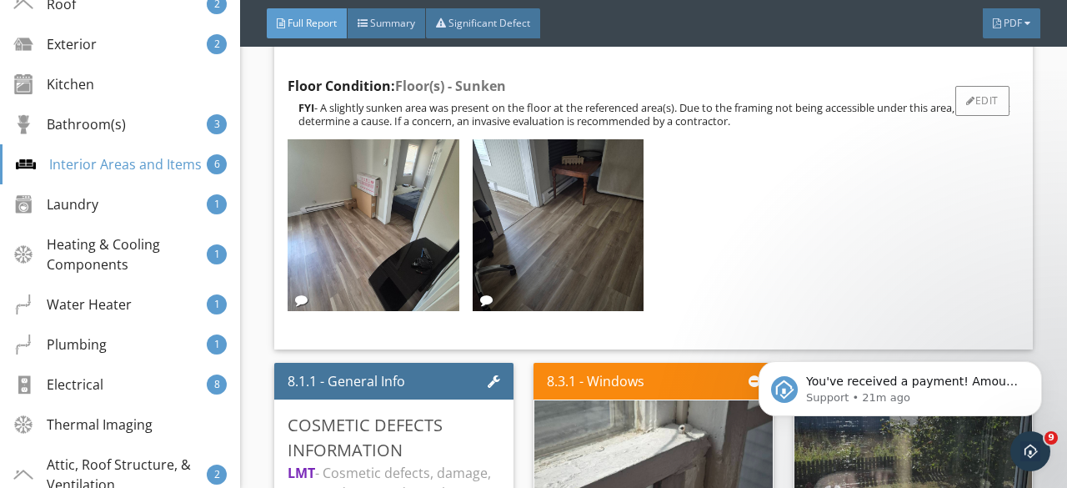
scroll to position [17999, 0]
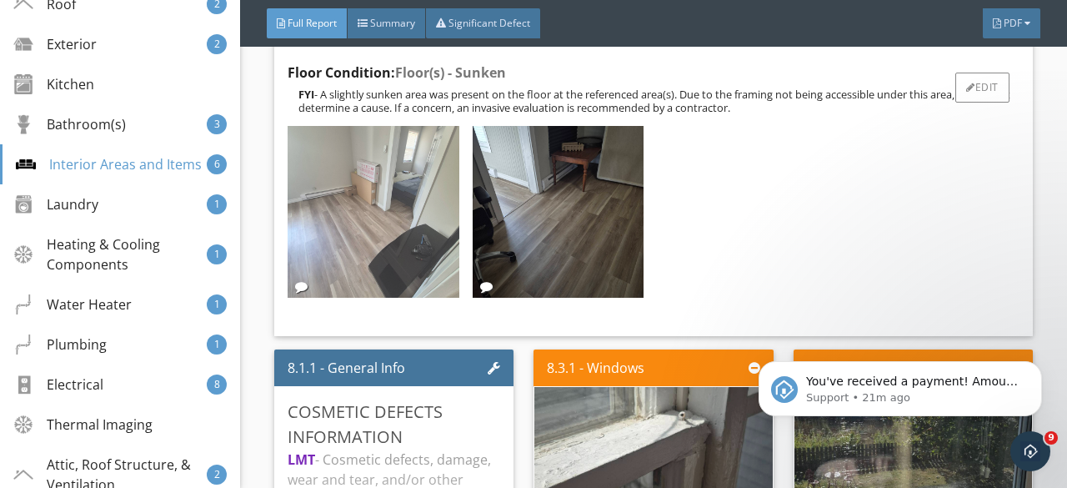
click at [321, 228] on img at bounding box center [373, 211] width 171 height 171
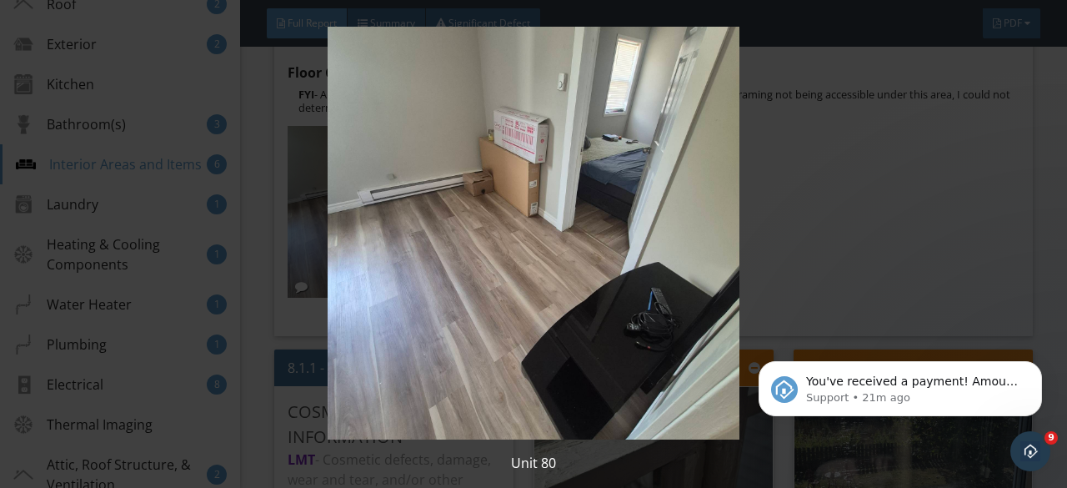
click at [364, 228] on img at bounding box center [533, 233] width 963 height 413
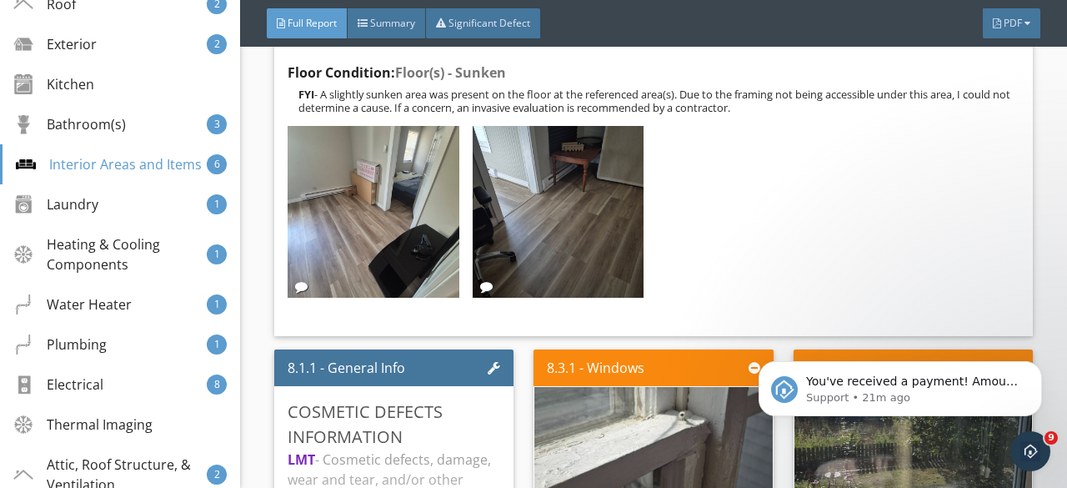
click at [364, 228] on img at bounding box center [373, 211] width 171 height 171
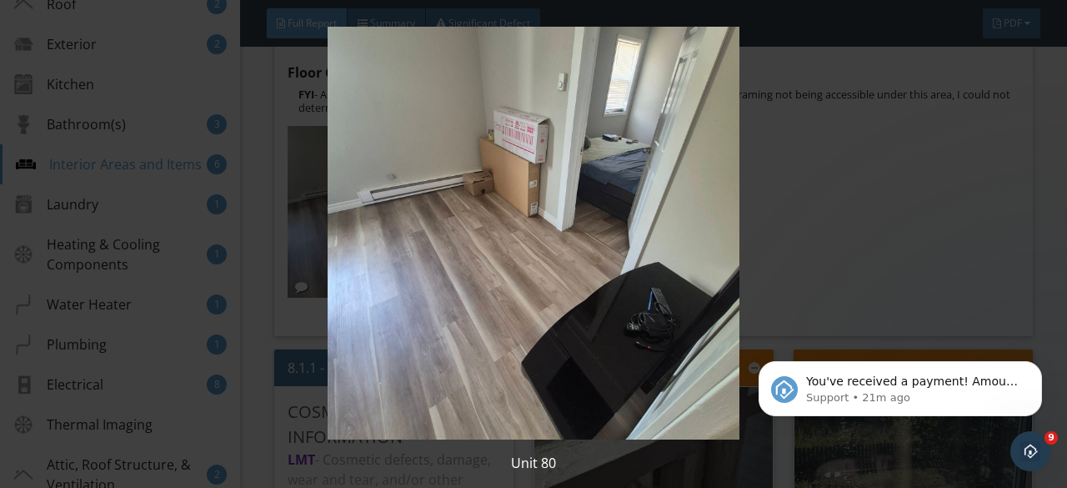
click at [339, 239] on img at bounding box center [533, 233] width 963 height 413
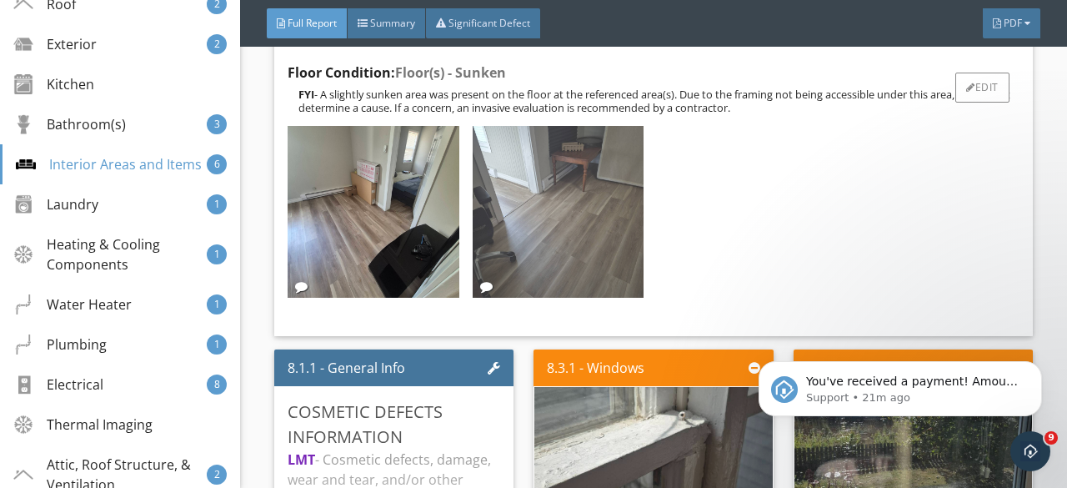
click at [479, 244] on img at bounding box center [558, 211] width 171 height 171
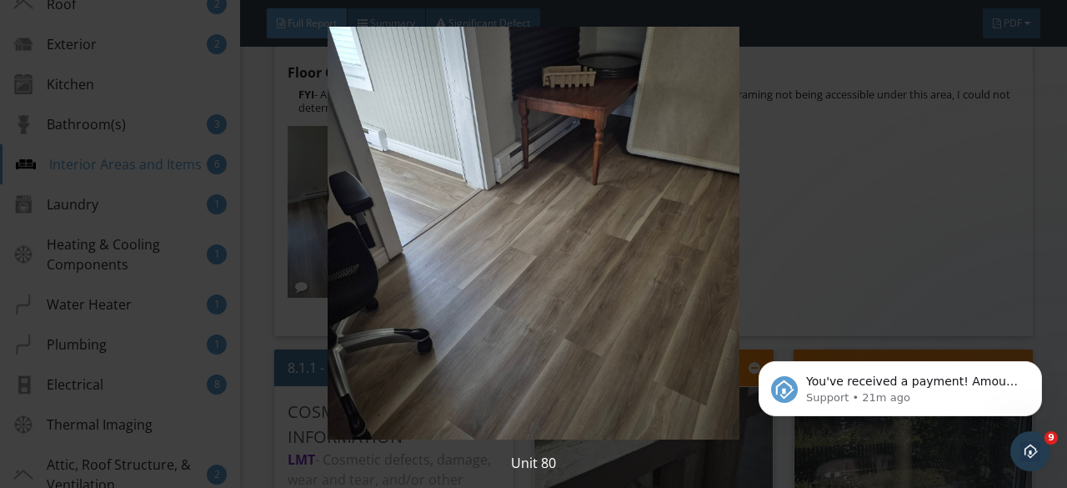
click at [432, 244] on img at bounding box center [533, 233] width 963 height 413
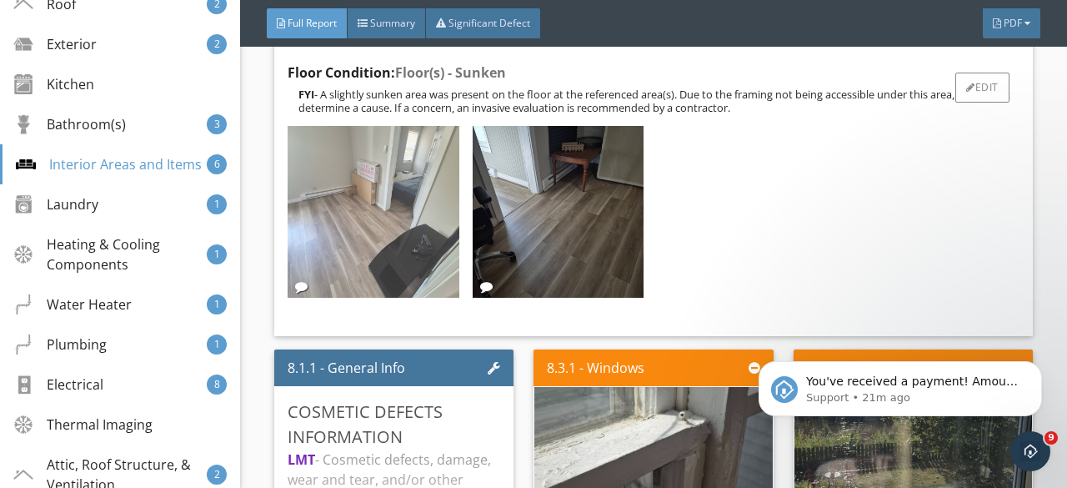
click at [384, 250] on img at bounding box center [373, 211] width 171 height 171
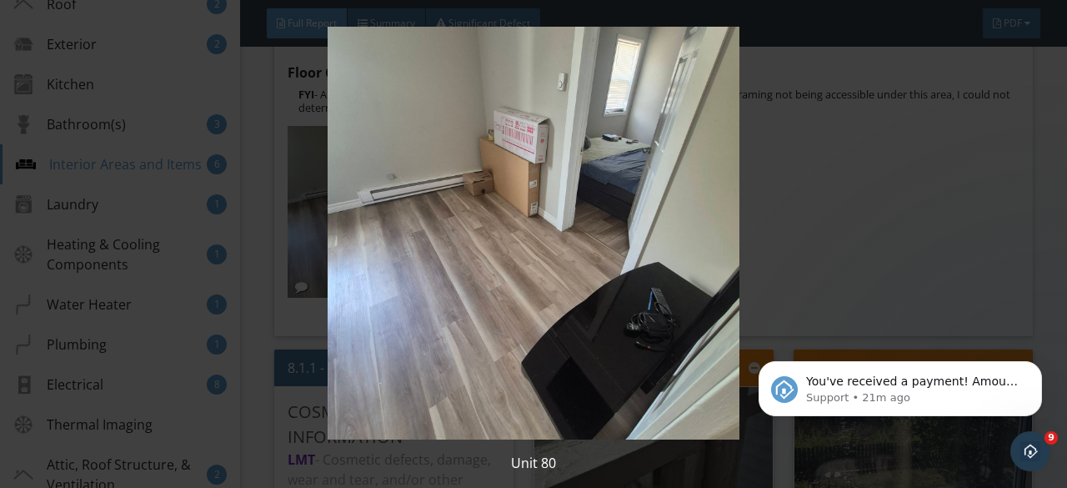
click at [365, 251] on img at bounding box center [533, 233] width 963 height 413
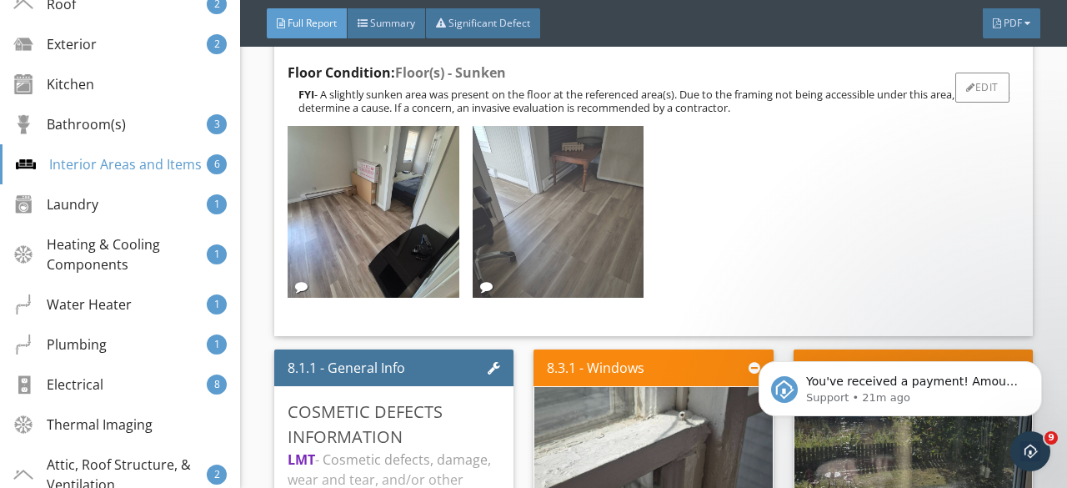
click at [565, 248] on img at bounding box center [558, 211] width 171 height 171
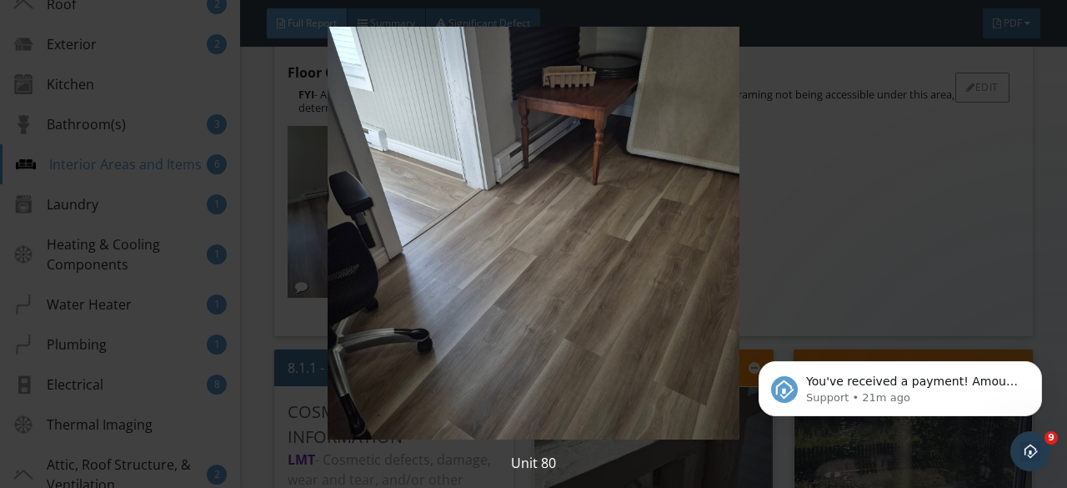
click at [565, 248] on img at bounding box center [533, 233] width 963 height 413
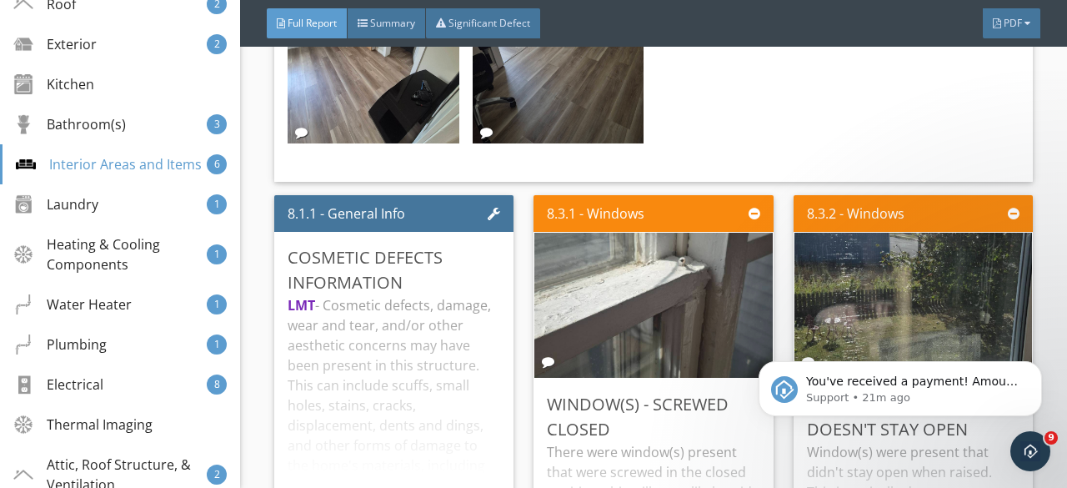
scroll to position [18250, 0]
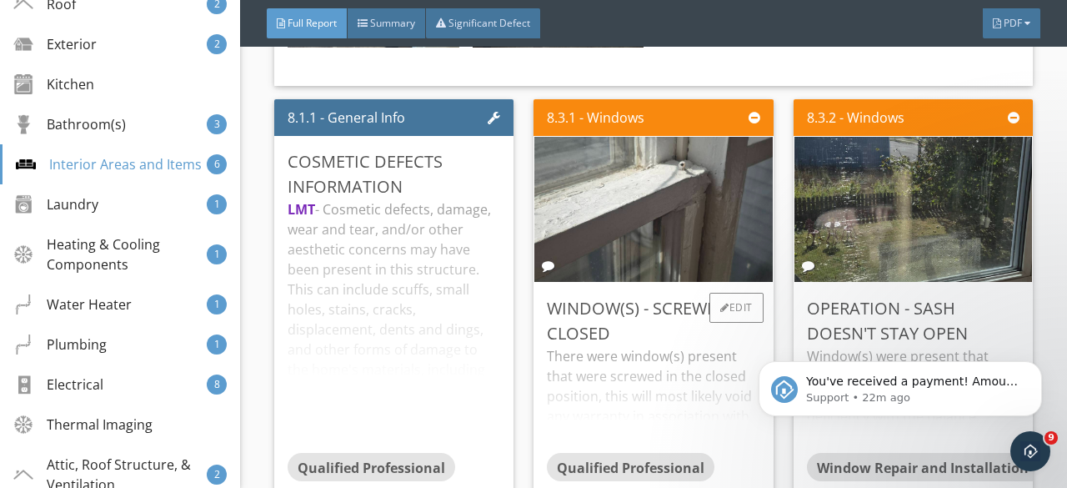
click at [632, 404] on div "There were window(s) present that were screwed in the closed position, this wil…" at bounding box center [653, 399] width 213 height 107
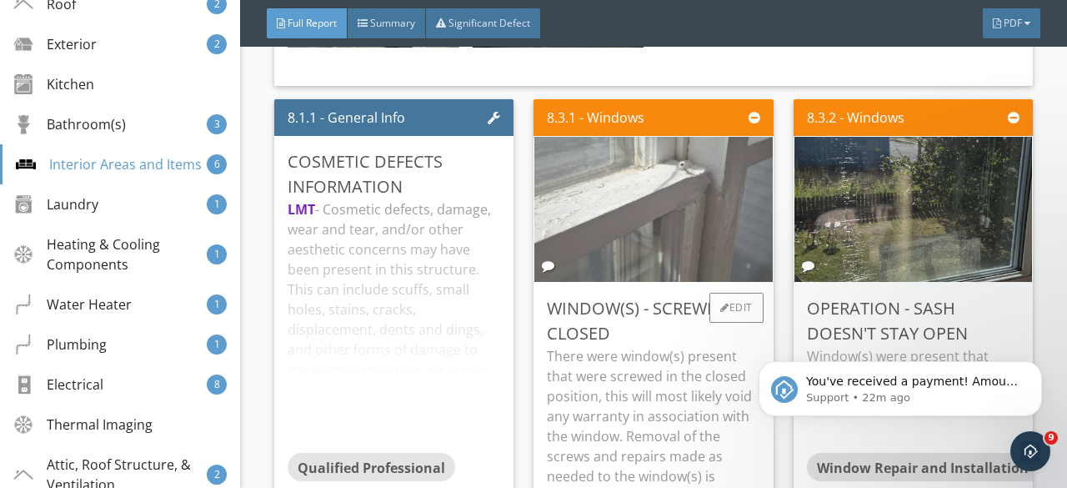
click at [602, 258] on img at bounding box center [653, 209] width 363 height 363
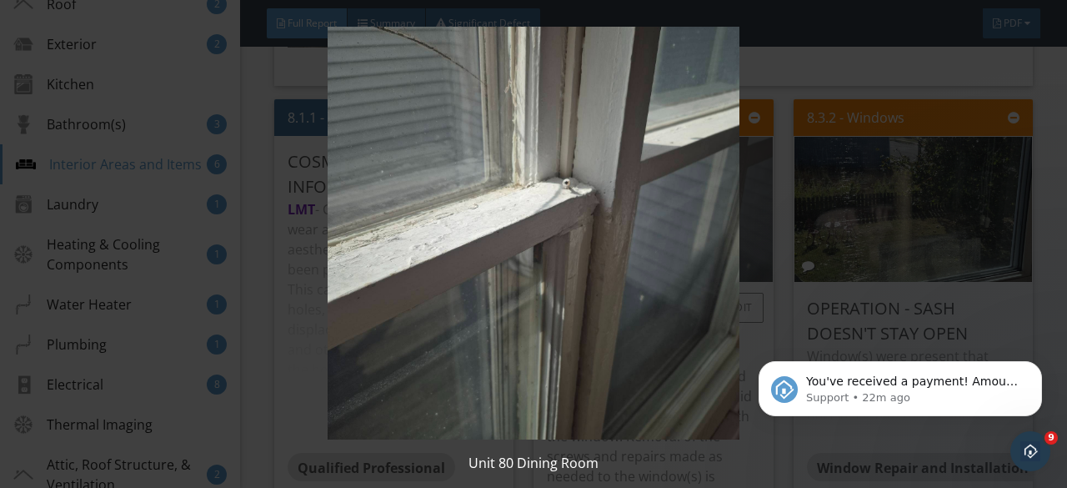
click at [602, 258] on img at bounding box center [533, 233] width 963 height 413
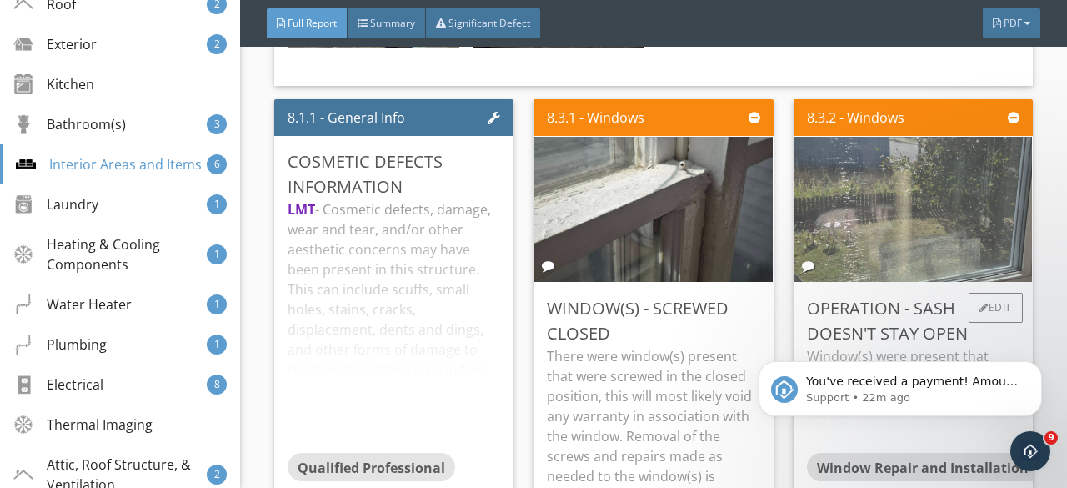
click at [956, 226] on img at bounding box center [913, 209] width 363 height 363
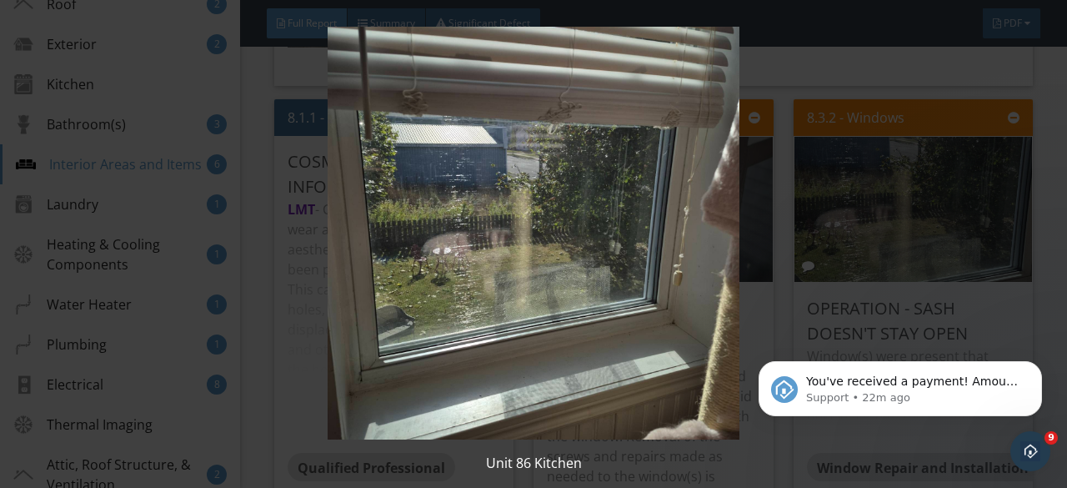
click at [867, 257] on img at bounding box center [533, 233] width 963 height 413
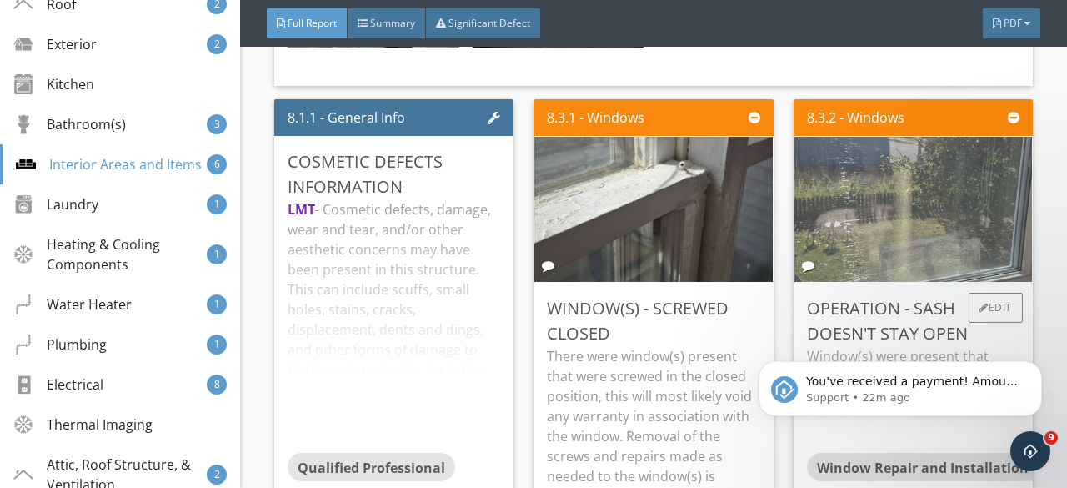
click at [869, 234] on img at bounding box center [913, 209] width 363 height 363
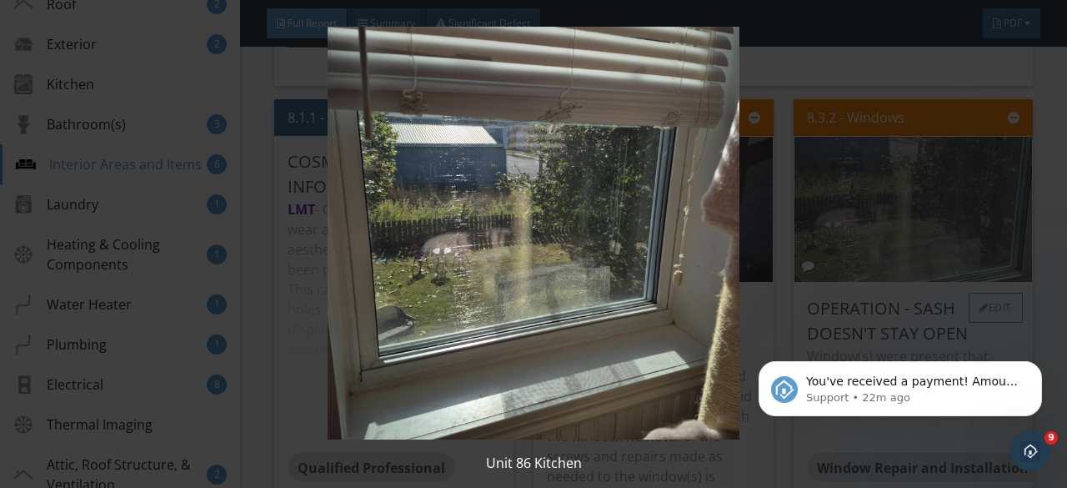
click at [869, 234] on img at bounding box center [533, 233] width 963 height 413
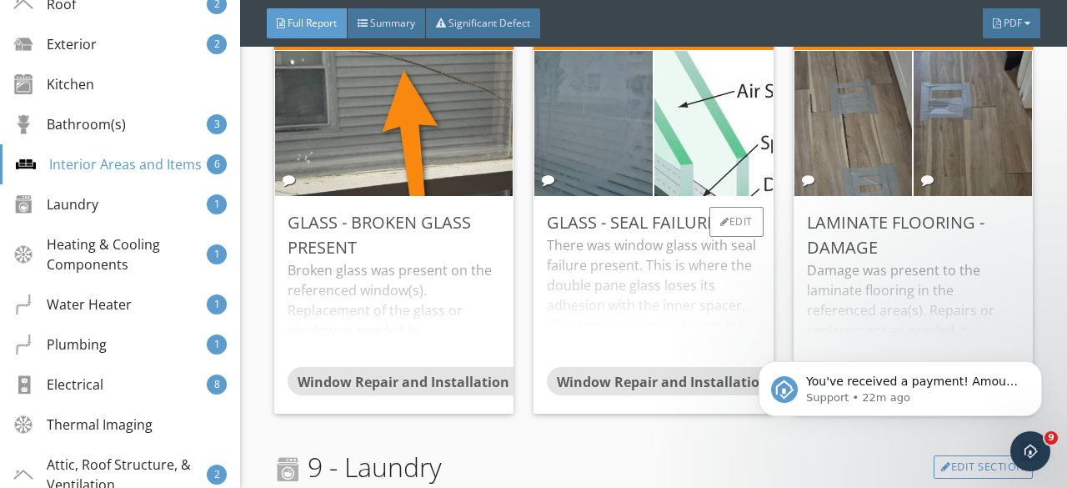
scroll to position [18833, 0]
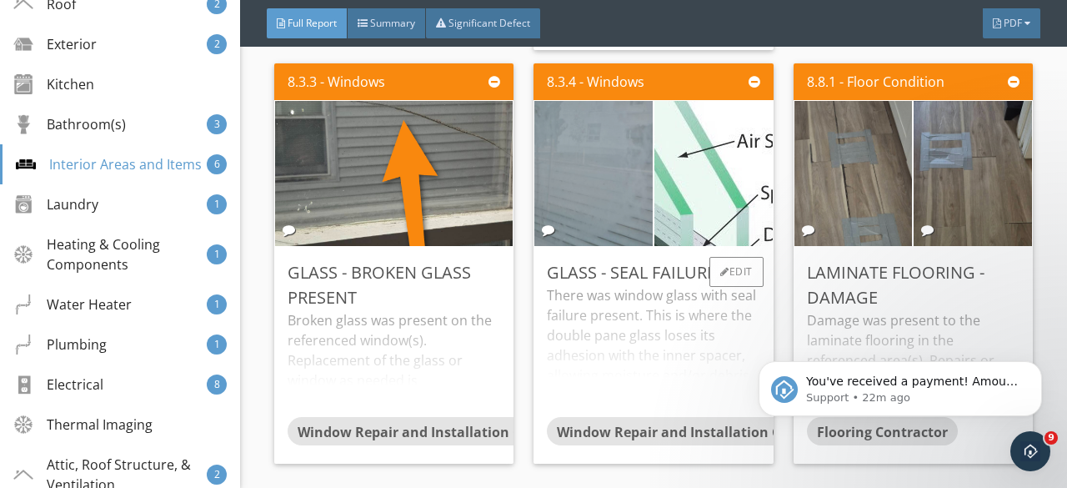
click at [570, 211] on img at bounding box center [593, 173] width 295 height 295
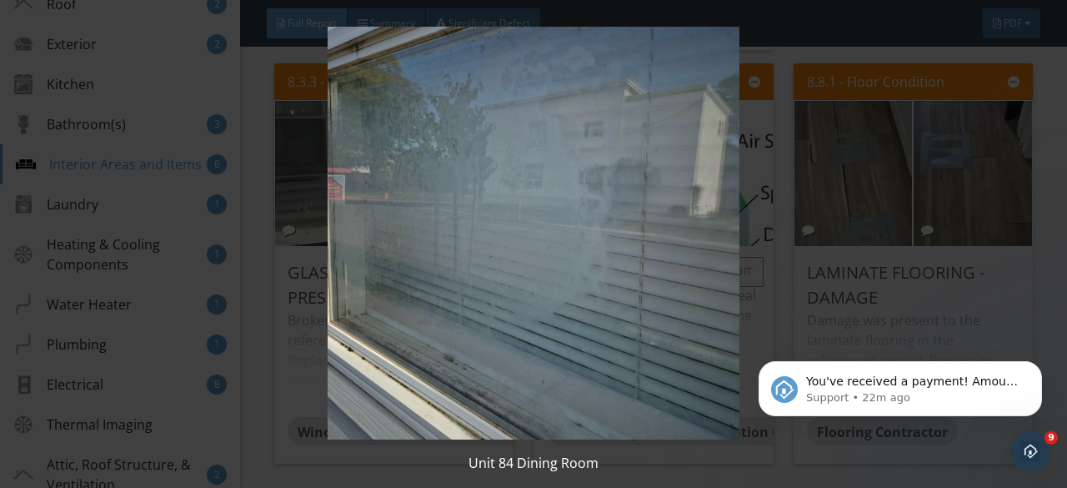
click at [570, 211] on img at bounding box center [533, 233] width 963 height 413
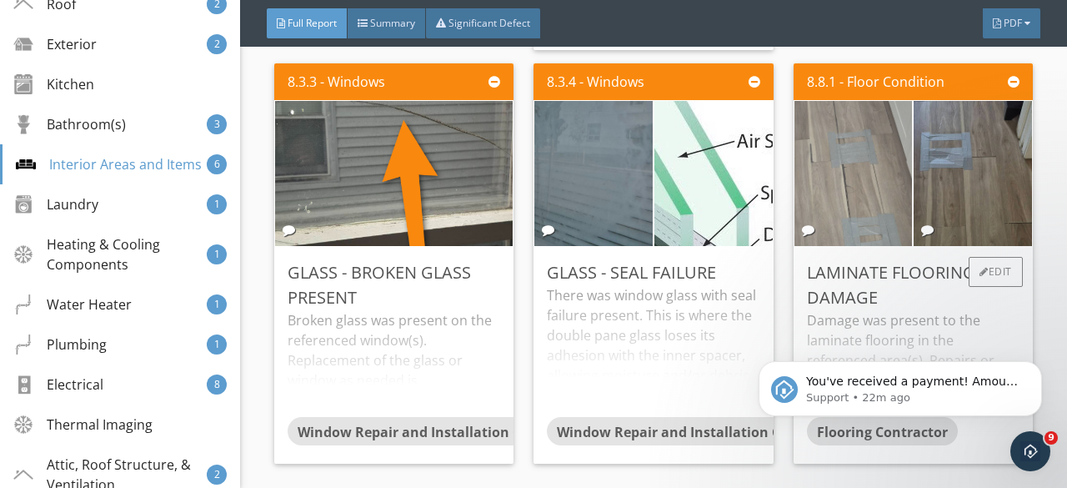
click at [871, 204] on img at bounding box center [852, 173] width 295 height 295
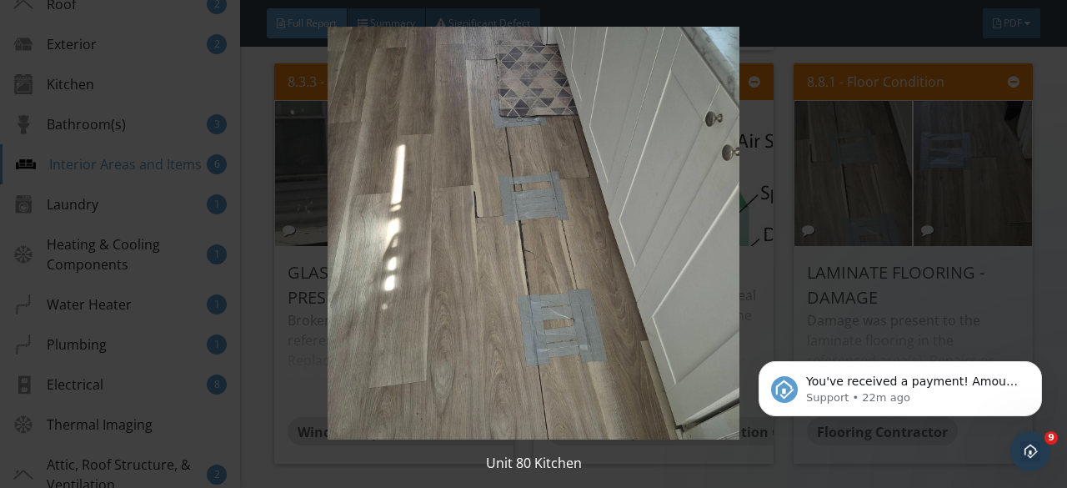
click at [942, 223] on img at bounding box center [533, 233] width 963 height 413
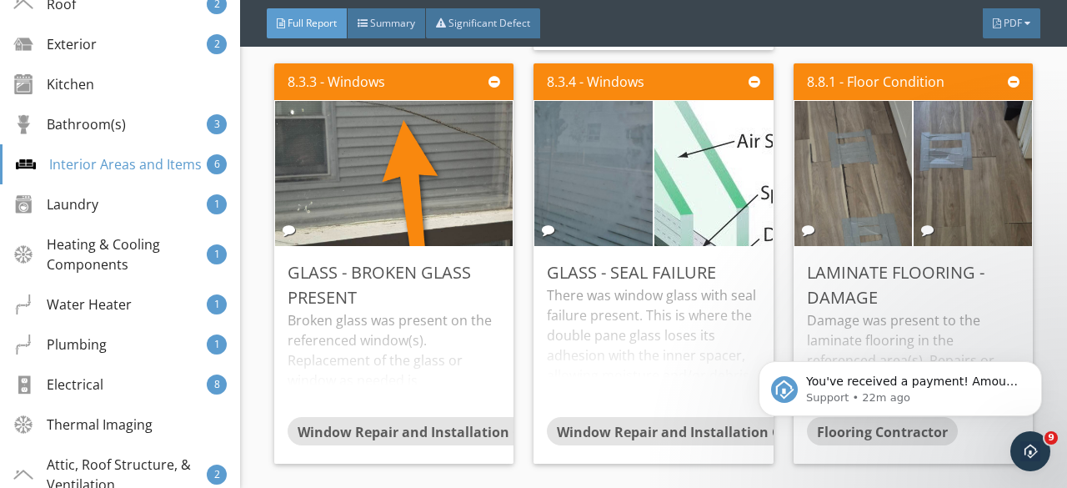
click at [933, 218] on img at bounding box center [973, 173] width 295 height 295
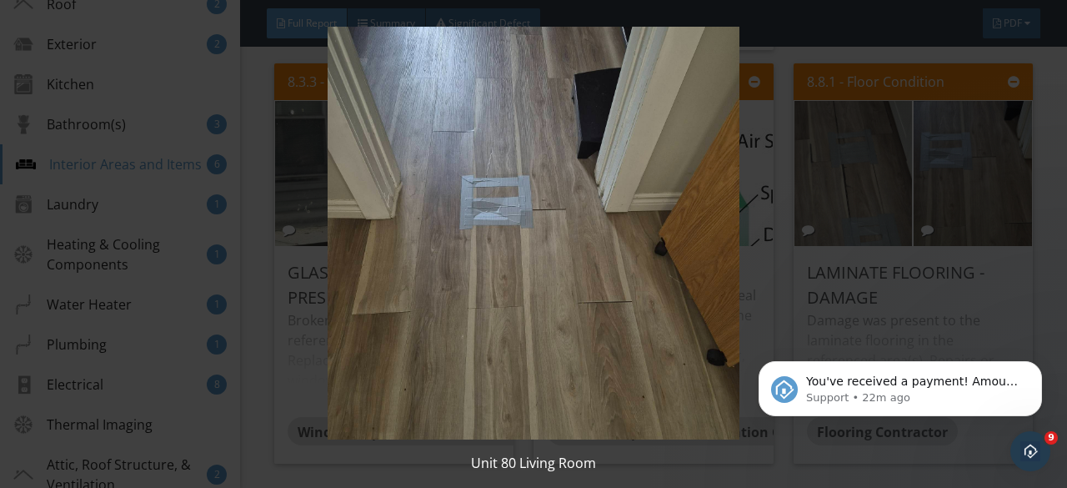
click at [933, 218] on img at bounding box center [533, 233] width 963 height 413
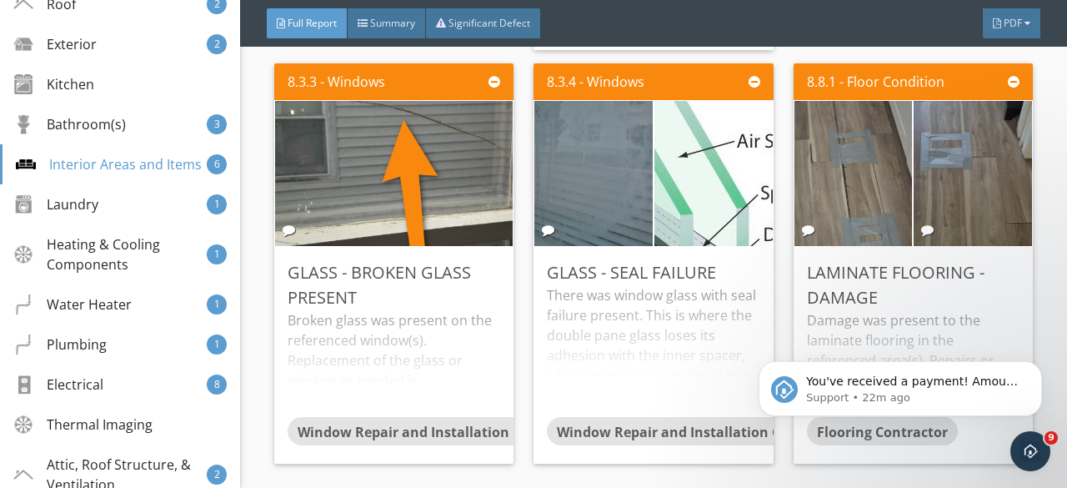
click at [862, 218] on img at bounding box center [852, 173] width 295 height 295
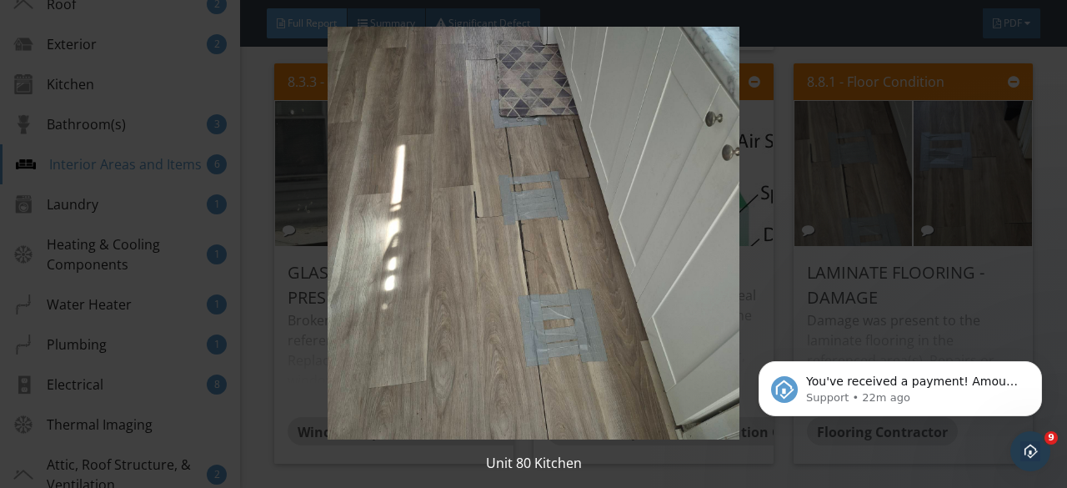
click at [862, 218] on img at bounding box center [533, 233] width 963 height 413
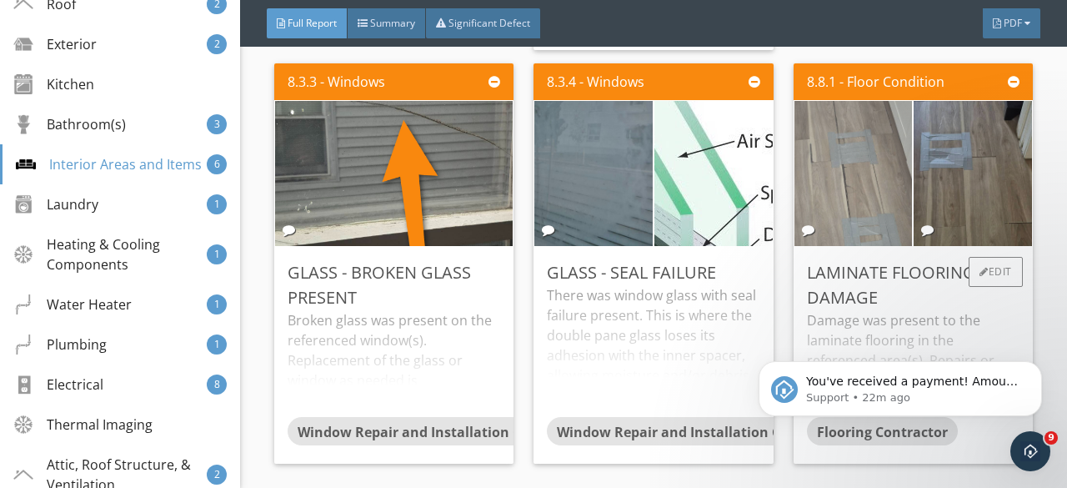
click at [863, 218] on img at bounding box center [852, 173] width 295 height 295
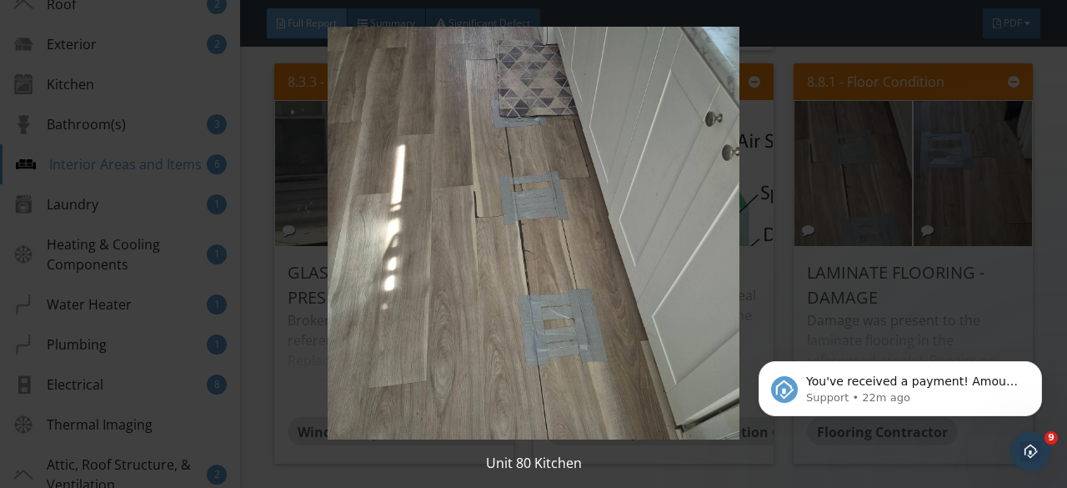
click at [962, 194] on img at bounding box center [533, 233] width 963 height 413
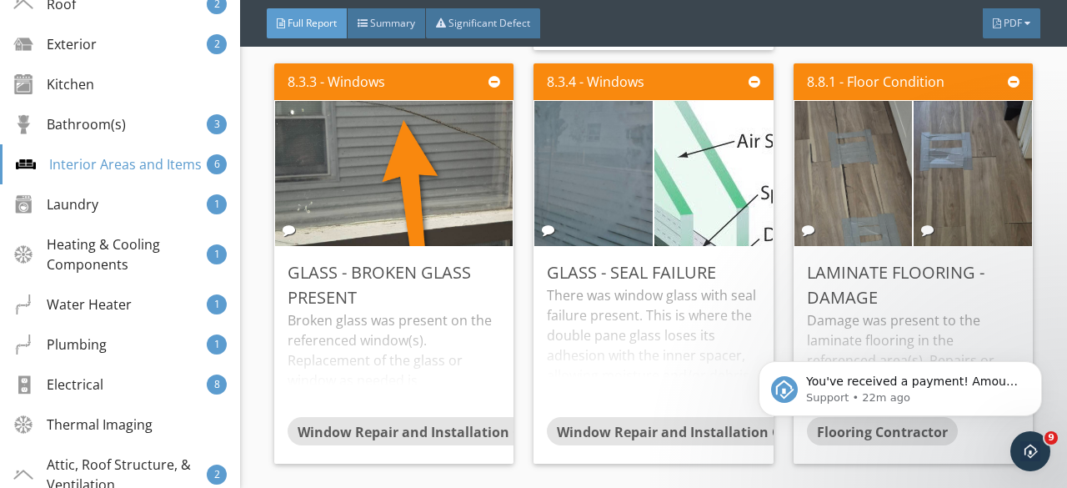
click at [962, 194] on img at bounding box center [973, 173] width 295 height 295
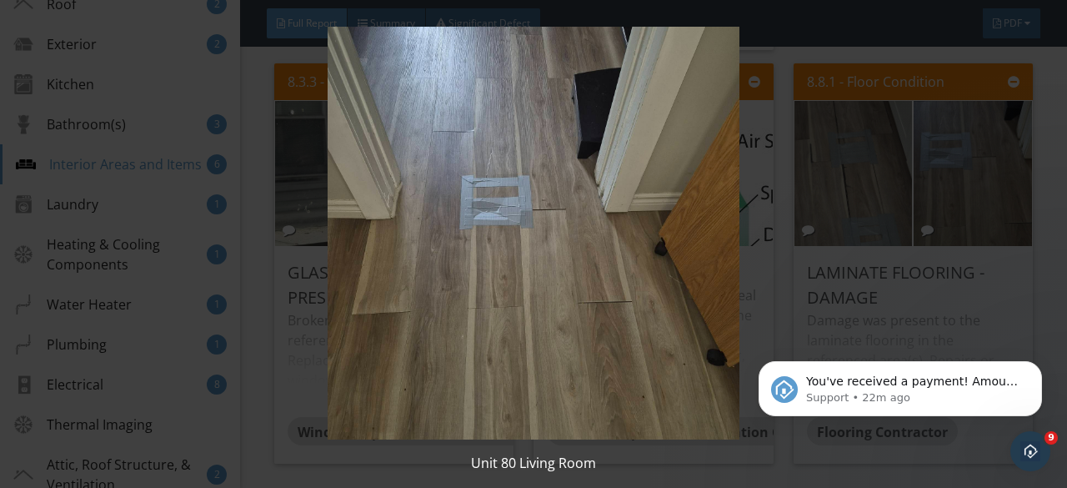
click at [979, 169] on img at bounding box center [533, 233] width 963 height 413
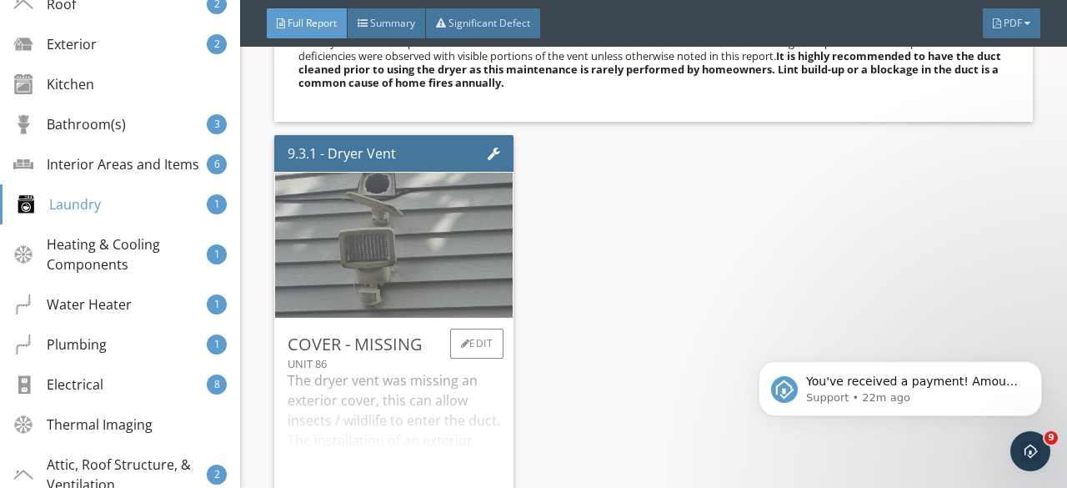
scroll to position [19500, 0]
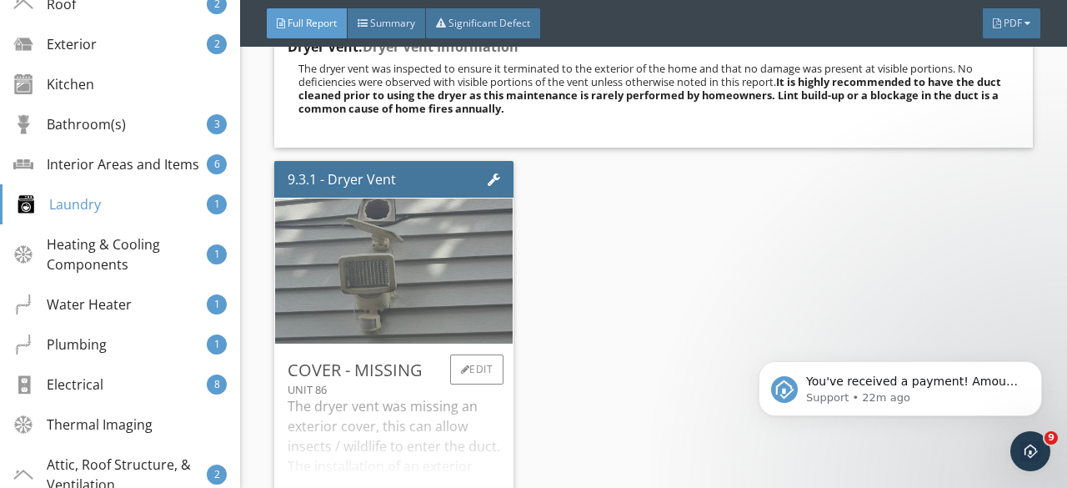
click at [412, 262] on img at bounding box center [394, 270] width 363 height 363
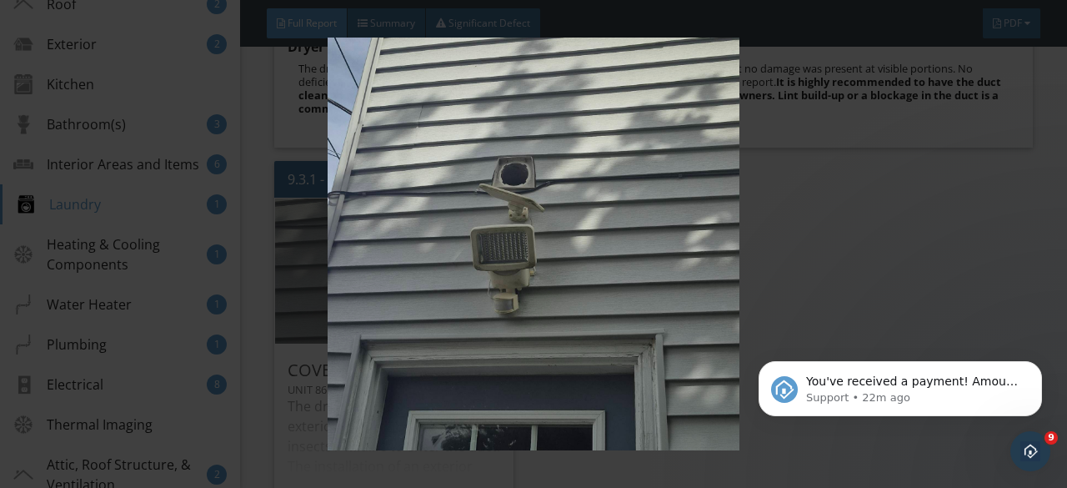
click at [412, 262] on img at bounding box center [533, 244] width 963 height 413
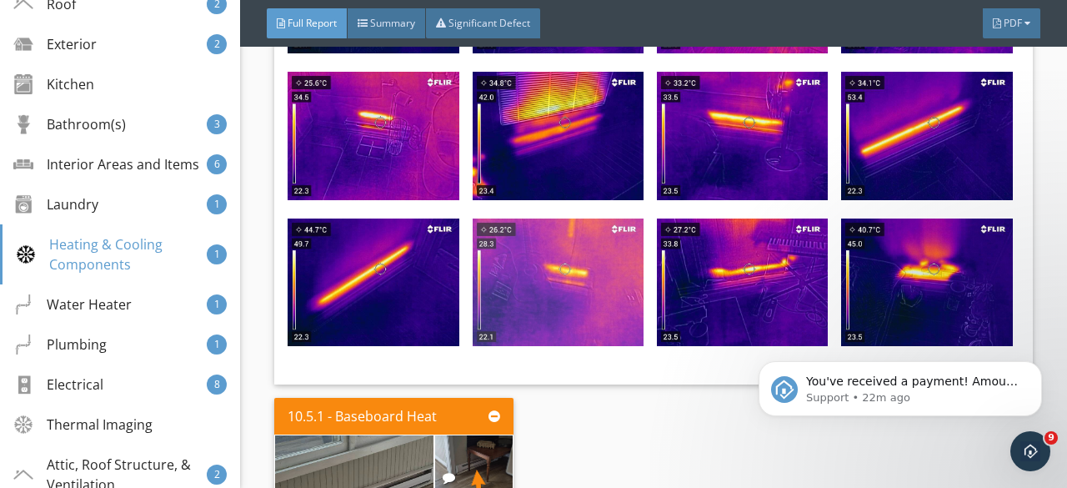
scroll to position [20751, 0]
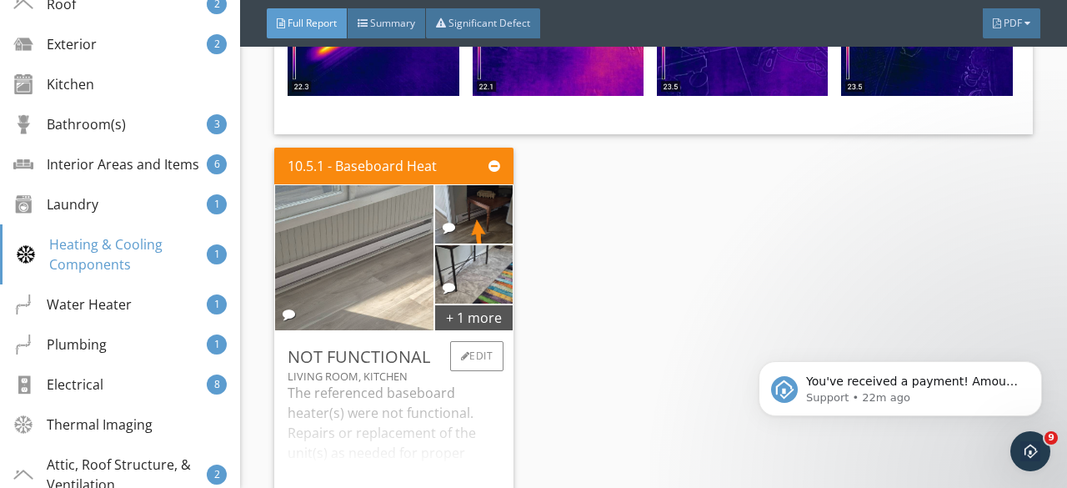
click at [359, 289] on img at bounding box center [354, 258] width 363 height 363
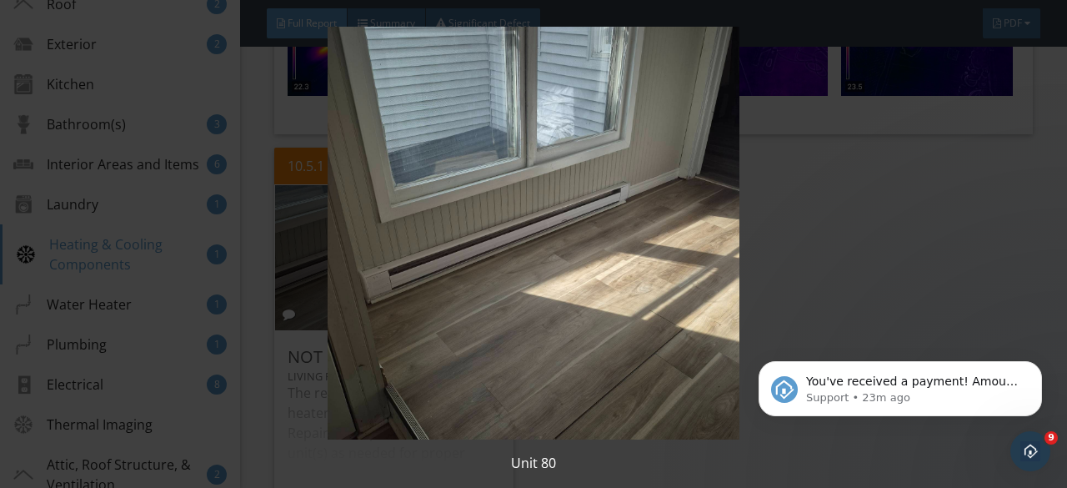
click at [434, 260] on img at bounding box center [533, 233] width 963 height 413
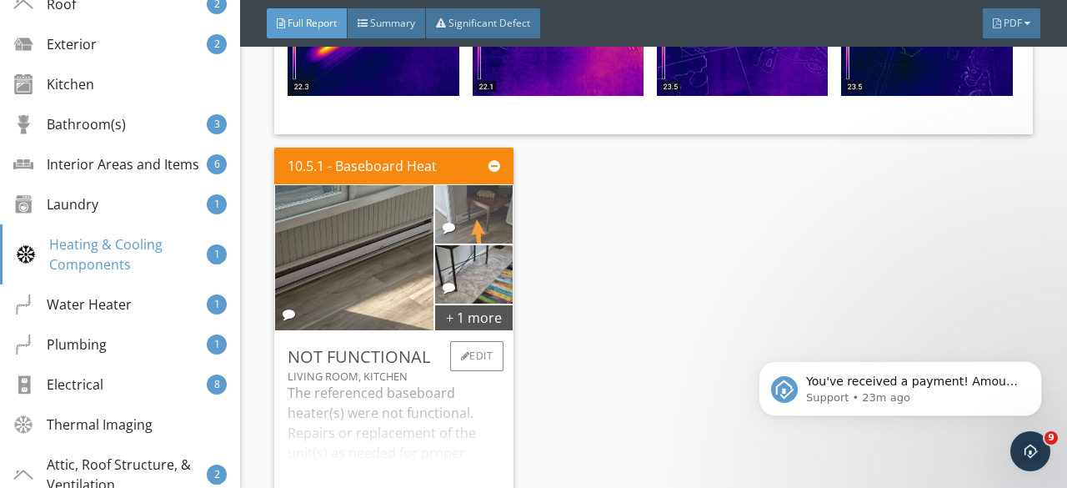
click at [491, 225] on img at bounding box center [474, 215] width 146 height 146
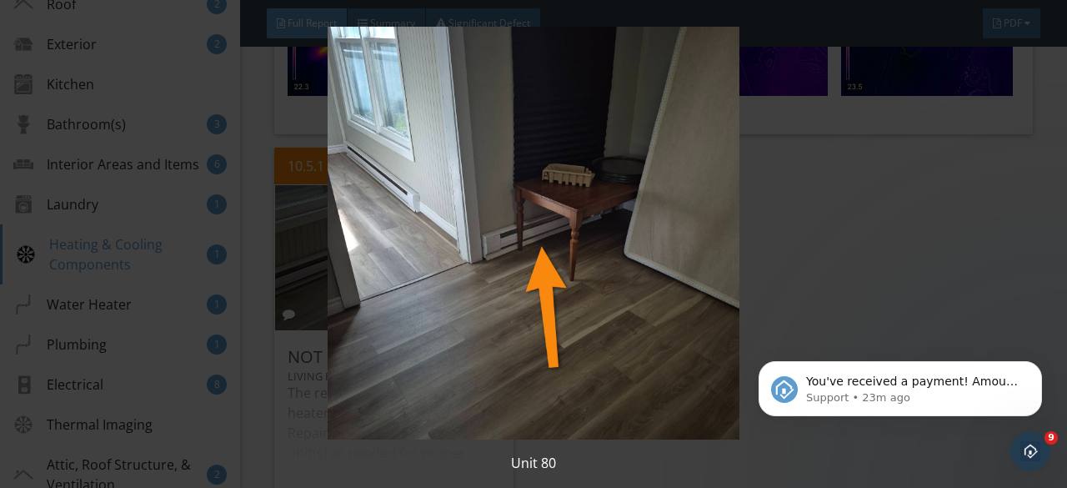
click at [491, 225] on img at bounding box center [533, 233] width 963 height 413
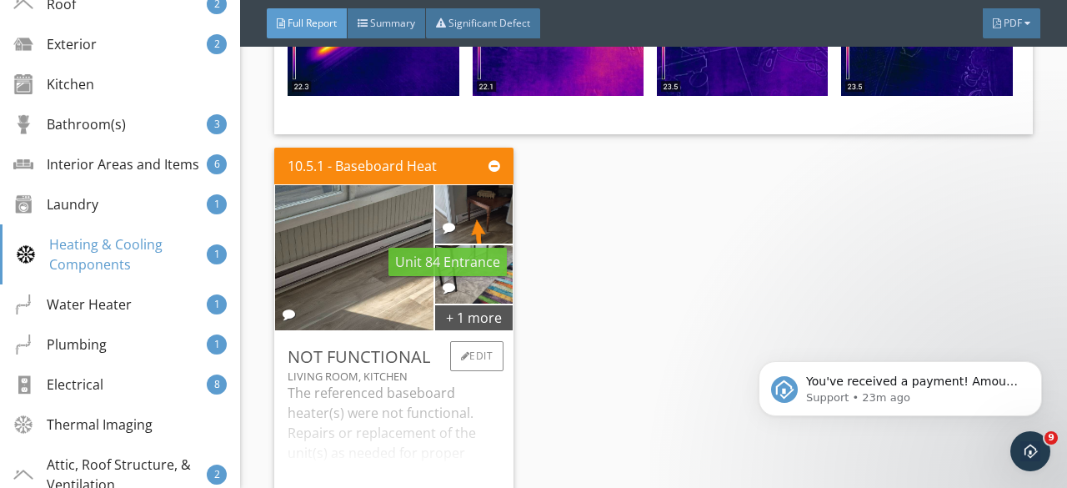
click at [443, 284] on div at bounding box center [449, 287] width 13 height 13
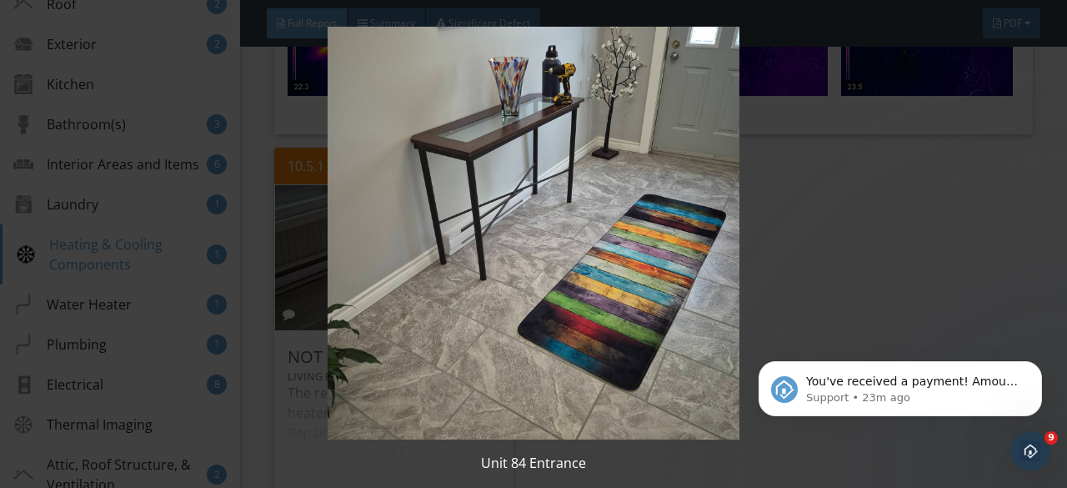
click at [442, 281] on img at bounding box center [533, 233] width 963 height 413
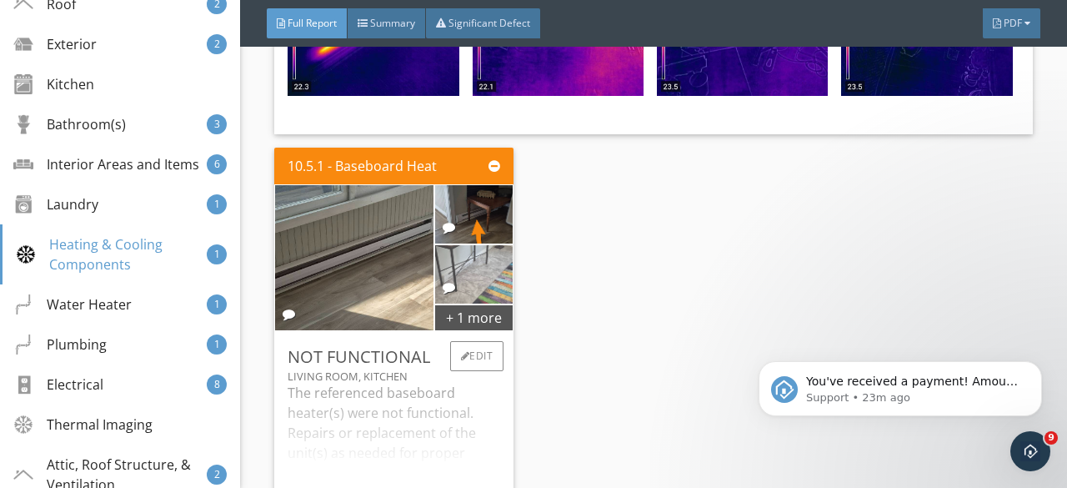
click at [492, 280] on img at bounding box center [474, 275] width 146 height 146
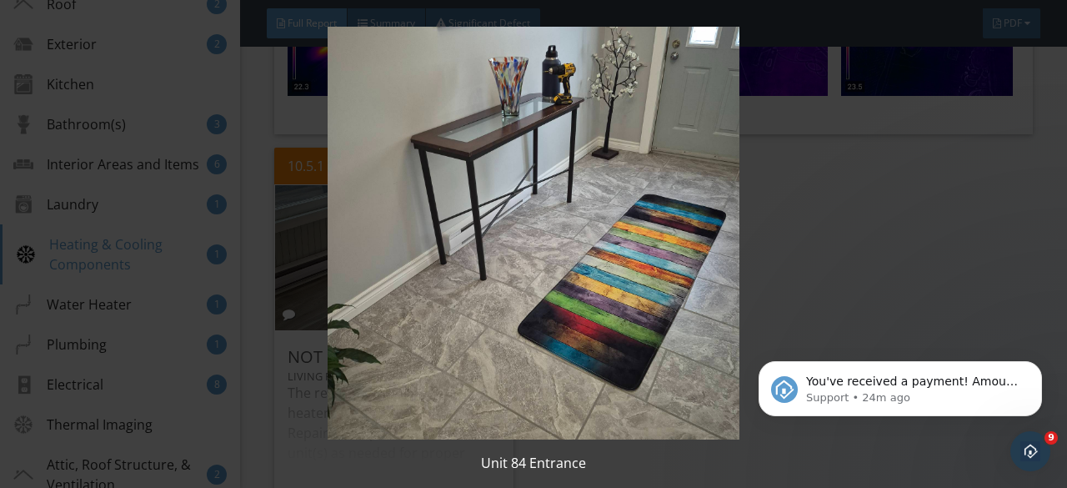
click at [484, 274] on img at bounding box center [533, 233] width 963 height 413
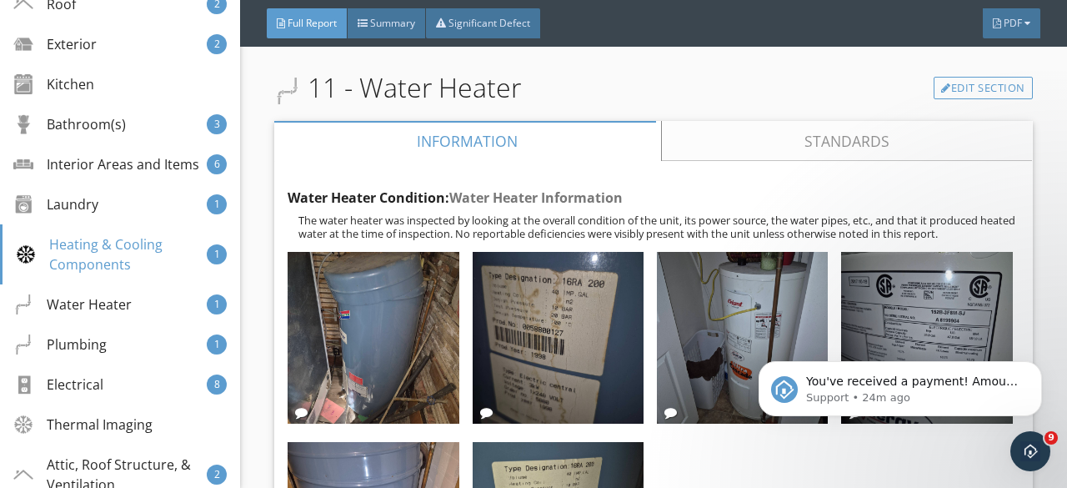
scroll to position [21335, 0]
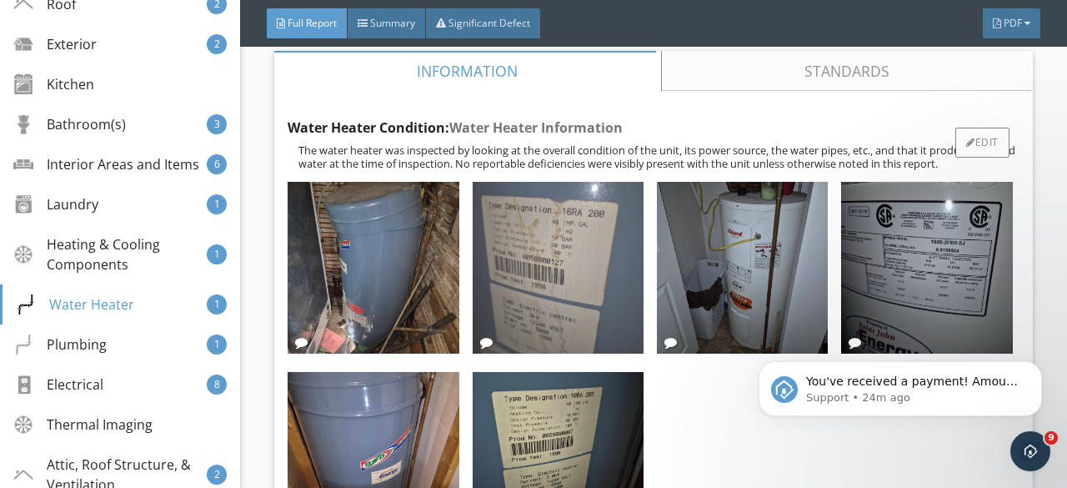
click at [518, 248] on img at bounding box center [558, 267] width 171 height 171
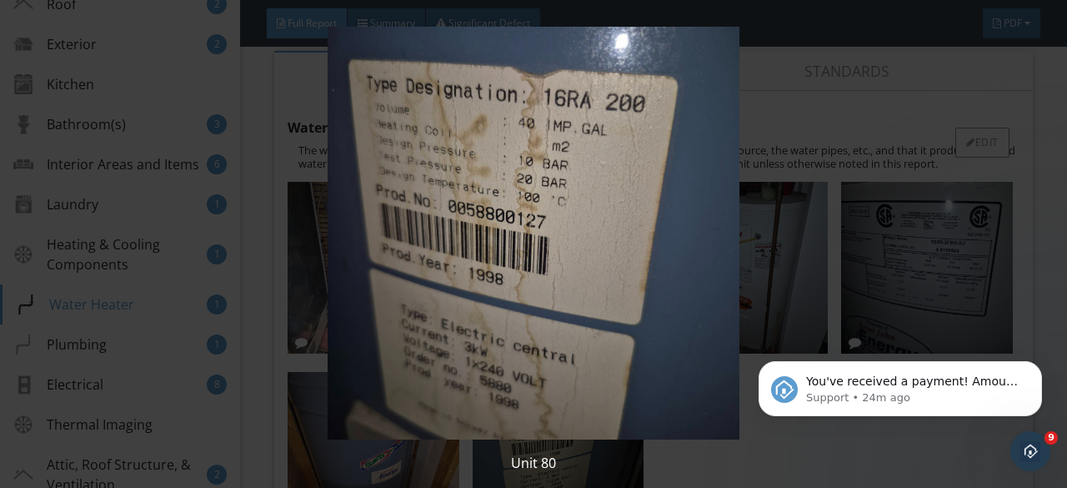
click at [518, 248] on img at bounding box center [533, 233] width 963 height 413
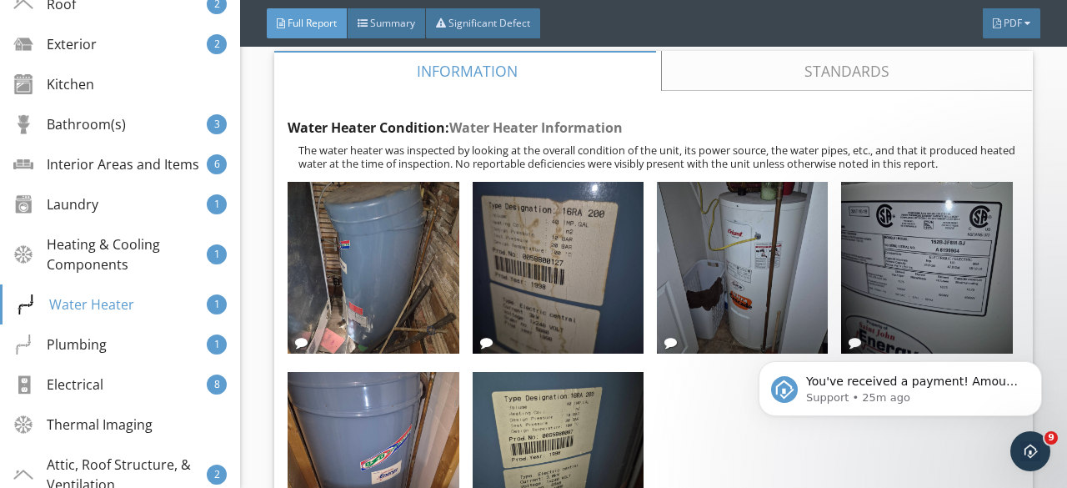
click at [956, 277] on div "You've received a payment! Amount CAD$575.00 Fee CAD$0.00 Net CAD$575.00 Transa…" at bounding box center [900, 312] width 307 height 208
click at [878, 258] on div "You've received a payment! Amount CAD$575.00 Fee CAD$0.00 Net CAD$575.00 Transa…" at bounding box center [900, 312] width 307 height 208
click at [881, 258] on div "You've received a payment! Amount CAD$575.00 Fee CAD$0.00 Net CAD$575.00 Transa…" at bounding box center [900, 312] width 307 height 208
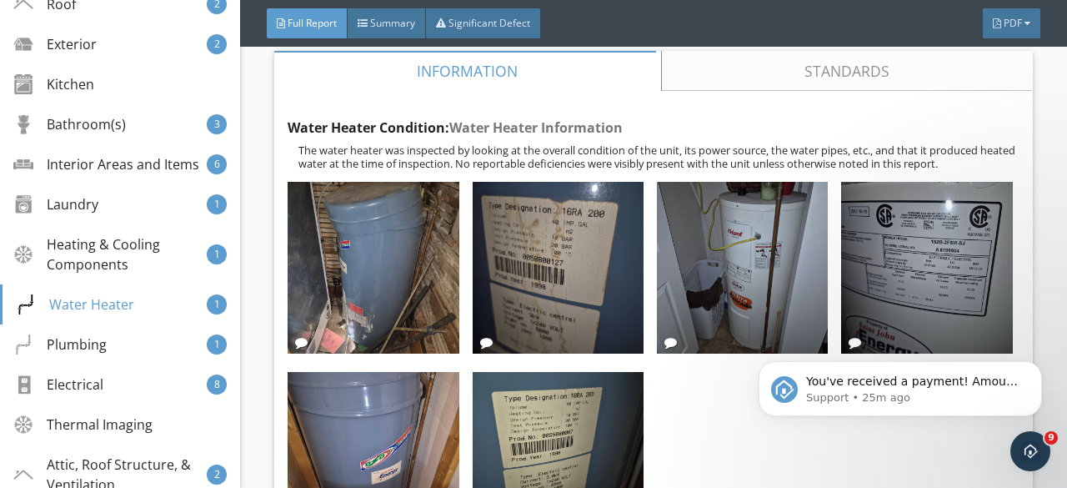
click at [881, 258] on div "You've received a payment! Amount CAD$575.00 Fee CAD$0.00 Net CAD$575.00 Transa…" at bounding box center [900, 312] width 307 height 208
click at [917, 295] on div "You've received a payment! Amount CAD$575.00 Fee CAD$0.00 Net CAD$575.00 Transa…" at bounding box center [900, 312] width 307 height 208
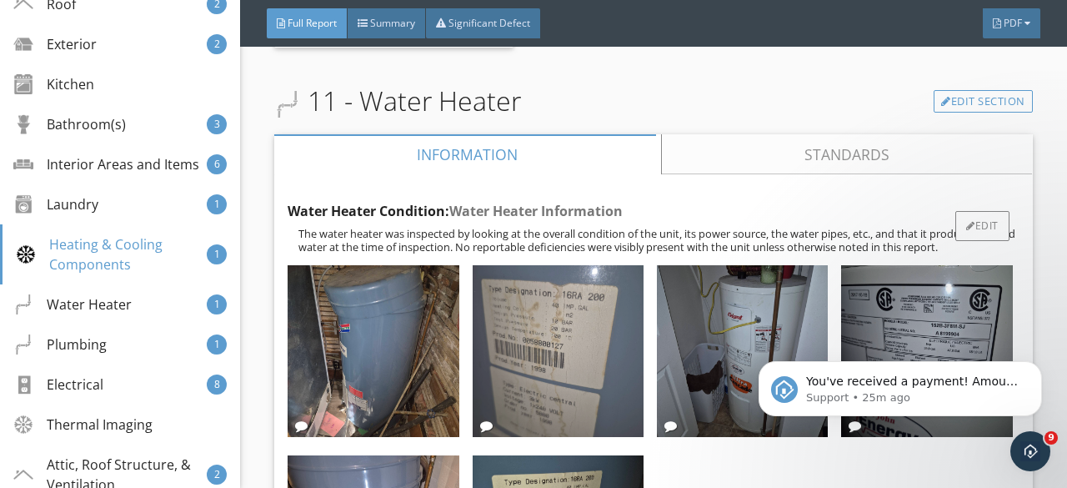
scroll to position [21418, 0]
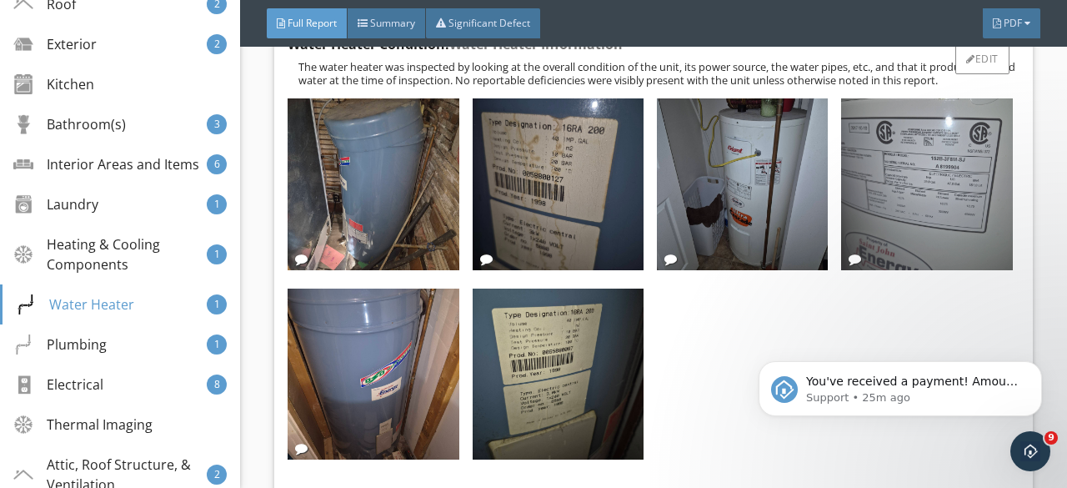
click at [906, 194] on img at bounding box center [926, 183] width 171 height 171
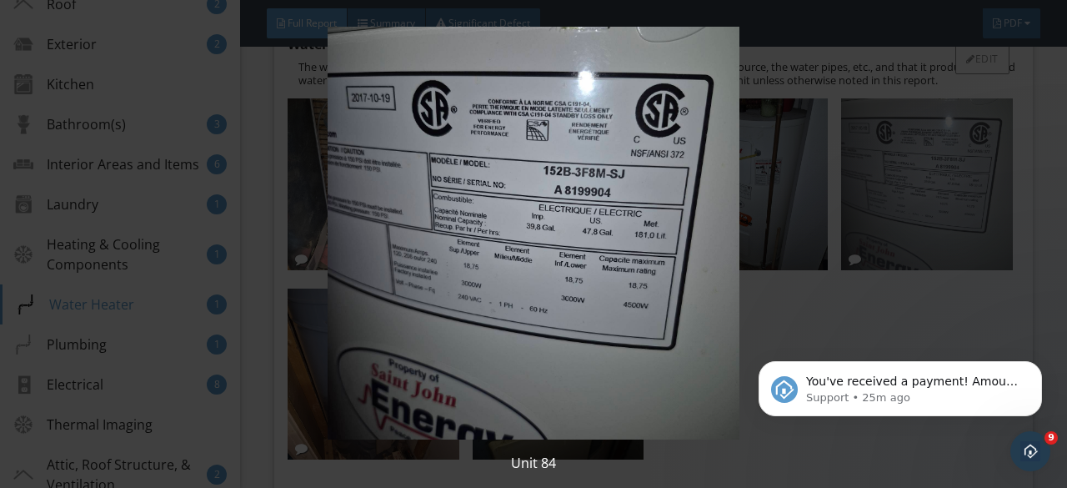
click at [906, 194] on img at bounding box center [533, 233] width 963 height 413
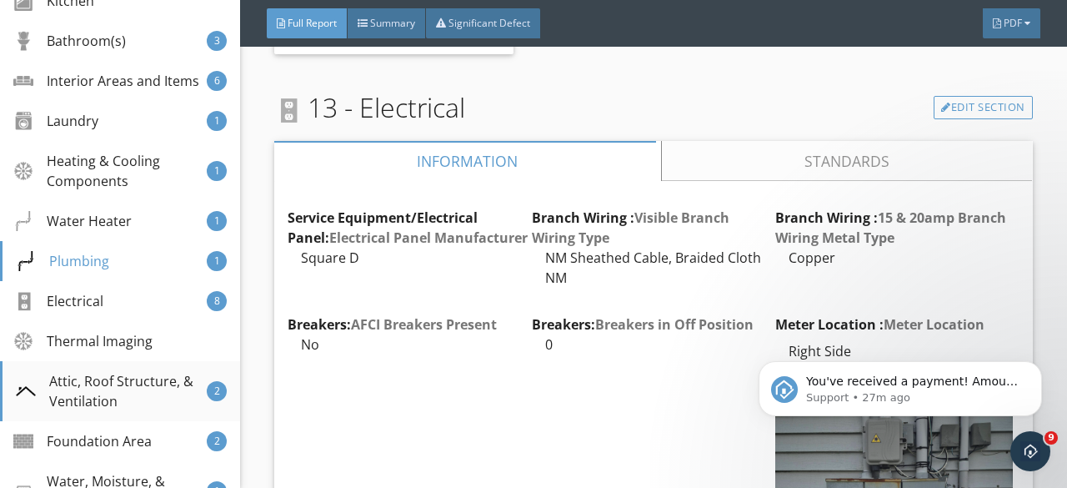
scroll to position [584, 0]
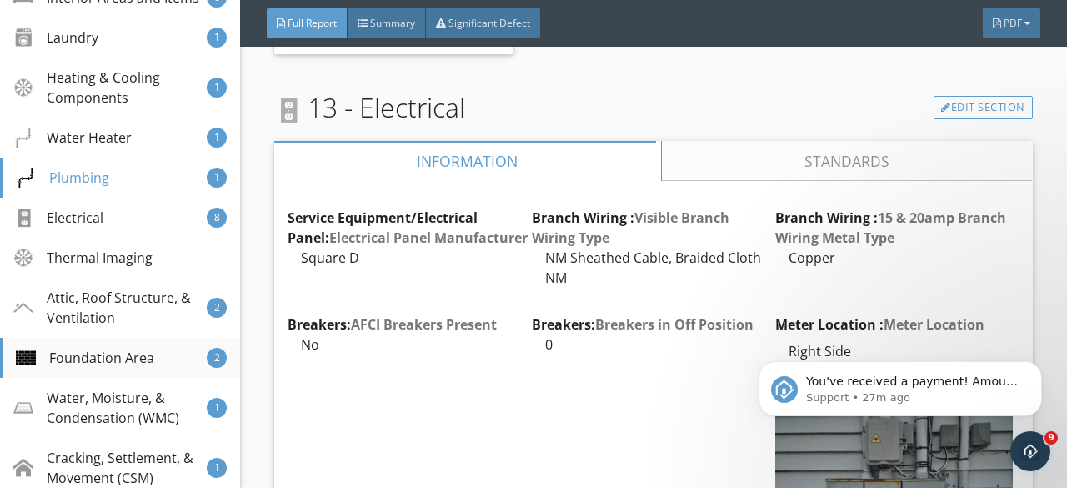
click at [85, 368] on div "Foundation Area" at bounding box center [85, 358] width 138 height 20
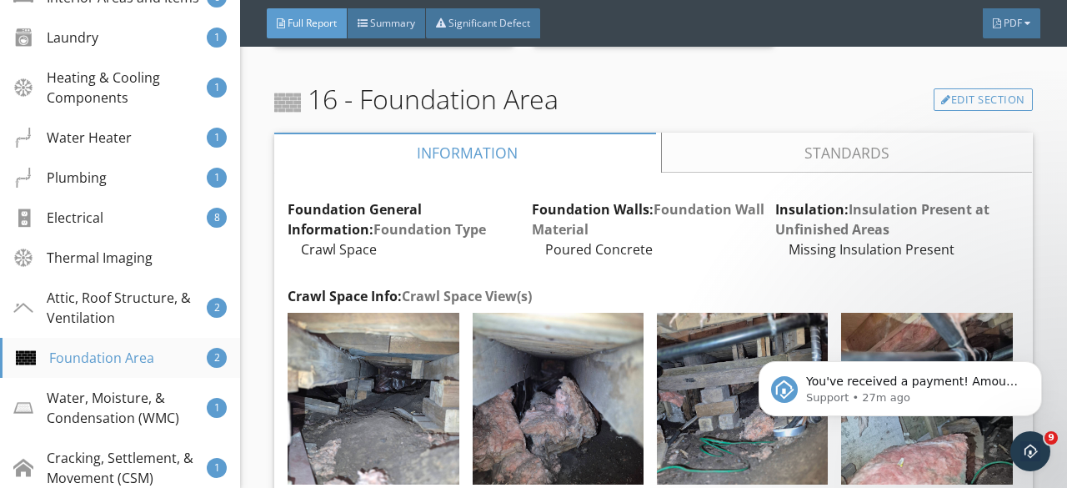
scroll to position [33424, 0]
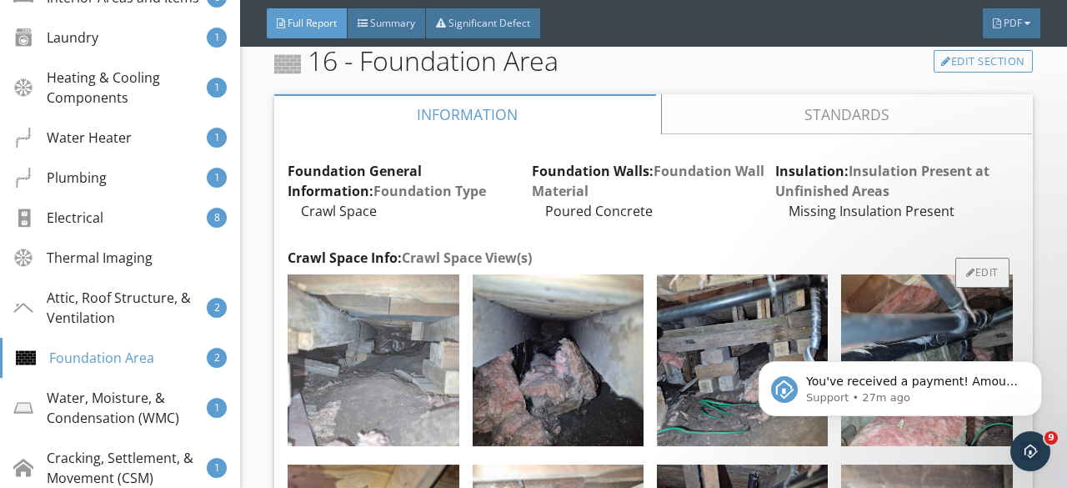
click at [290, 354] on img at bounding box center [373, 359] width 171 height 171
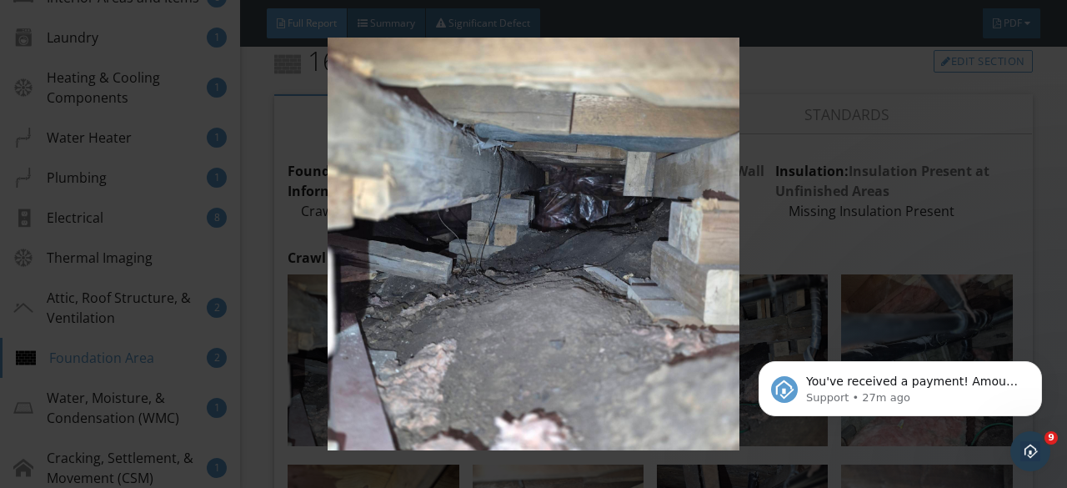
click at [362, 333] on img at bounding box center [533, 244] width 963 height 413
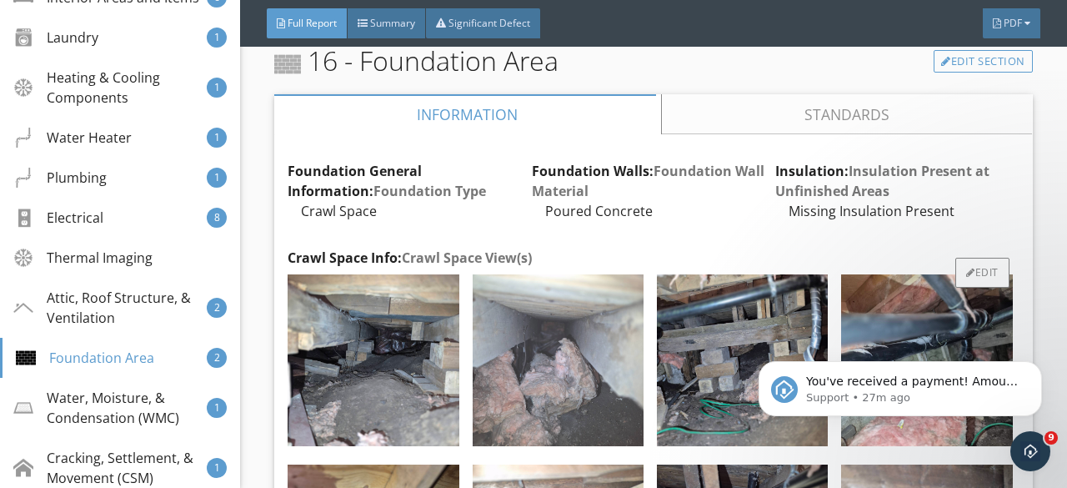
click at [511, 303] on img at bounding box center [558, 359] width 171 height 171
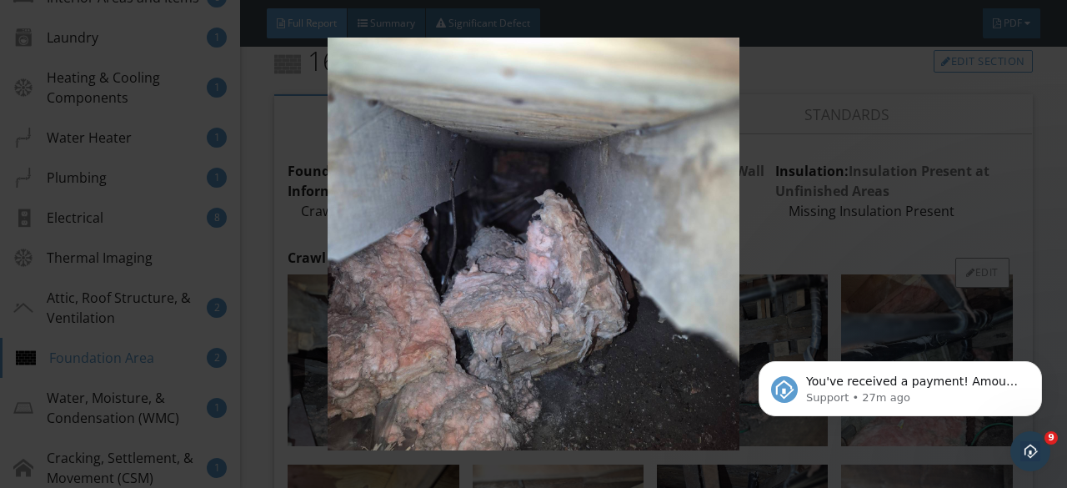
click at [511, 303] on img at bounding box center [533, 244] width 963 height 413
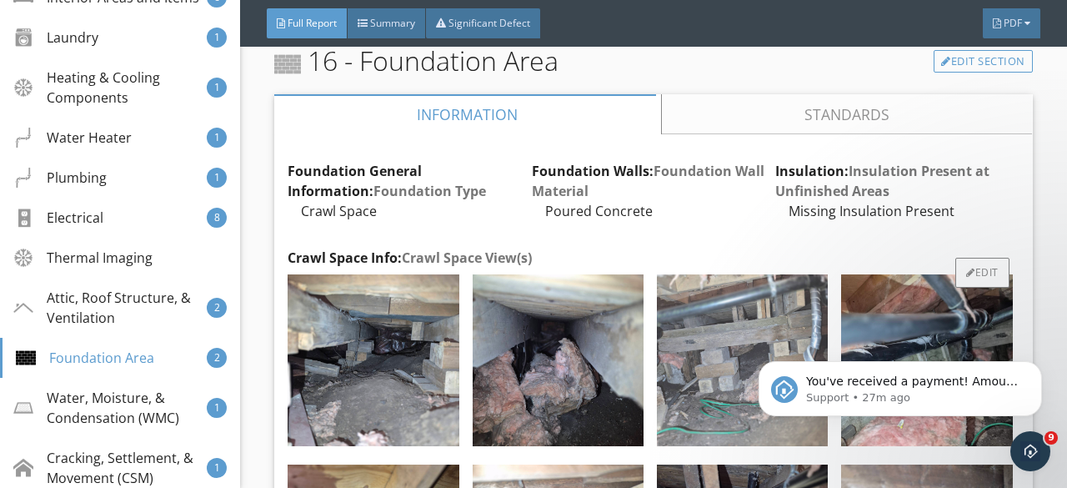
click at [754, 321] on img at bounding box center [742, 359] width 171 height 171
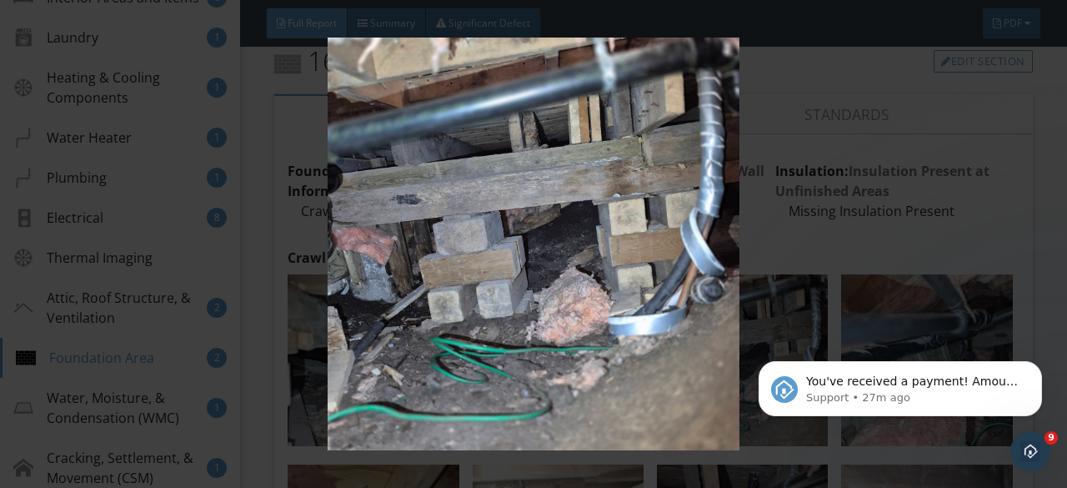
click at [919, 299] on img at bounding box center [533, 244] width 963 height 413
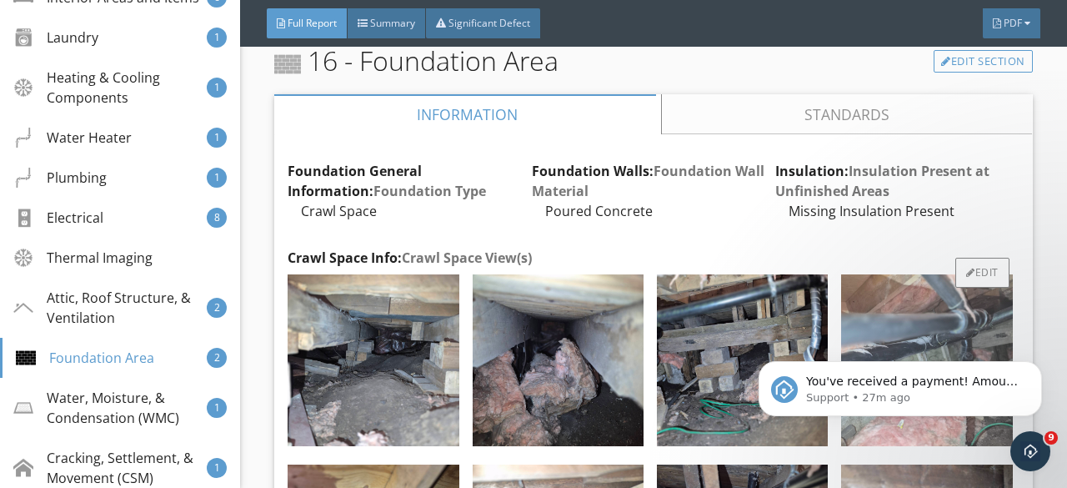
click at [921, 299] on img at bounding box center [926, 359] width 171 height 171
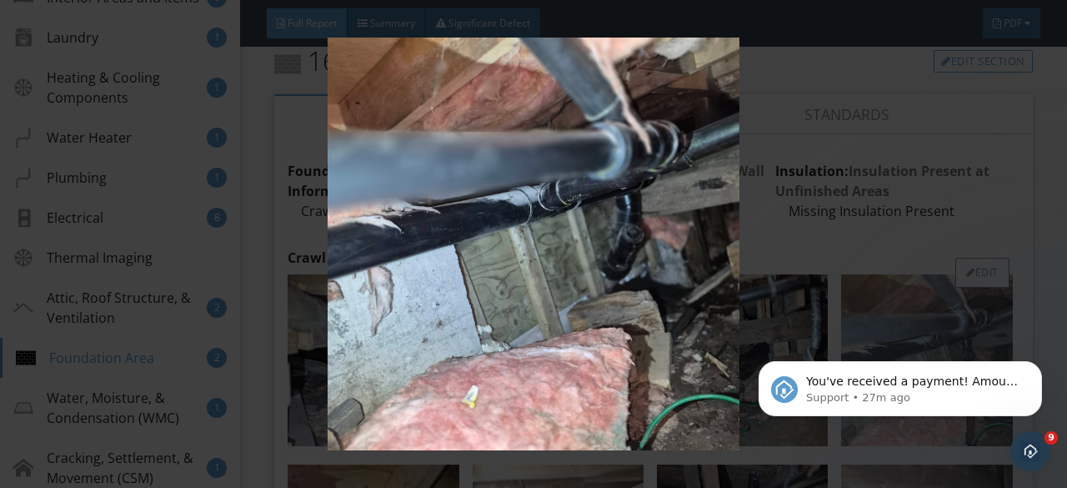
click at [921, 299] on img at bounding box center [533, 244] width 963 height 413
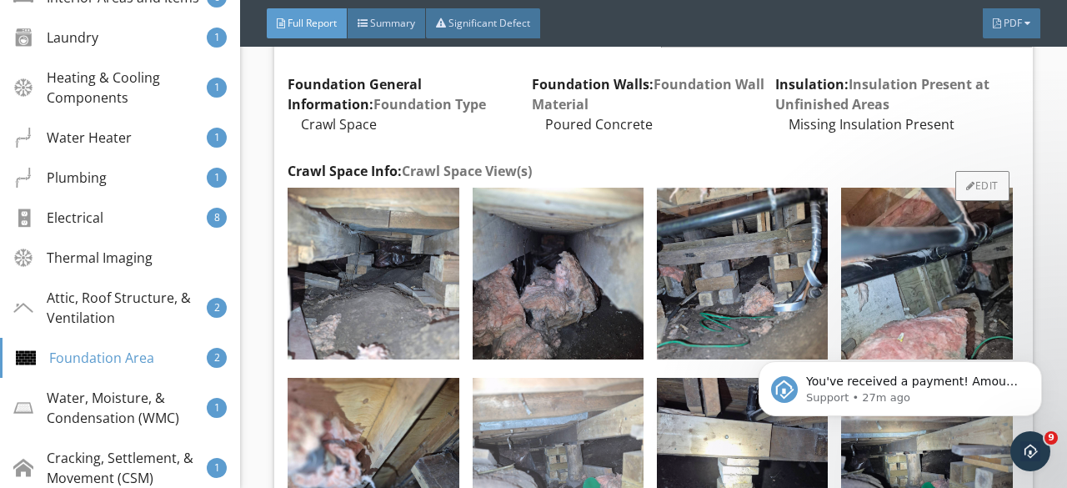
scroll to position [33591, 0]
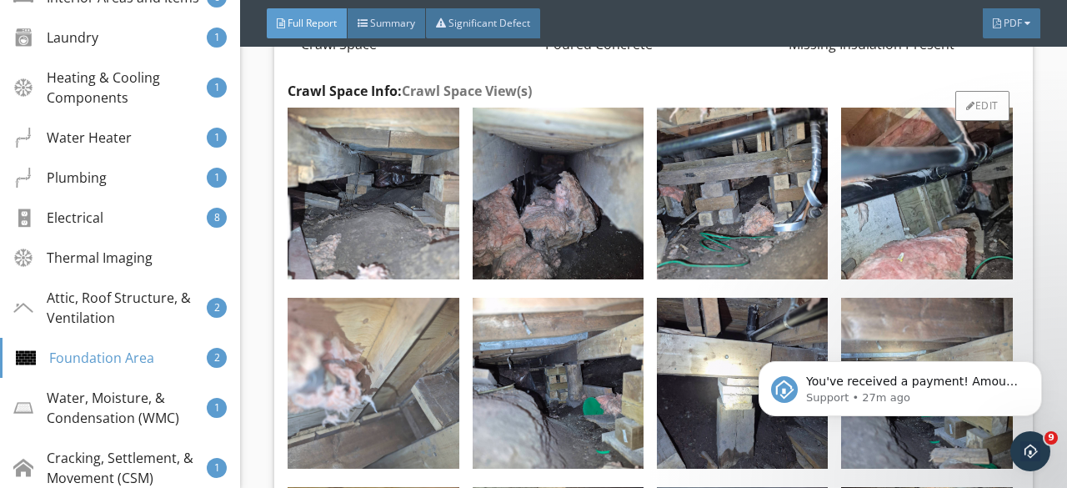
click at [409, 372] on img at bounding box center [373, 383] width 171 height 171
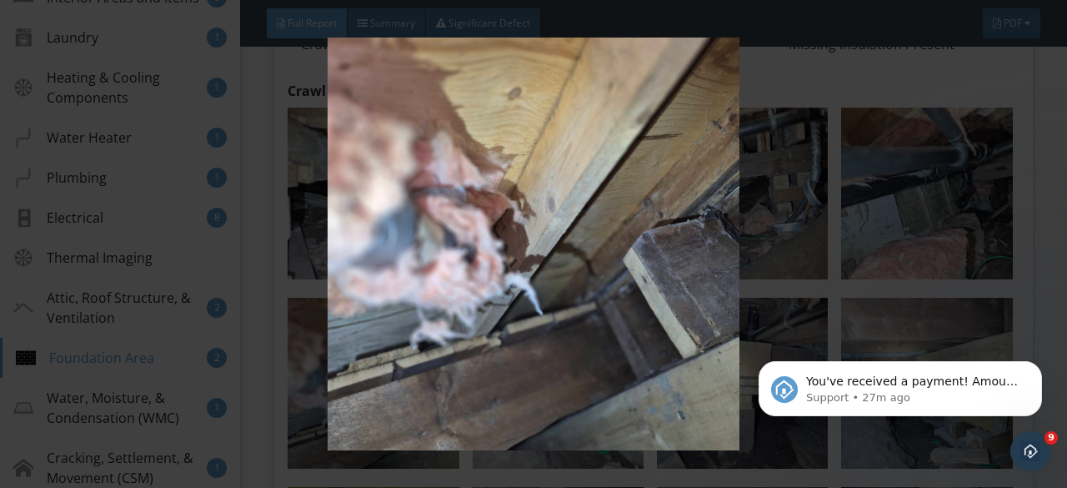
click at [423, 354] on img at bounding box center [533, 244] width 963 height 413
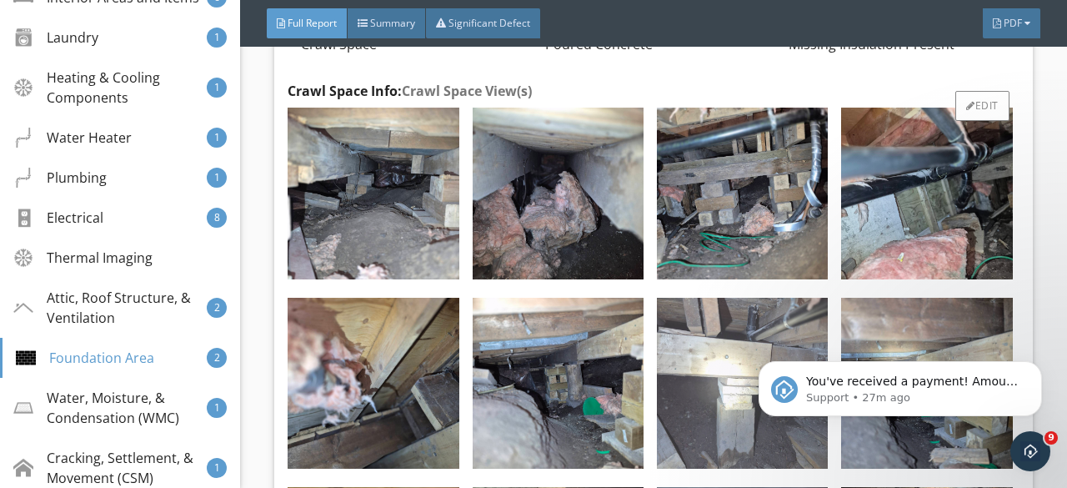
click at [738, 339] on img at bounding box center [742, 383] width 171 height 171
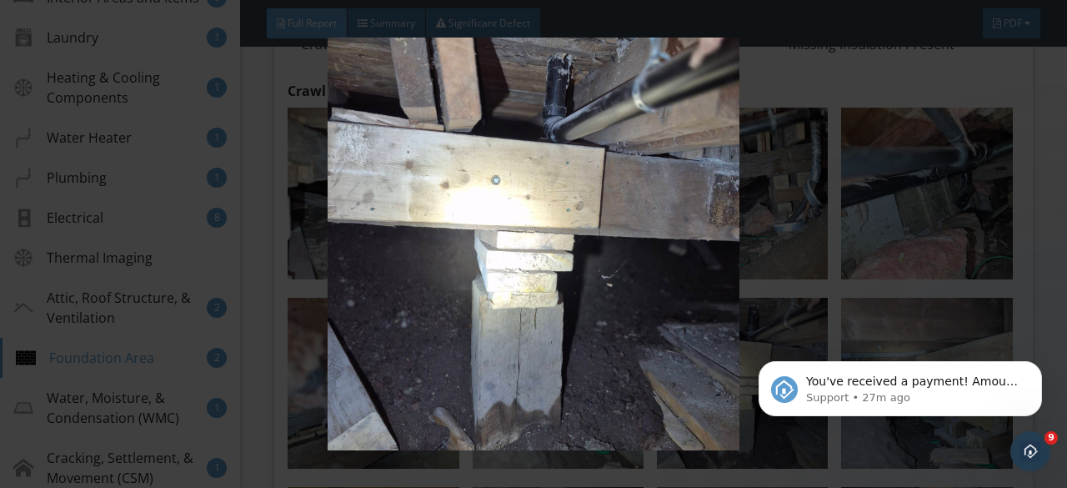
click at [723, 324] on img at bounding box center [533, 244] width 963 height 413
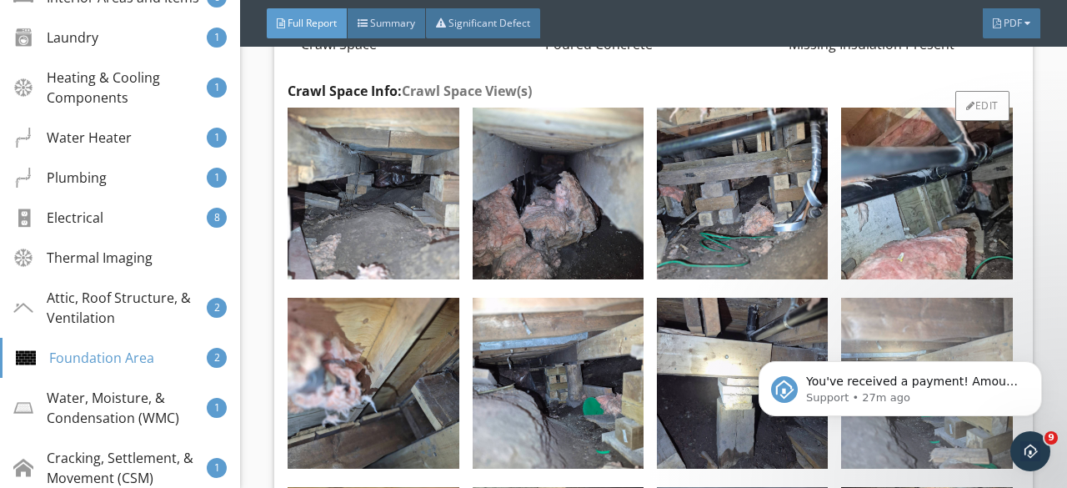
click at [863, 316] on img at bounding box center [926, 383] width 171 height 171
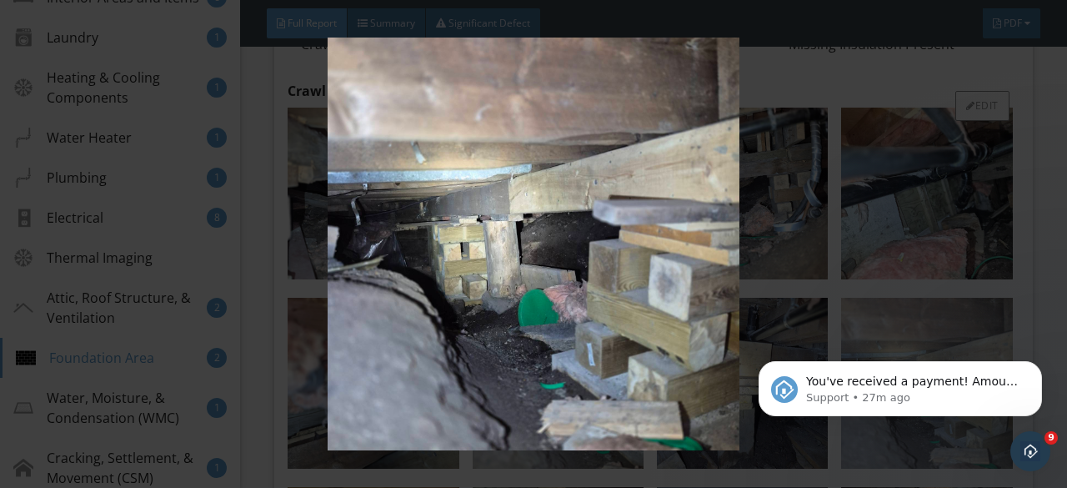
click at [863, 316] on img at bounding box center [533, 244] width 963 height 413
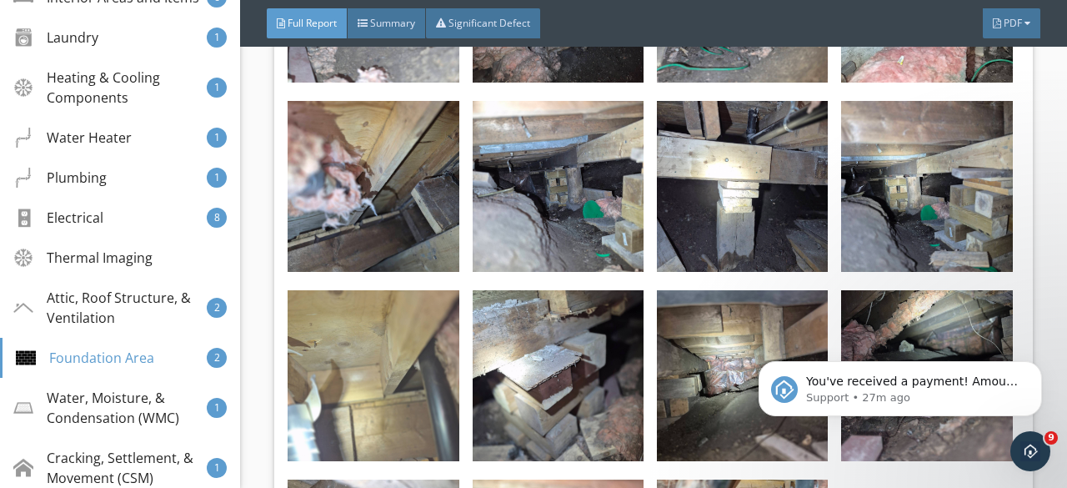
scroll to position [33841, 0]
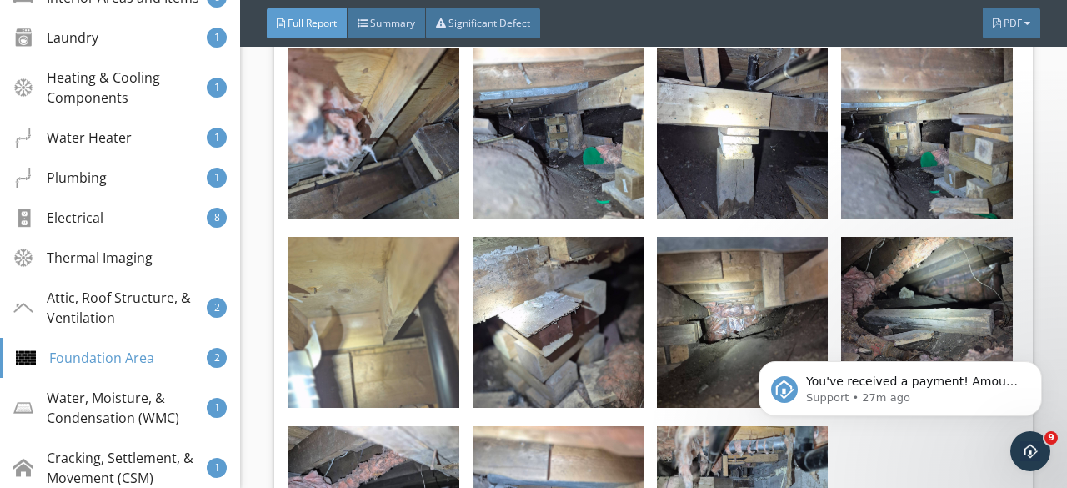
click at [427, 301] on img at bounding box center [373, 322] width 171 height 171
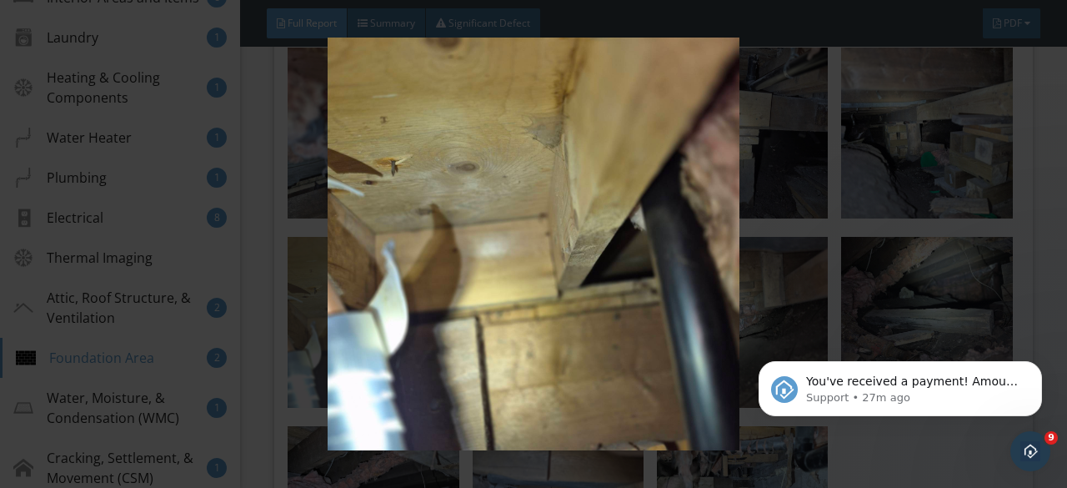
click at [427, 301] on img at bounding box center [533, 244] width 963 height 413
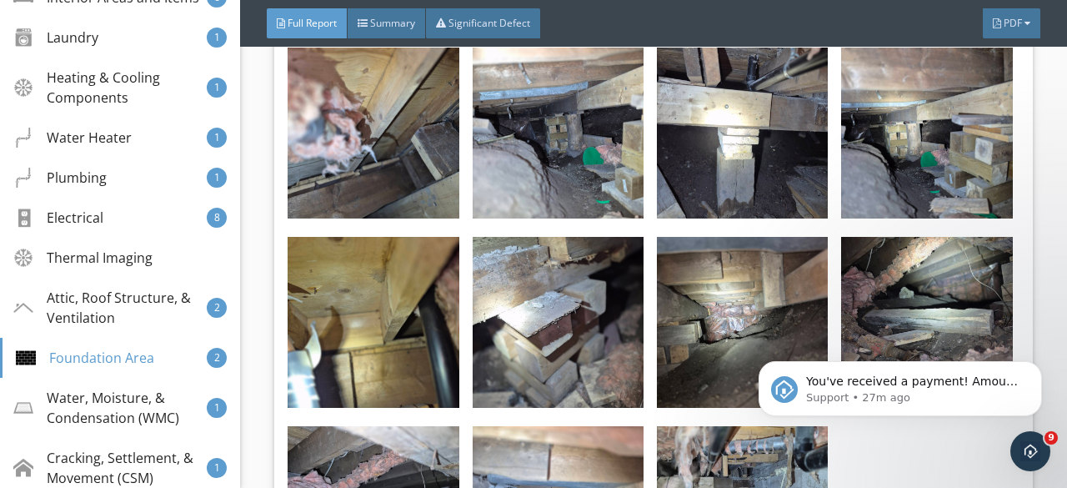
click at [567, 294] on img at bounding box center [558, 322] width 171 height 171
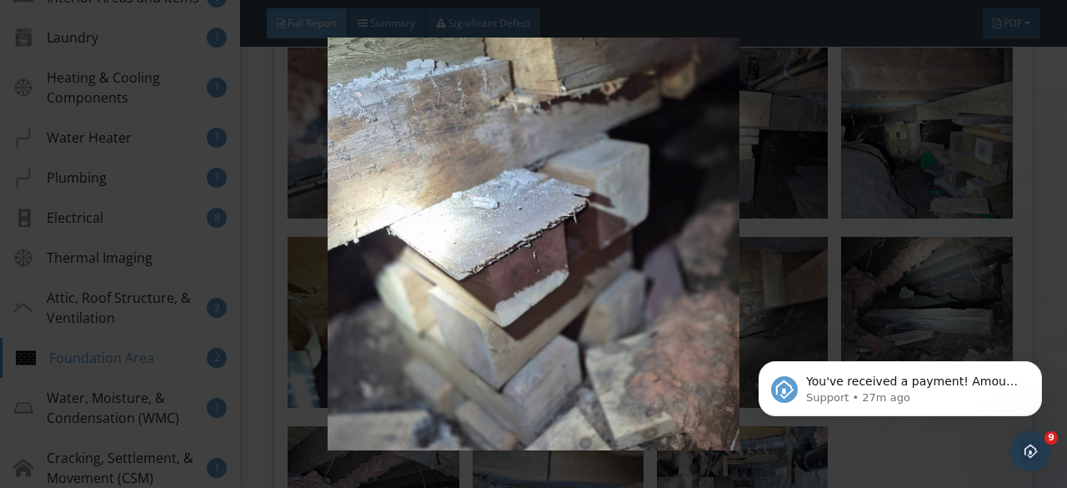
click at [567, 294] on img at bounding box center [533, 244] width 963 height 413
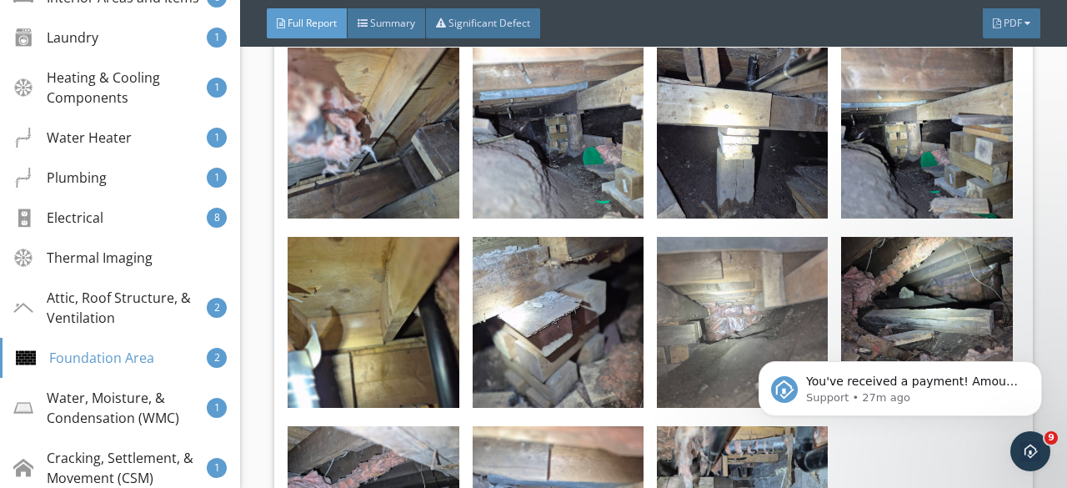
click at [705, 289] on img at bounding box center [742, 322] width 171 height 171
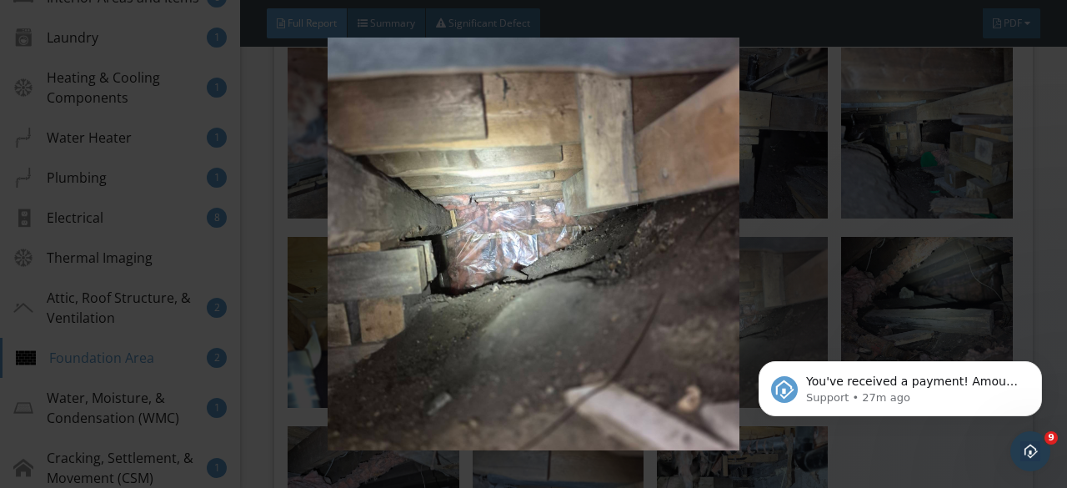
click at [705, 289] on img at bounding box center [533, 244] width 963 height 413
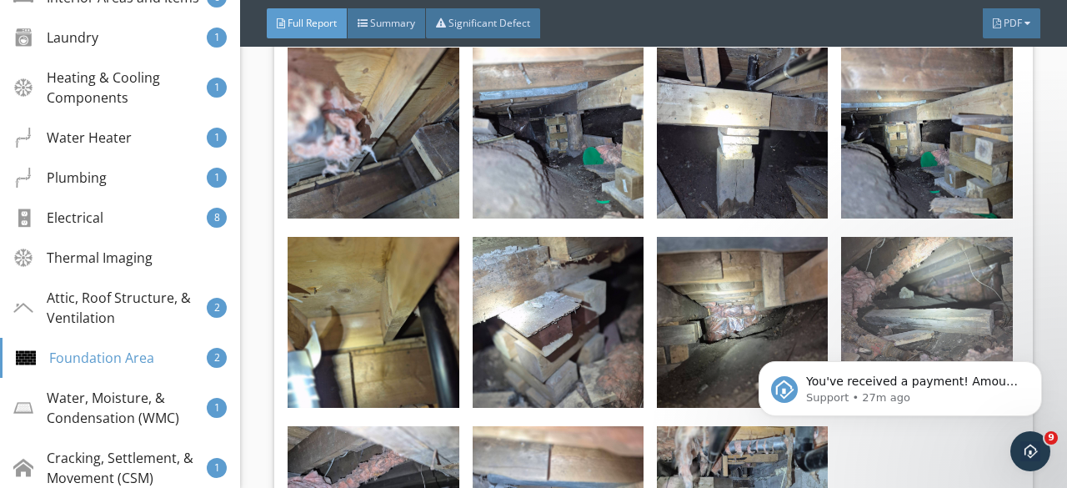
click at [869, 279] on img at bounding box center [926, 322] width 171 height 171
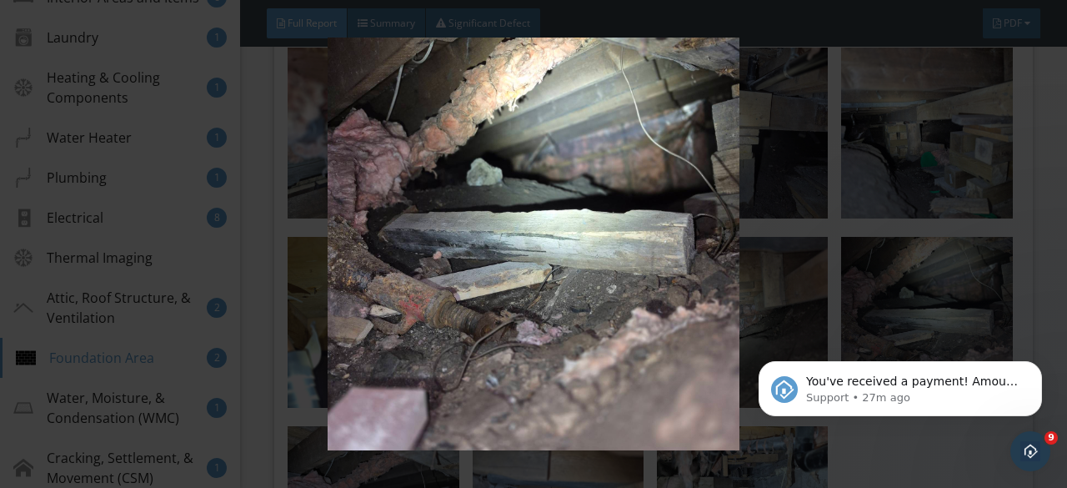
click at [852, 288] on img at bounding box center [533, 244] width 963 height 413
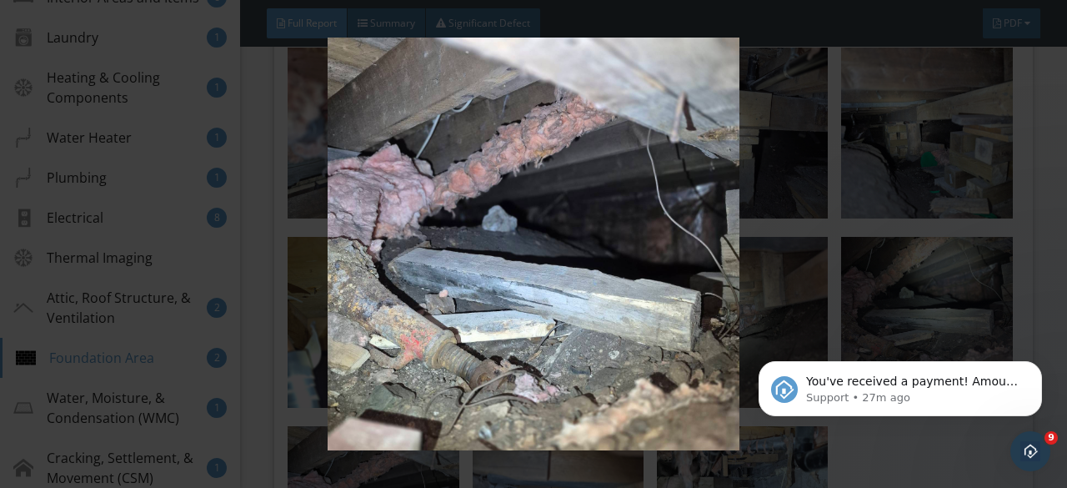
click at [379, 408] on img at bounding box center [533, 244] width 963 height 413
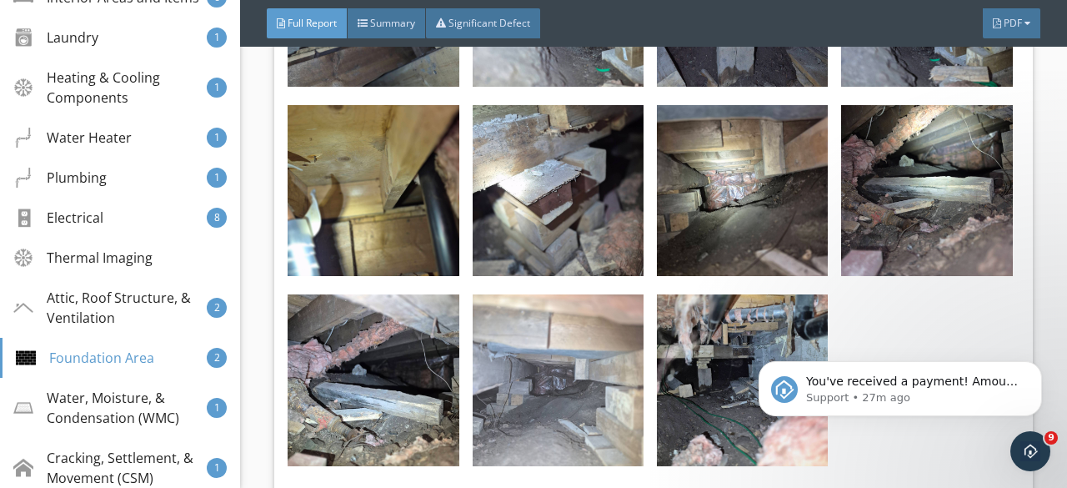
scroll to position [34008, 0]
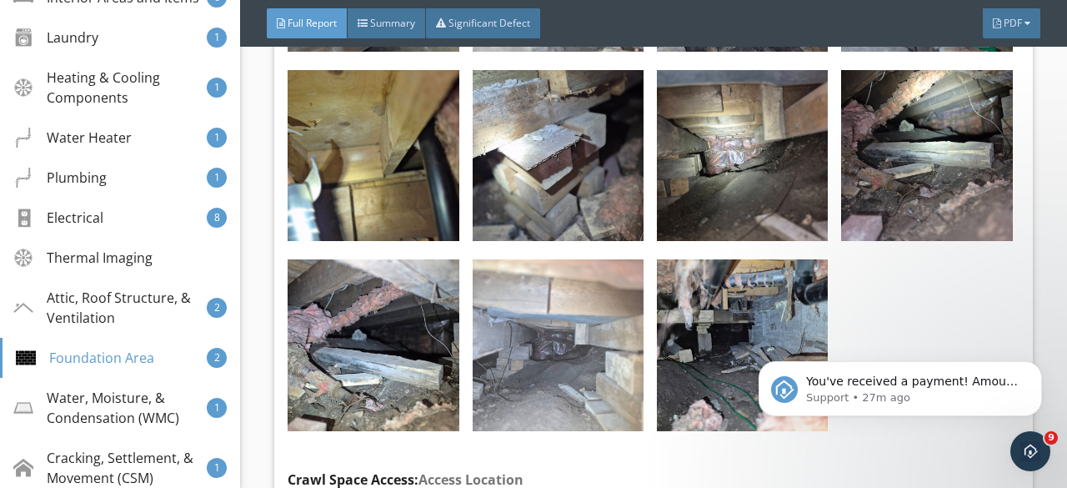
click at [491, 324] on img at bounding box center [558, 344] width 171 height 171
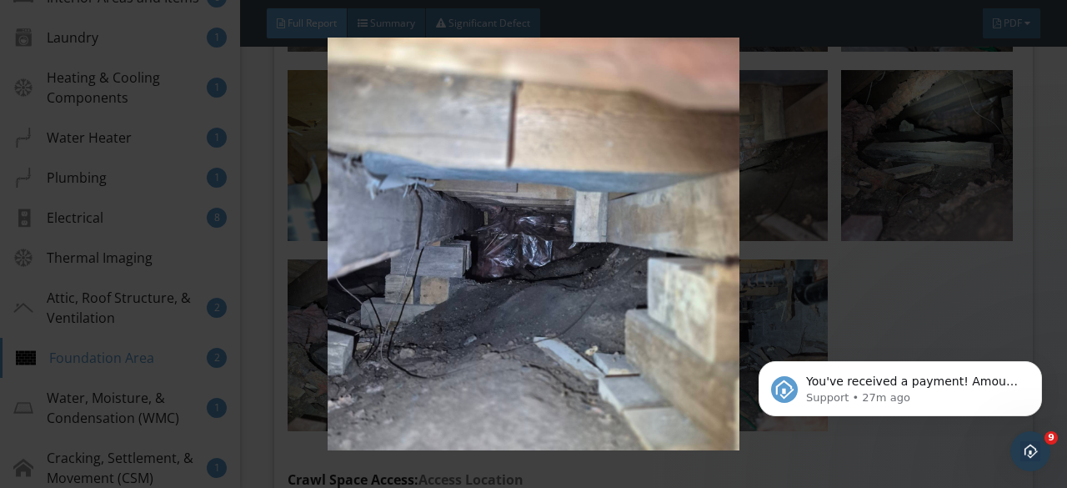
click at [491, 324] on img at bounding box center [533, 244] width 963 height 413
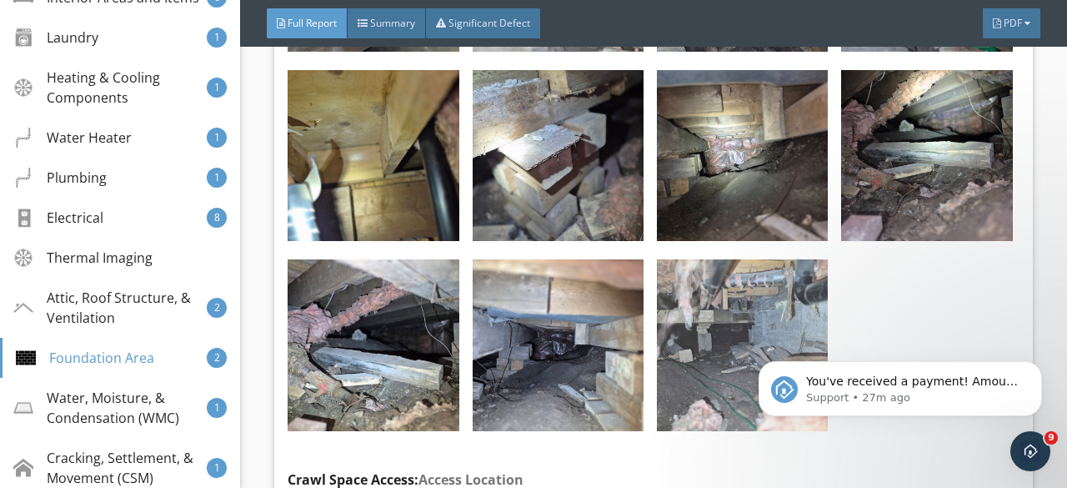
click at [682, 318] on img at bounding box center [742, 344] width 171 height 171
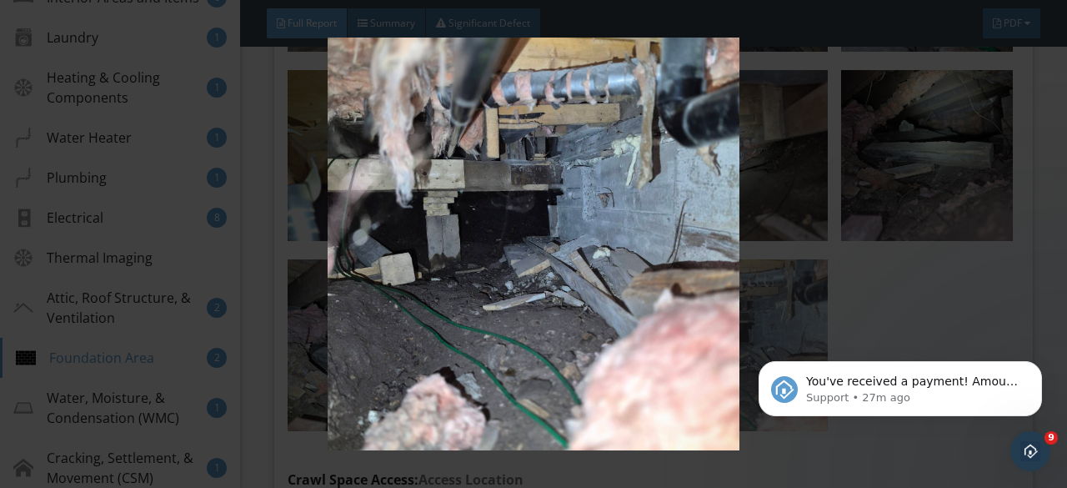
click at [682, 318] on img at bounding box center [533, 244] width 963 height 413
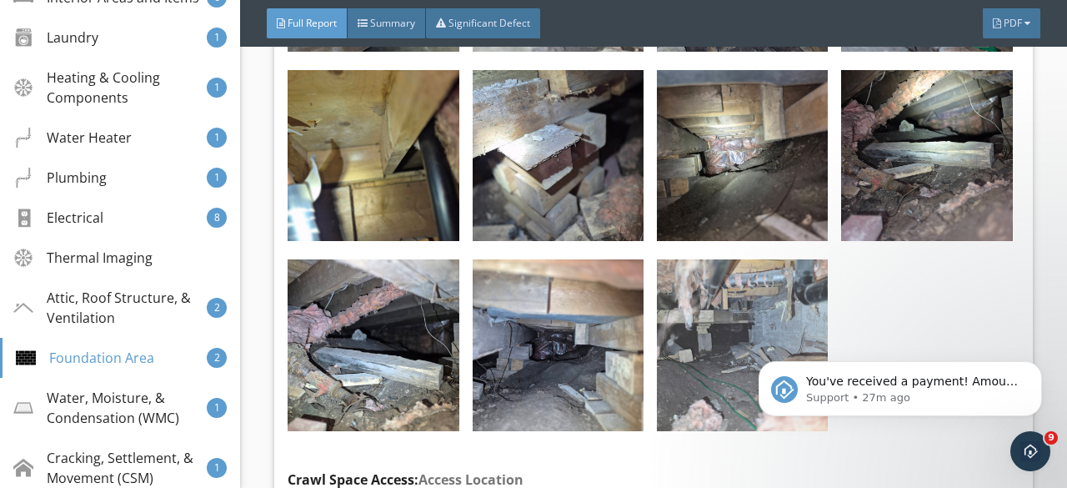
click at [682, 318] on img at bounding box center [742, 344] width 171 height 171
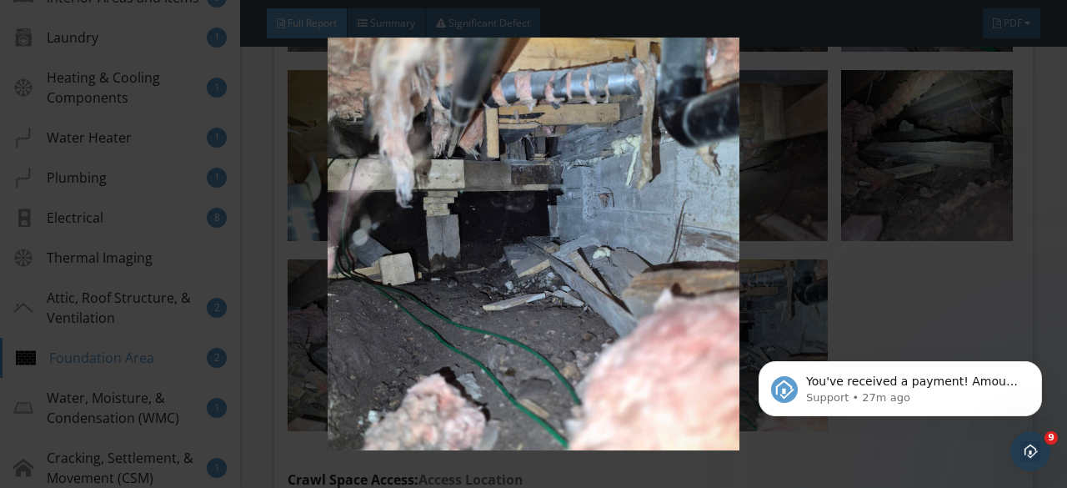
click at [609, 303] on img at bounding box center [533, 244] width 963 height 413
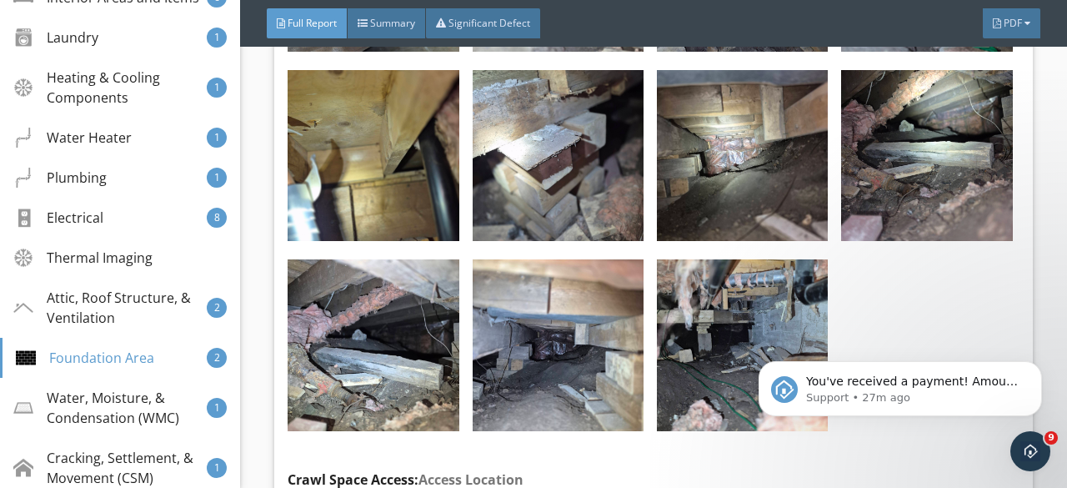
scroll to position [34091, 0]
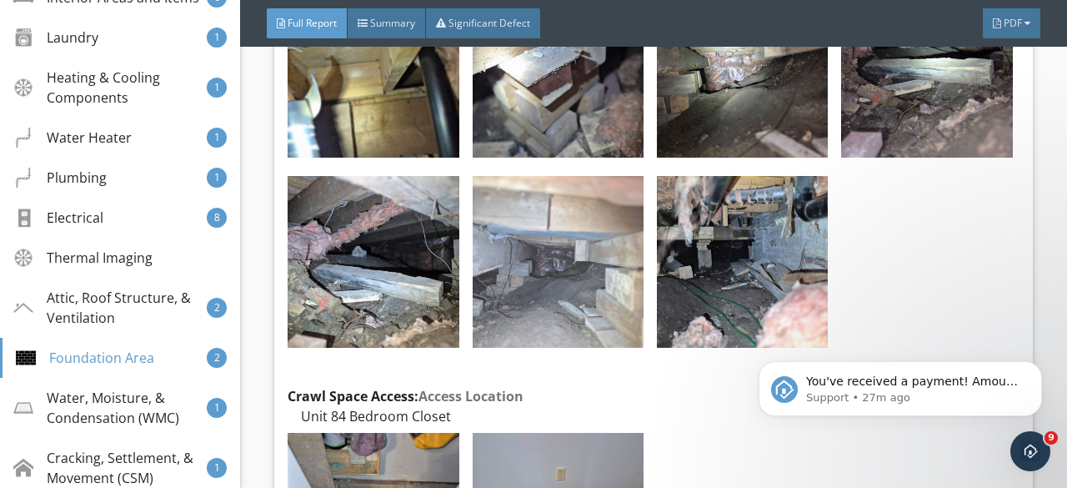
click at [536, 268] on img at bounding box center [558, 261] width 171 height 171
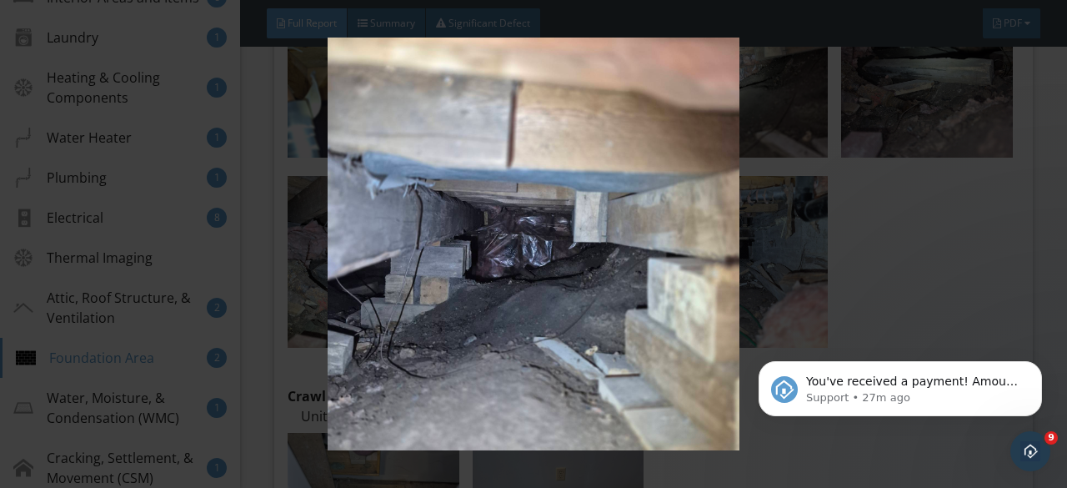
click at [556, 258] on img at bounding box center [533, 244] width 963 height 413
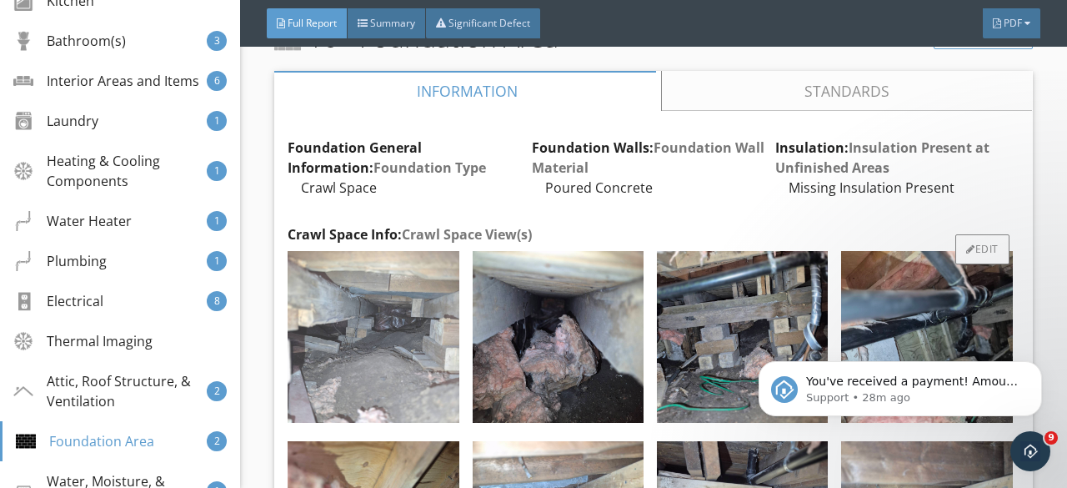
scroll to position [33424, 0]
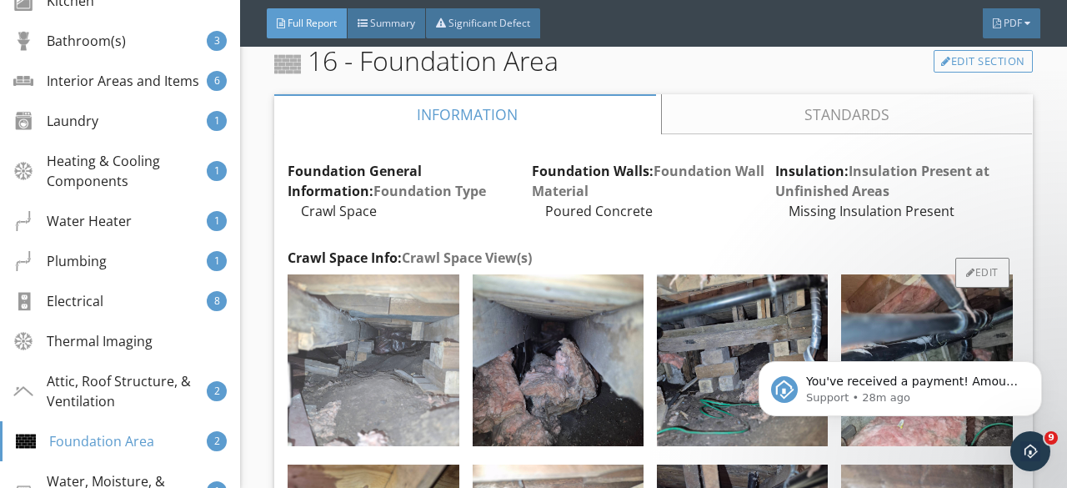
click at [363, 346] on img at bounding box center [373, 359] width 171 height 171
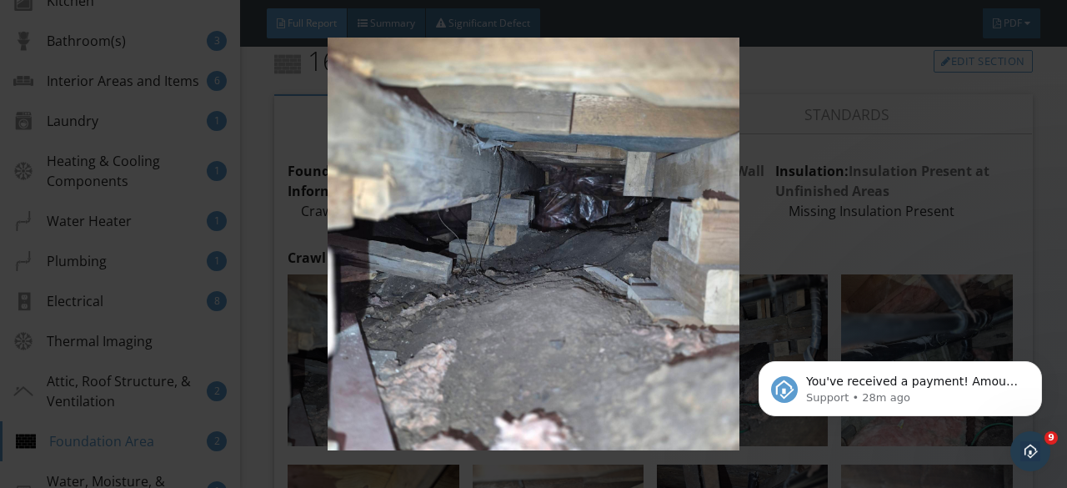
click at [504, 328] on img at bounding box center [533, 244] width 963 height 413
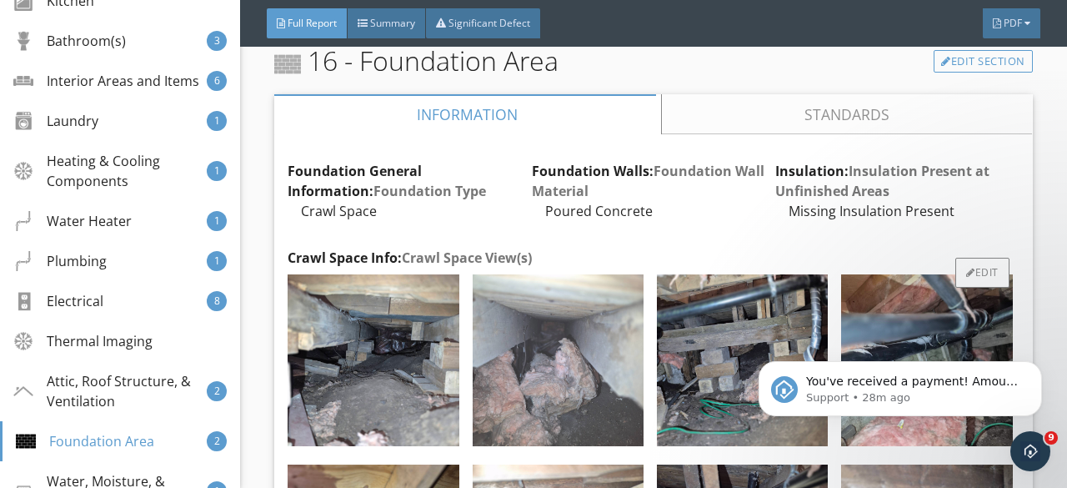
click at [514, 320] on img at bounding box center [558, 359] width 171 height 171
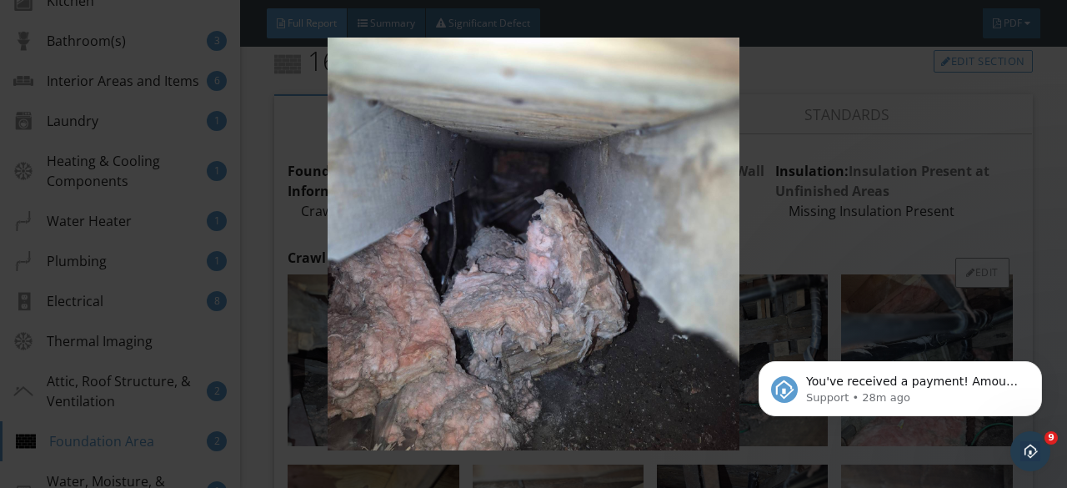
click at [514, 320] on img at bounding box center [533, 244] width 963 height 413
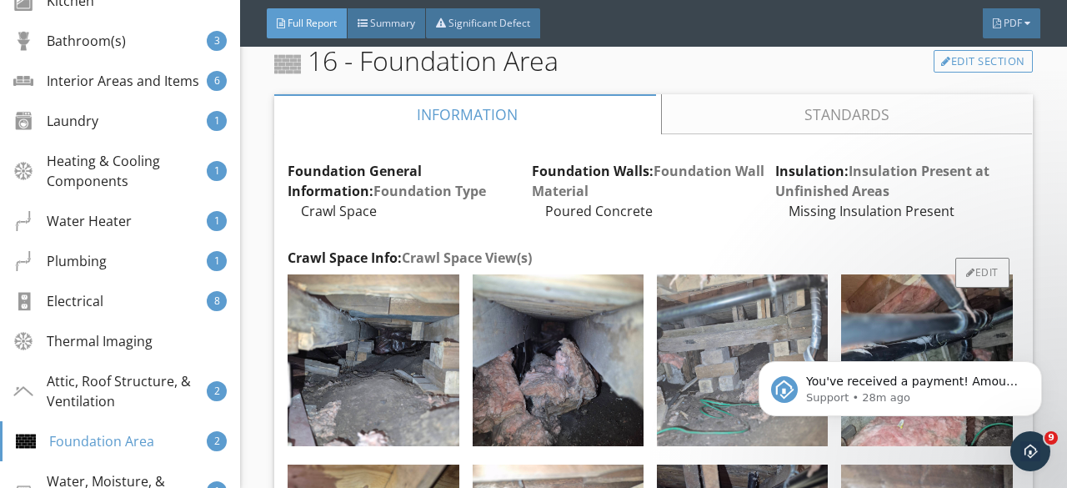
click at [682, 318] on img at bounding box center [742, 359] width 171 height 171
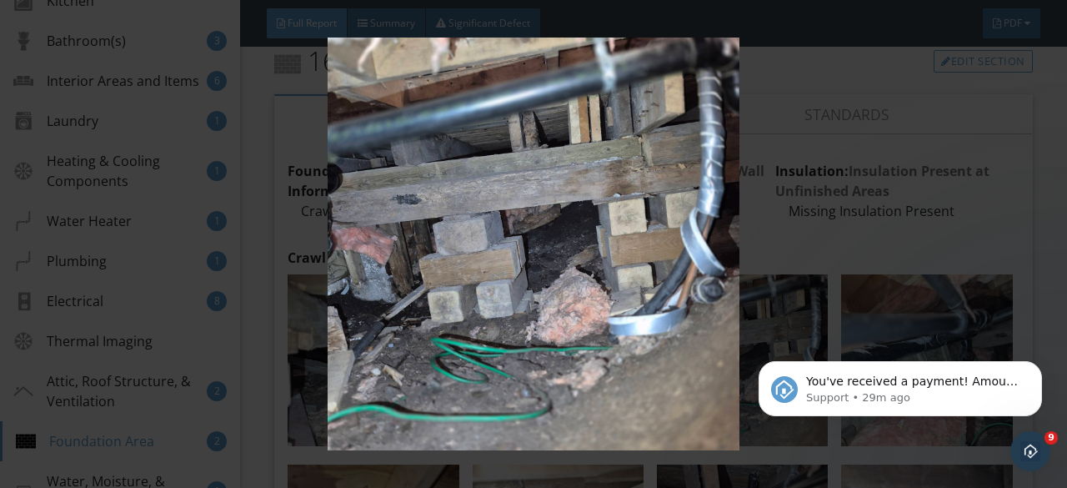
click at [682, 316] on img at bounding box center [533, 244] width 963 height 413
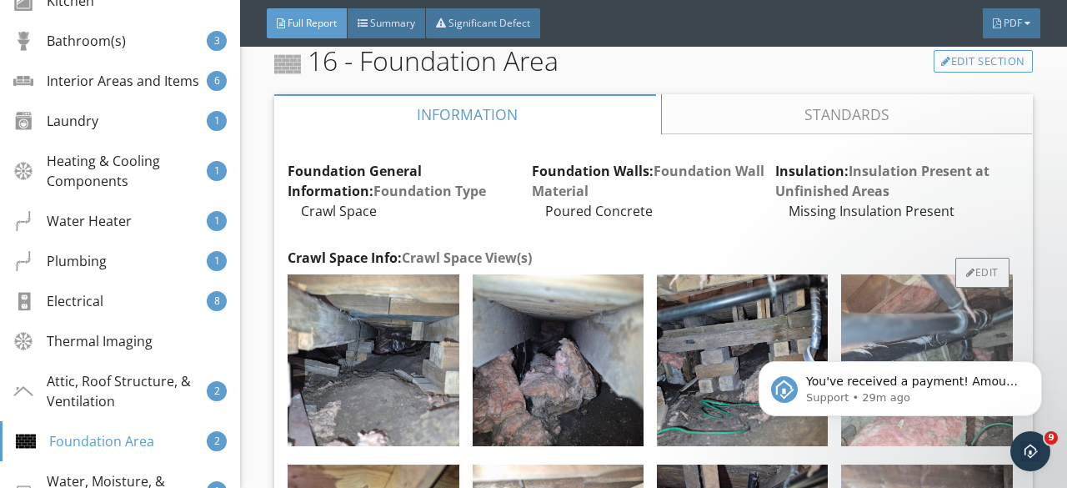
click at [864, 310] on img at bounding box center [926, 359] width 171 height 171
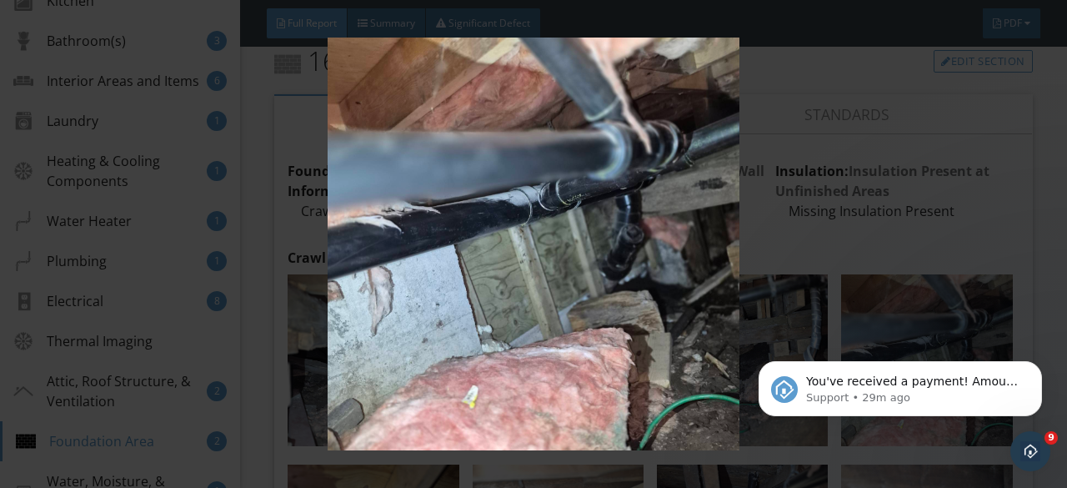
click at [494, 327] on img at bounding box center [533, 244] width 963 height 413
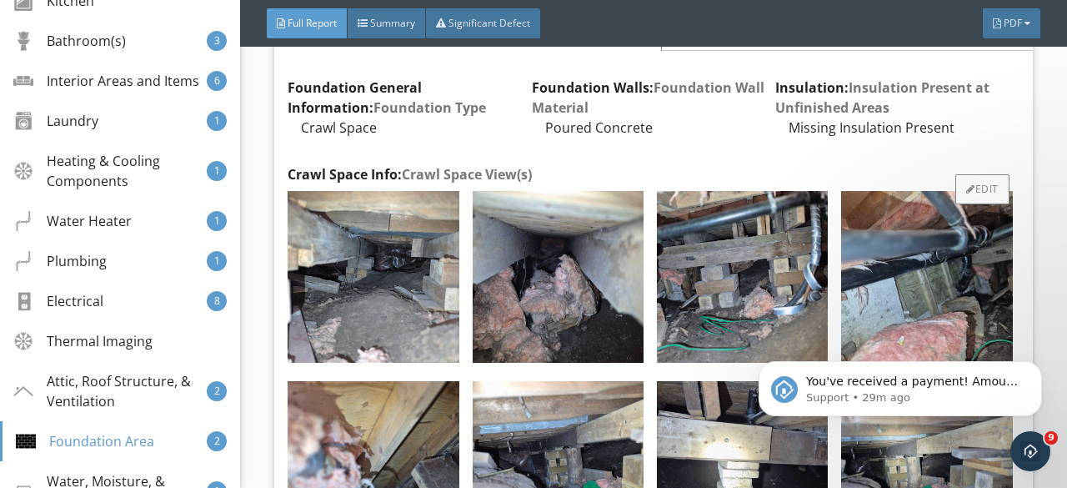
scroll to position [33591, 0]
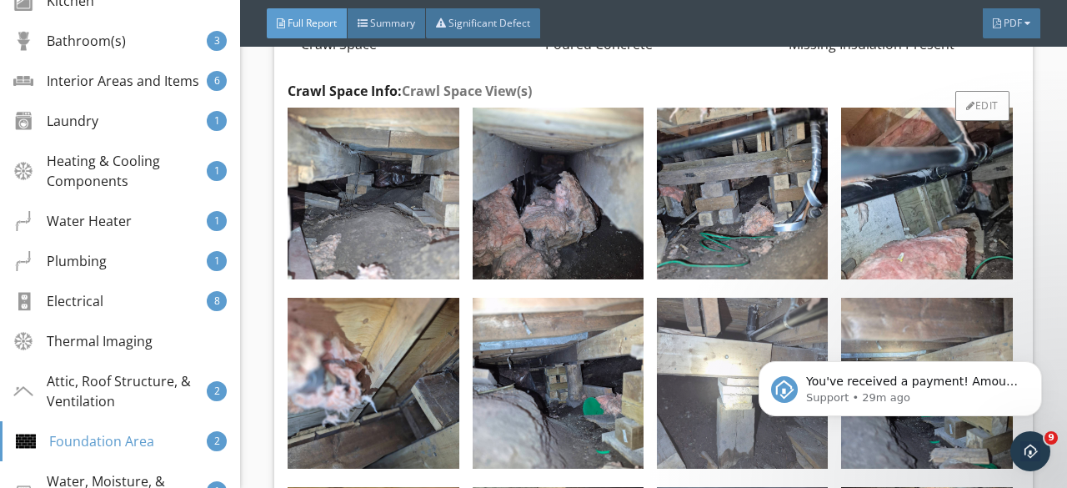
click at [725, 323] on img at bounding box center [742, 383] width 171 height 171
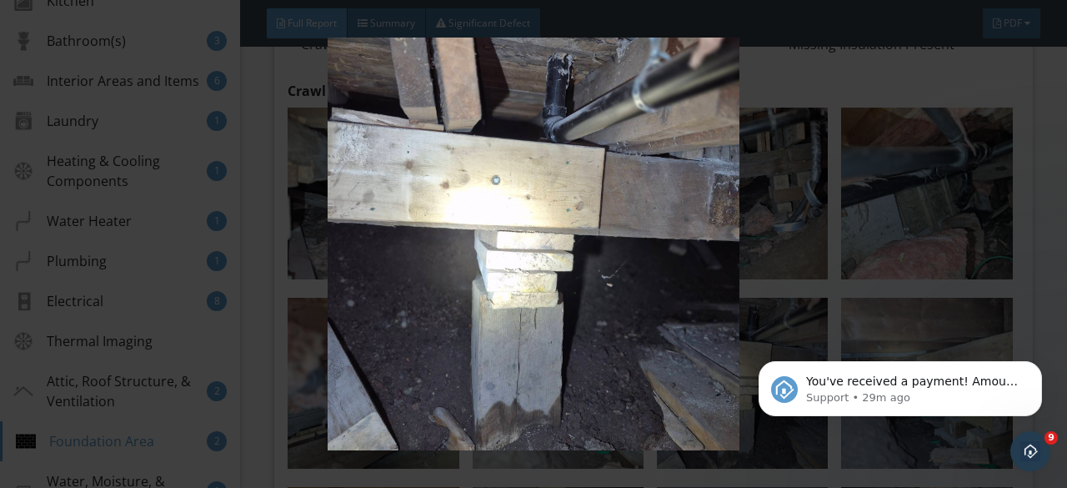
click at [685, 321] on img at bounding box center [533, 244] width 963 height 413
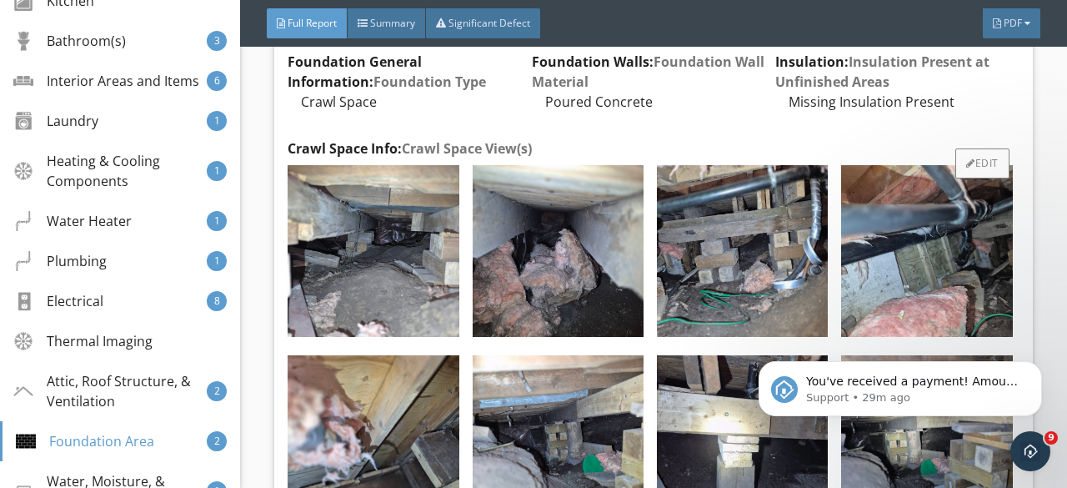
scroll to position [33507, 0]
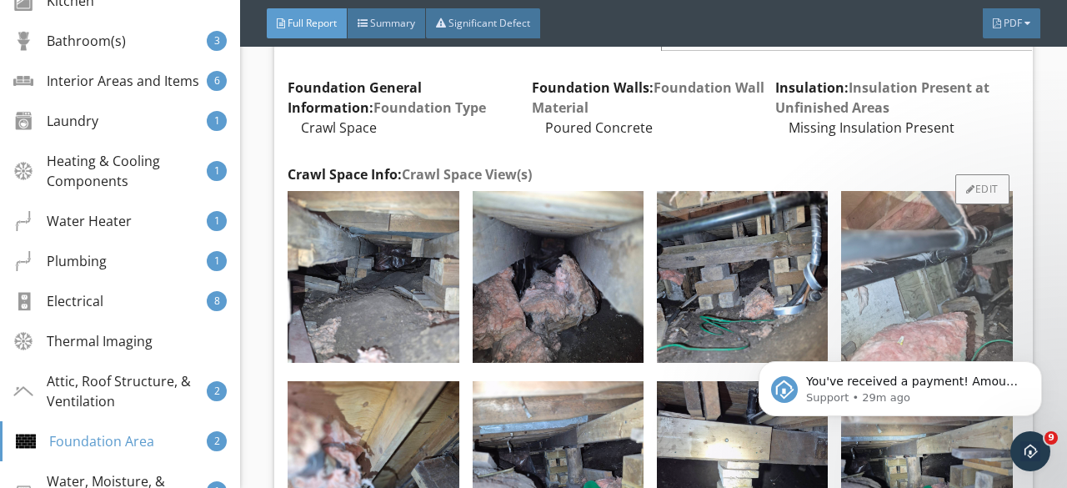
click at [972, 226] on img at bounding box center [926, 276] width 171 height 171
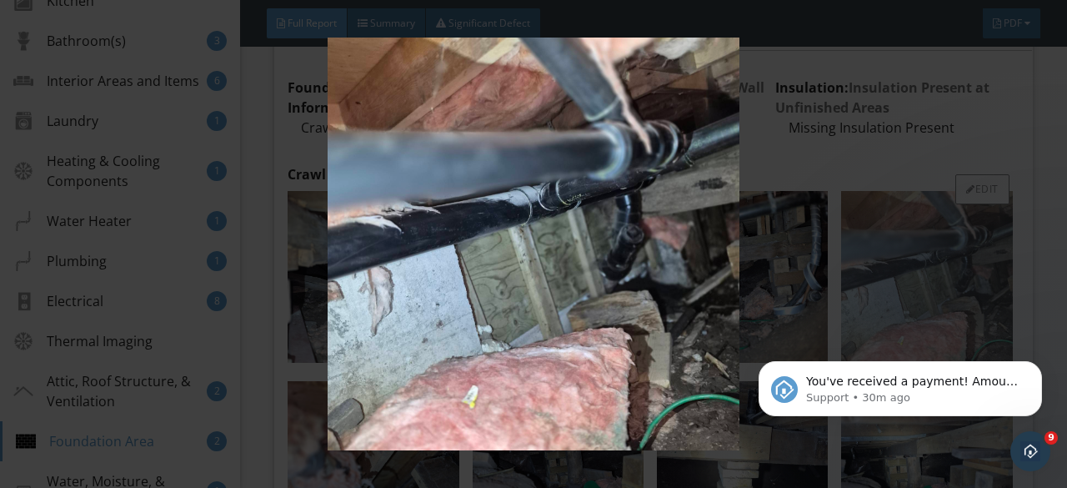
click at [972, 226] on img at bounding box center [533, 244] width 963 height 413
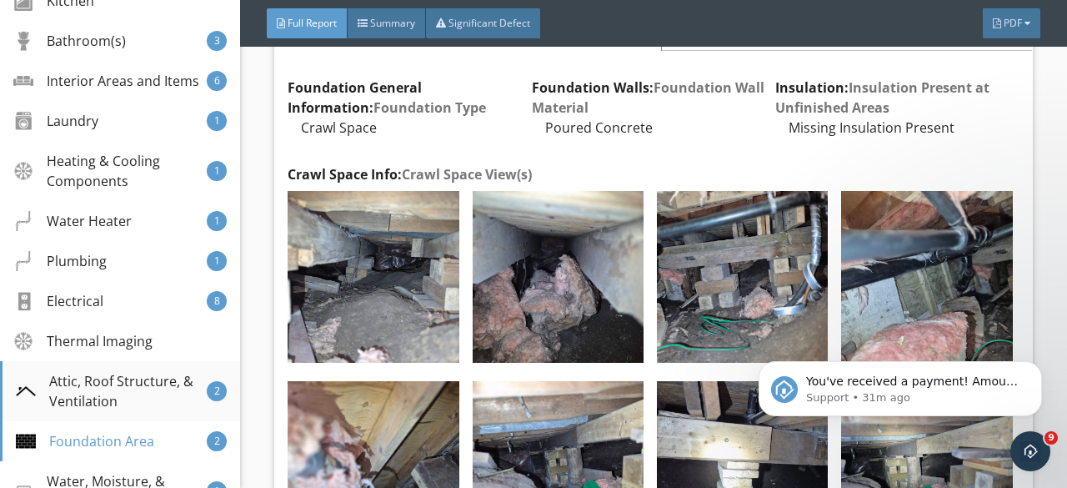
click at [123, 397] on div "Attic, Roof Structure, & Ventilation" at bounding box center [111, 391] width 191 height 40
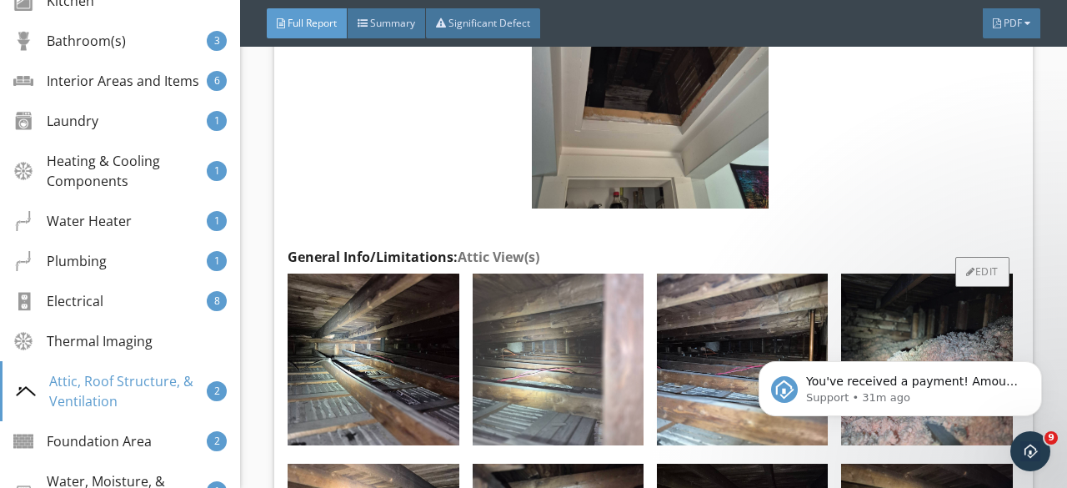
scroll to position [31560, 0]
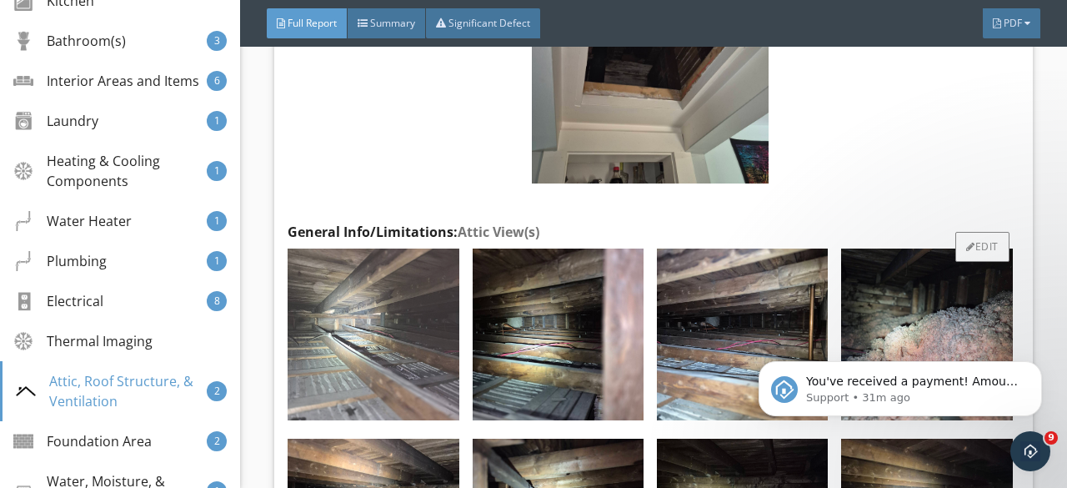
click at [424, 321] on img at bounding box center [373, 333] width 171 height 171
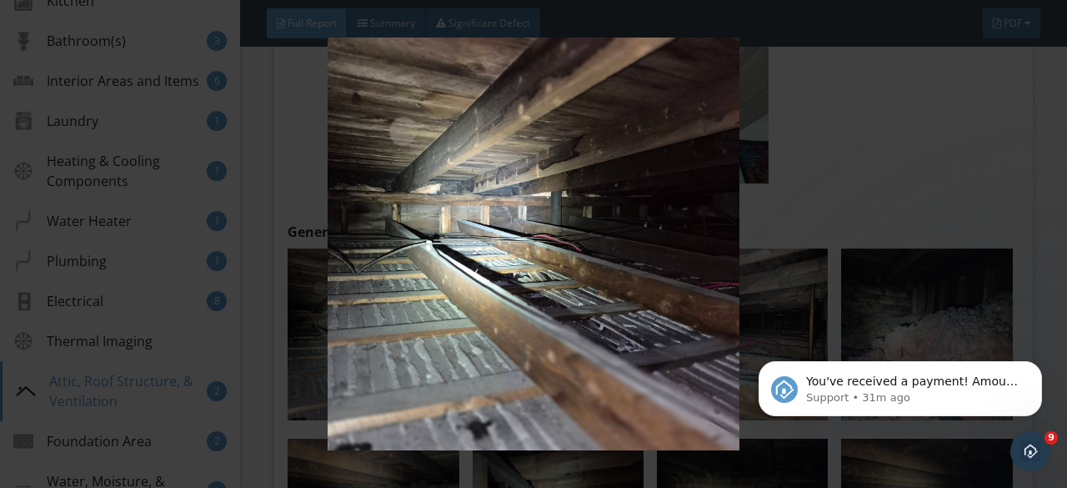
click at [424, 321] on img at bounding box center [533, 244] width 963 height 413
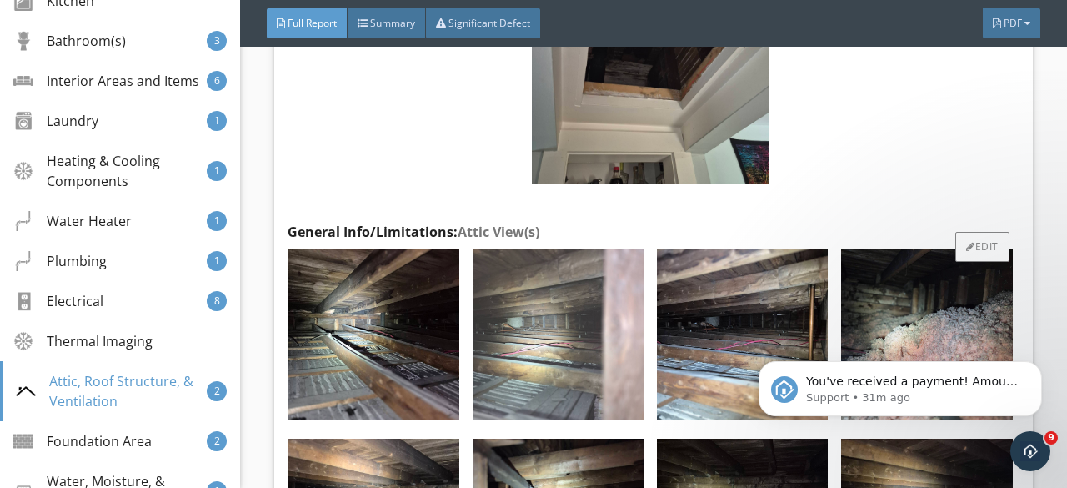
click at [608, 281] on img at bounding box center [558, 333] width 171 height 171
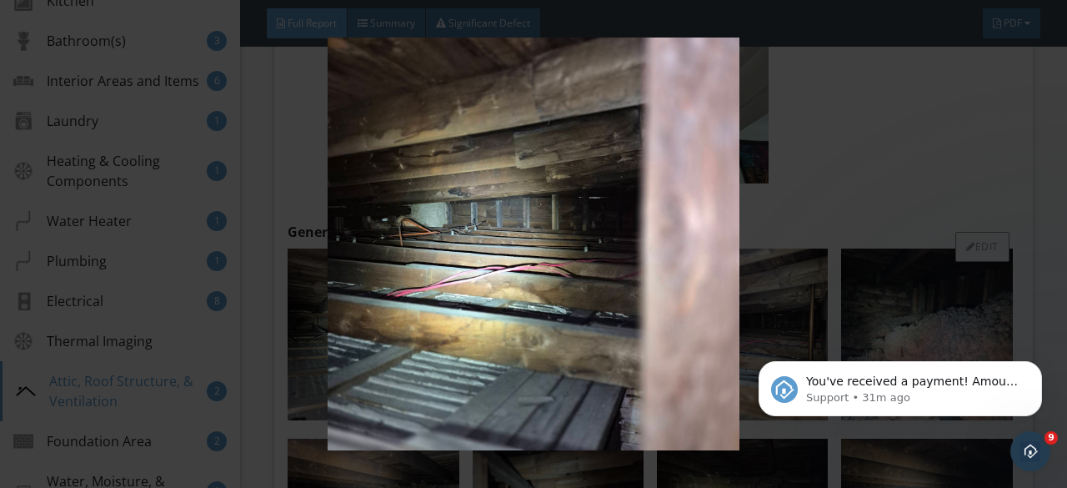
click at [608, 281] on img at bounding box center [533, 244] width 963 height 413
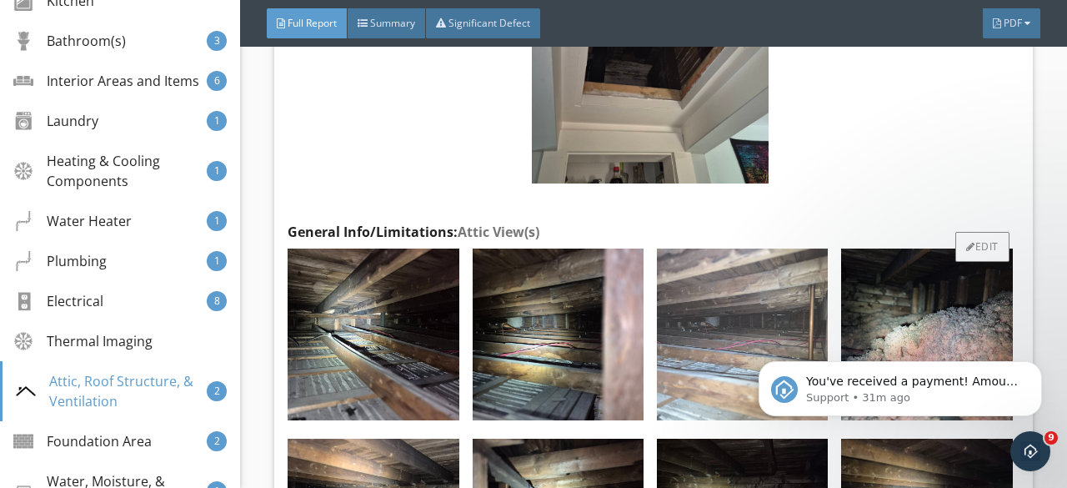
click at [715, 272] on img at bounding box center [742, 333] width 171 height 171
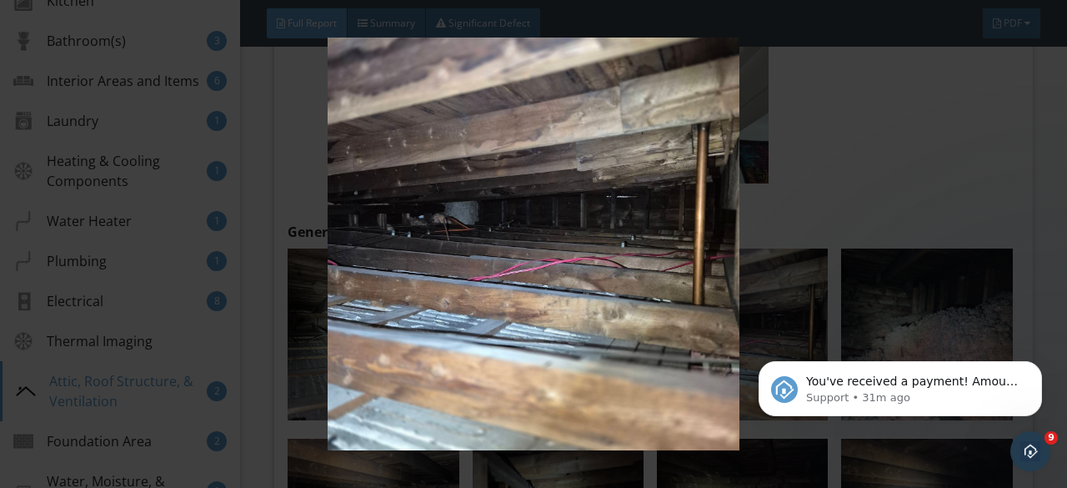
click at [700, 280] on img at bounding box center [533, 244] width 963 height 413
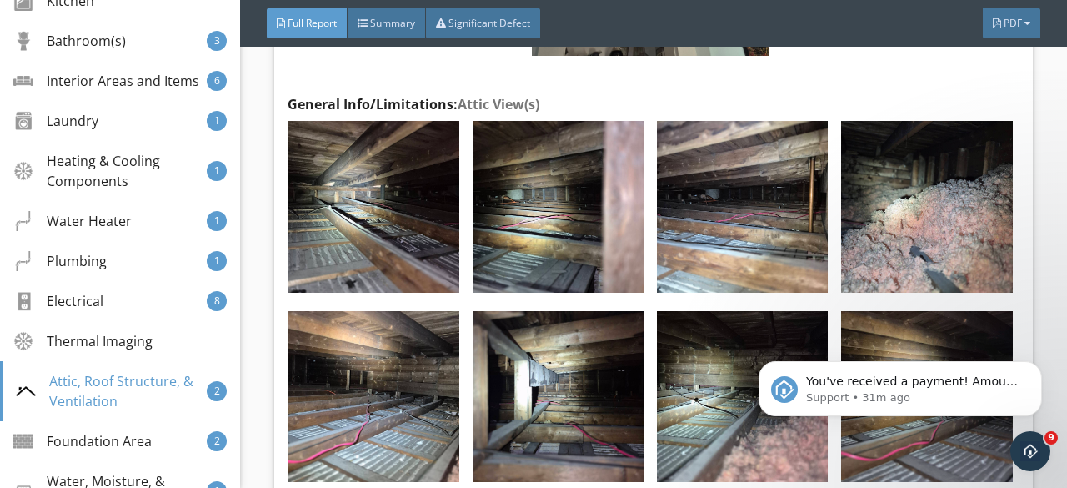
scroll to position [31726, 0]
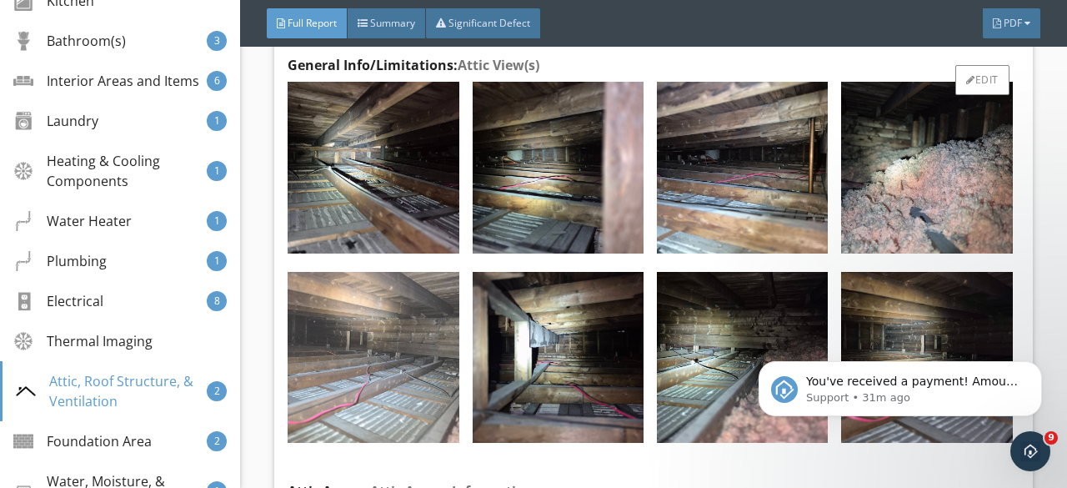
click at [395, 334] on img at bounding box center [373, 357] width 171 height 171
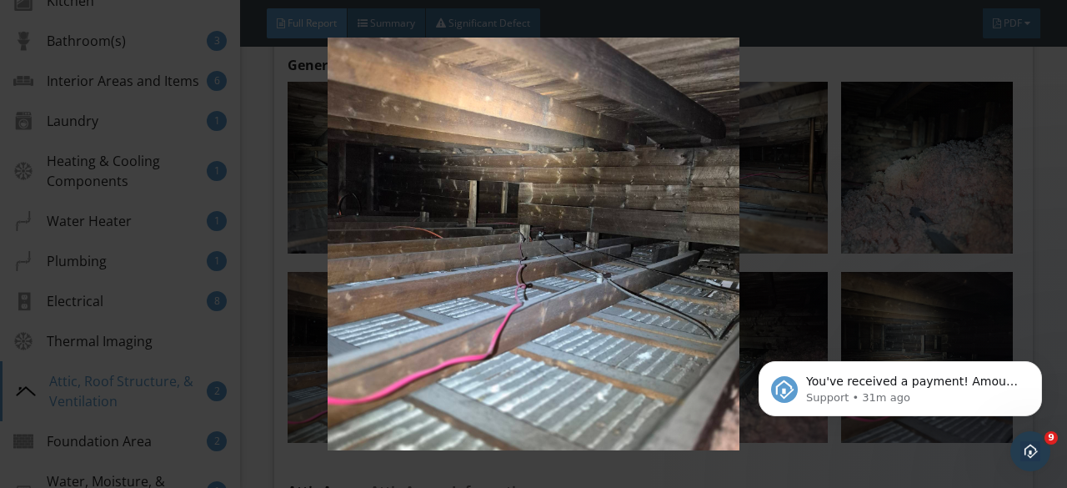
click at [459, 283] on img at bounding box center [533, 244] width 963 height 413
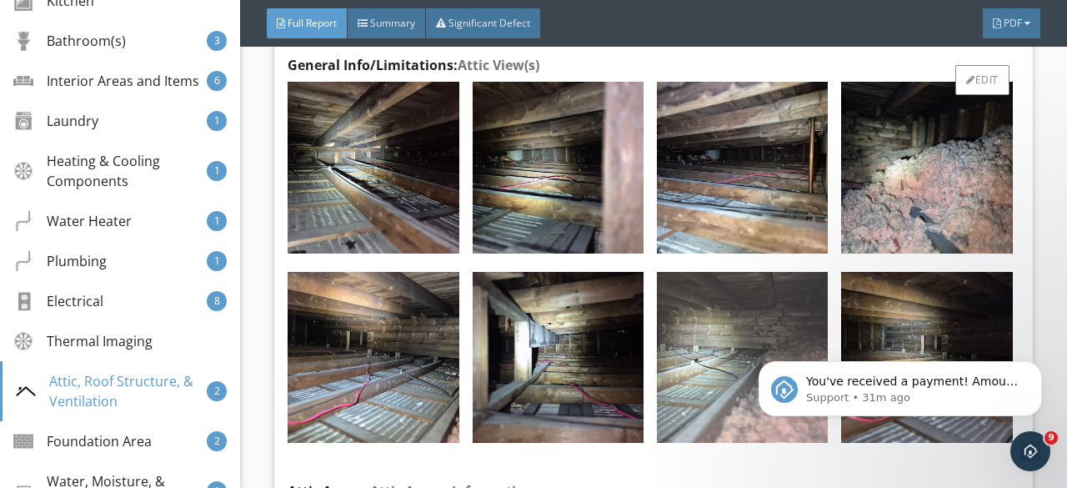
click at [707, 278] on img at bounding box center [742, 357] width 171 height 171
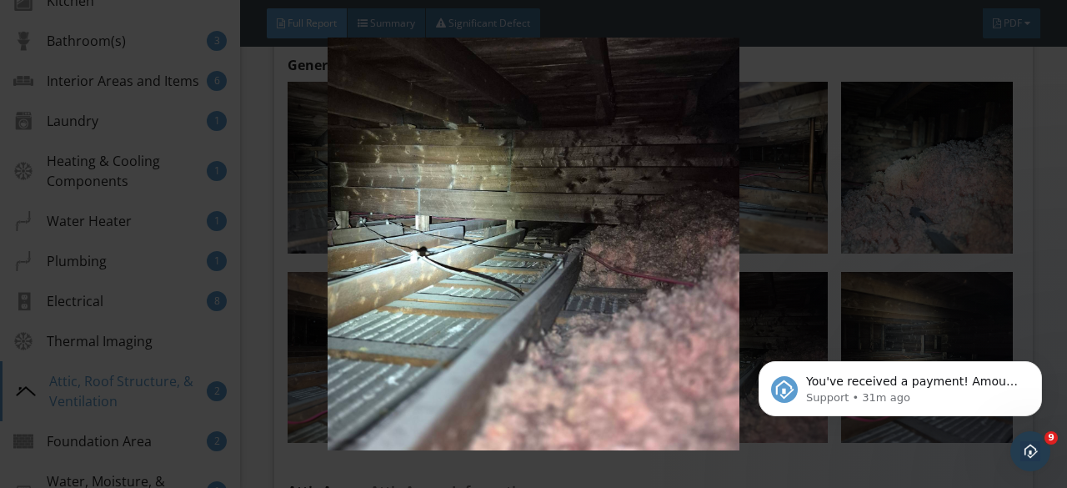
click at [667, 294] on img at bounding box center [533, 244] width 963 height 413
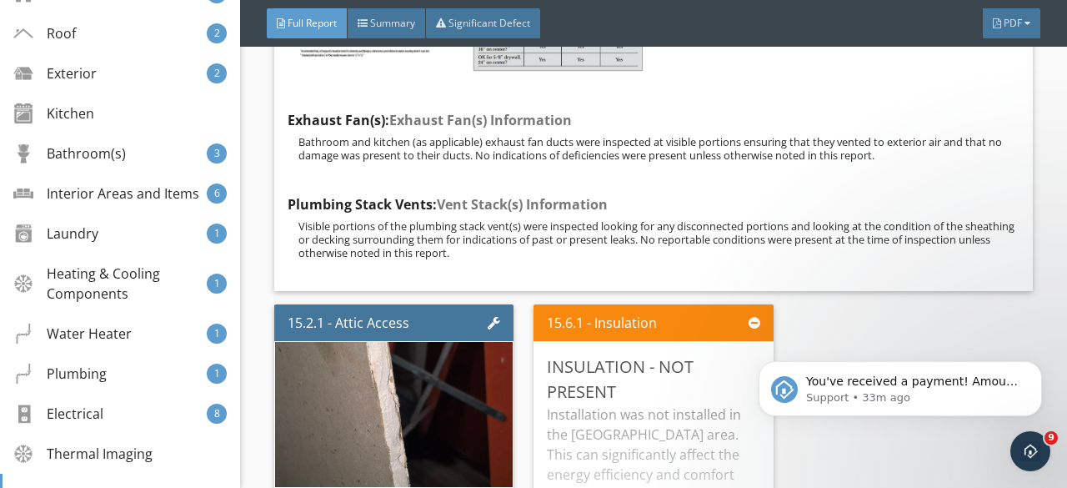
scroll to position [32644, 0]
